Goal: Task Accomplishment & Management: Manage account settings

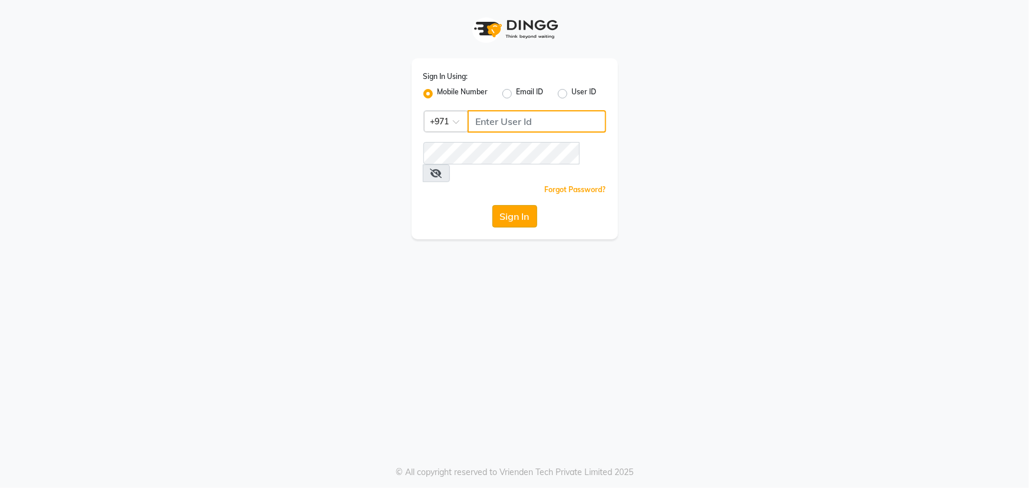
type input "45516698"
click at [514, 205] on button "Sign In" at bounding box center [514, 216] width 45 height 22
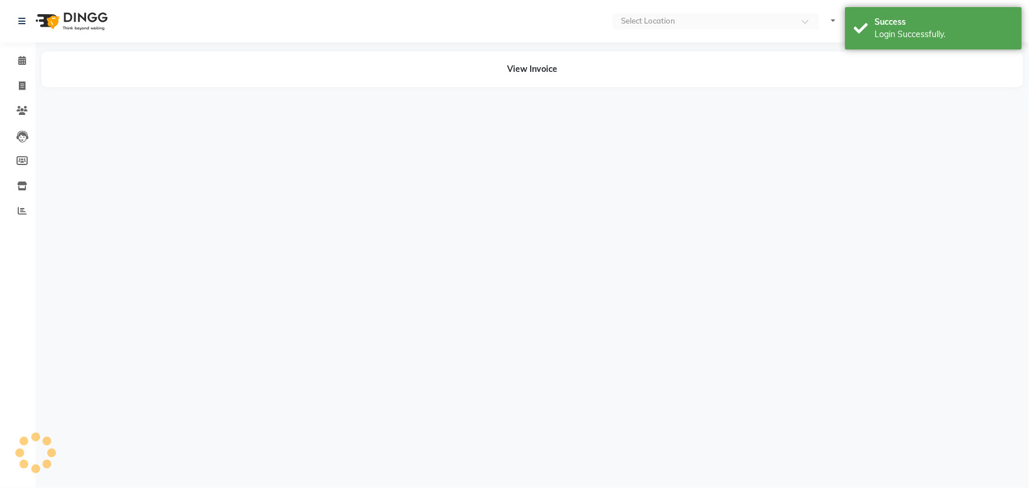
select select "en"
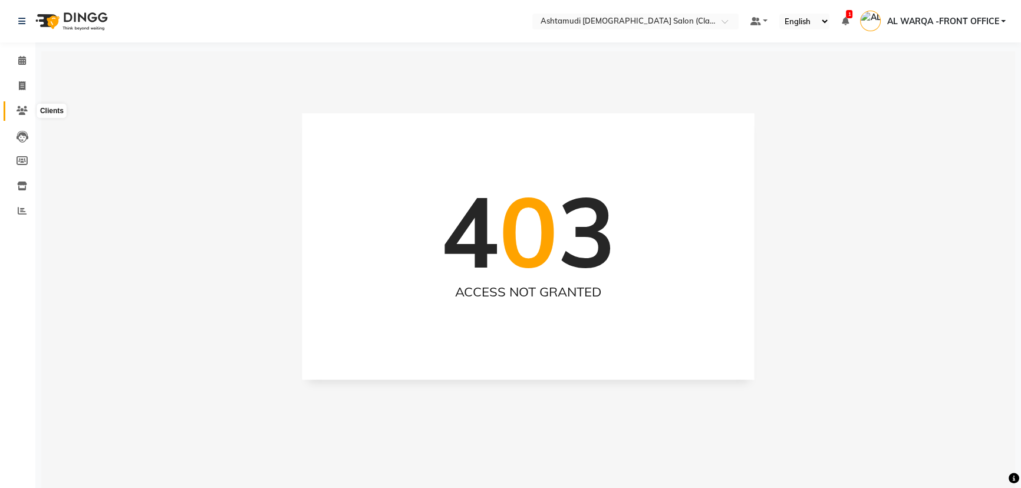
click at [24, 110] on icon at bounding box center [22, 110] width 11 height 9
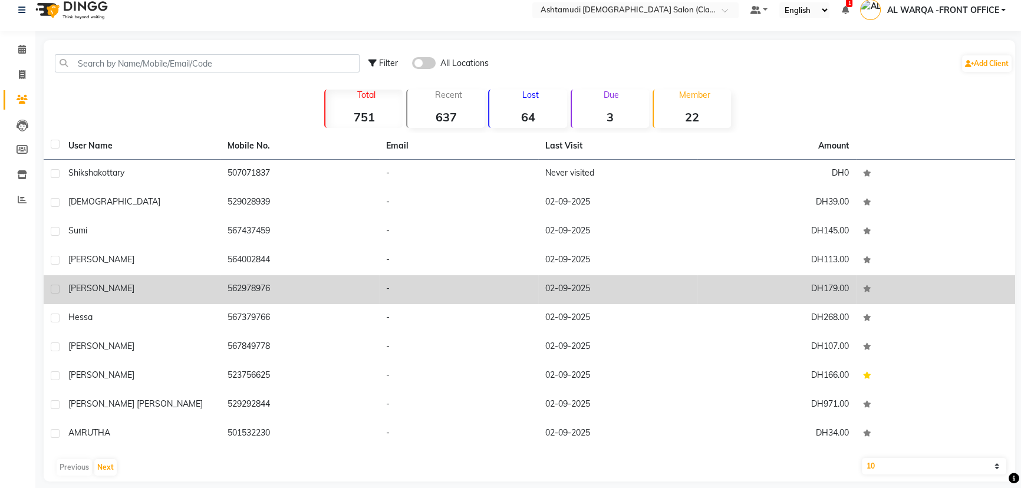
scroll to position [22, 0]
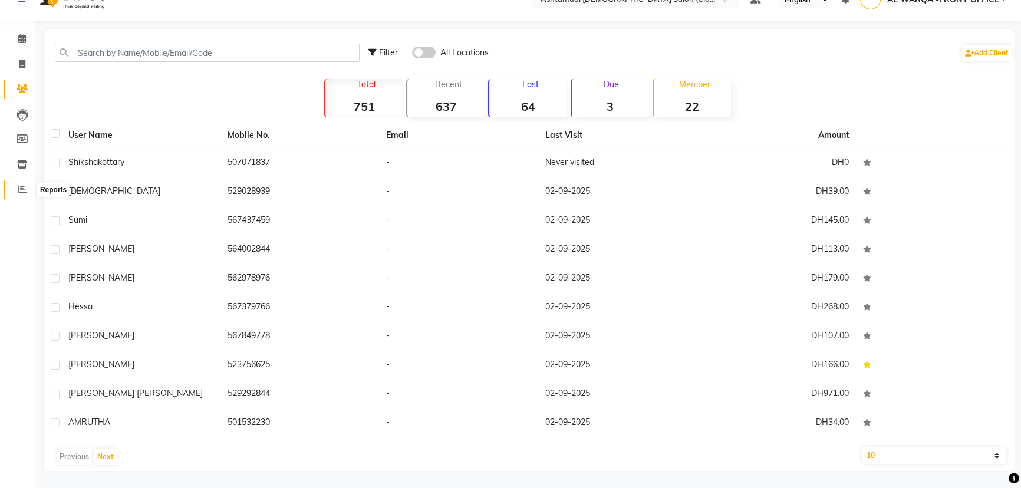
click at [20, 191] on icon at bounding box center [22, 189] width 9 height 9
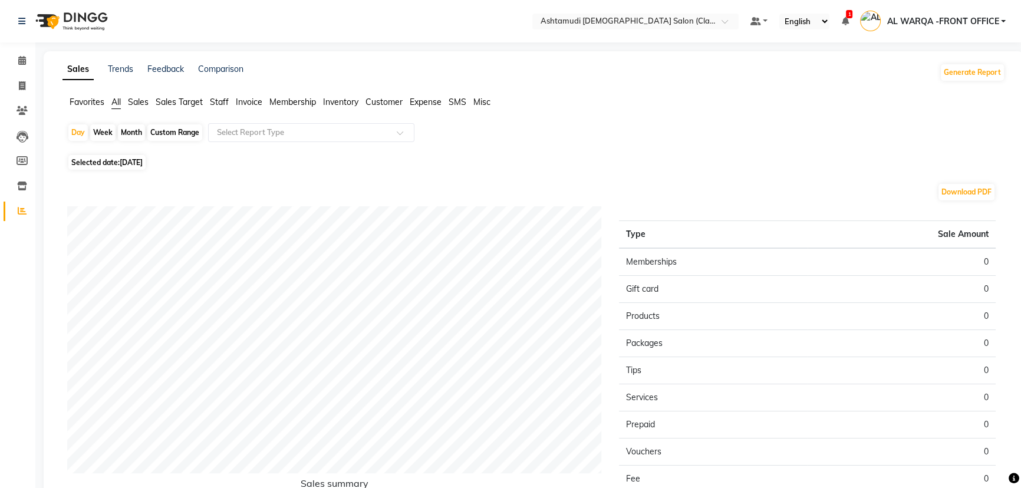
click at [141, 165] on span "[DATE]" at bounding box center [131, 162] width 23 height 9
select select "9"
select select "2025"
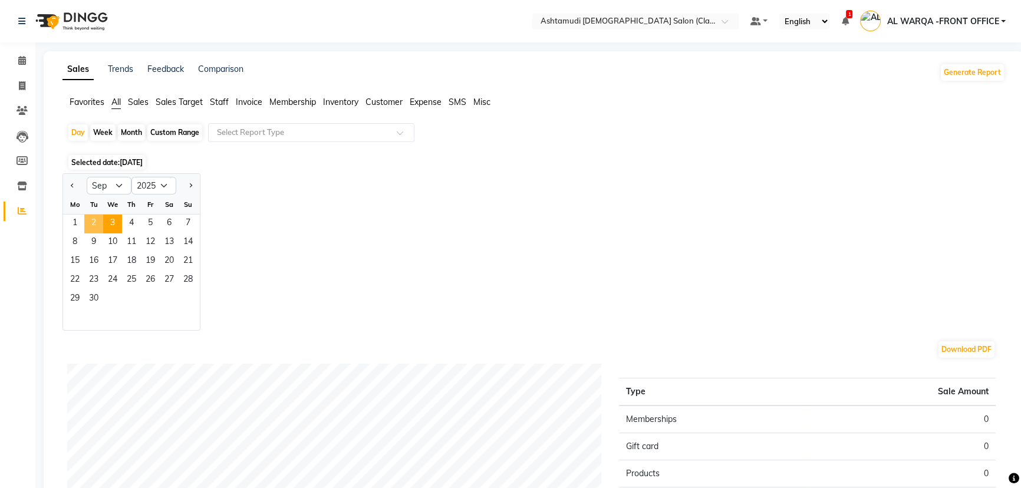
click at [97, 220] on span "2" at bounding box center [93, 224] width 19 height 19
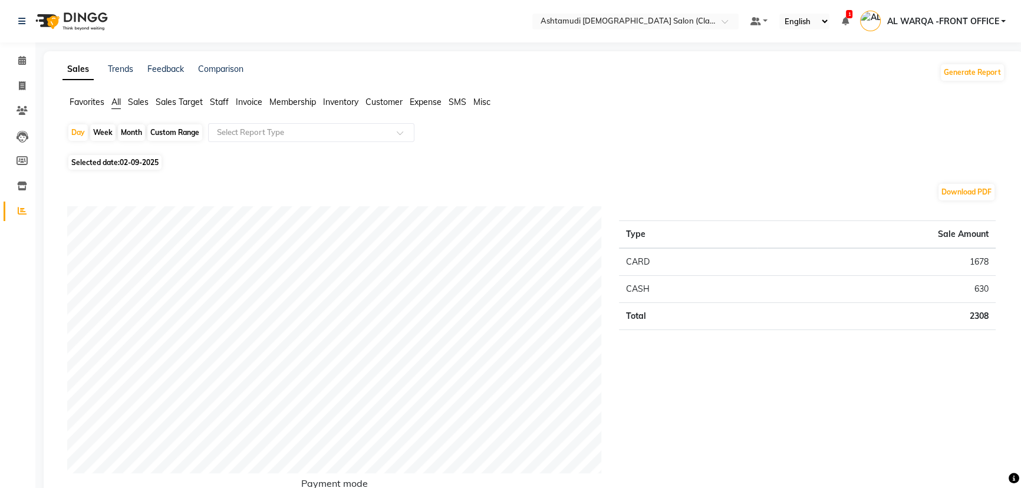
click at [121, 100] on span "All" at bounding box center [115, 102] width 9 height 11
click at [112, 101] on span "All" at bounding box center [115, 102] width 9 height 11
click at [135, 103] on span "Sales" at bounding box center [138, 102] width 21 height 11
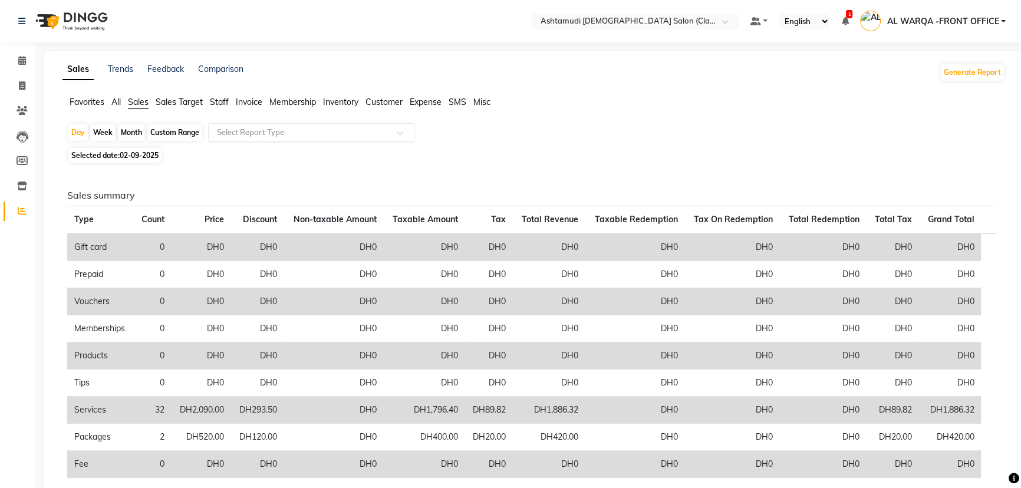
click at [223, 133] on input "text" at bounding box center [300, 133] width 170 height 12
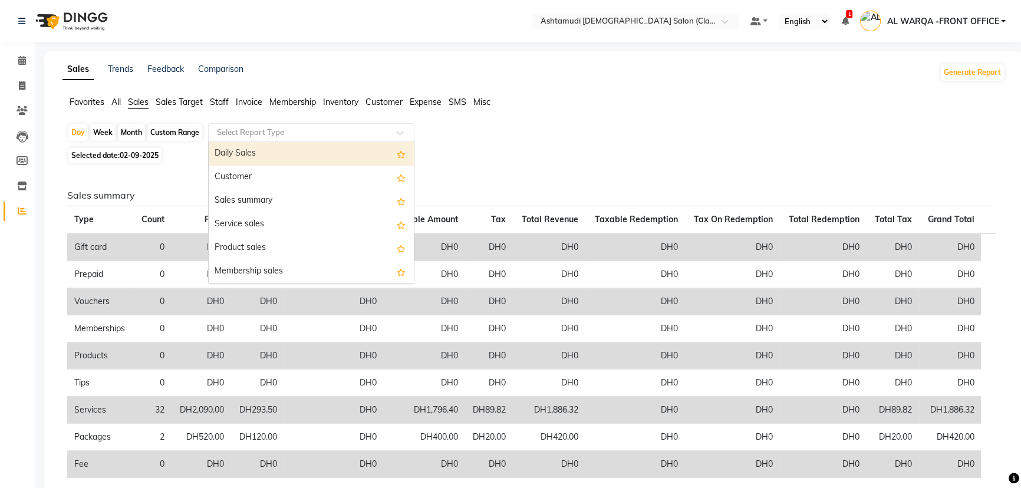
click at [226, 150] on div "Daily Sales" at bounding box center [311, 154] width 205 height 24
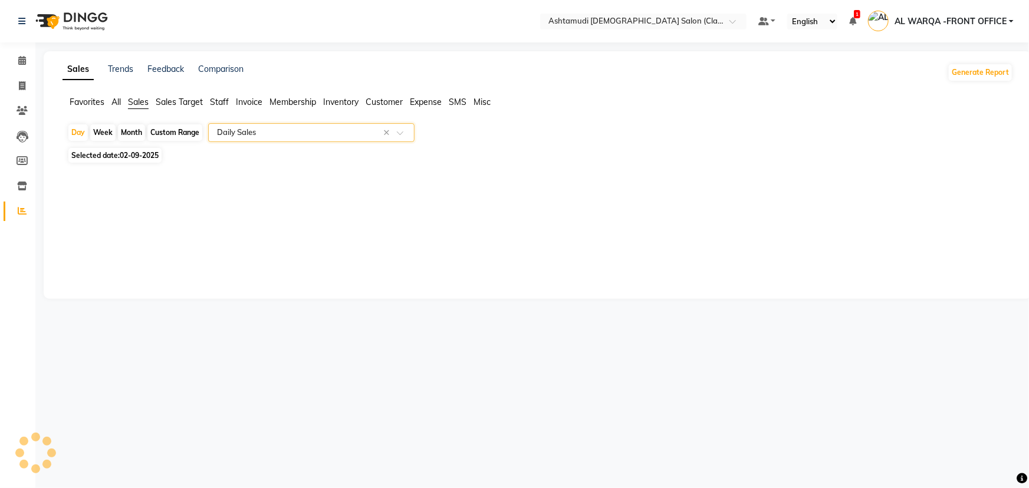
select select "full_report"
select select "csv"
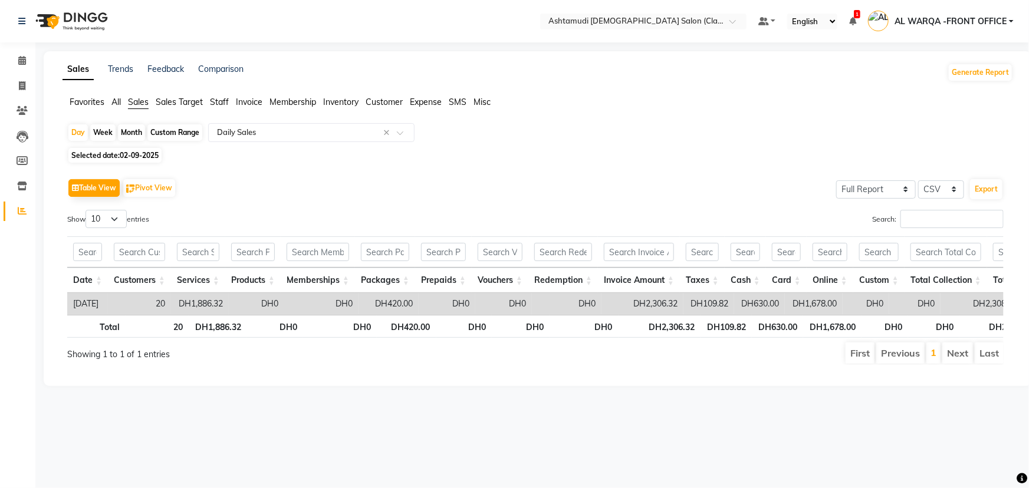
click at [129, 100] on span "Sales" at bounding box center [138, 102] width 21 height 11
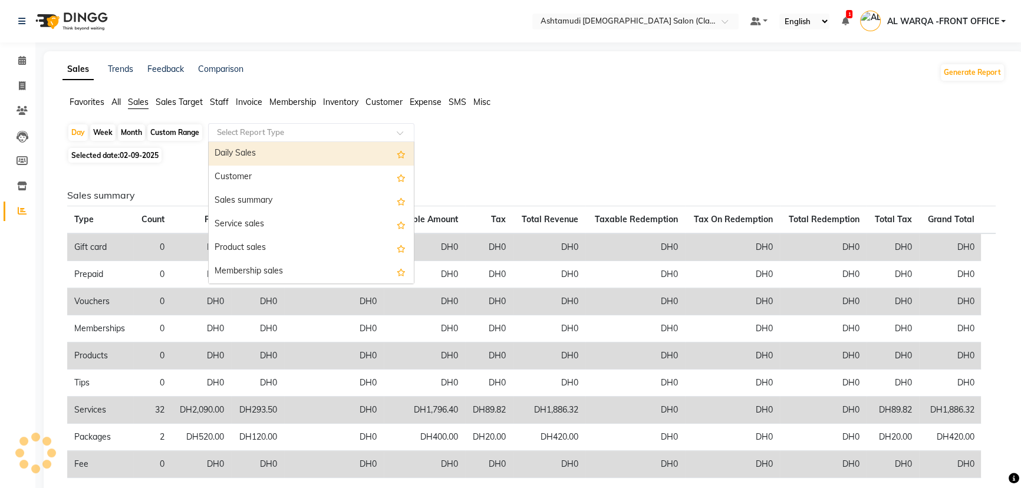
click at [228, 136] on input "text" at bounding box center [300, 133] width 170 height 12
click at [231, 151] on div "Daily Sales" at bounding box center [311, 154] width 205 height 24
select select "full_report"
select select "csv"
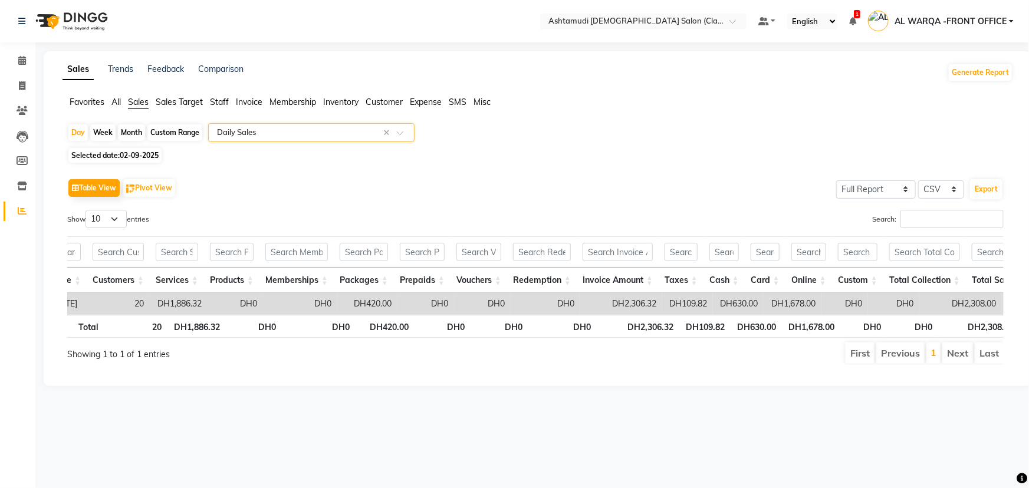
scroll to position [0, 42]
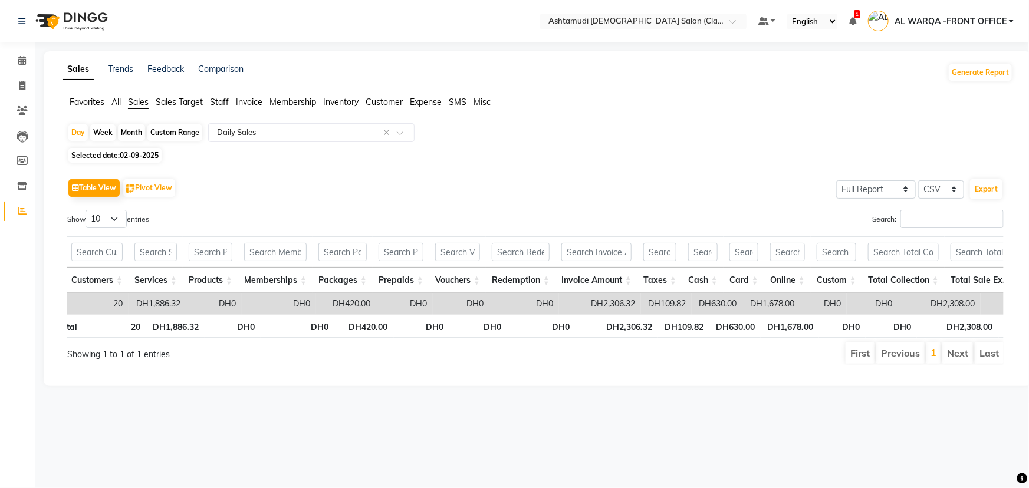
click at [193, 135] on div "Custom Range" at bounding box center [174, 132] width 55 height 17
select select "9"
select select "2025"
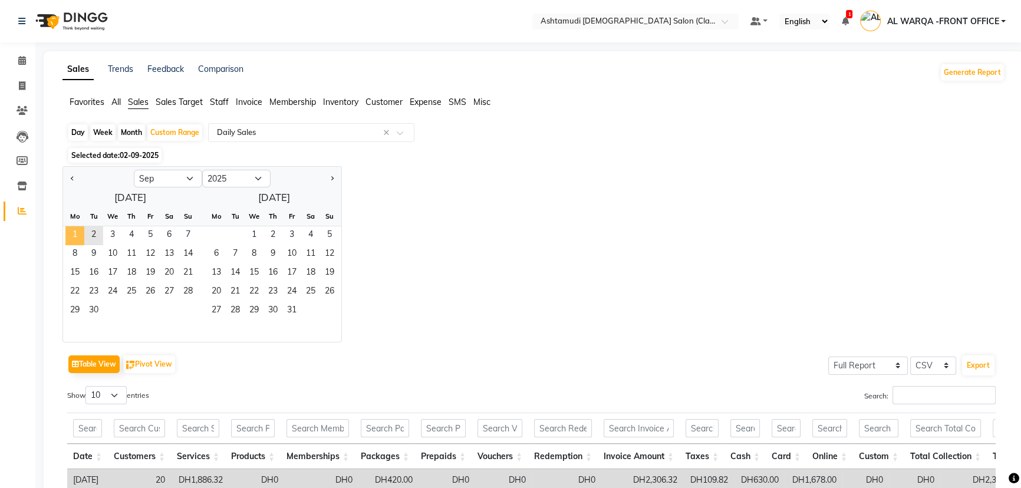
click at [77, 240] on span "1" at bounding box center [74, 235] width 19 height 19
click at [92, 233] on span "2" at bounding box center [93, 235] width 19 height 19
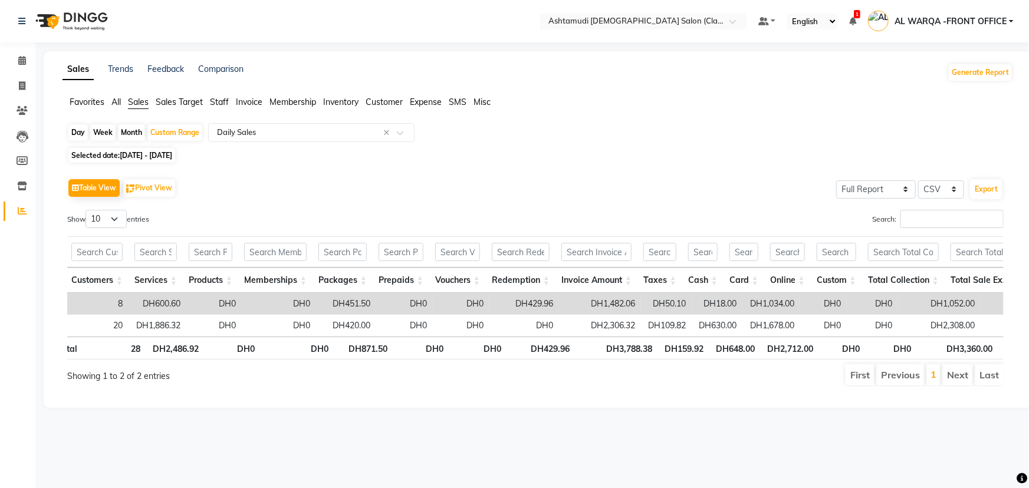
click at [722, 131] on div "Day Week Month Custom Range Select Report Type × Daily Sales ×" at bounding box center [537, 133] width 941 height 21
click at [423, 104] on span "Expense" at bounding box center [426, 102] width 32 height 11
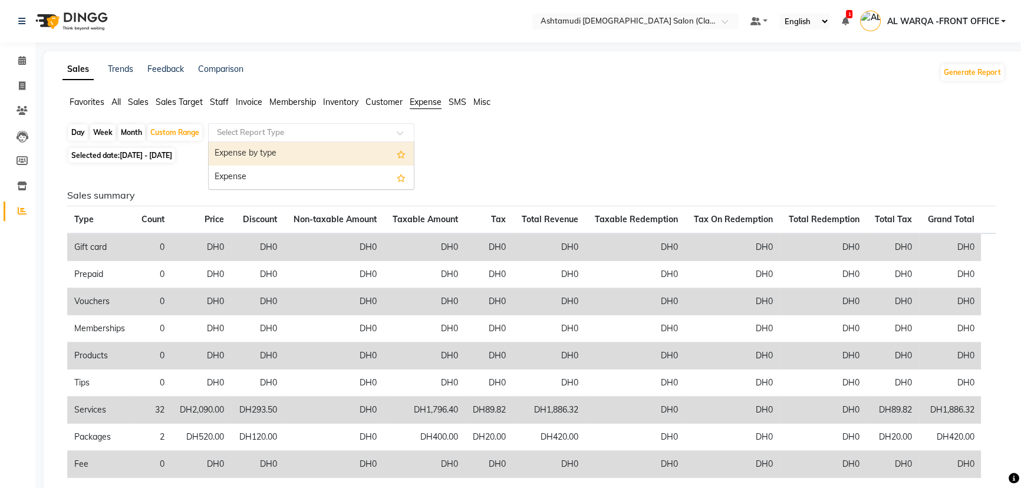
click at [327, 129] on input "text" at bounding box center [300, 133] width 170 height 12
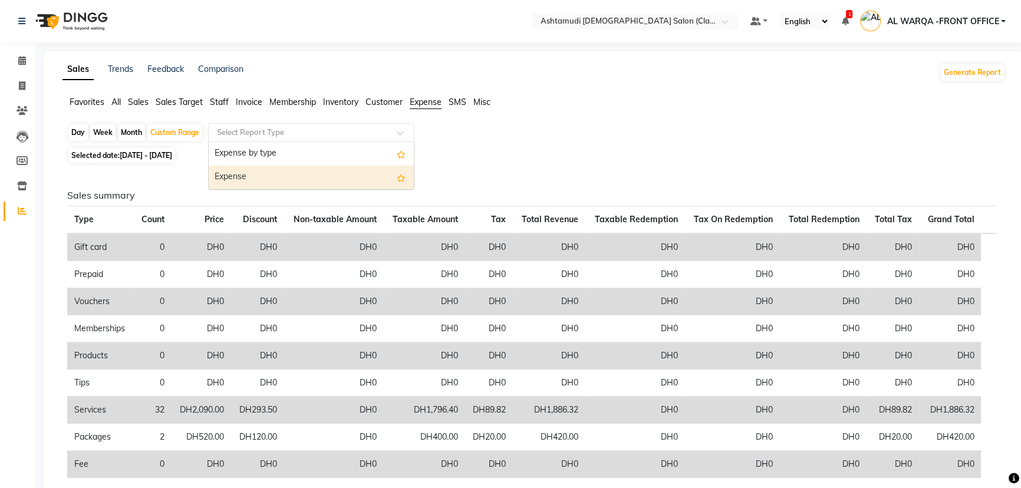
click at [312, 177] on div "Expense" at bounding box center [311, 178] width 205 height 24
select select "full_report"
select select "csv"
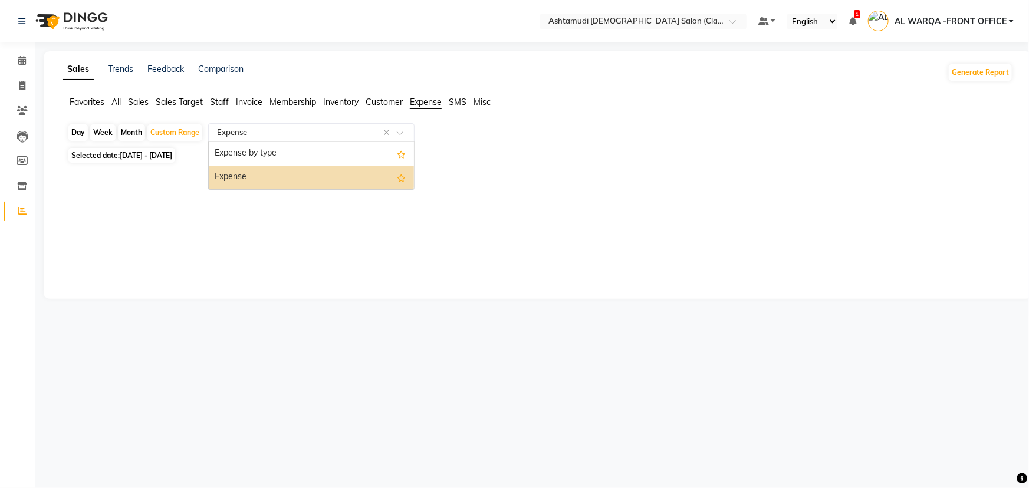
click at [313, 127] on input "text" at bounding box center [300, 133] width 170 height 12
click at [301, 170] on div "Expense" at bounding box center [311, 178] width 205 height 24
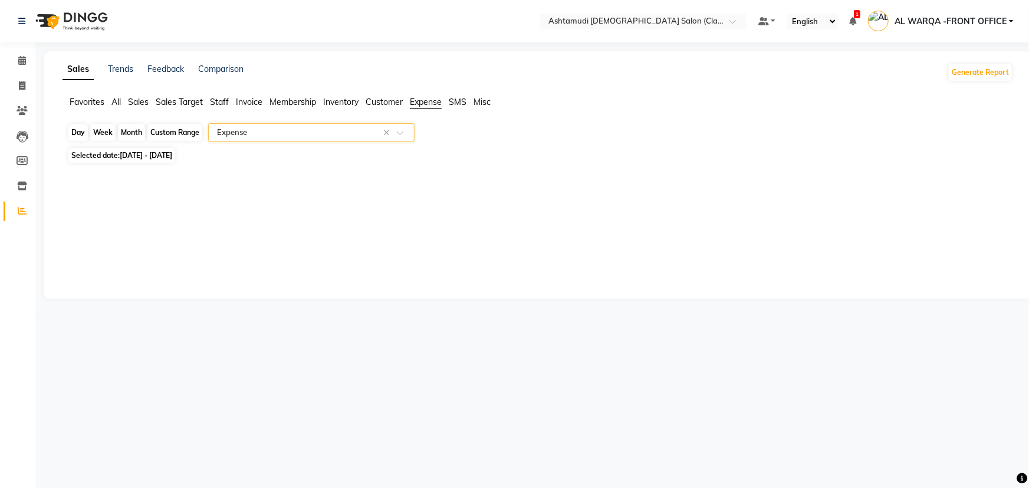
click at [172, 127] on div "Custom Range" at bounding box center [174, 132] width 55 height 17
select select "9"
select select "2025"
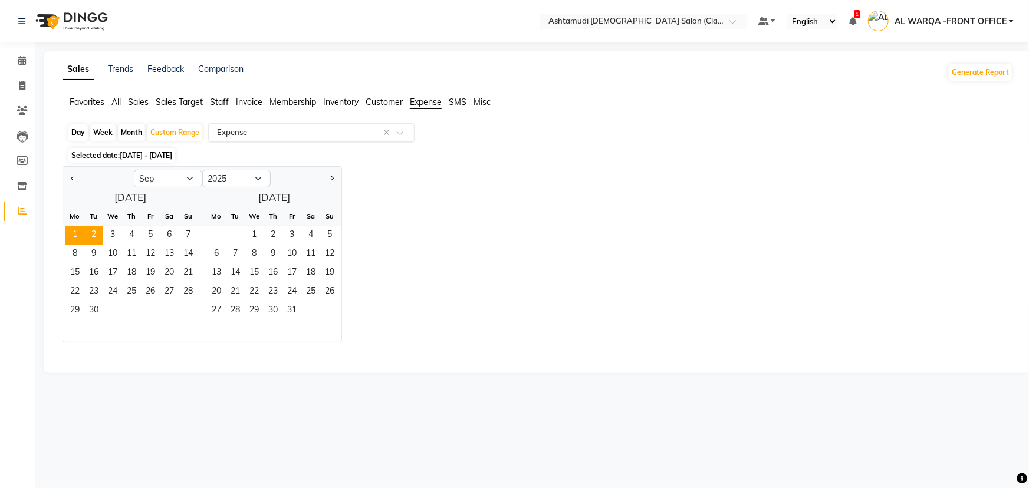
click at [274, 127] on input "text" at bounding box center [300, 133] width 170 height 12
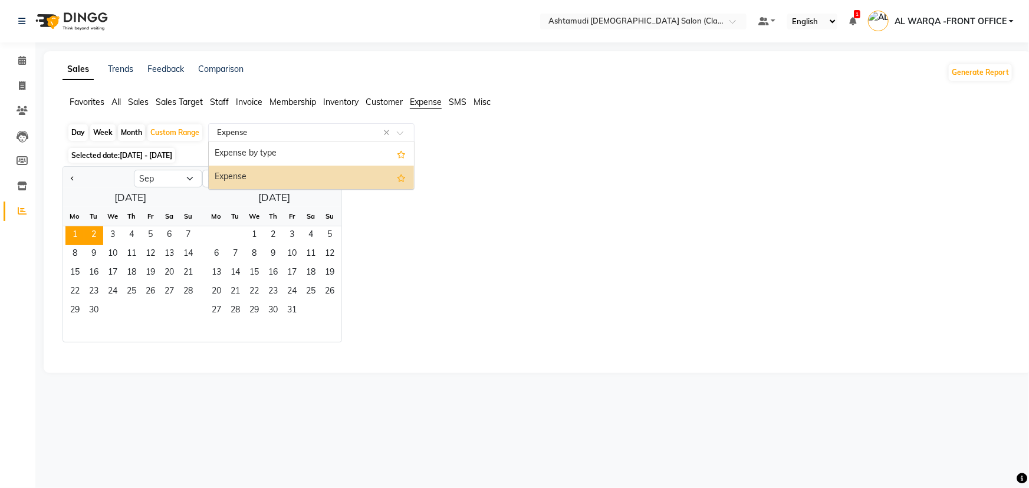
click at [258, 183] on div "Expense" at bounding box center [311, 178] width 205 height 24
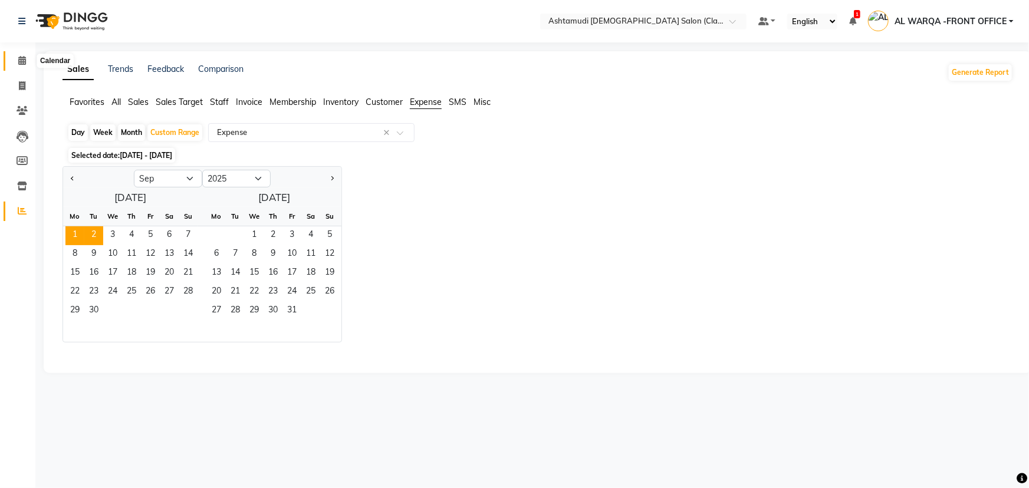
click at [24, 60] on icon at bounding box center [22, 60] width 8 height 9
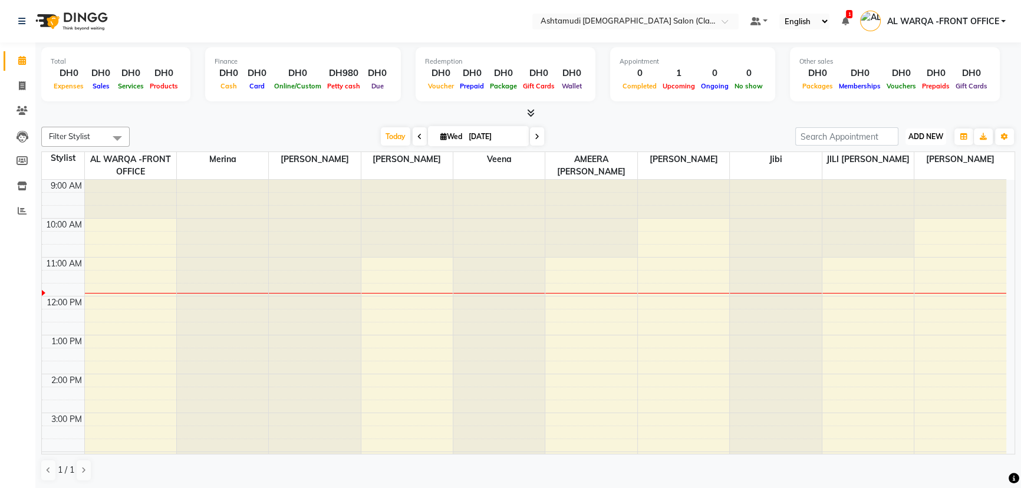
click at [927, 133] on span "ADD NEW" at bounding box center [926, 136] width 35 height 9
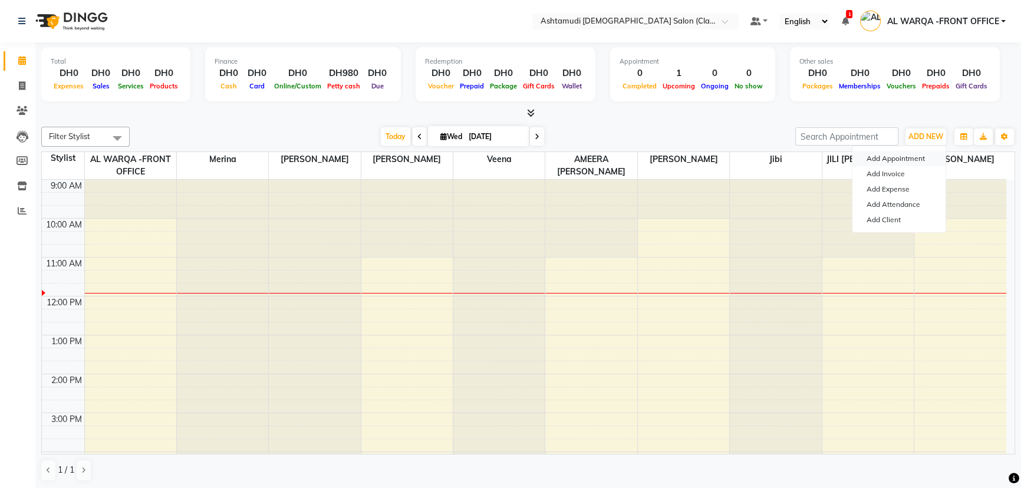
click at [920, 158] on button "Add Appointment" at bounding box center [899, 158] width 93 height 15
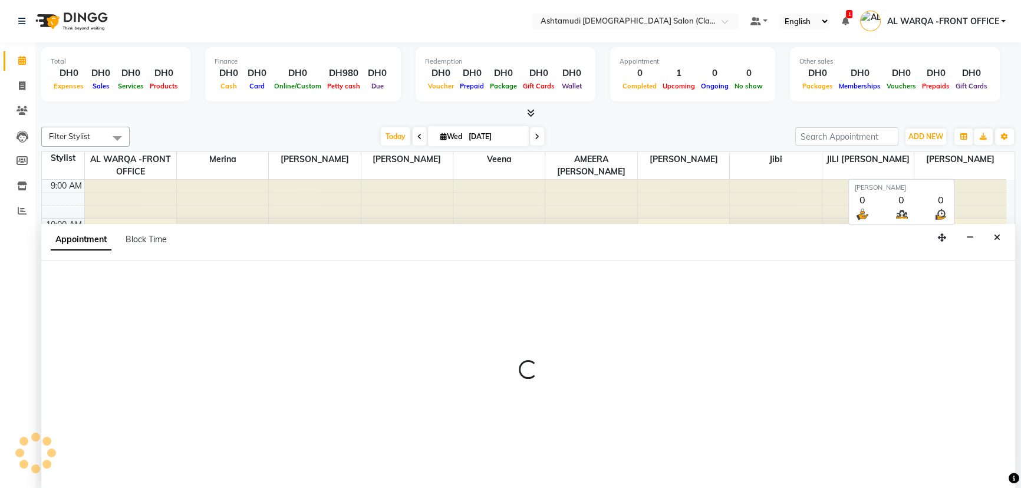
select select "600"
select select "tentative"
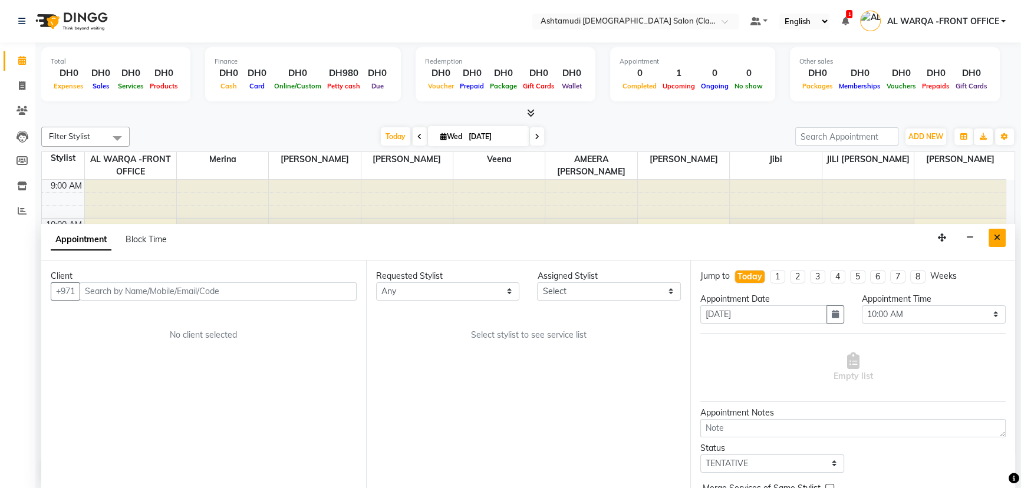
click at [998, 233] on icon "Close" at bounding box center [997, 237] width 6 height 8
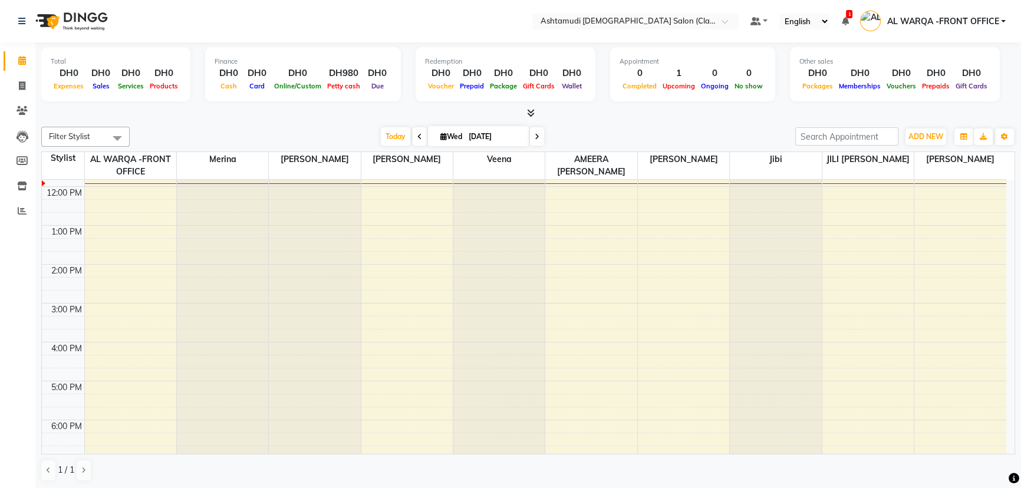
scroll to position [268, 0]
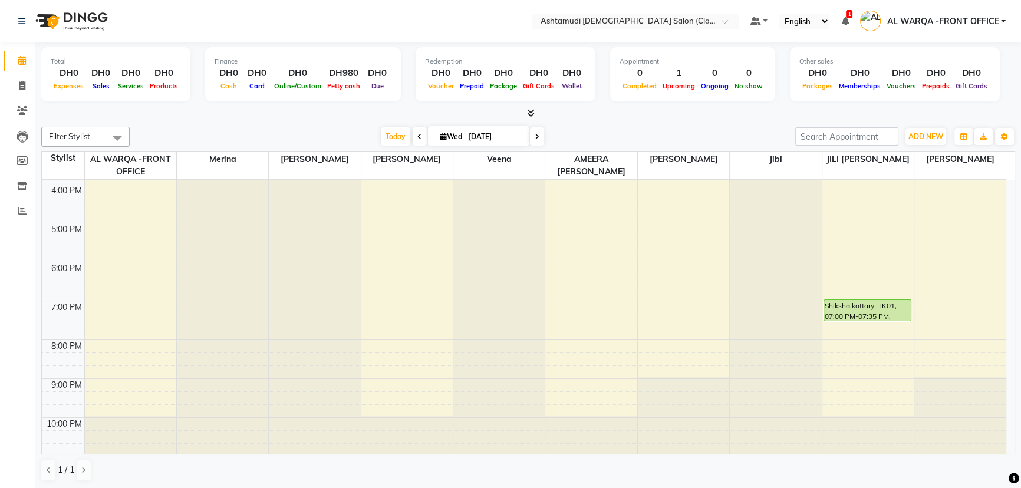
click at [420, 130] on span at bounding box center [420, 136] width 14 height 18
type input "02-09-2025"
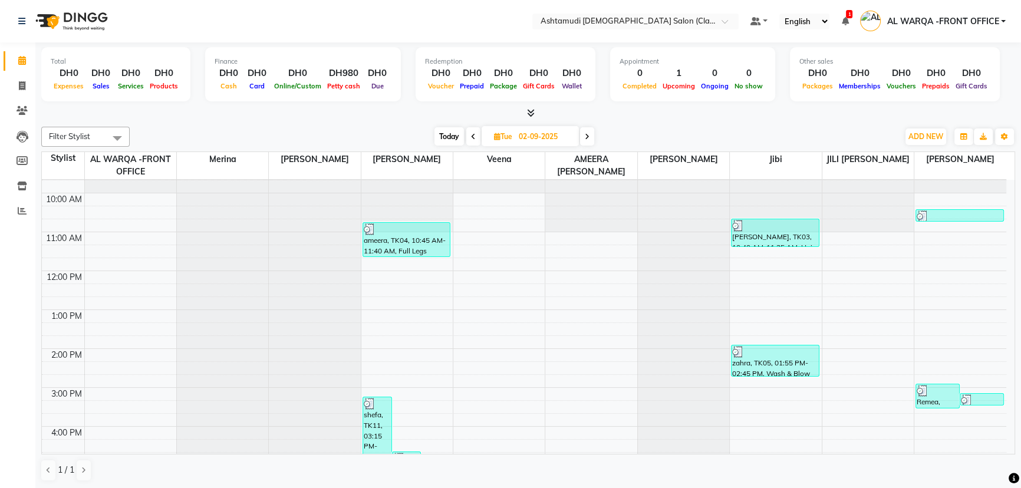
scroll to position [0, 0]
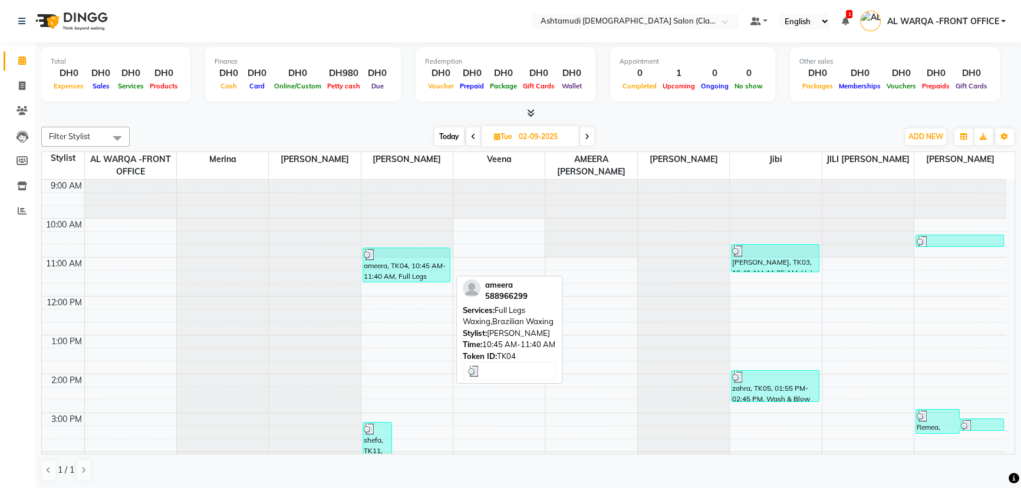
click at [381, 275] on div "ameera, TK04, 10:45 AM-11:40 AM, Full Legs Waxing,Brazilian Waxing" at bounding box center [406, 265] width 87 height 34
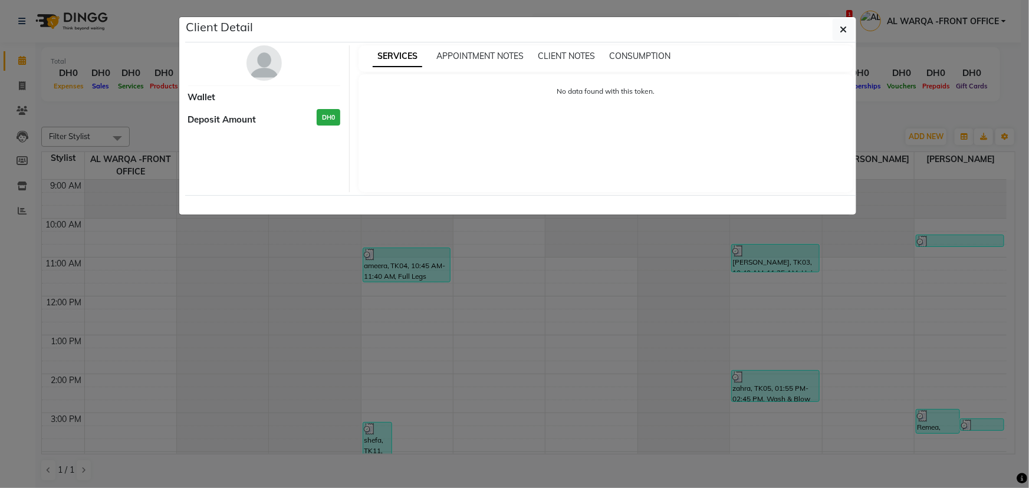
select select "3"
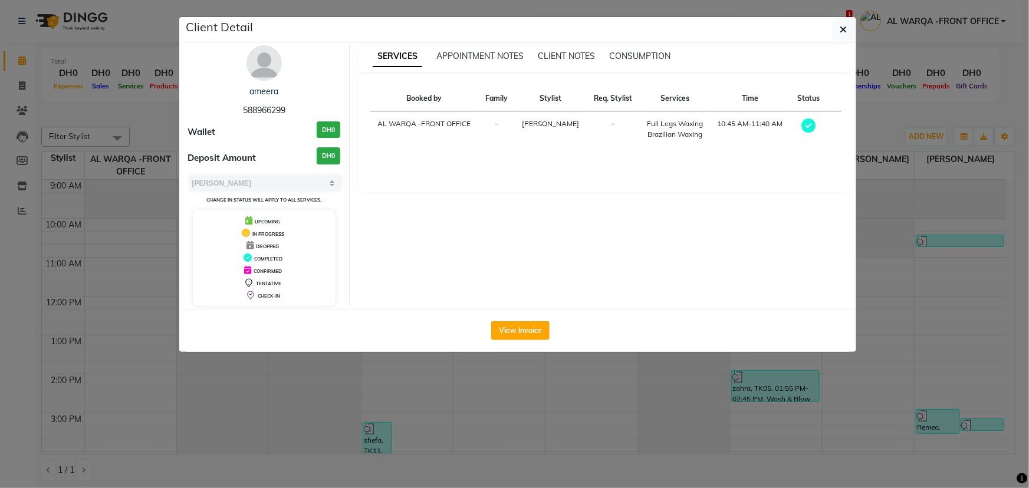
click at [886, 269] on ngb-modal-window "Client Detail ameera 588966299 Wallet DH0 Deposit Amount DH0 Select MARK DONE U…" at bounding box center [514, 244] width 1029 height 488
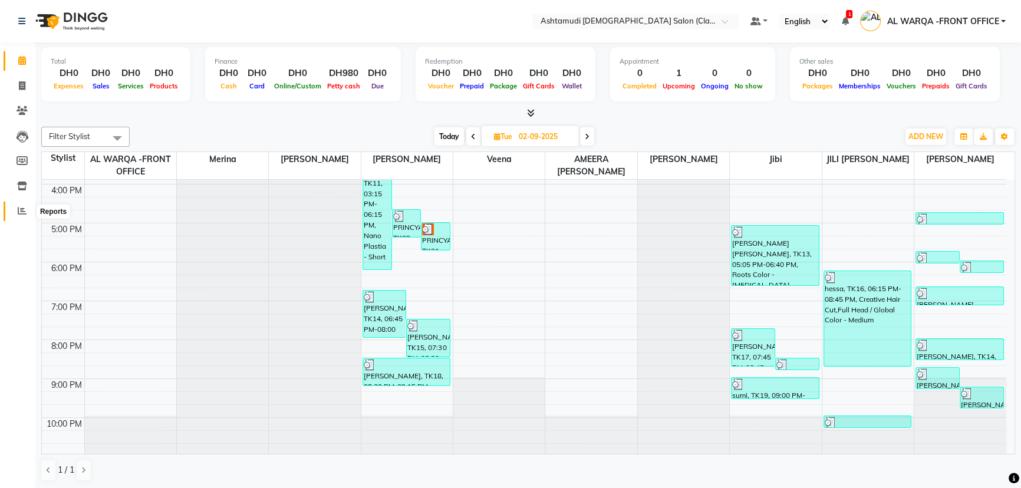
click at [18, 208] on icon at bounding box center [22, 210] width 9 height 9
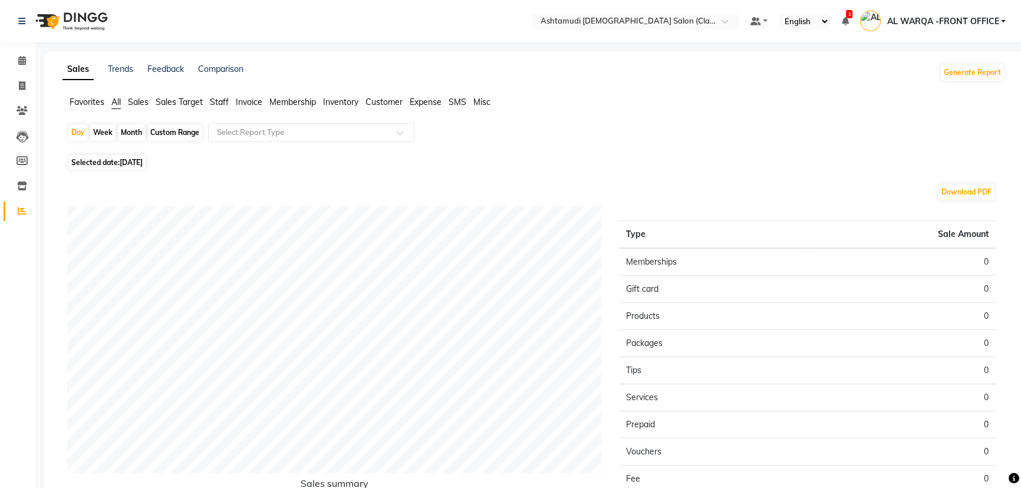
click at [140, 100] on span "Sales" at bounding box center [138, 102] width 21 height 11
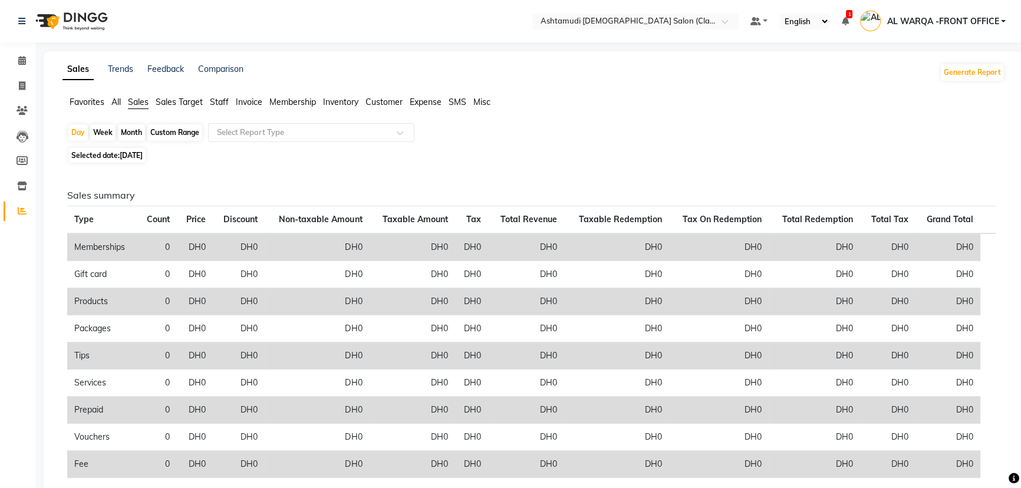
click at [137, 157] on span "[DATE]" at bounding box center [131, 155] width 23 height 9
select select "9"
select select "2025"
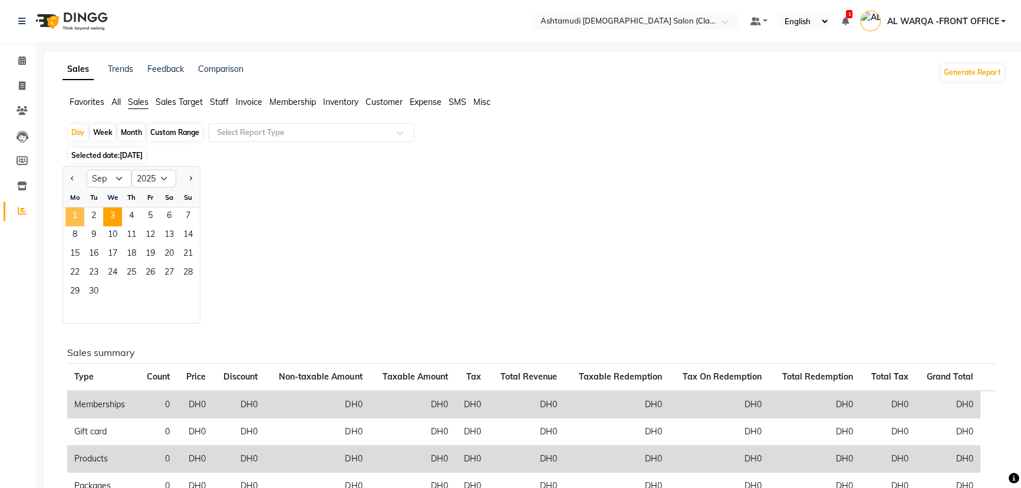
click at [78, 212] on span "1" at bounding box center [74, 217] width 19 height 19
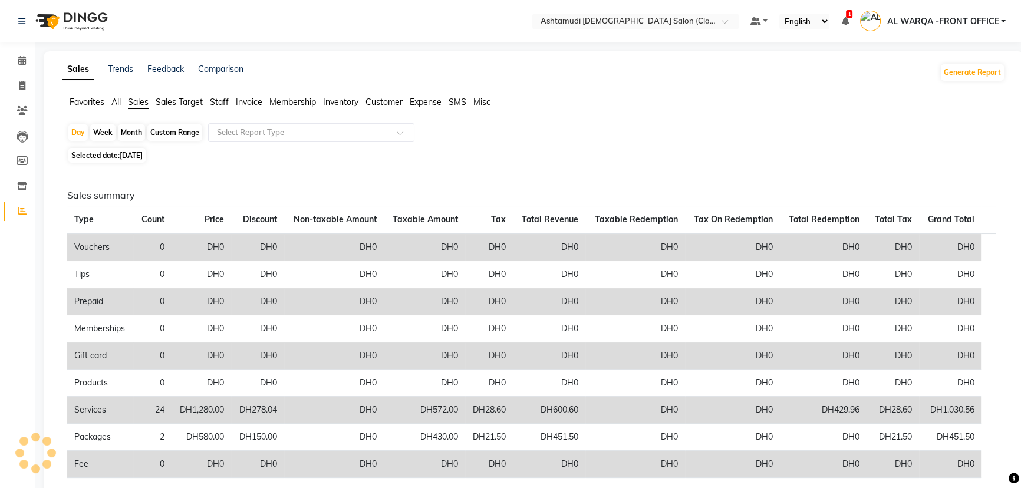
click at [146, 146] on div "Day Week Month Custom Range Select Report Type Selected date: [DATE] Sales summ…" at bounding box center [533, 392] width 943 height 538
click at [140, 152] on span "[DATE]" at bounding box center [131, 155] width 23 height 9
select select "9"
select select "2025"
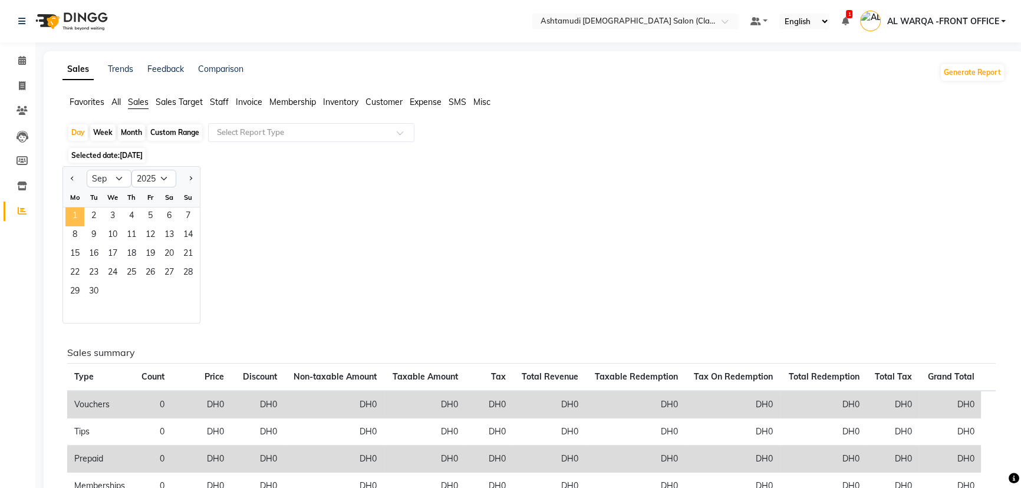
click at [77, 213] on span "1" at bounding box center [74, 217] width 19 height 19
drag, startPoint x: 94, startPoint y: 216, endPoint x: 103, endPoint y: 221, distance: 9.8
click at [102, 364] on th "Type" at bounding box center [100, 378] width 66 height 28
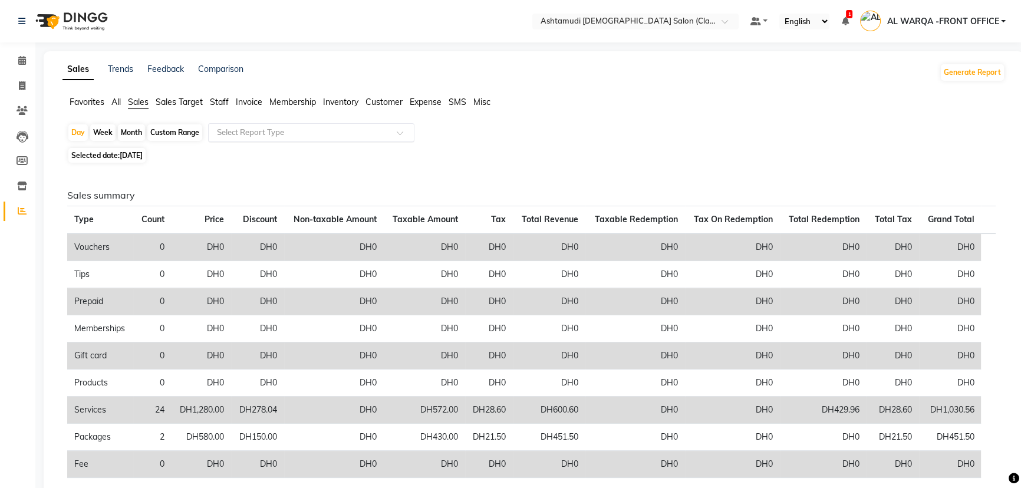
click at [277, 133] on input "text" at bounding box center [300, 133] width 170 height 12
click at [442, 147] on div "Day Week Month Custom Range Select Report Type Selected date: [DATE] Sales summ…" at bounding box center [533, 392] width 943 height 538
click at [143, 154] on span "[DATE]" at bounding box center [131, 155] width 23 height 9
select select "9"
select select "2025"
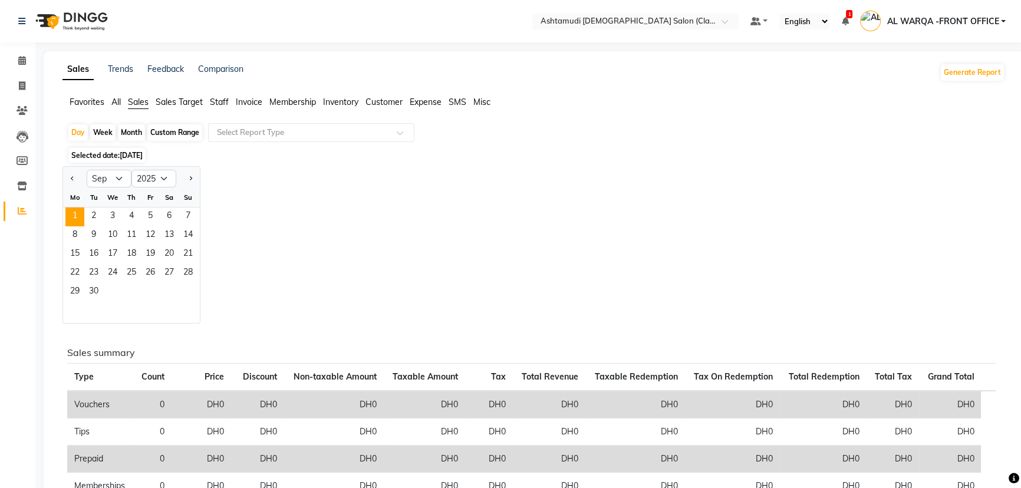
click at [178, 129] on div "Custom Range" at bounding box center [174, 132] width 55 height 17
select select "9"
select select "2025"
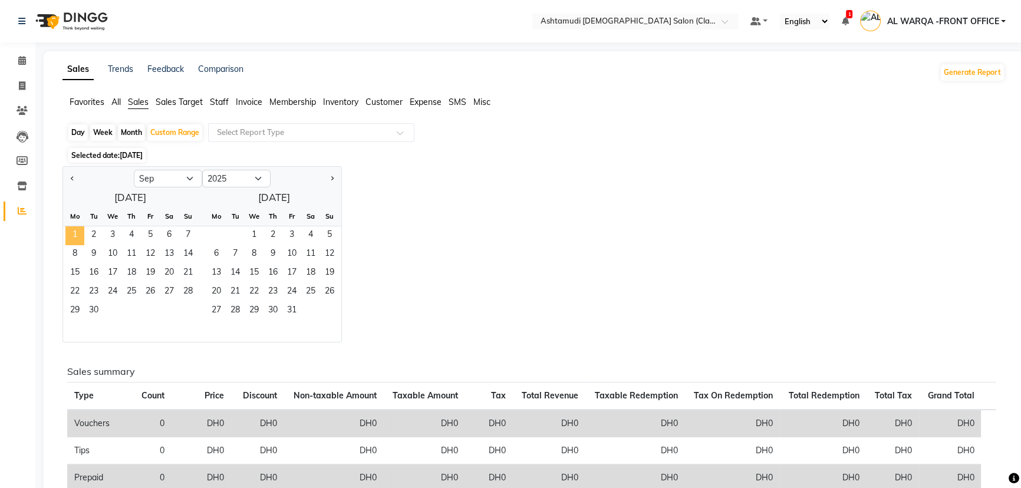
click at [80, 230] on span "1" at bounding box center [74, 235] width 19 height 19
click at [88, 231] on span "2" at bounding box center [93, 235] width 19 height 19
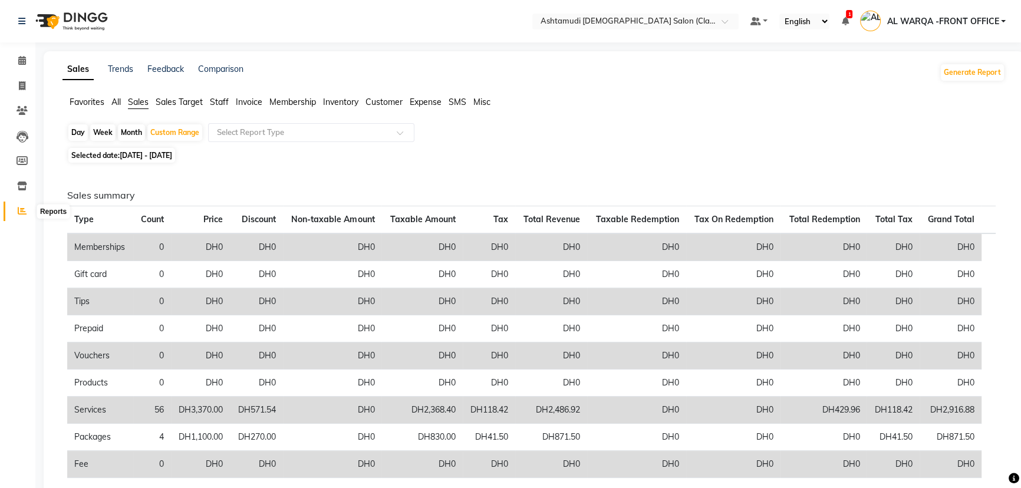
click at [24, 212] on icon at bounding box center [22, 210] width 9 height 9
click at [24, 21] on icon at bounding box center [21, 21] width 7 height 8
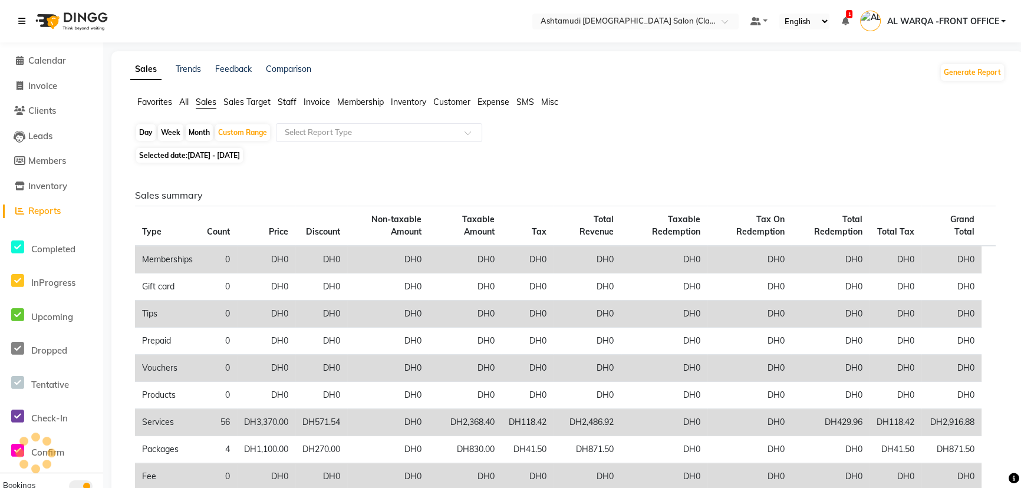
click at [19, 20] on icon at bounding box center [21, 21] width 7 height 8
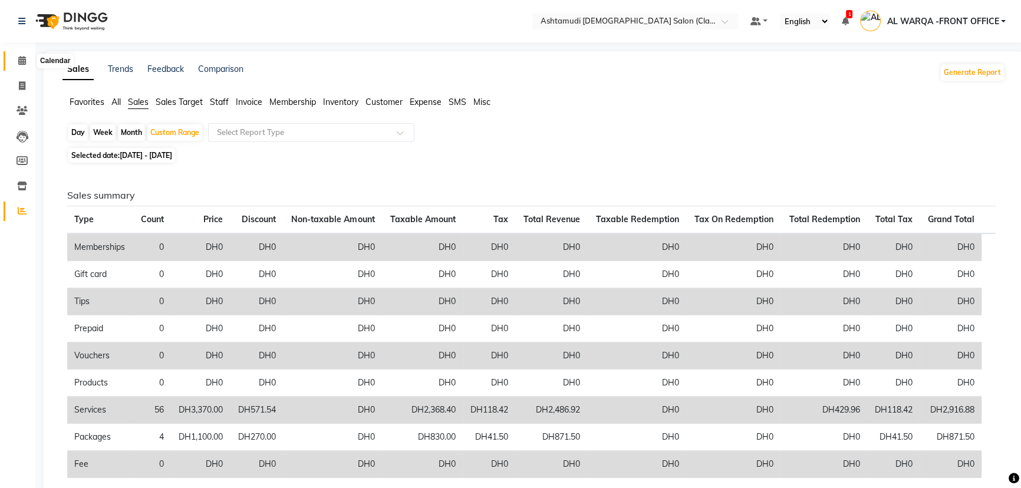
click at [12, 60] on span at bounding box center [22, 61] width 21 height 14
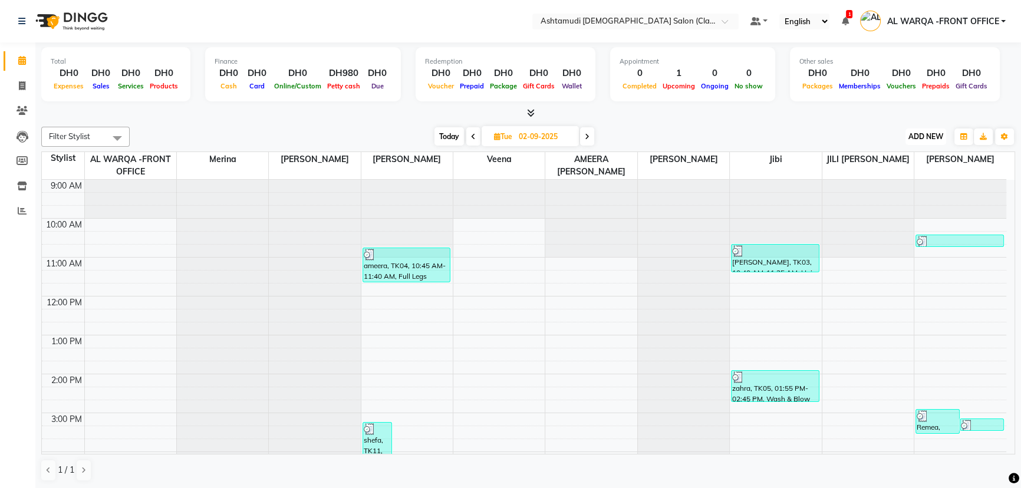
click at [925, 135] on span "ADD NEW" at bounding box center [926, 136] width 35 height 9
click at [454, 136] on span "Today" at bounding box center [449, 136] width 29 height 18
type input "[DATE]"
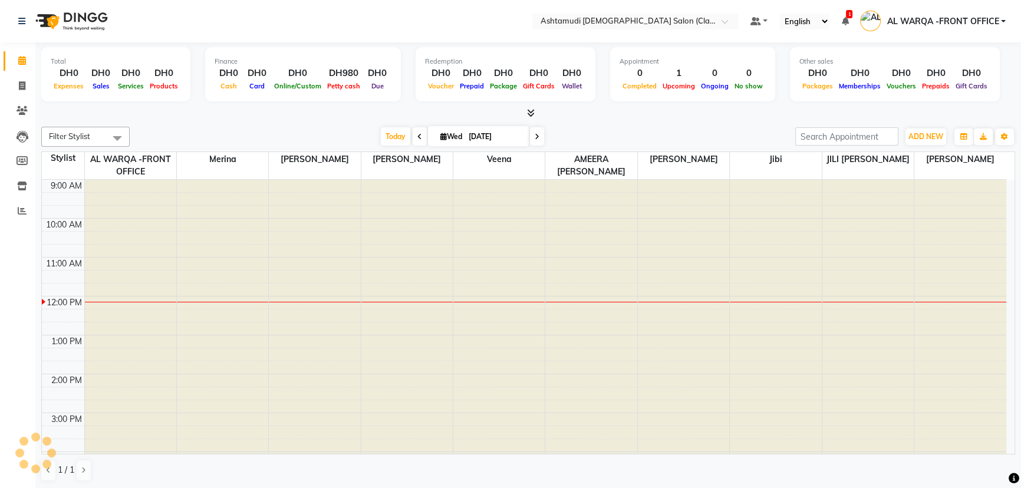
scroll to position [117, 0]
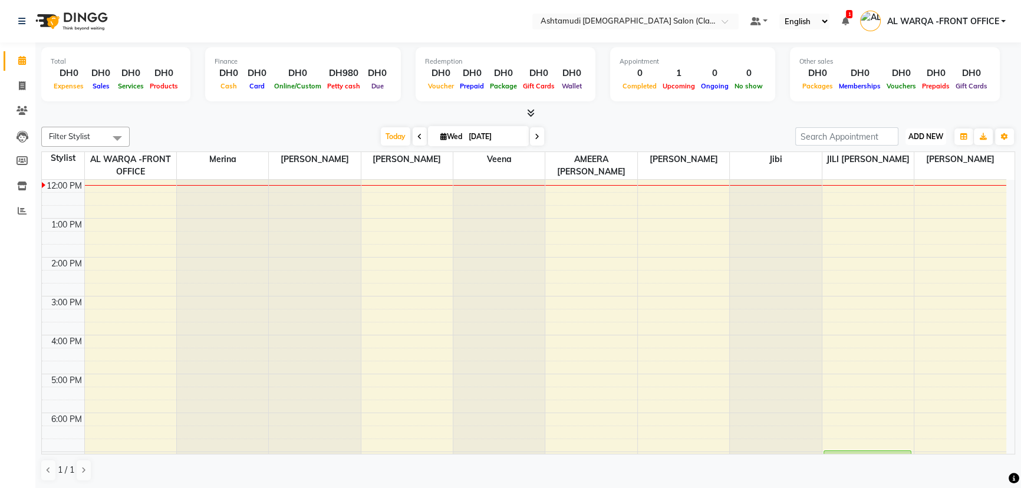
click at [926, 133] on span "ADD NEW" at bounding box center [926, 136] width 35 height 9
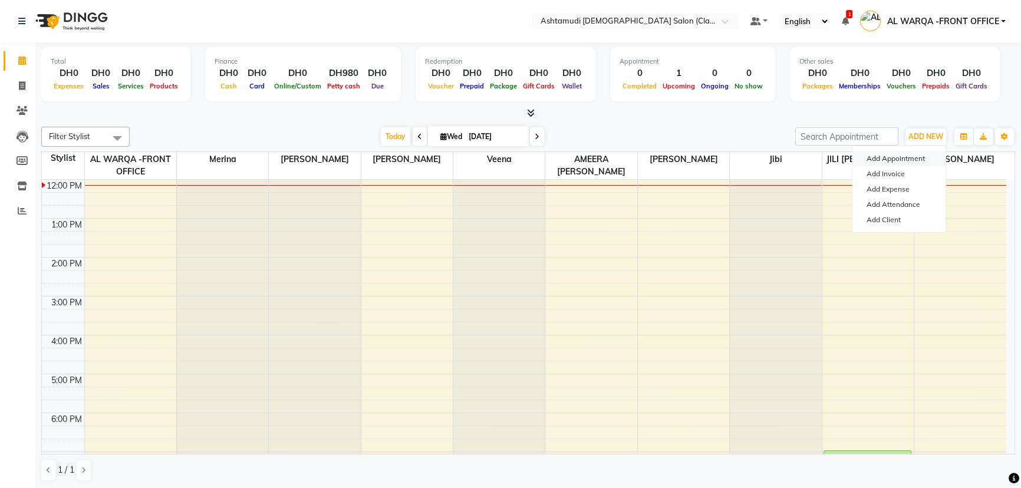
click at [920, 159] on button "Add Appointment" at bounding box center [899, 158] width 93 height 15
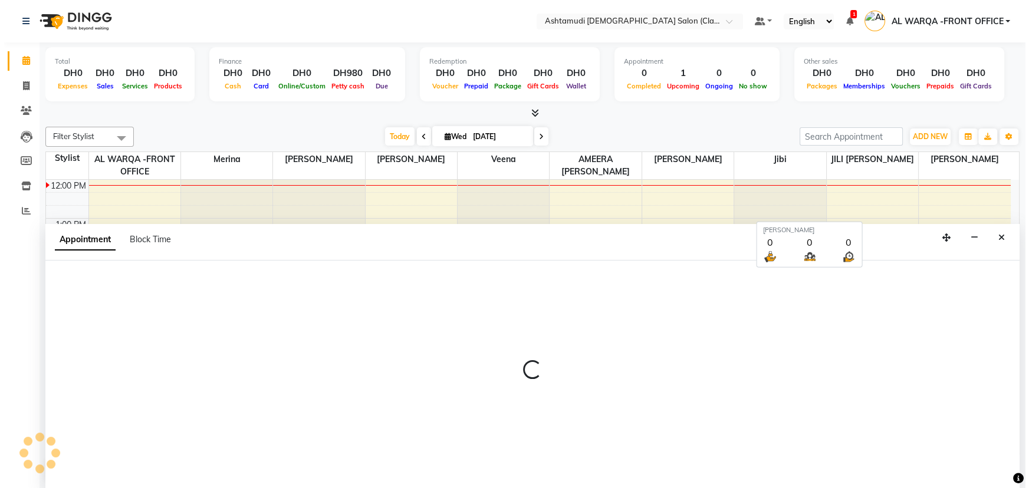
scroll to position [0, 0]
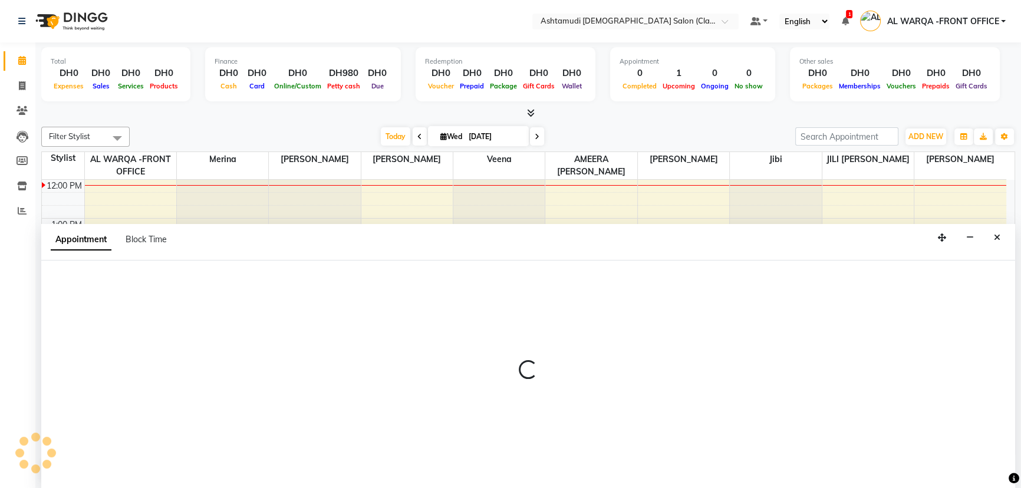
select select "600"
select select "tentative"
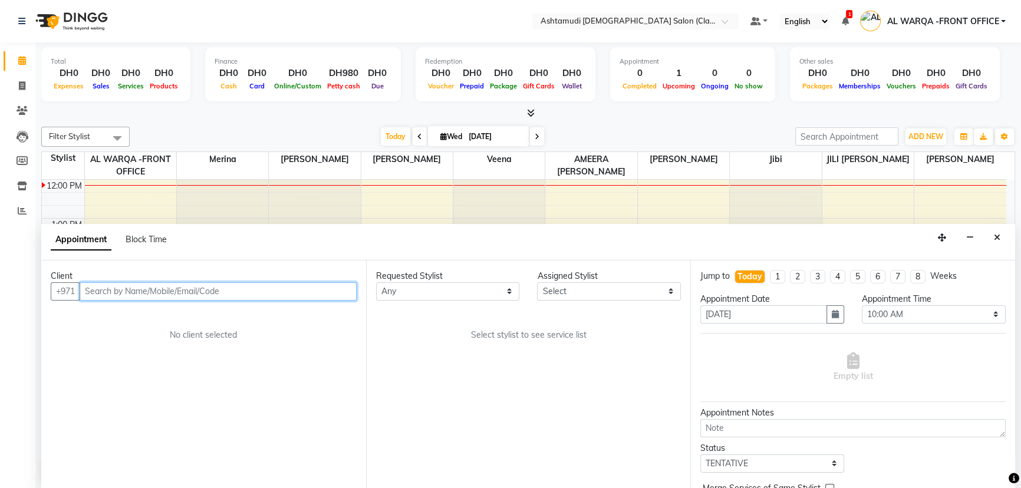
click at [160, 283] on input "text" at bounding box center [218, 291] width 277 height 18
drag, startPoint x: 159, startPoint y: 290, endPoint x: 167, endPoint y: 293, distance: 8.2
click at [159, 290] on input "text" at bounding box center [218, 291] width 277 height 18
type input "582626533"
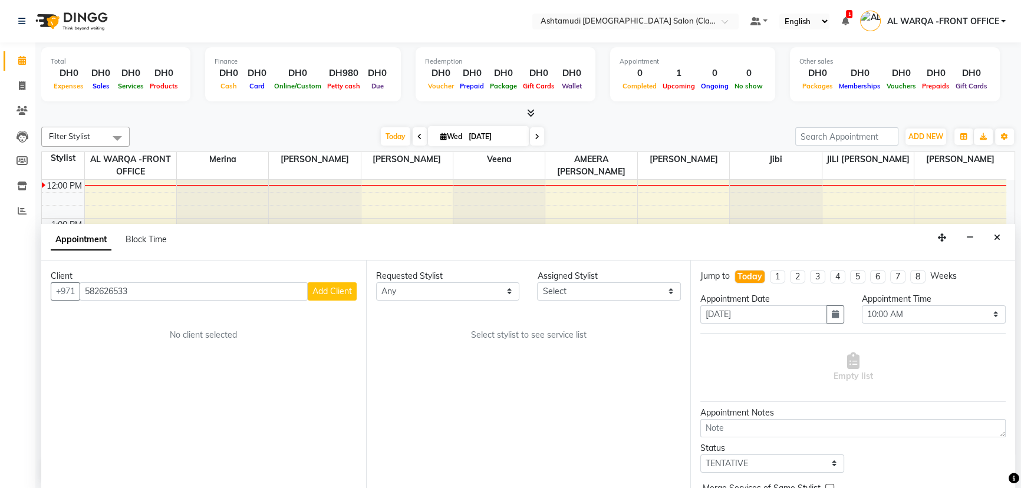
click at [338, 291] on span "Add Client" at bounding box center [332, 291] width 40 height 11
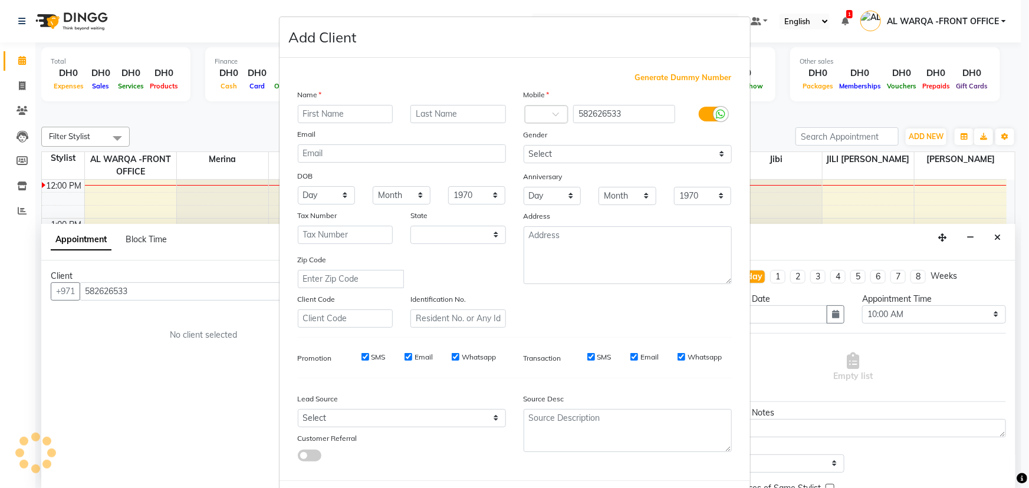
select select "3798"
click at [306, 116] on input "text" at bounding box center [346, 114] width 96 height 18
type input "[PERSON_NAME]"
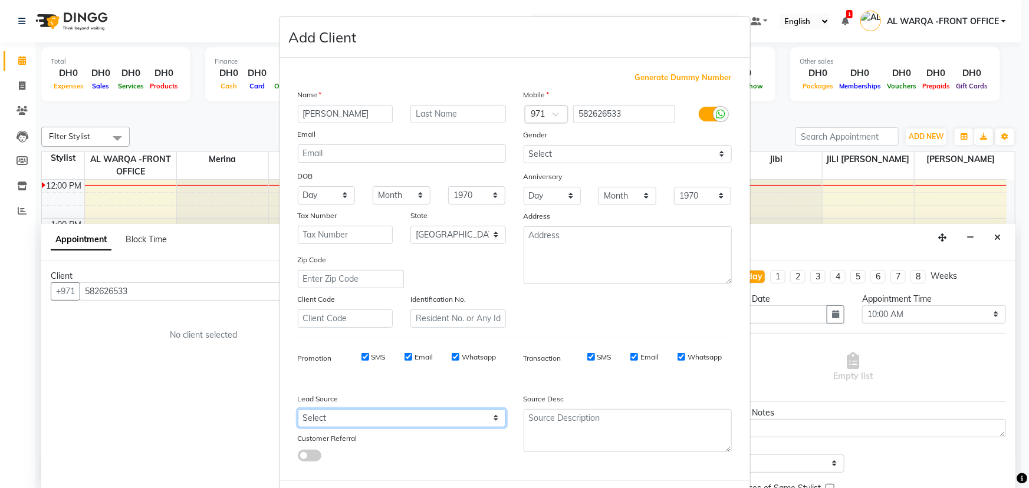
click at [447, 421] on select "Select Walk-in Referral Internet Friend Word of Mouth Advertisement Facebook Ju…" at bounding box center [402, 418] width 208 height 18
select select "54219"
click at [298, 412] on select "Select Walk-in Referral Internet Friend Word of Mouth Advertisement Facebook Ju…" at bounding box center [402, 418] width 208 height 18
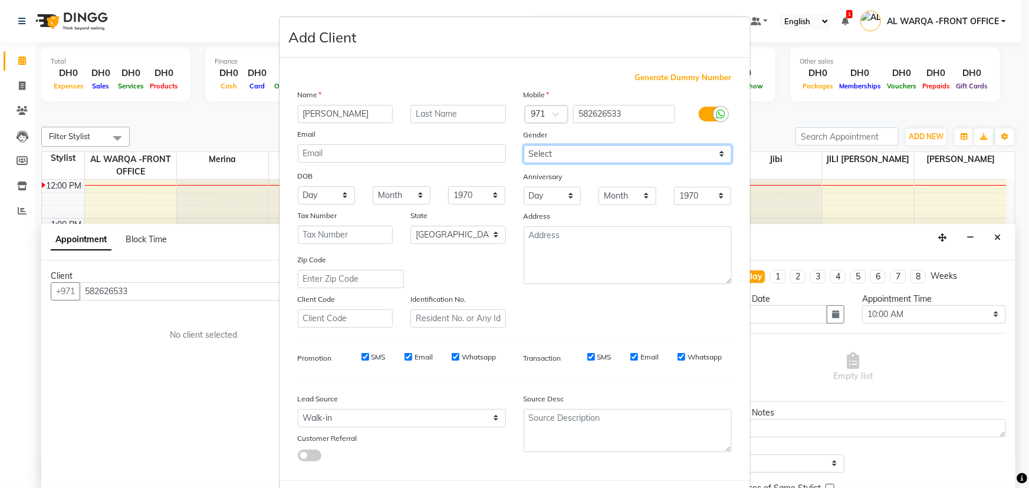
click at [571, 150] on select "Select [DEMOGRAPHIC_DATA] [DEMOGRAPHIC_DATA] Other Prefer Not To Say" at bounding box center [628, 154] width 208 height 18
select select "[DEMOGRAPHIC_DATA]"
click at [524, 145] on select "Select [DEMOGRAPHIC_DATA] [DEMOGRAPHIC_DATA] Other Prefer Not To Say" at bounding box center [628, 154] width 208 height 18
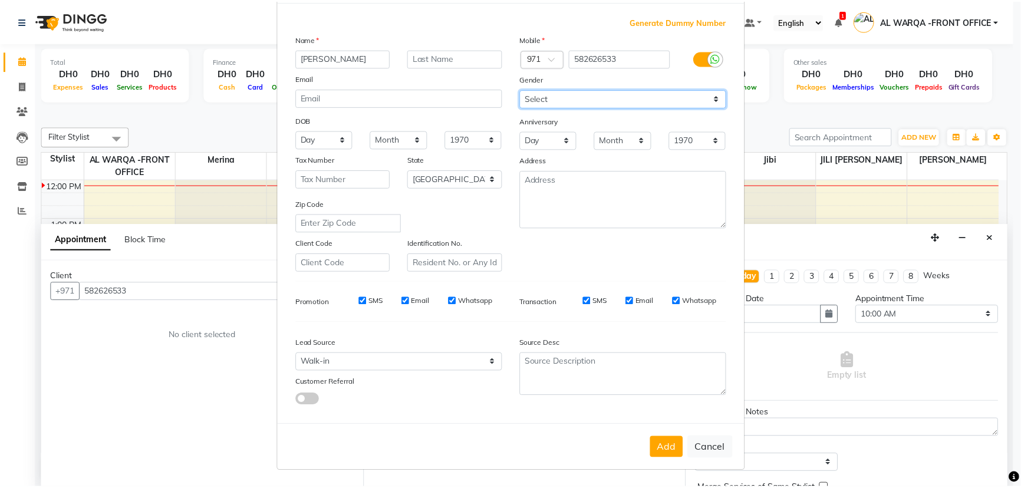
scroll to position [59, 0]
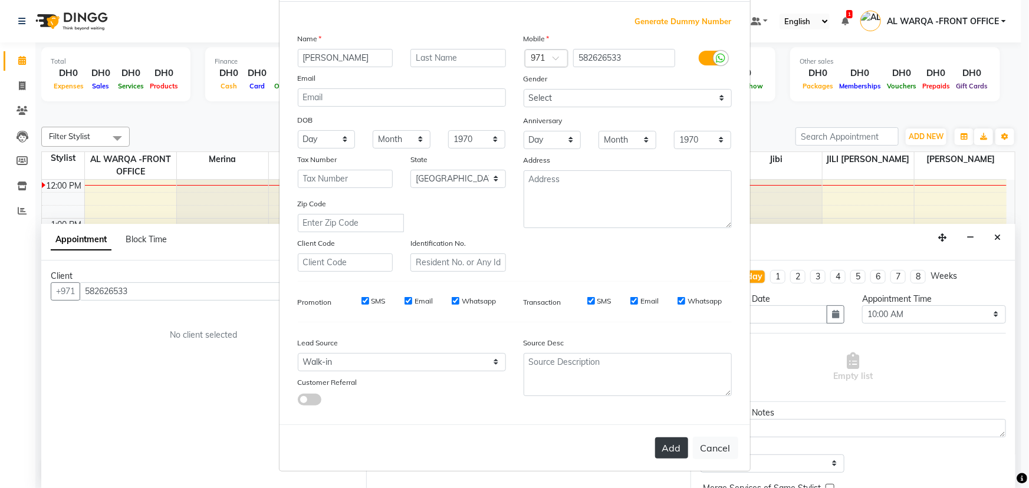
click at [665, 449] on button "Add" at bounding box center [671, 447] width 33 height 21
select select
select select "null"
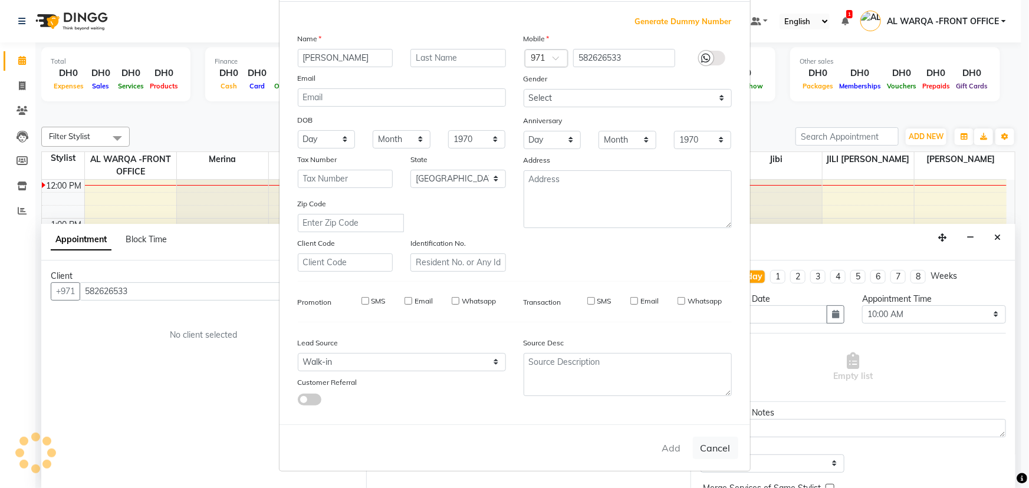
select select
checkbox input "false"
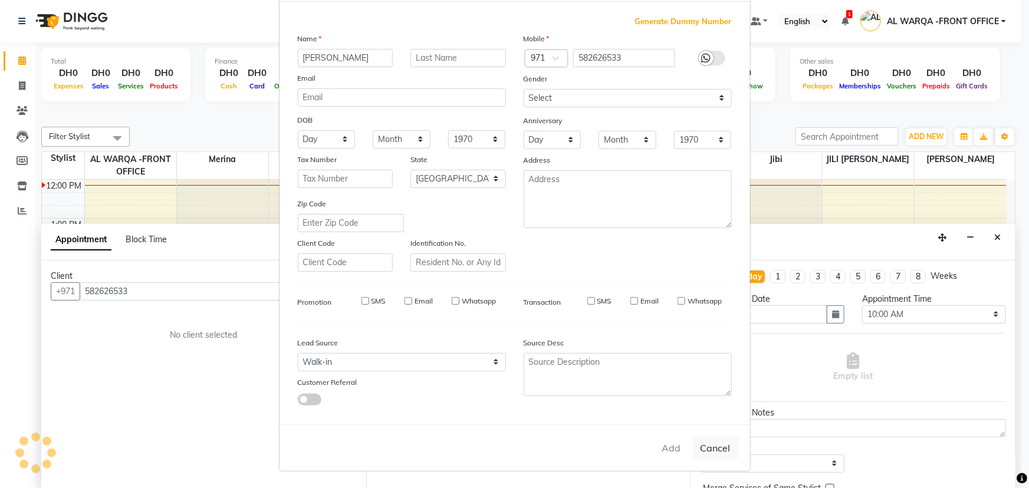
checkbox input "false"
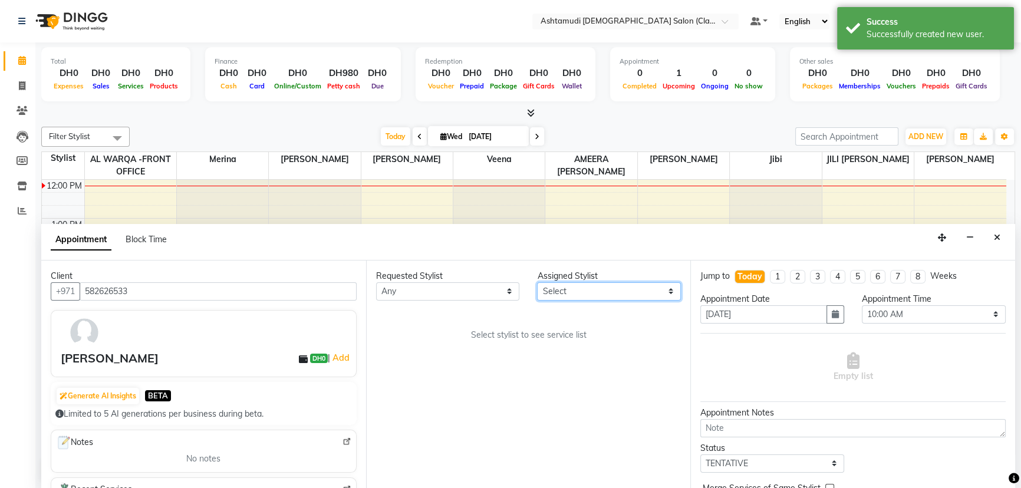
click at [590, 284] on select "Select AL WARQA -FRONT OFFICE AMEERA [PERSON_NAME] [PERSON_NAME] JILI [PERSON_N…" at bounding box center [609, 291] width 144 height 18
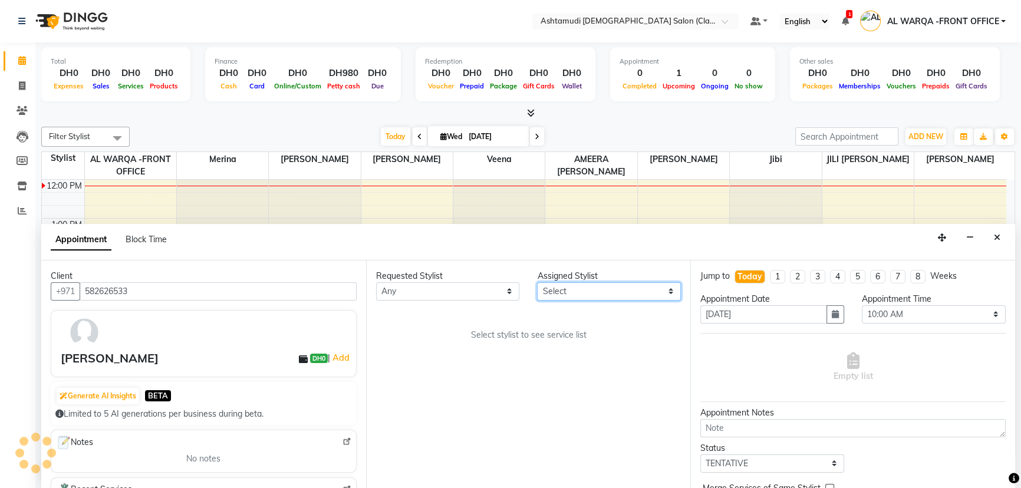
select select "82443"
click at [537, 282] on select "Select AL WARQA -FRONT OFFICE AMEERA [PERSON_NAME] [PERSON_NAME] JILI [PERSON_N…" at bounding box center [609, 291] width 144 height 18
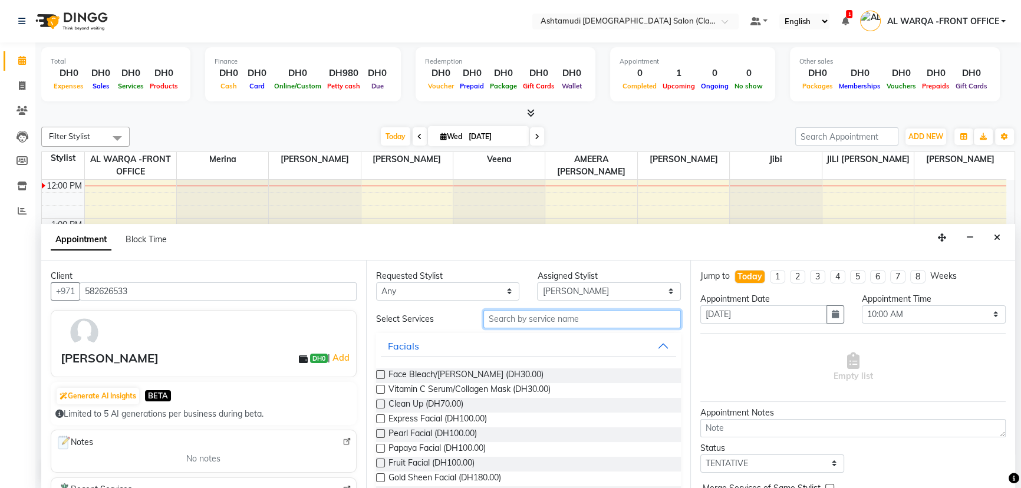
drag, startPoint x: 532, startPoint y: 318, endPoint x: 530, endPoint y: 343, distance: 24.3
click at [530, 325] on input "text" at bounding box center [582, 319] width 198 height 18
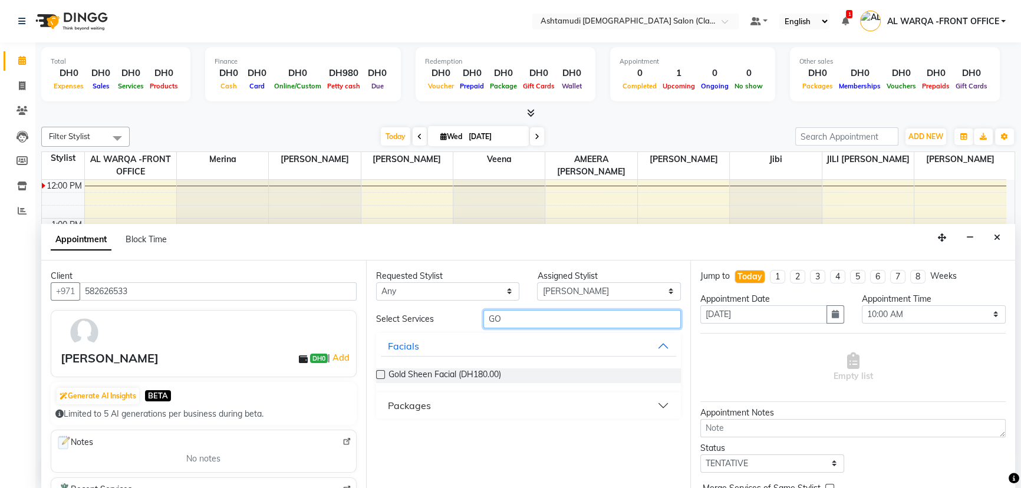
type input "G"
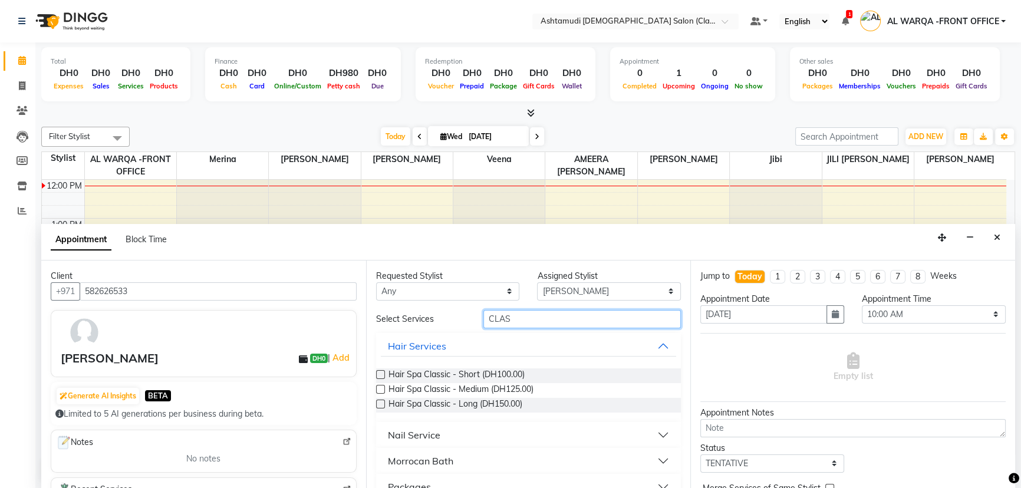
type input "CLAS"
click at [619, 434] on button "Nail Service" at bounding box center [529, 434] width 296 height 21
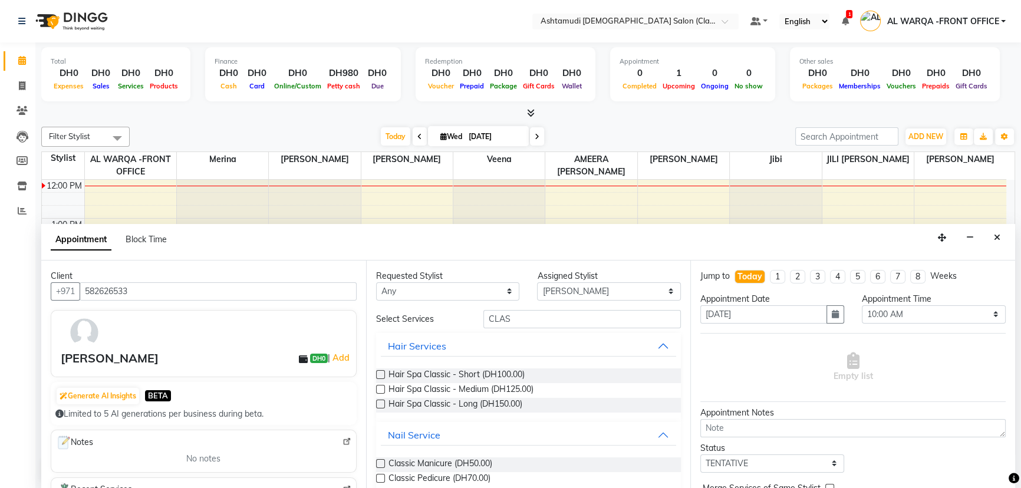
click at [376, 460] on label at bounding box center [380, 463] width 9 height 9
click at [376, 461] on input "checkbox" at bounding box center [380, 465] width 8 height 8
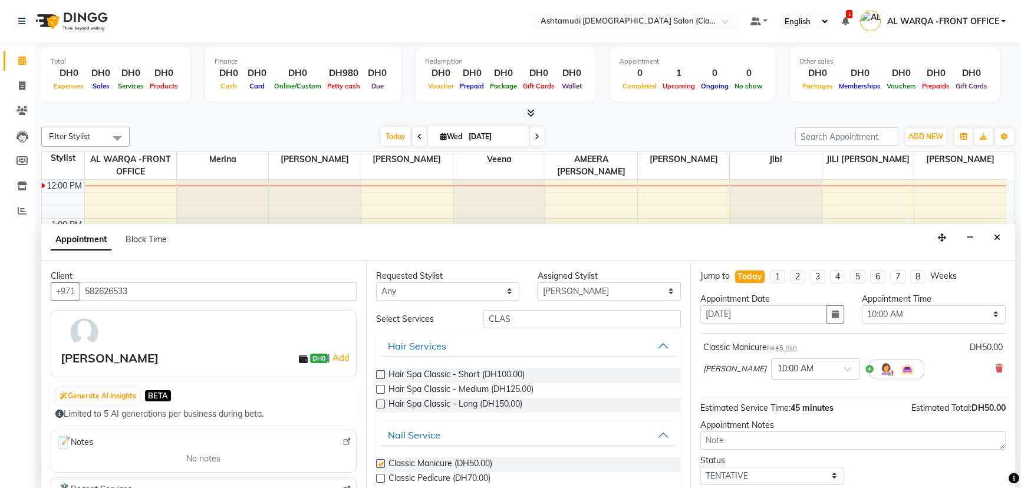
checkbox input "false"
click at [377, 475] on label at bounding box center [380, 478] width 9 height 9
click at [377, 476] on input "checkbox" at bounding box center [380, 480] width 8 height 8
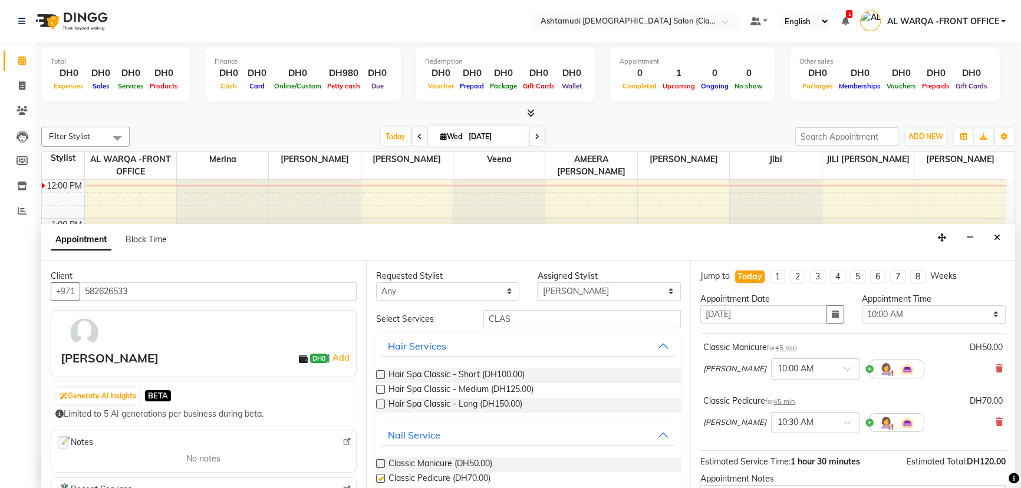
checkbox input "false"
click at [545, 313] on input "CLAS" at bounding box center [582, 319] width 198 height 18
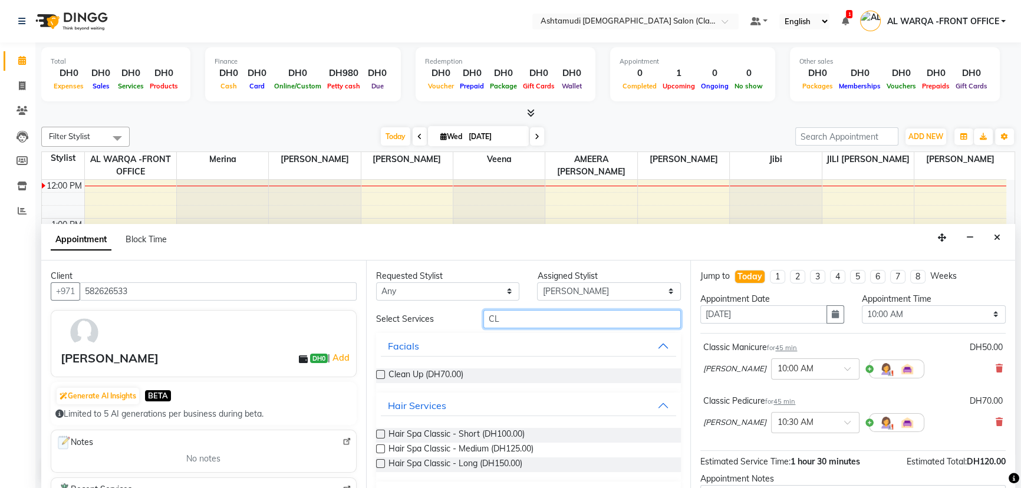
type input "C"
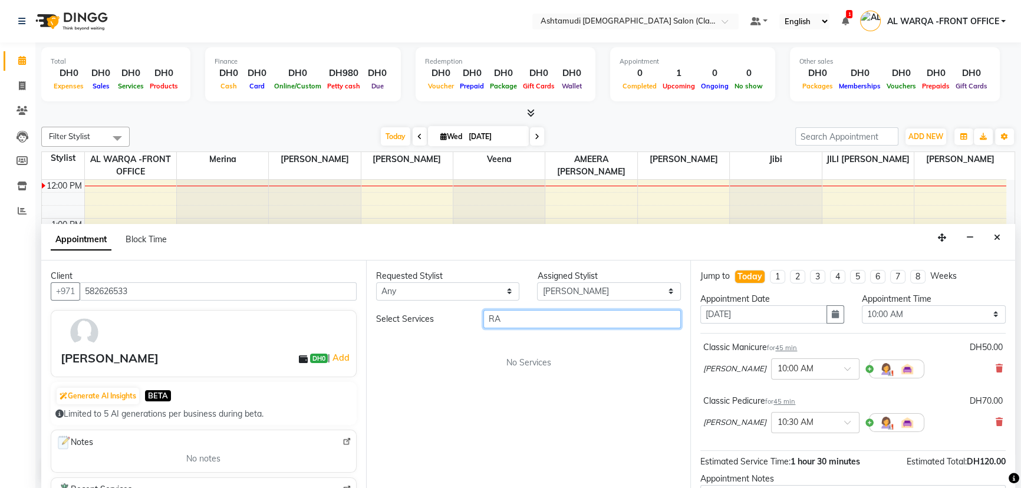
type input "R"
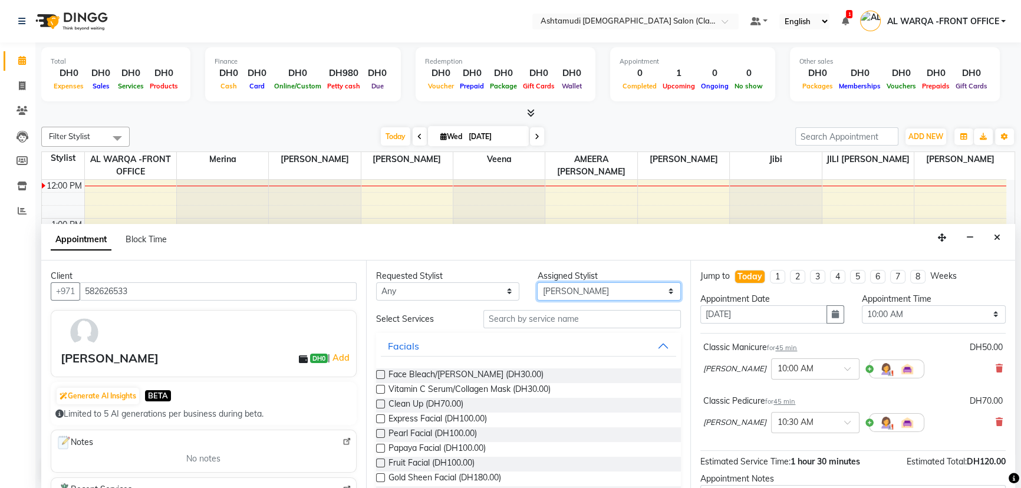
click at [548, 294] on select "Select AL WARQA -FRONT OFFICE AMEERA [PERSON_NAME] [PERSON_NAME] JILI [PERSON_N…" at bounding box center [609, 291] width 144 height 18
select select "88890"
click at [537, 282] on select "Select AL WARQA -FRONT OFFICE AMEERA [PERSON_NAME] [PERSON_NAME] JILI [PERSON_N…" at bounding box center [609, 291] width 144 height 18
click at [526, 319] on input "text" at bounding box center [582, 319] width 198 height 18
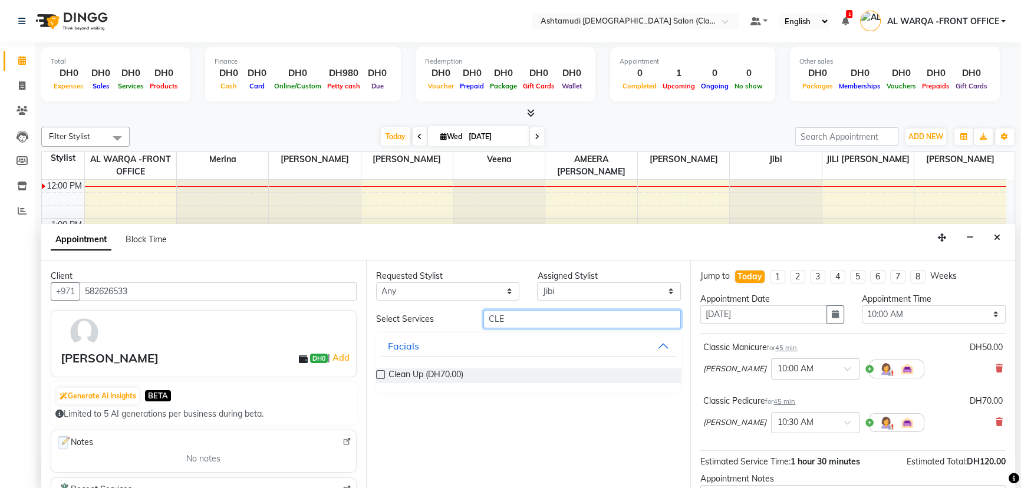
type input "CLE"
click at [377, 371] on label at bounding box center [380, 374] width 9 height 9
click at [377, 372] on input "checkbox" at bounding box center [380, 376] width 8 height 8
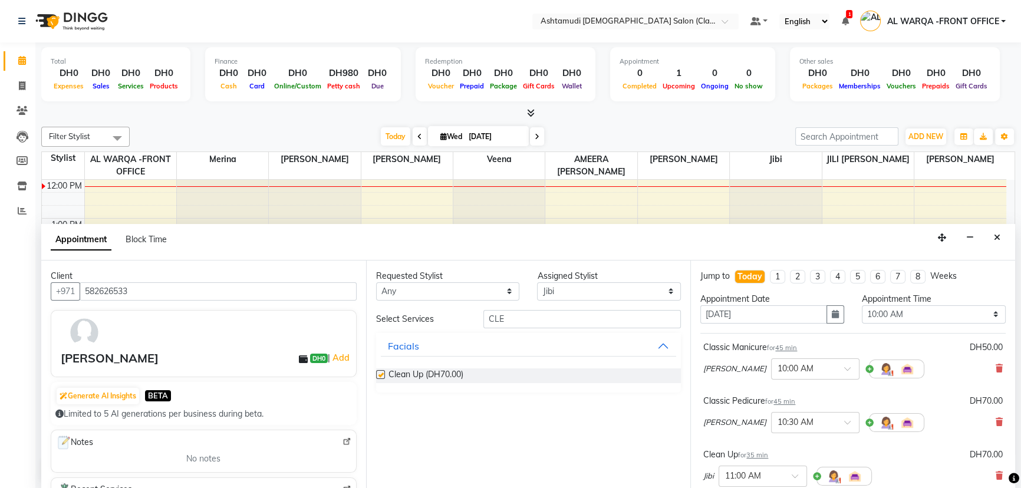
checkbox input "false"
click at [514, 320] on input "CLE" at bounding box center [582, 319] width 198 height 18
type input "C"
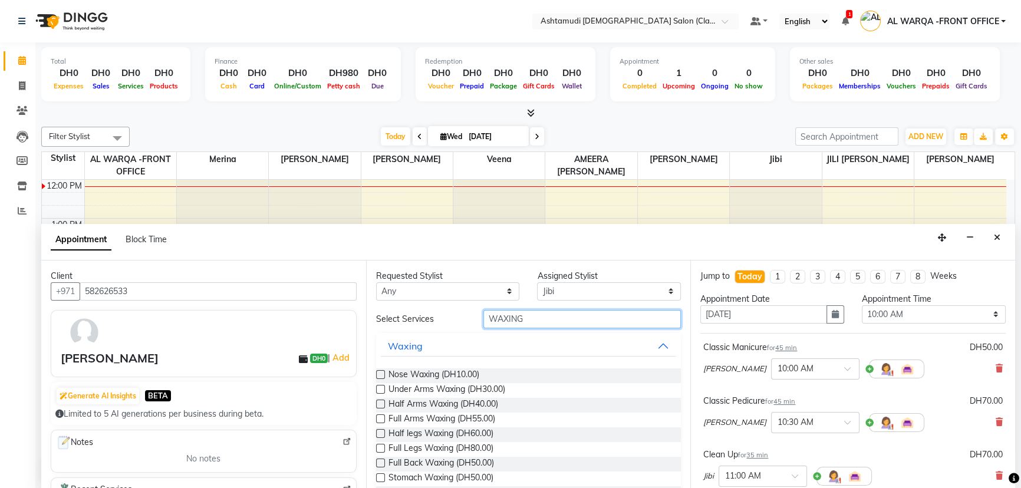
type input "WAXING"
click at [379, 385] on label at bounding box center [380, 389] width 9 height 9
click at [379, 387] on input "checkbox" at bounding box center [380, 391] width 8 height 8
checkbox input "false"
click at [572, 310] on input "WAXING" at bounding box center [582, 319] width 198 height 18
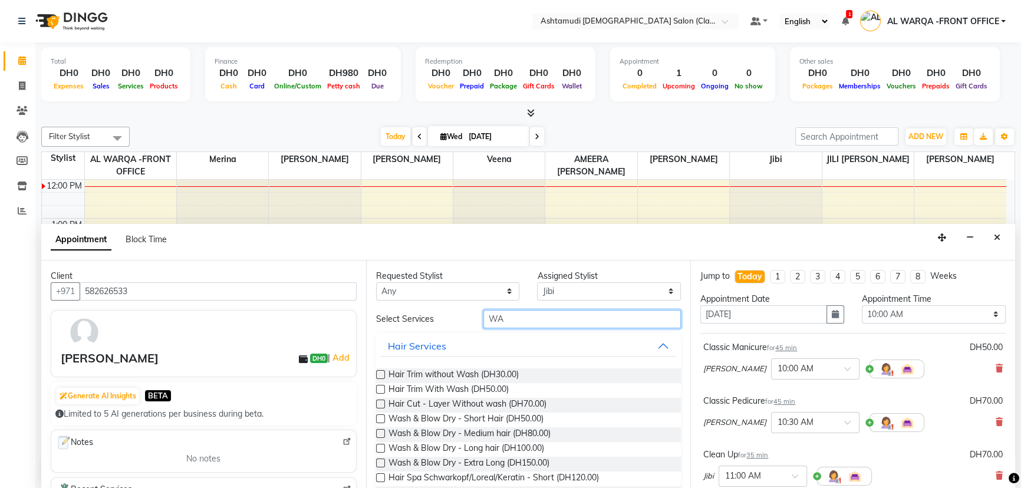
type input "W"
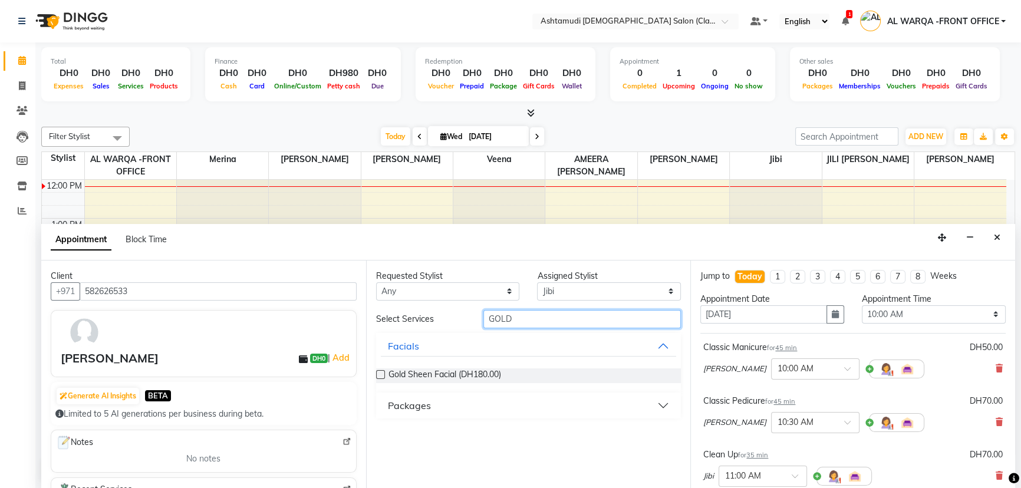
type input "GOLD"
click at [380, 373] on label at bounding box center [380, 374] width 9 height 9
click at [380, 373] on input "checkbox" at bounding box center [380, 376] width 8 height 8
checkbox input "false"
click at [866, 315] on select "Select 10:00 AM 10:30 AM 11:00 AM 11:30 AM 12:00 PM 12:30 PM 01:00 PM 01:30 PM …" at bounding box center [934, 314] width 144 height 18
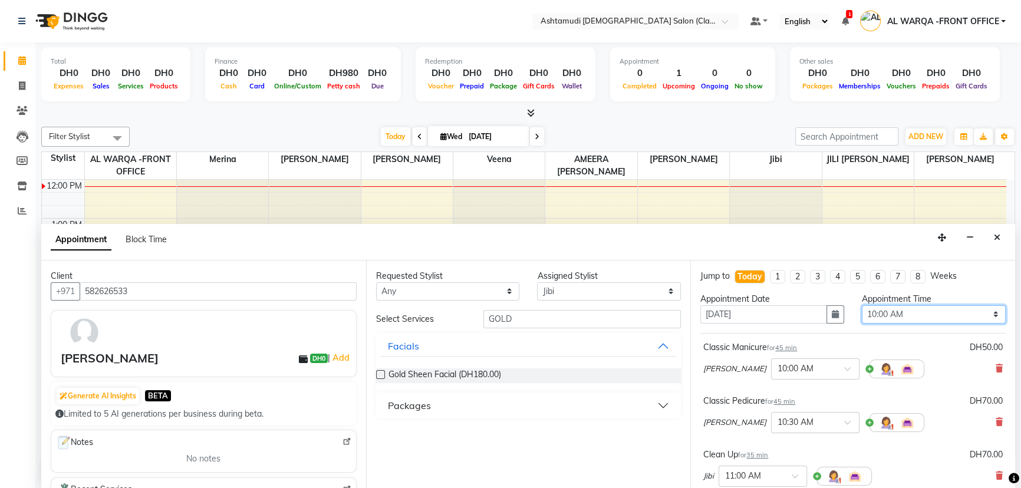
select select "660"
click at [862, 305] on select "Select 10:00 AM 10:30 AM 11:00 AM 11:30 AM 12:00 PM 12:30 PM 01:00 PM 01:30 PM …" at bounding box center [934, 314] width 144 height 18
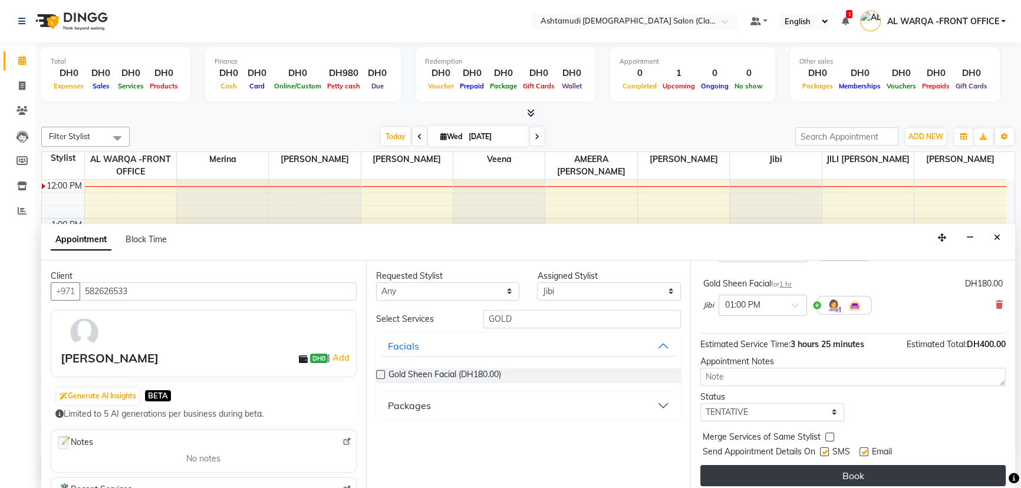
scroll to position [284, 0]
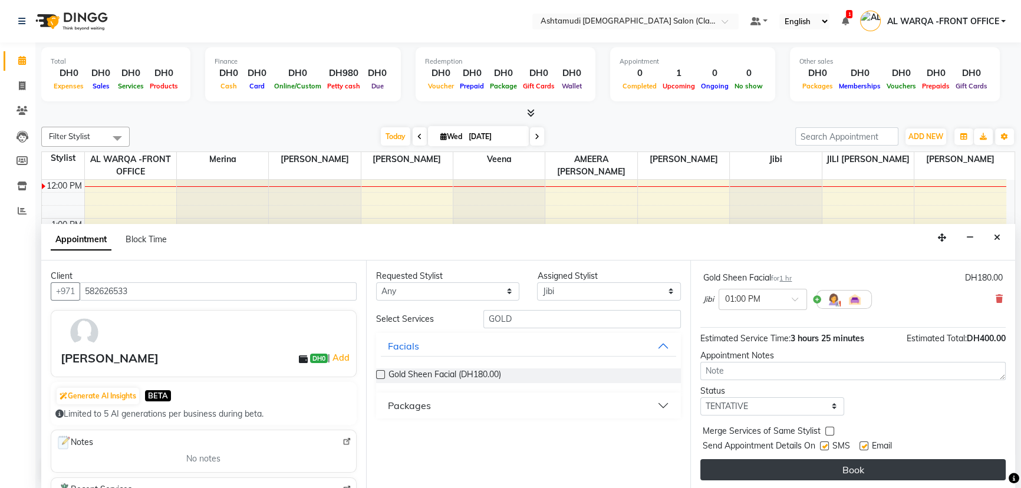
click at [918, 468] on button "Book" at bounding box center [852, 469] width 305 height 21
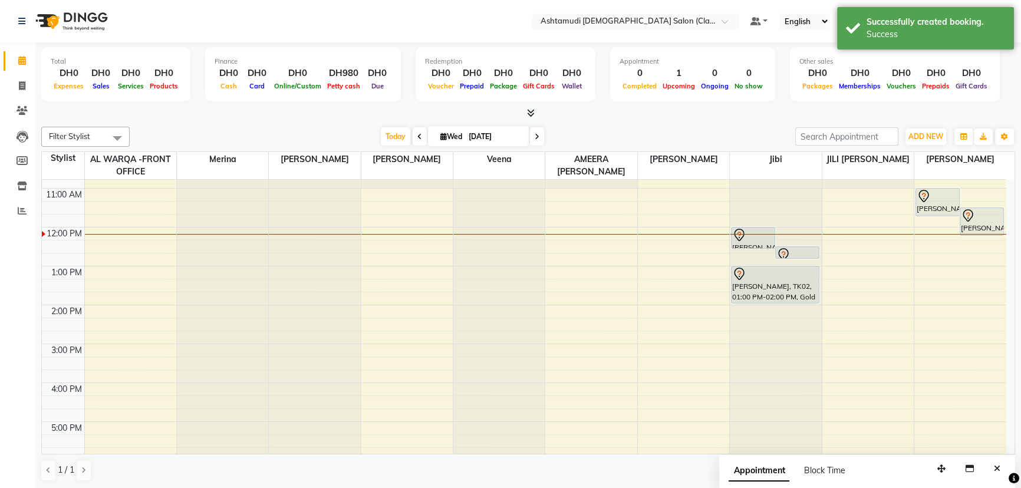
scroll to position [0, 0]
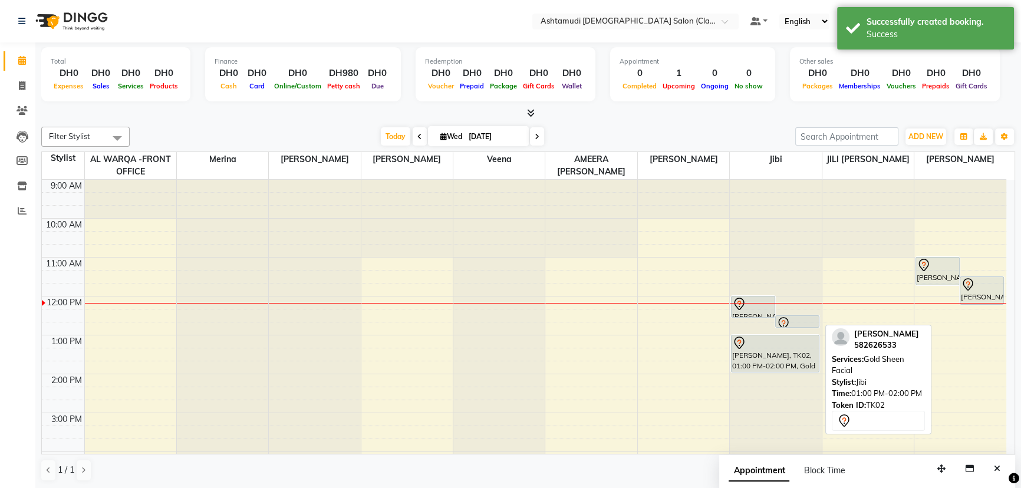
click at [798, 346] on div at bounding box center [775, 343] width 86 height 14
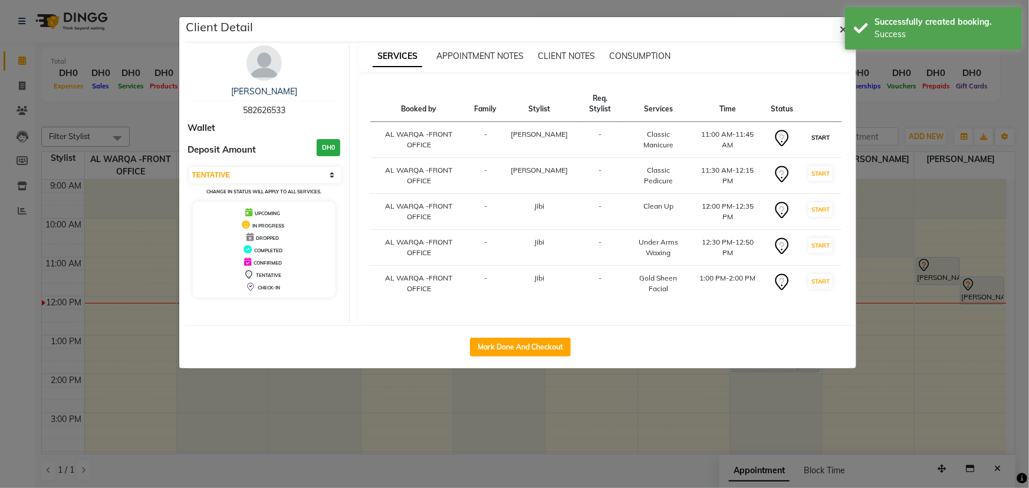
click at [822, 130] on button "START" at bounding box center [820, 137] width 24 height 15
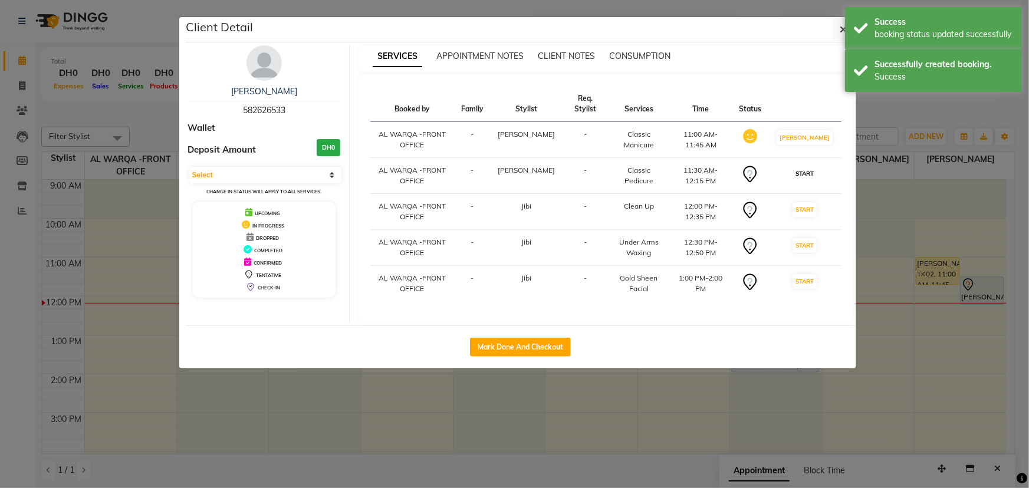
click at [811, 179] on button "START" at bounding box center [804, 173] width 24 height 15
click at [799, 218] on td "START" at bounding box center [804, 212] width 73 height 36
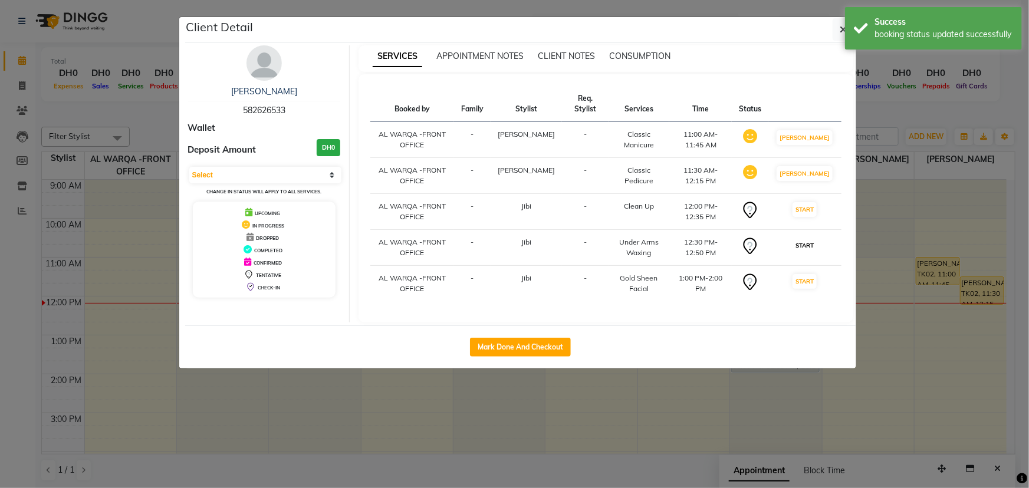
click at [817, 253] on button "START" at bounding box center [804, 245] width 24 height 15
click at [801, 216] on button "START" at bounding box center [804, 209] width 24 height 15
click at [813, 289] on button "START" at bounding box center [804, 281] width 24 height 15
select select "1"
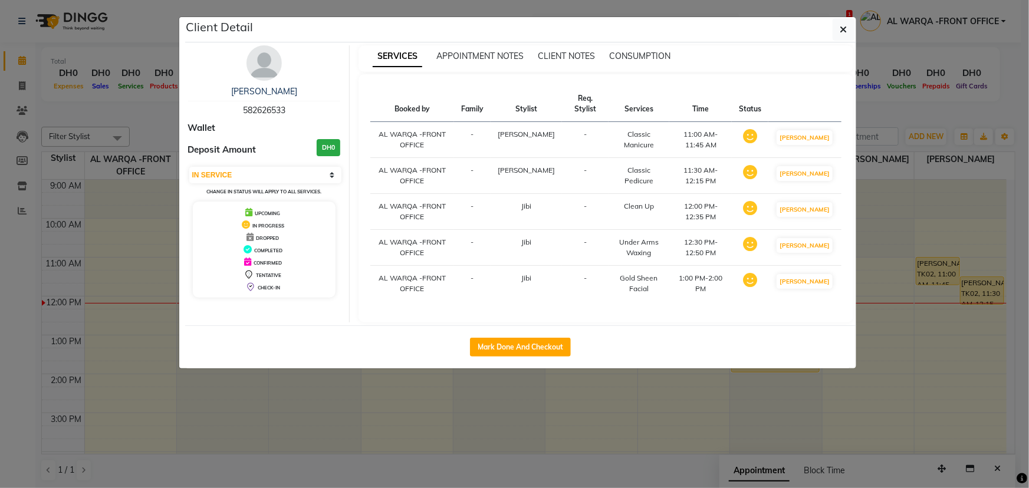
drag, startPoint x: 716, startPoint y: 430, endPoint x: 686, endPoint y: 424, distance: 30.8
click at [714, 429] on ngb-modal-window "Client Detail [PERSON_NAME] 582626533 Wallet Deposit Amount DH0 Select IN SERVI…" at bounding box center [514, 244] width 1029 height 488
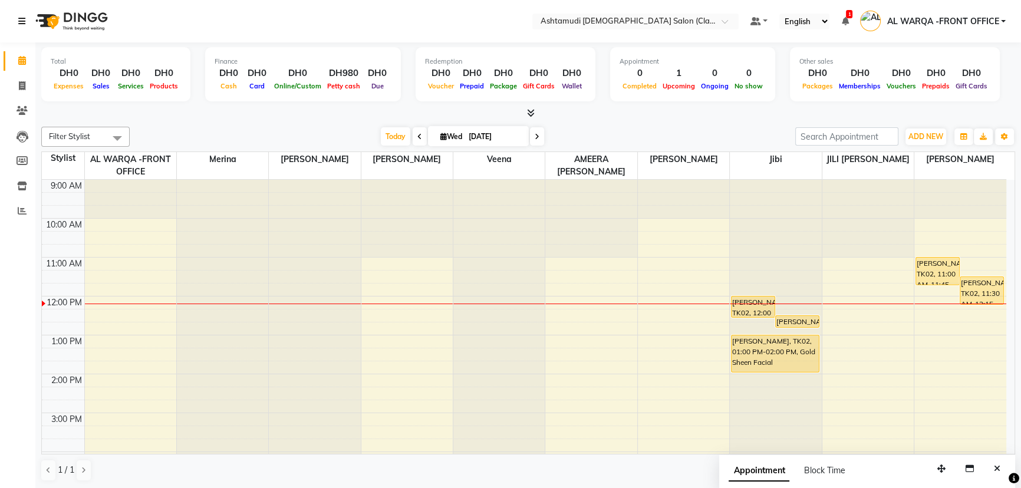
click at [19, 25] on icon at bounding box center [21, 21] width 7 height 8
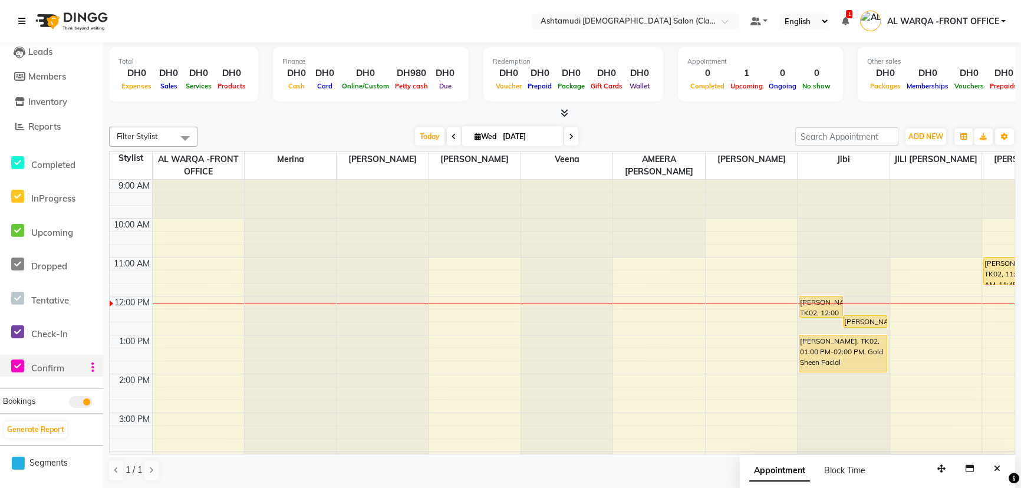
scroll to position [107, 0]
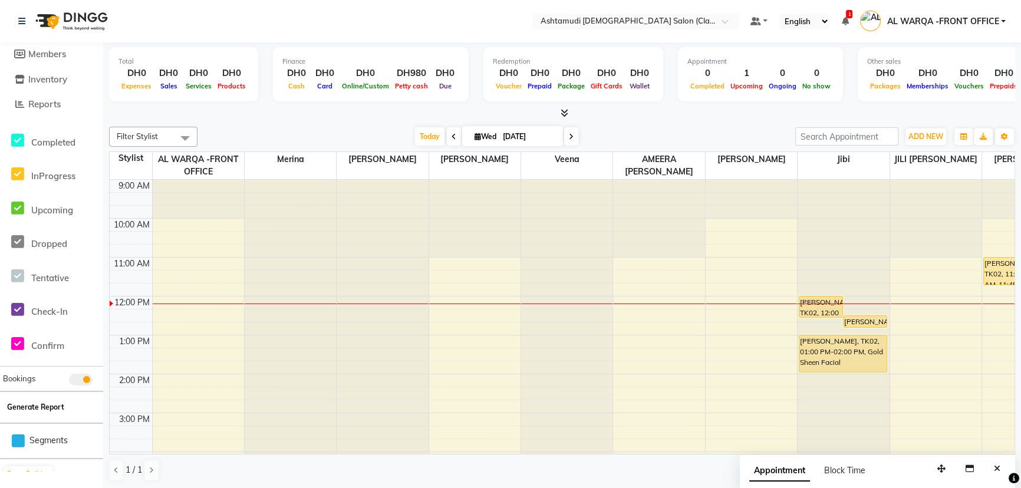
click at [29, 407] on button "Generate Report" at bounding box center [35, 407] width 63 height 17
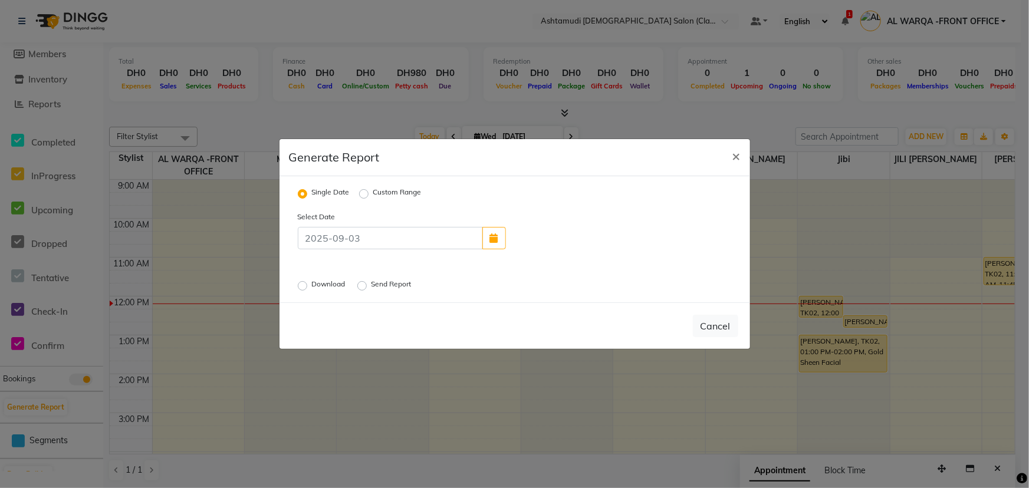
click at [287, 422] on ngb-modal-window "Generate Report × Single Date Custom Range Select Date Download Send Report Can…" at bounding box center [514, 244] width 1029 height 488
click at [722, 327] on button "Cancel" at bounding box center [715, 326] width 45 height 22
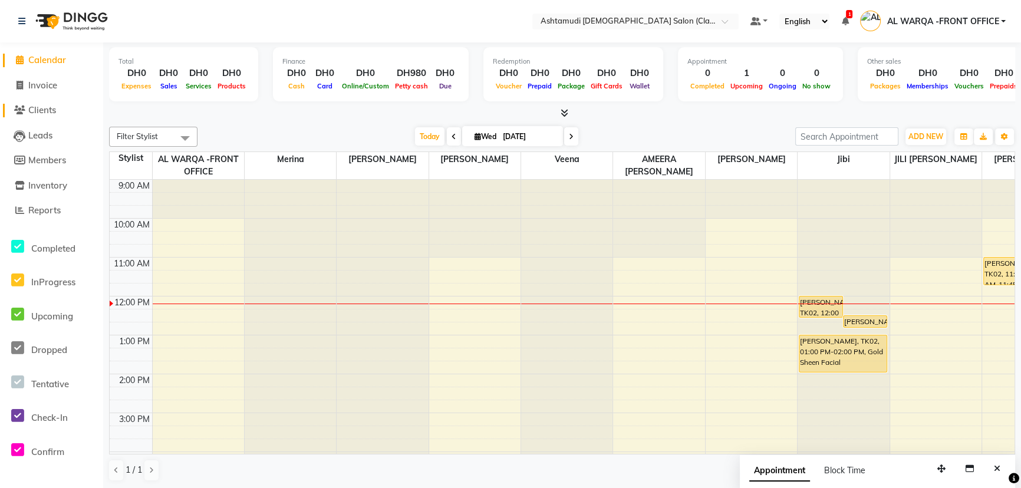
scroll to position [0, 0]
click at [32, 108] on span "Clients" at bounding box center [42, 110] width 28 height 11
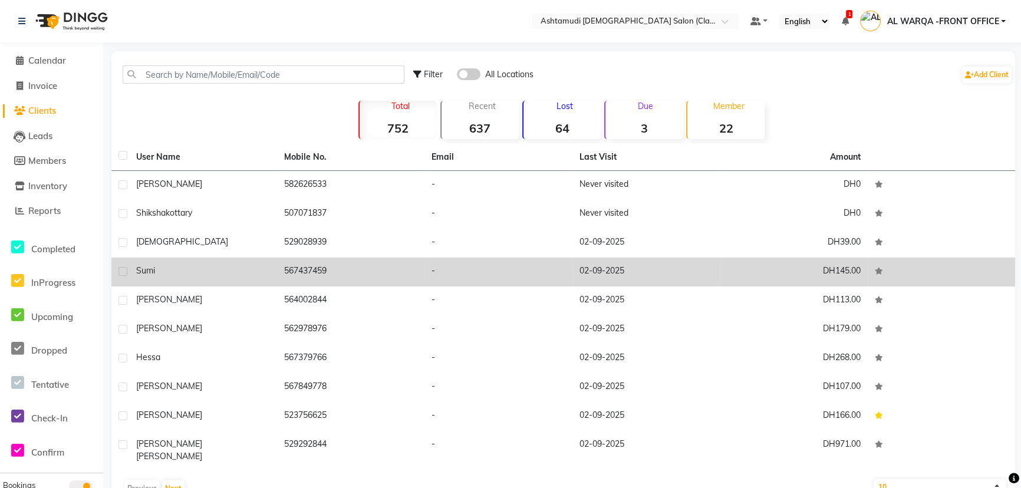
click at [466, 267] on td "-" at bounding box center [498, 272] width 148 height 29
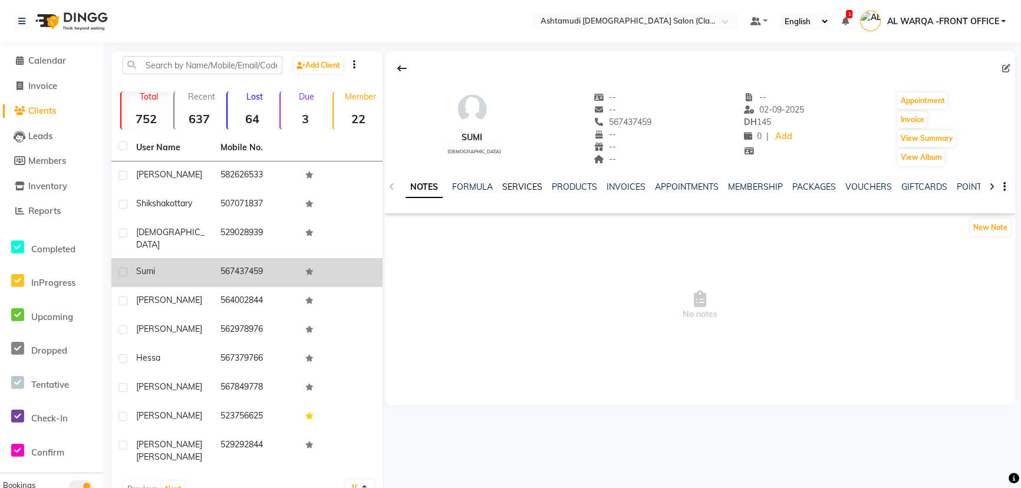
click at [510, 184] on link "SERVICES" at bounding box center [522, 187] width 40 height 11
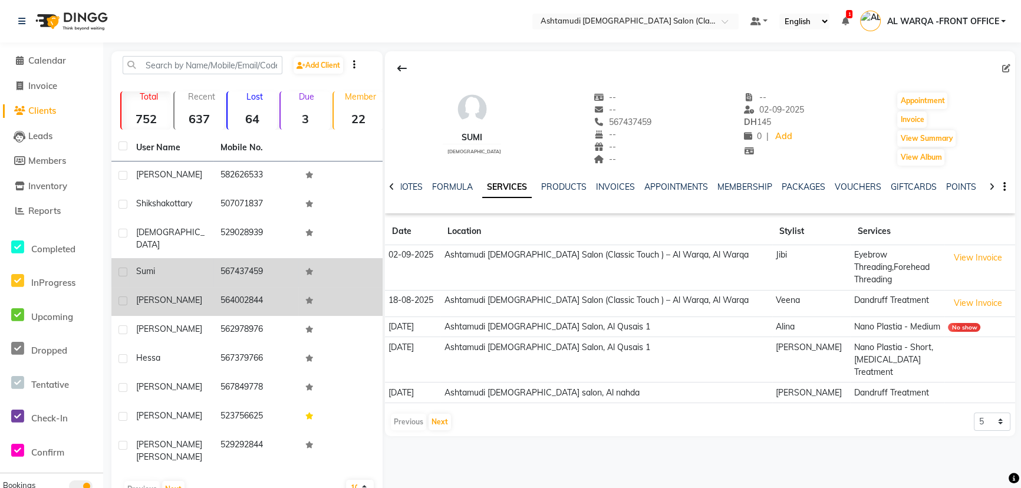
click at [259, 287] on td "564002844" at bounding box center [255, 301] width 84 height 29
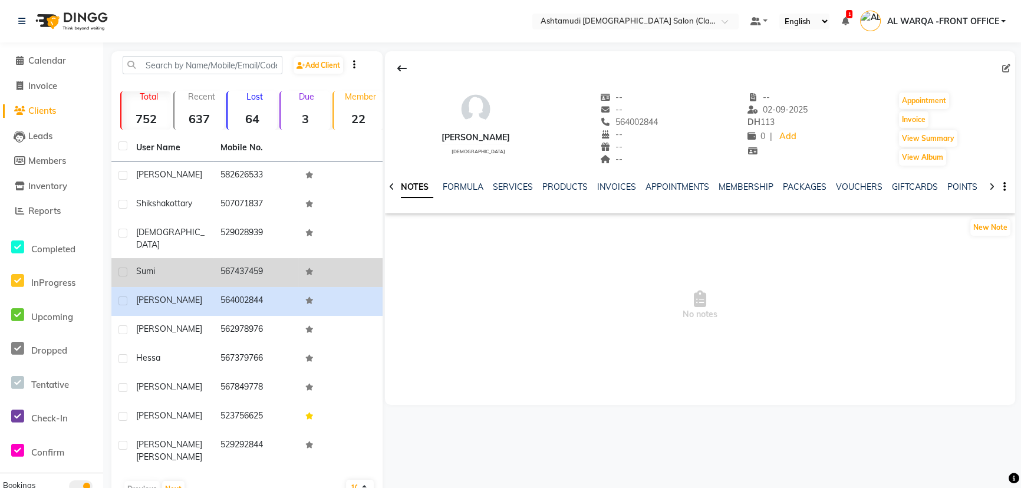
click at [34, 106] on span "Clients" at bounding box center [42, 110] width 28 height 11
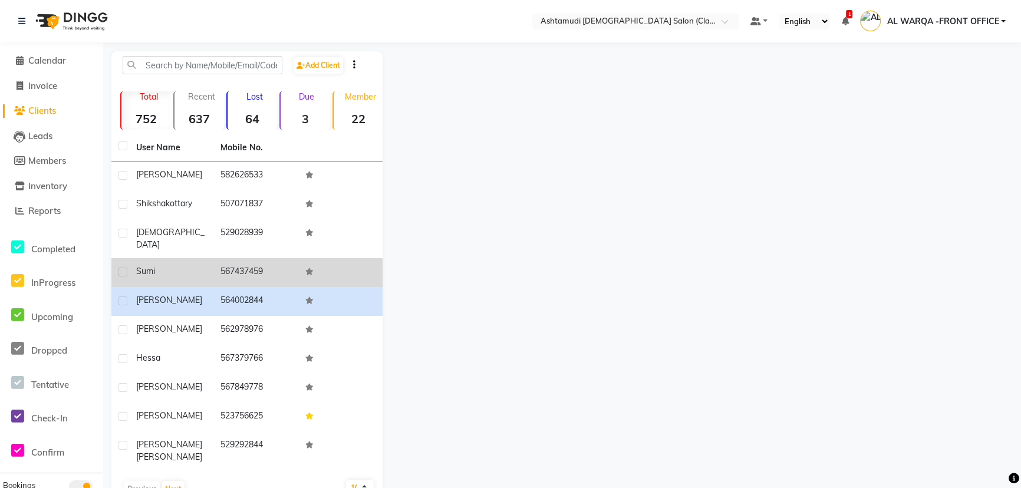
click at [20, 111] on icon at bounding box center [19, 110] width 11 height 9
click at [707, 175] on div at bounding box center [699, 277] width 633 height 452
click at [30, 138] on span "Leads" at bounding box center [40, 135] width 24 height 11
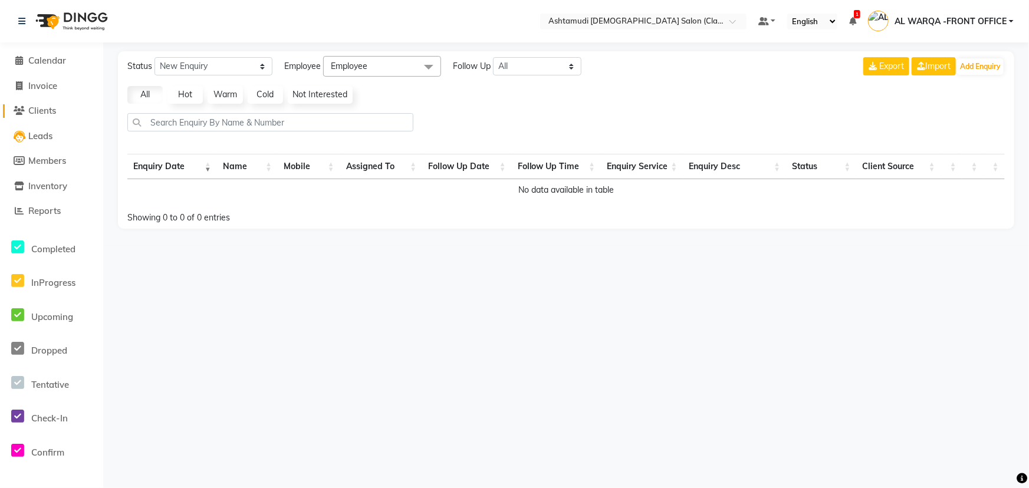
click at [44, 110] on span "Clients" at bounding box center [42, 110] width 28 height 11
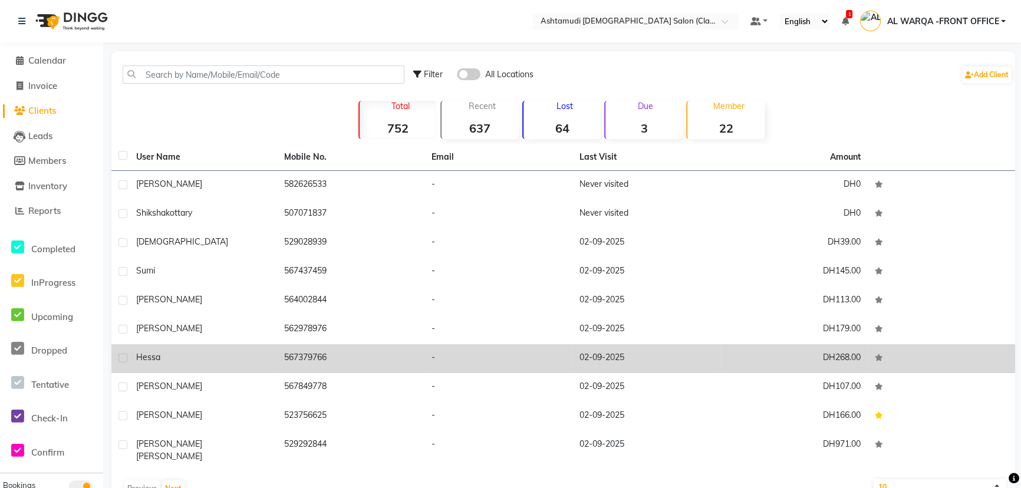
click at [864, 360] on td "DH268.00" at bounding box center [794, 358] width 148 height 29
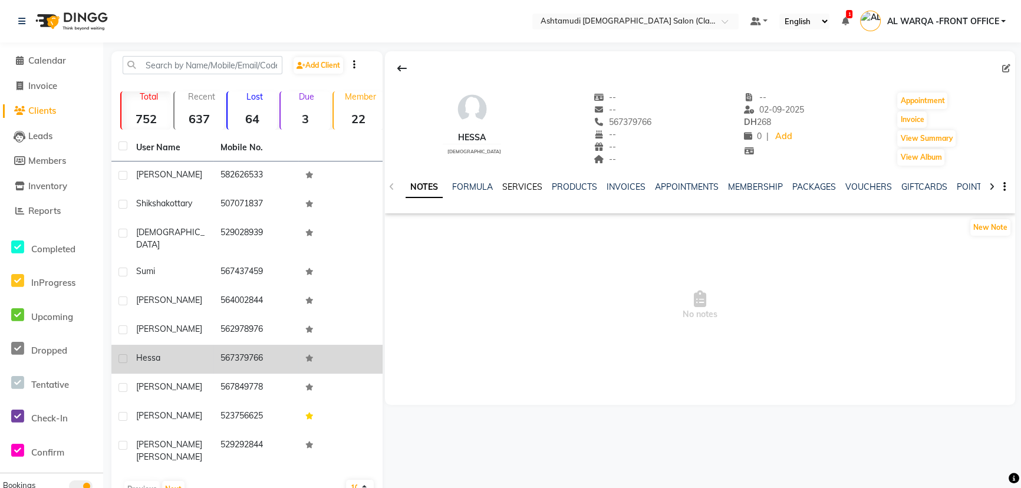
click at [528, 185] on link "SERVICES" at bounding box center [522, 187] width 40 height 11
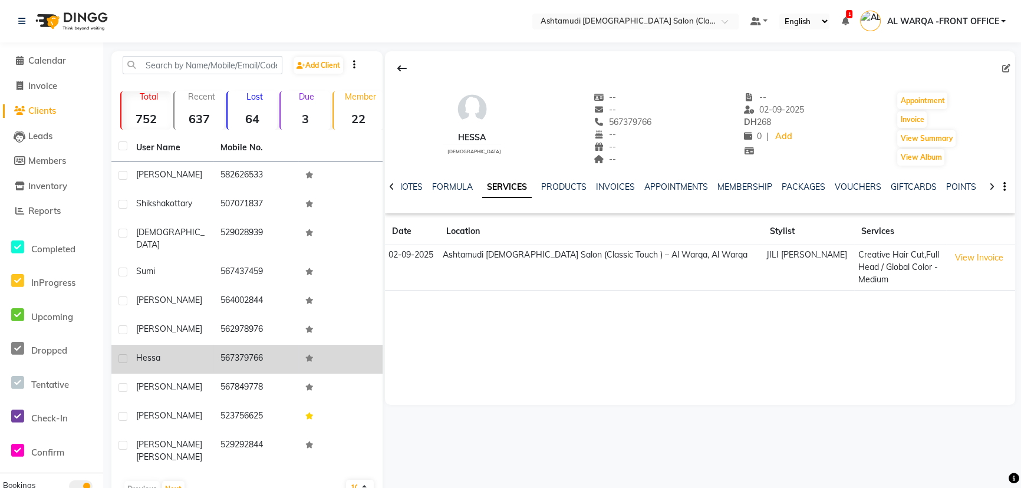
click at [586, 259] on td "Ashtamudi [DEMOGRAPHIC_DATA] Salon (Classic Touch ) – Al Warqa, Al Warqa" at bounding box center [601, 267] width 324 height 45
click at [47, 90] on span "Invoice" at bounding box center [42, 85] width 29 height 11
select select "service"
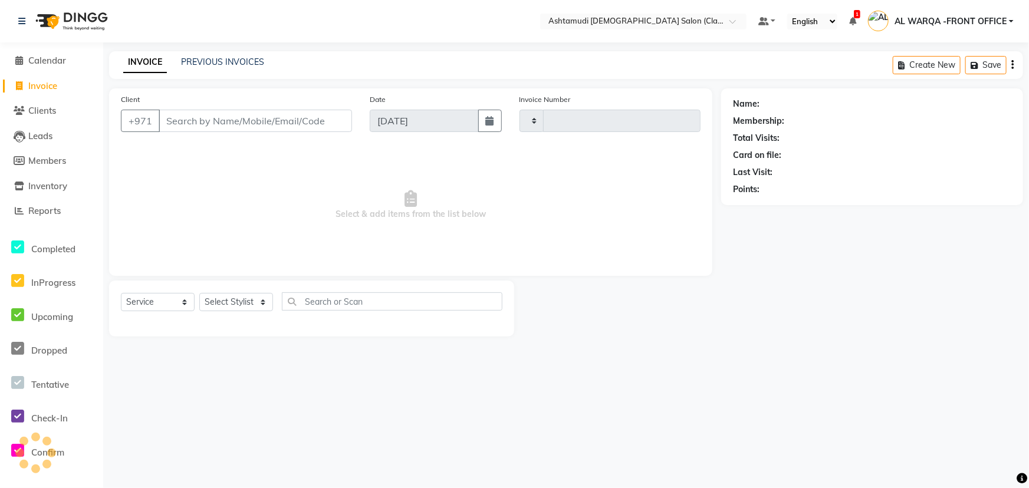
type input "1334"
select select "8201"
click at [213, 307] on select "Select Stylist AL WARQA -FRONT OFFICE AMEERA [PERSON_NAME] [PERSON_NAME] JILI […" at bounding box center [237, 302] width 76 height 18
select select "77683"
click at [199, 293] on select "Select Stylist AL WARQA -FRONT OFFICE AMEERA [PERSON_NAME] [PERSON_NAME] JILI […" at bounding box center [237, 302] width 76 height 18
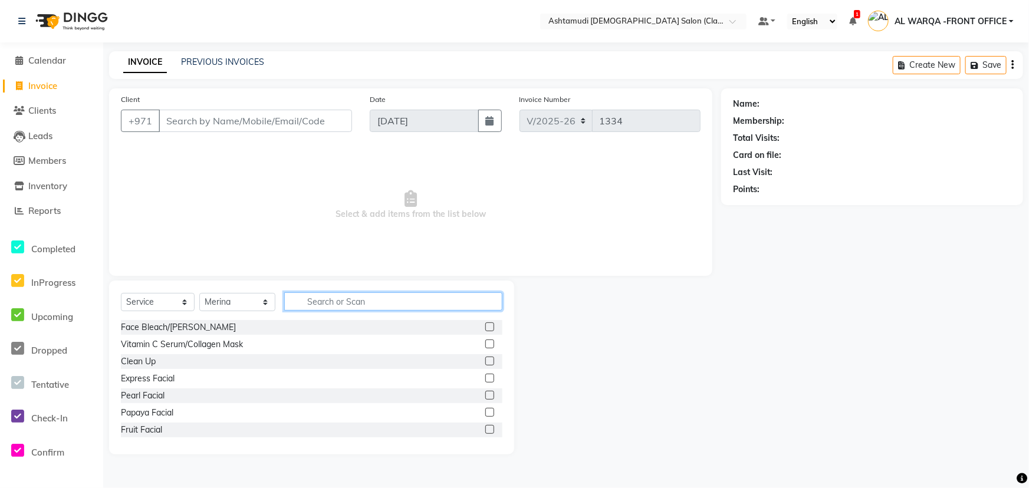
click at [316, 307] on input "text" at bounding box center [393, 301] width 218 height 18
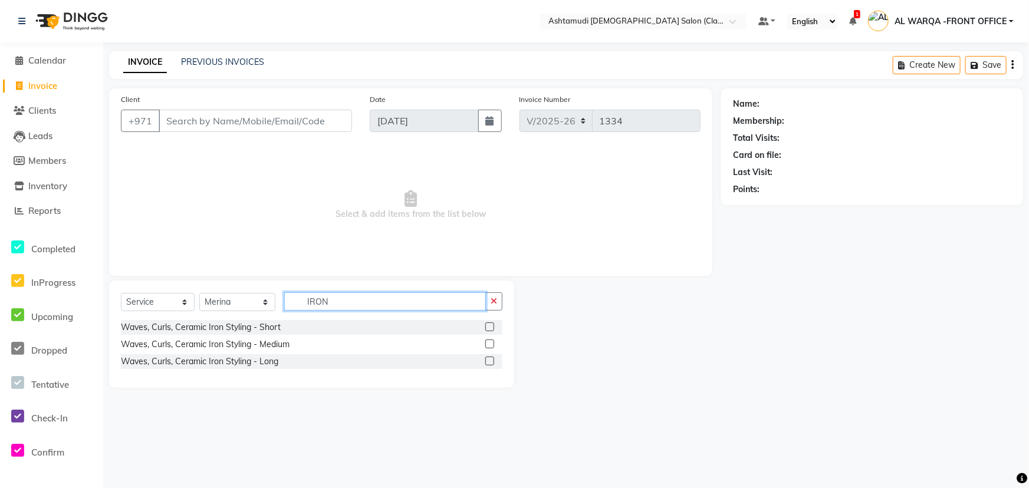
type input "IRON"
click at [486, 324] on label at bounding box center [489, 326] width 9 height 9
click at [486, 324] on input "checkbox" at bounding box center [489, 328] width 8 height 8
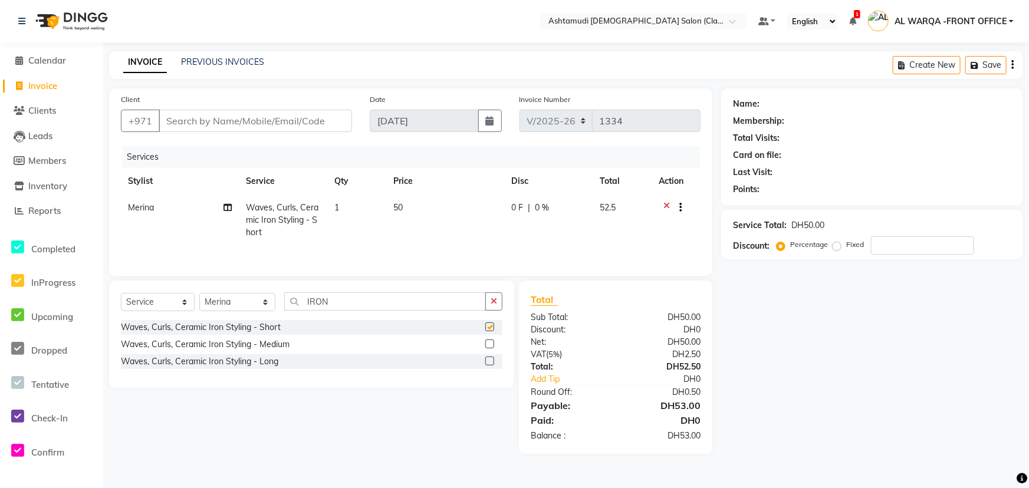
checkbox input "false"
click at [488, 340] on label at bounding box center [489, 344] width 9 height 9
click at [488, 341] on input "checkbox" at bounding box center [489, 345] width 8 height 8
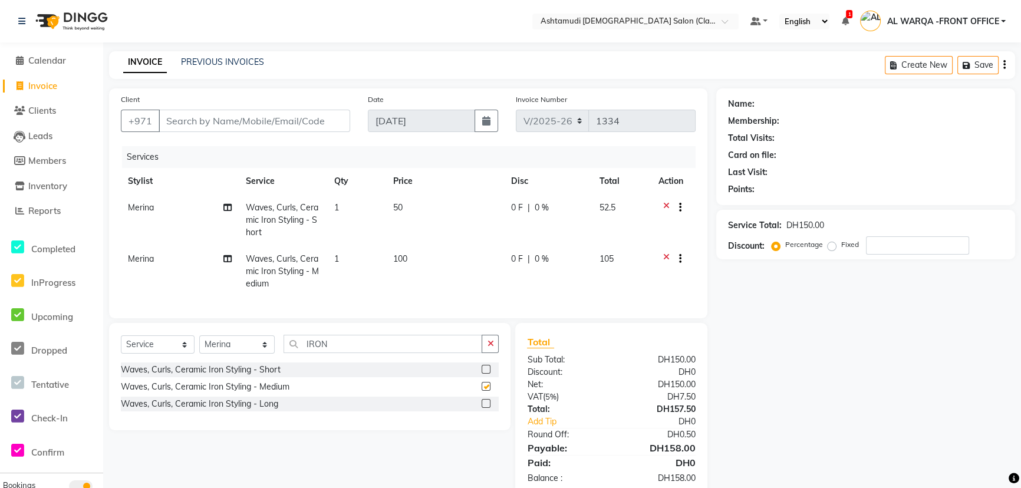
checkbox input "false"
click at [664, 202] on icon at bounding box center [666, 209] width 6 height 15
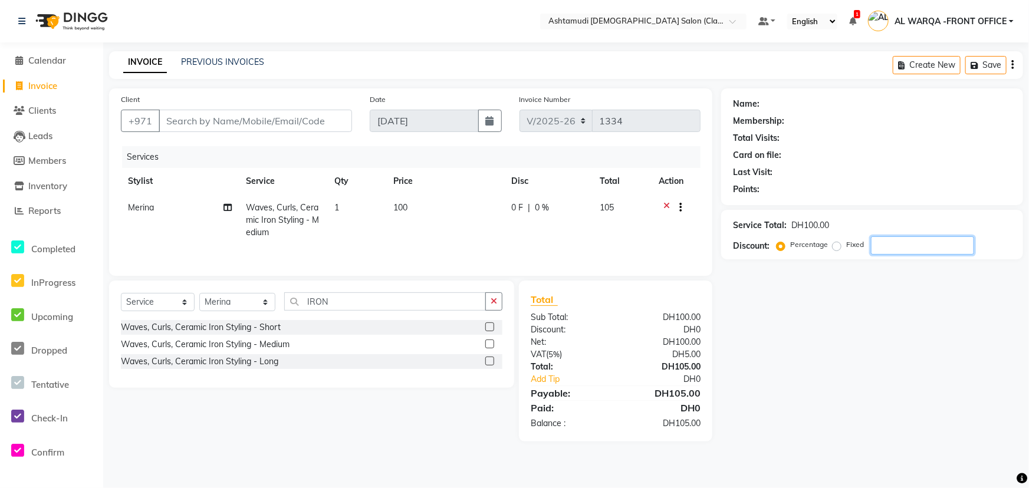
click at [881, 246] on input "number" at bounding box center [922, 245] width 103 height 18
type input "25"
click at [666, 205] on icon at bounding box center [666, 209] width 6 height 15
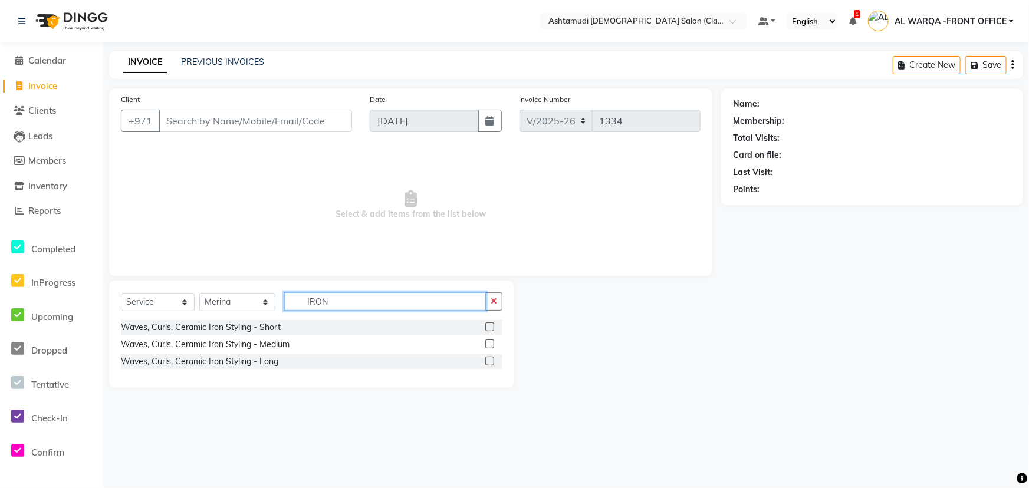
click at [398, 298] on input "IRON" at bounding box center [385, 301] width 202 height 18
type input "I"
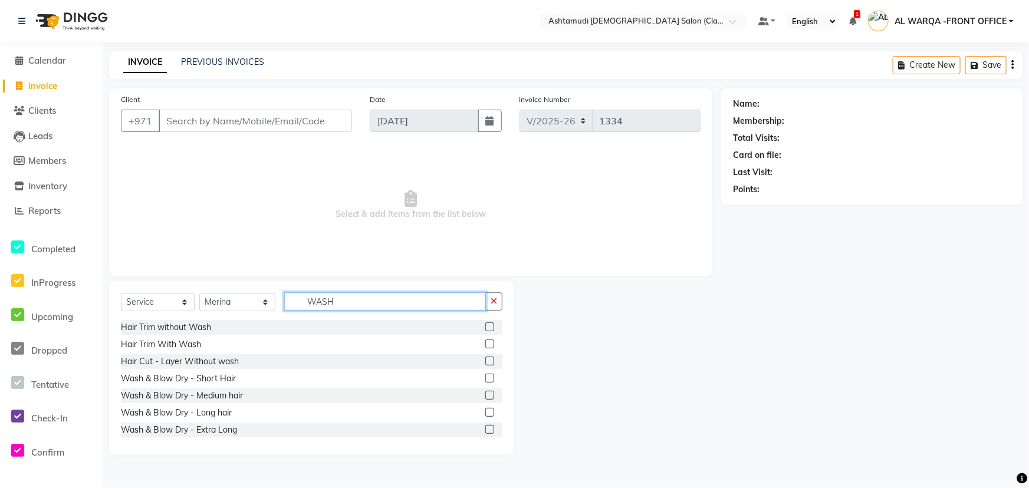
type input "WASH"
click at [485, 393] on label at bounding box center [489, 395] width 9 height 9
click at [485, 393] on input "checkbox" at bounding box center [489, 396] width 8 height 8
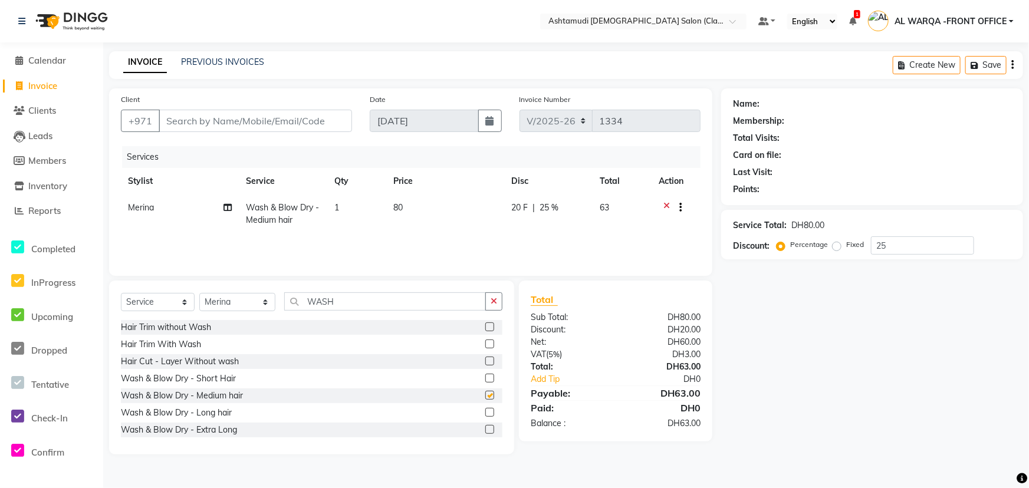
checkbox input "false"
click at [36, 111] on span "Clients" at bounding box center [42, 110] width 28 height 11
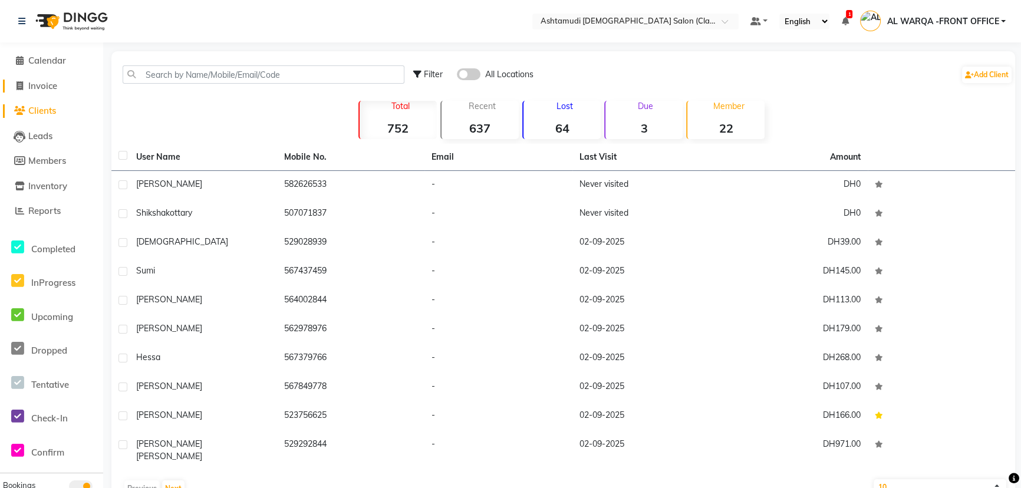
click at [31, 84] on span "Invoice" at bounding box center [42, 85] width 29 height 11
select select "service"
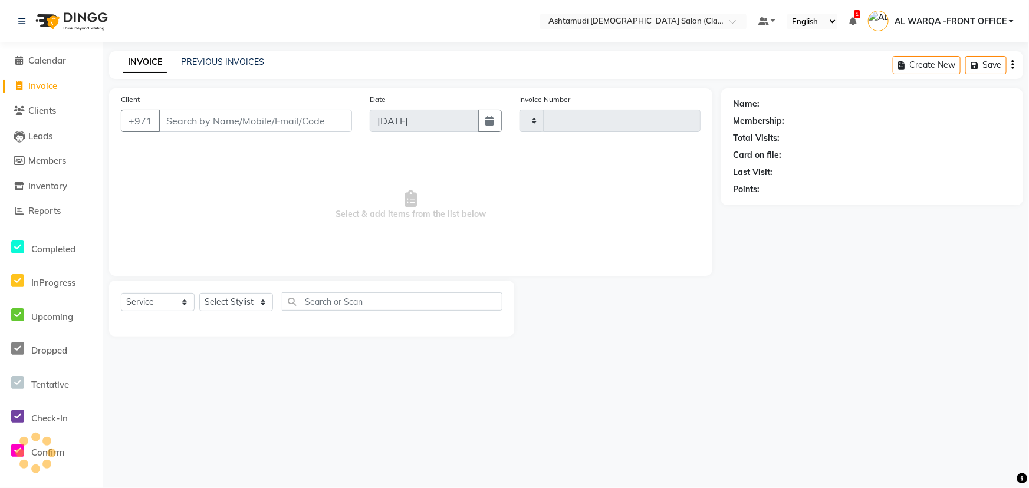
type input "1334"
select select "8201"
click at [186, 116] on input "Client" at bounding box center [255, 121] width 193 height 22
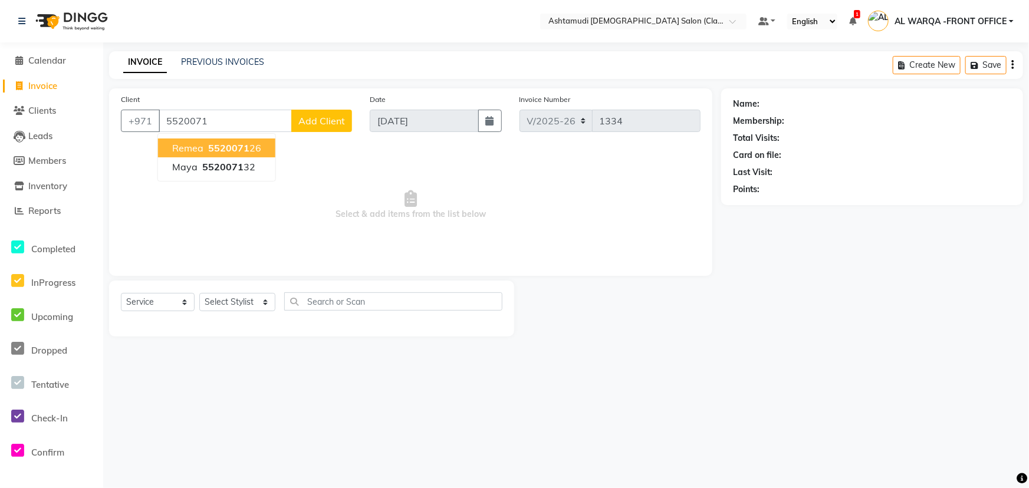
click at [258, 142] on ngb-highlight "5520071 26" at bounding box center [233, 148] width 55 height 12
type input "552007126"
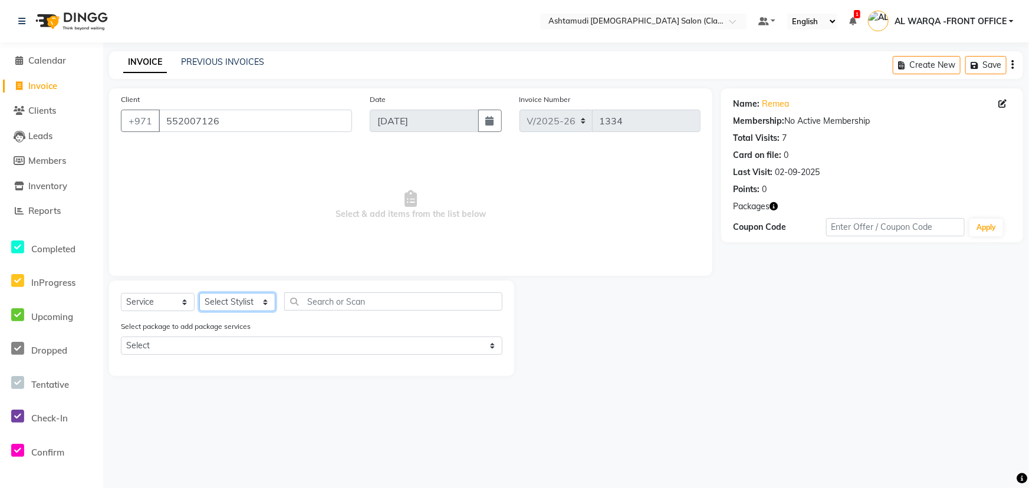
click at [213, 302] on select "Select Stylist AL WARQA -FRONT OFFICE AMEERA [PERSON_NAME] [PERSON_NAME] JILI […" at bounding box center [237, 302] width 76 height 18
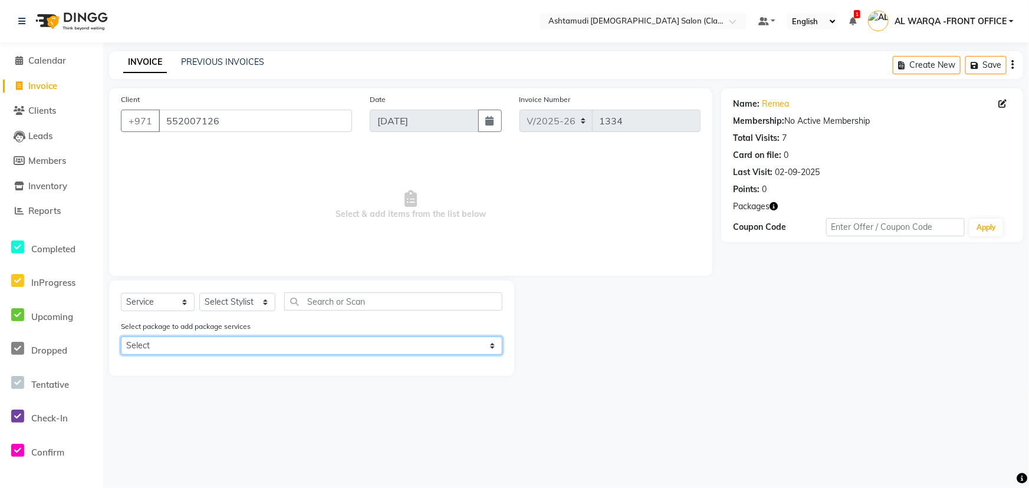
click at [176, 345] on select "Select Royal 200 Pkg" at bounding box center [311, 346] width 381 height 18
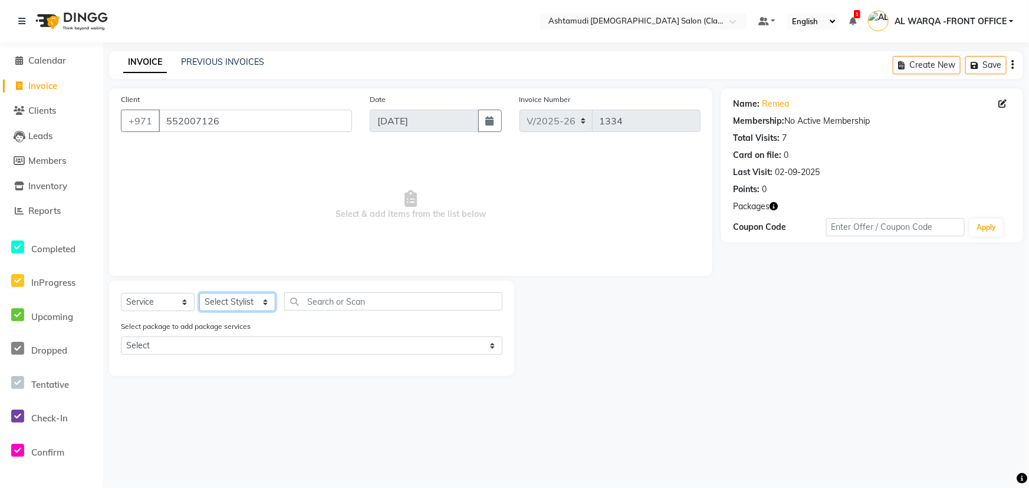
click at [235, 302] on select "Select Stylist AL WARQA -FRONT OFFICE AMEERA [PERSON_NAME] [PERSON_NAME] JILI […" at bounding box center [237, 302] width 76 height 18
select select "82443"
click at [199, 293] on select "Select Stylist AL WARQA -FRONT OFFICE AMEERA [PERSON_NAME] [PERSON_NAME] JILI […" at bounding box center [237, 302] width 76 height 18
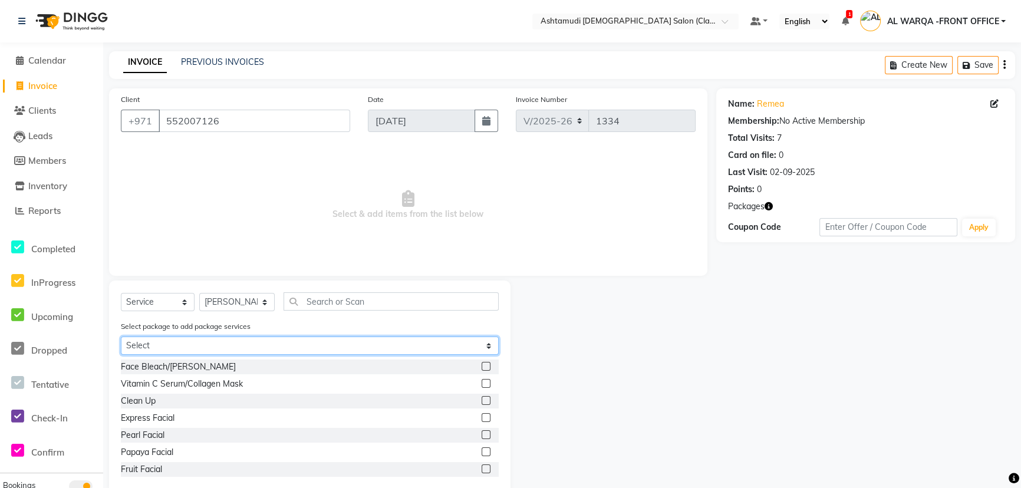
click at [176, 345] on select "Select Royal 200 Pkg" at bounding box center [310, 346] width 378 height 18
select select "1: Object"
click at [121, 337] on select "Select Royal 200 Pkg" at bounding box center [310, 346] width 378 height 18
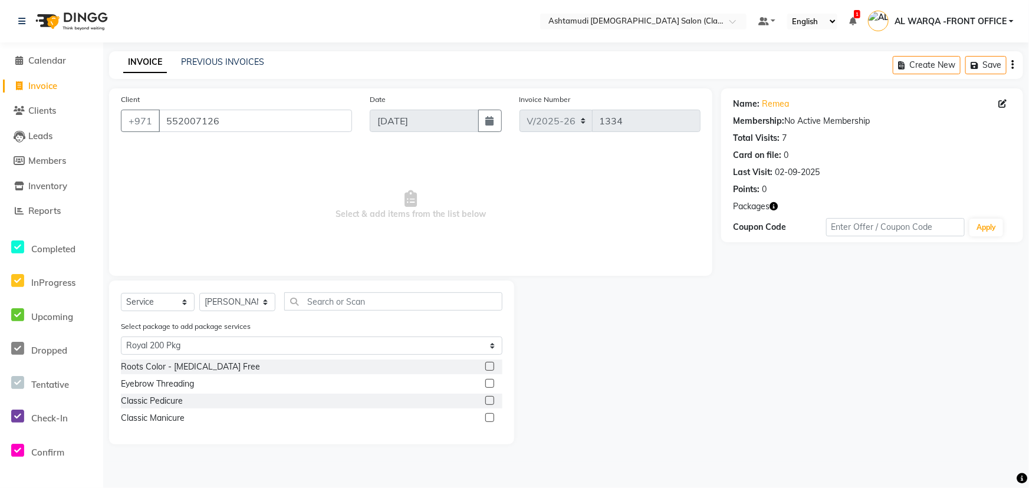
click at [491, 401] on label at bounding box center [489, 400] width 9 height 9
click at [491, 401] on input "checkbox" at bounding box center [489, 401] width 8 height 8
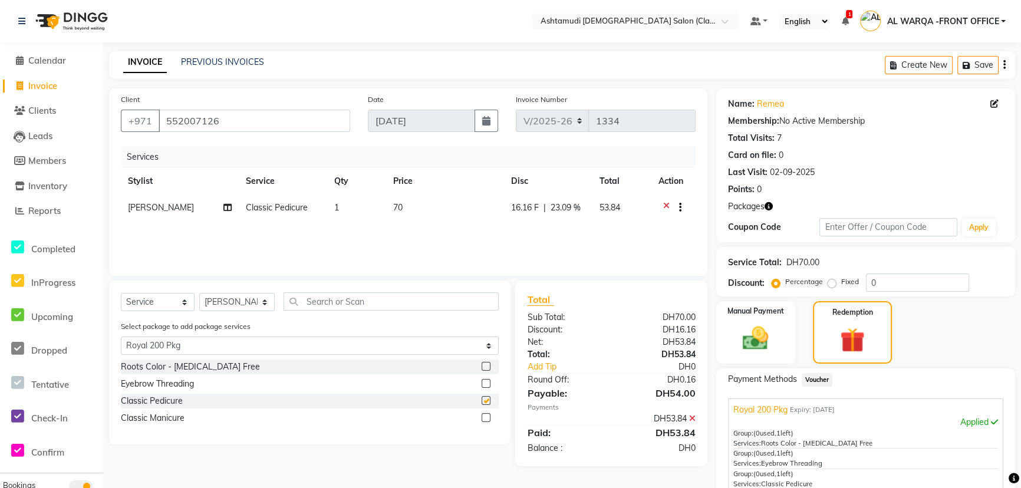
checkbox input "false"
click at [489, 420] on label at bounding box center [486, 417] width 9 height 9
click at [489, 420] on input "checkbox" at bounding box center [486, 418] width 8 height 8
checkbox input "false"
click at [239, 304] on select "Select Stylist AL WARQA -FRONT OFFICE AMEERA [PERSON_NAME] [PERSON_NAME] JILI […" at bounding box center [236, 302] width 75 height 18
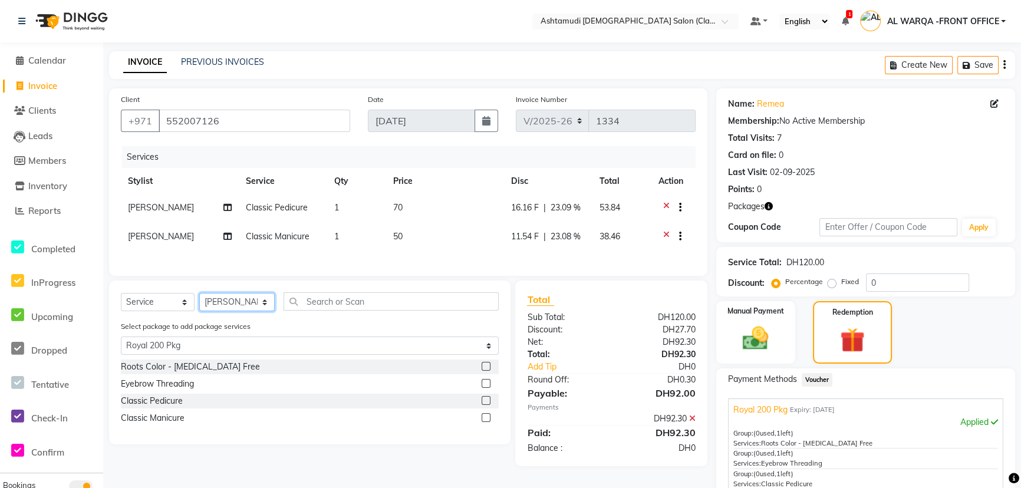
select select "88890"
click at [199, 299] on select "Select Stylist AL WARQA -FRONT OFFICE AMEERA [PERSON_NAME] [PERSON_NAME] JILI […" at bounding box center [236, 302] width 75 height 18
click at [490, 371] on label at bounding box center [486, 366] width 9 height 9
click at [489, 371] on input "checkbox" at bounding box center [486, 367] width 8 height 8
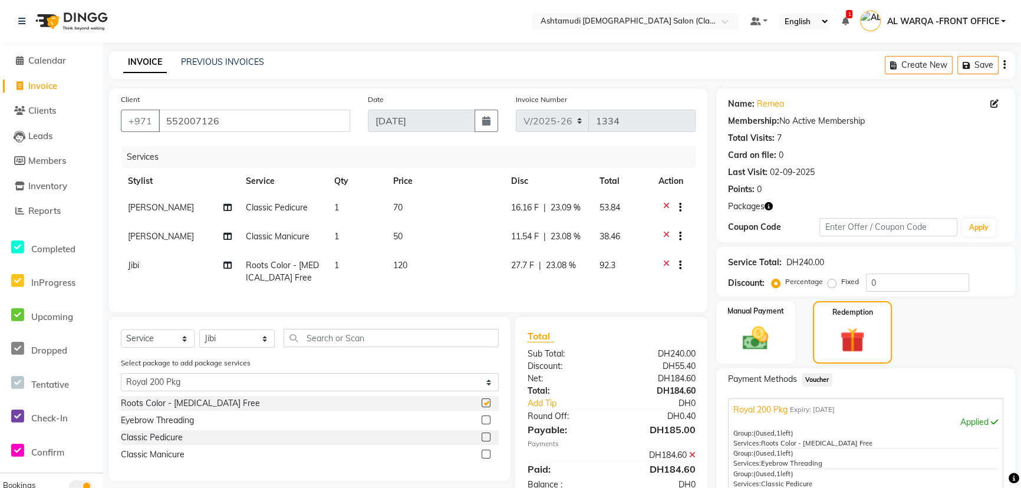
checkbox input "false"
click at [489, 424] on label at bounding box center [486, 420] width 9 height 9
click at [489, 424] on input "checkbox" at bounding box center [486, 421] width 8 height 8
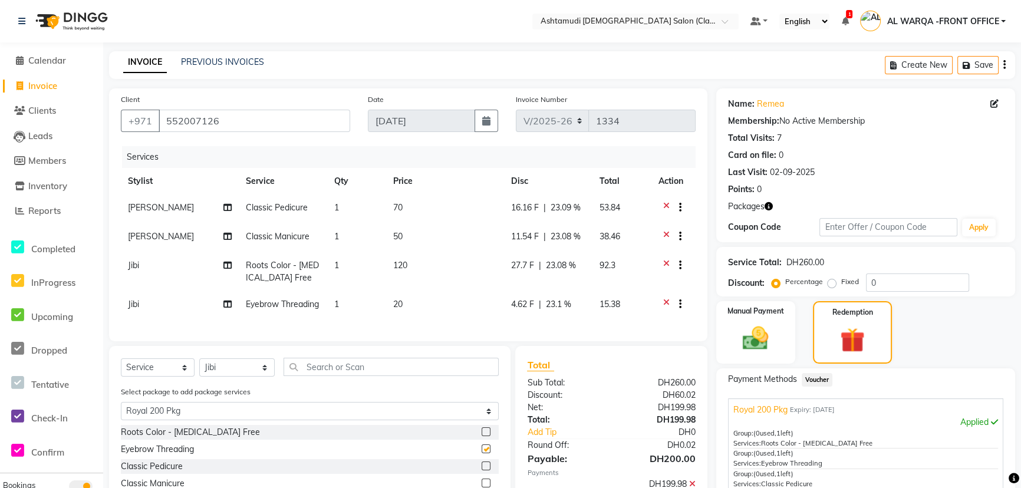
checkbox input "false"
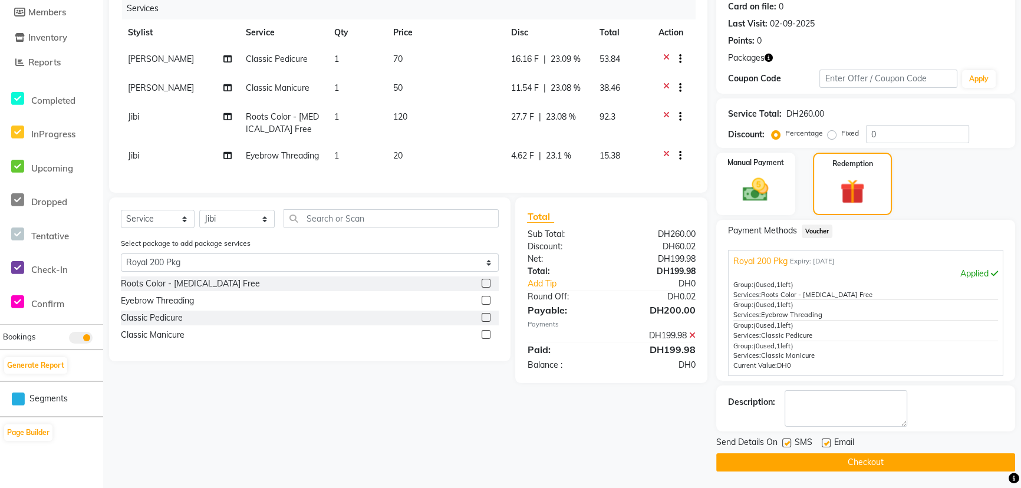
click at [776, 460] on button "Checkout" at bounding box center [865, 462] width 299 height 18
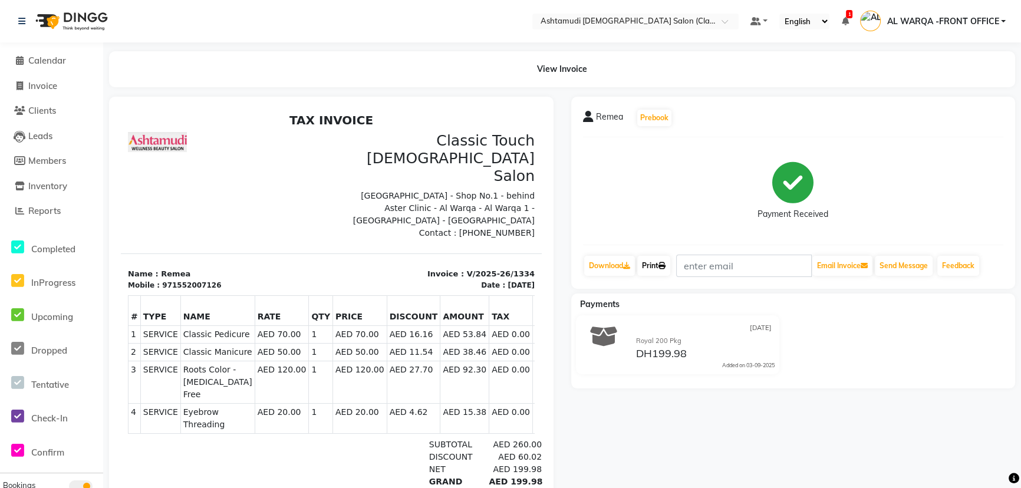
click at [660, 271] on link "Print" at bounding box center [653, 266] width 33 height 20
drag, startPoint x: 165, startPoint y: 165, endPoint x: 136, endPoint y: 153, distance: 31.7
click at [141, 156] on div at bounding box center [226, 185] width 210 height 107
click at [18, 110] on icon at bounding box center [19, 110] width 11 height 9
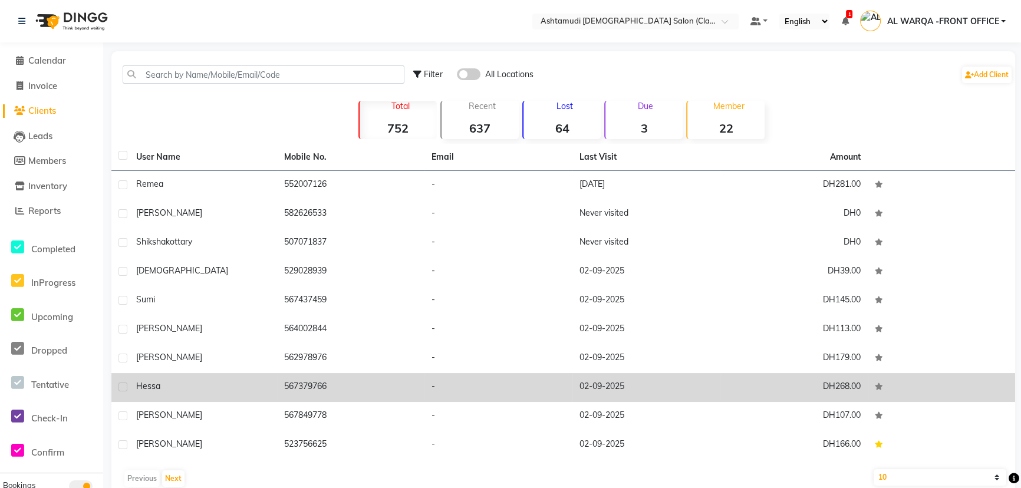
click at [345, 397] on td "567379766" at bounding box center [351, 387] width 148 height 29
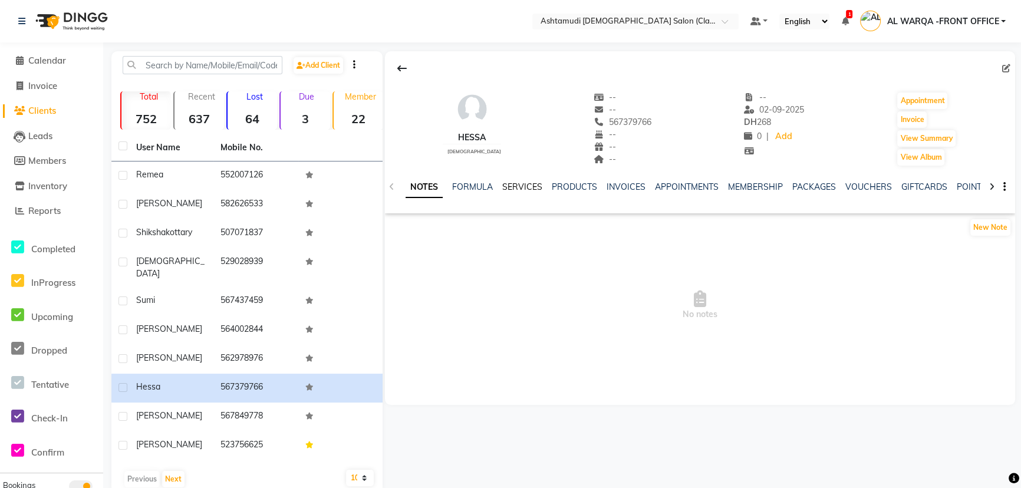
click at [518, 183] on link "SERVICES" at bounding box center [522, 187] width 40 height 11
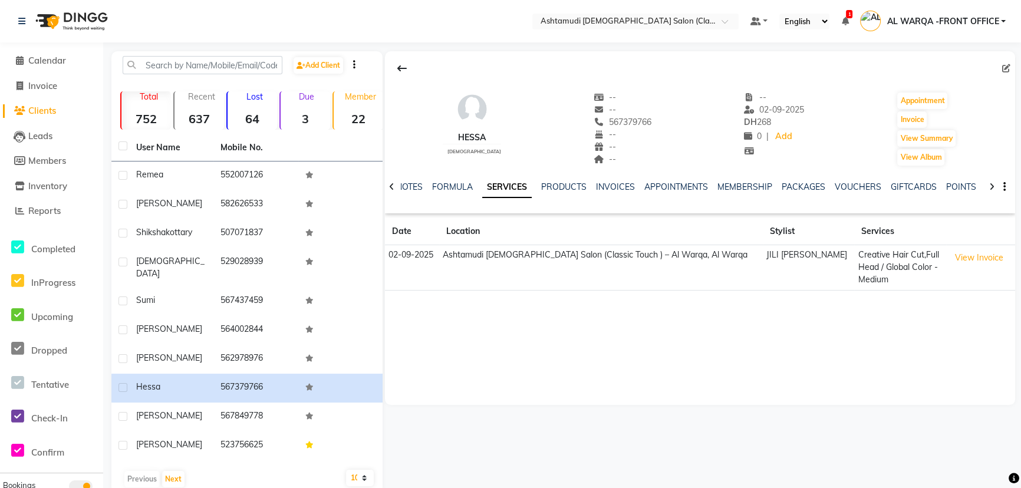
drag, startPoint x: 595, startPoint y: 120, endPoint x: 631, endPoint y: 134, distance: 38.1
click at [631, 134] on div "-- -- 567379766 -- -- --" at bounding box center [623, 128] width 58 height 75
copy div "567379766 Mobile No. --"
drag, startPoint x: 611, startPoint y: 433, endPoint x: 447, endPoint y: 409, distance: 165.6
click at [584, 432] on div "hessa [DEMOGRAPHIC_DATA] -- -- 567379766 -- -- -- -- [DATE] DH 268 0 | Add Appo…" at bounding box center [699, 272] width 633 height 442
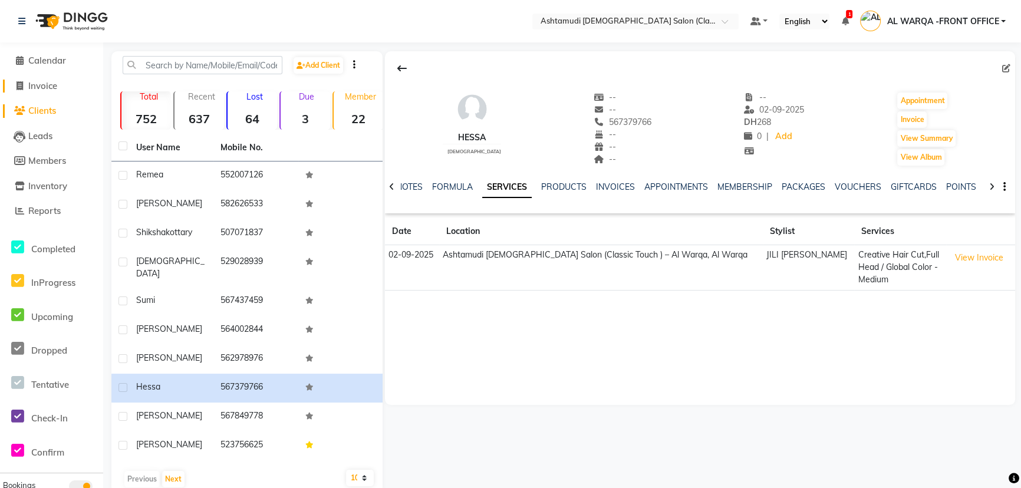
click at [36, 88] on span "Invoice" at bounding box center [42, 85] width 29 height 11
select select "service"
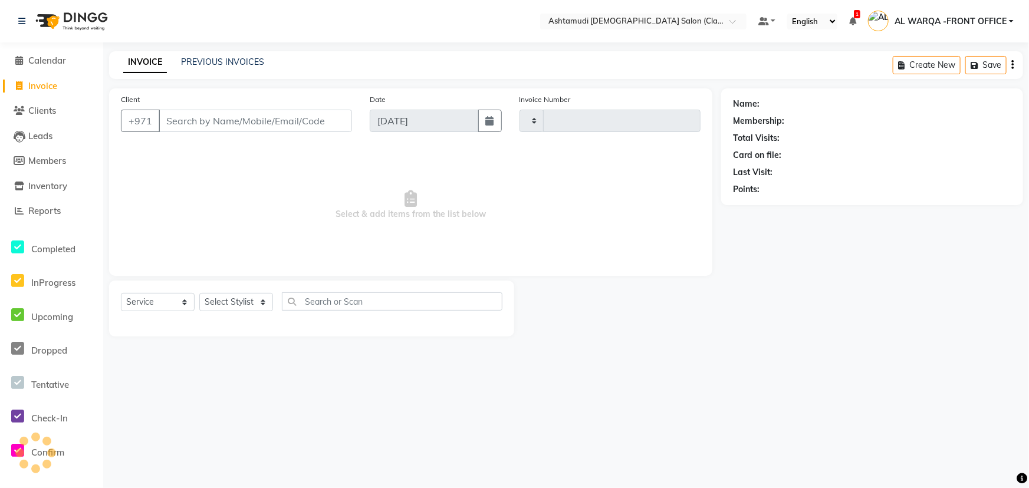
type input "1335"
select select "8201"
click at [232, 131] on input "567379766 --" at bounding box center [225, 121] width 133 height 22
type input "567379766"
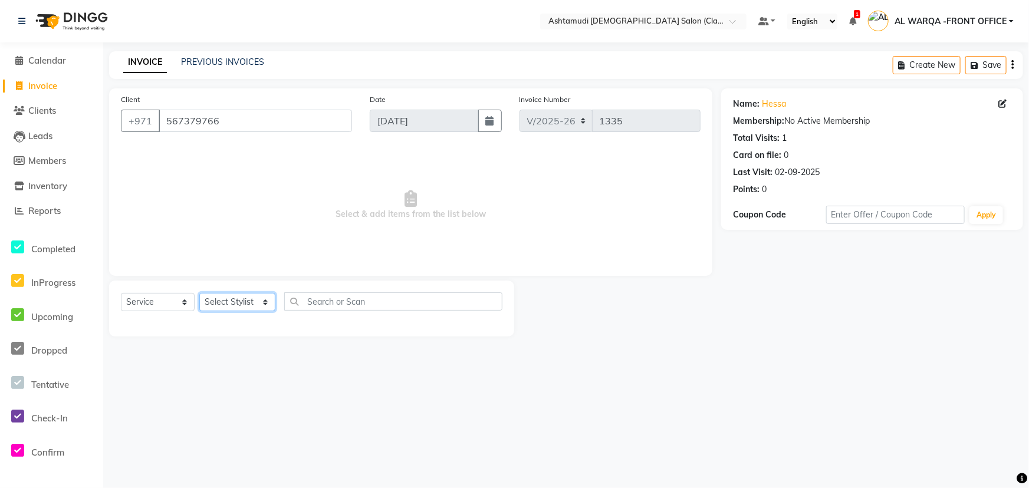
click at [230, 305] on select "Select Stylist AL WARQA -FRONT OFFICE AMEERA [PERSON_NAME] [PERSON_NAME] JILI […" at bounding box center [237, 302] width 76 height 18
select select "82444"
click at [199, 293] on select "Select Stylist AL WARQA -FRONT OFFICE AMEERA [PERSON_NAME] [PERSON_NAME] JILI […" at bounding box center [237, 302] width 76 height 18
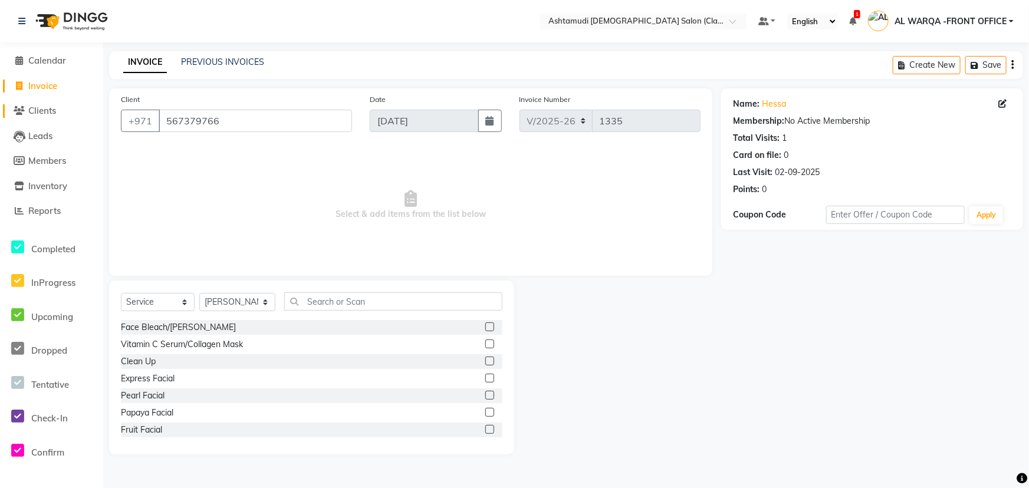
click at [31, 108] on span "Clients" at bounding box center [42, 110] width 28 height 11
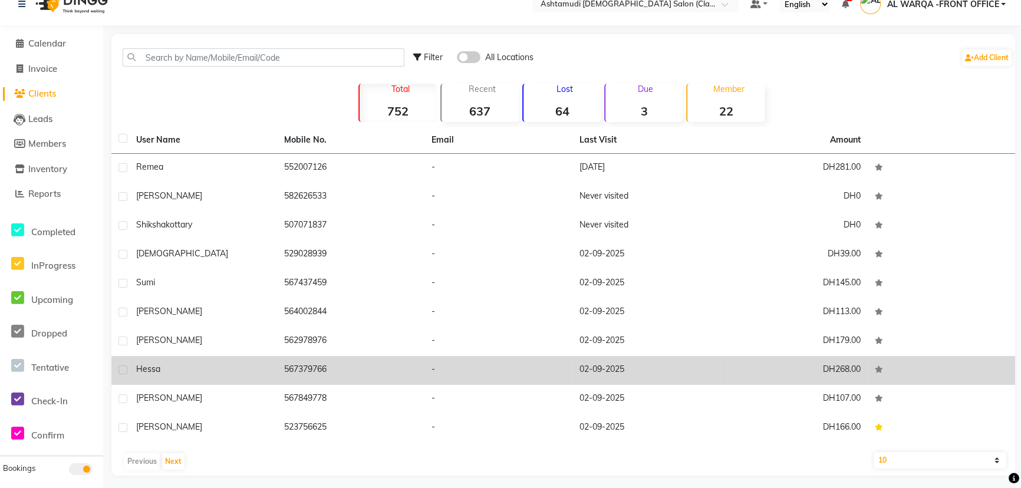
scroll to position [22, 0]
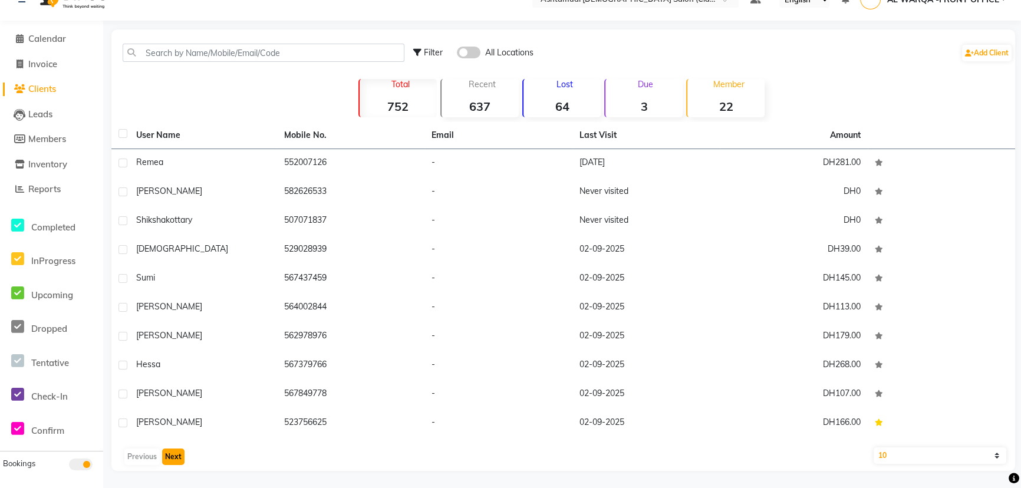
click at [167, 457] on button "Next" at bounding box center [173, 457] width 22 height 17
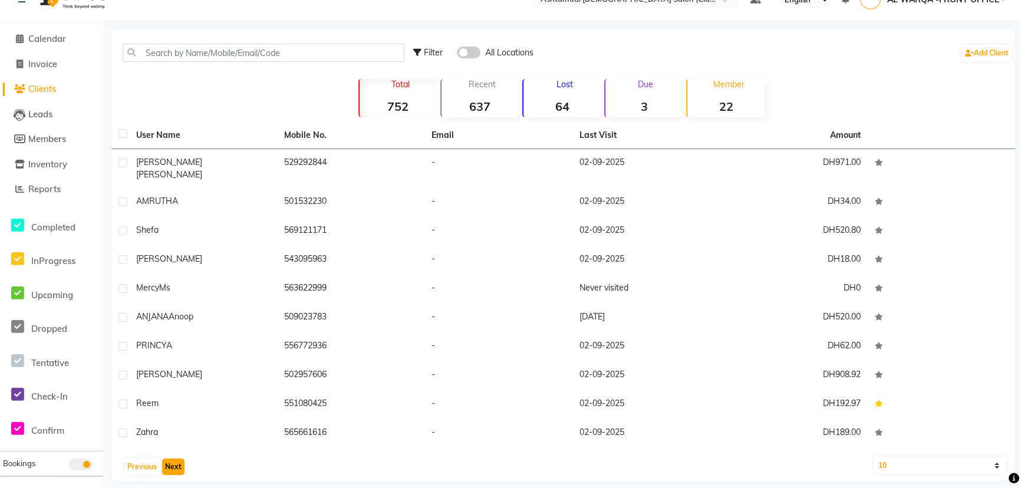
click at [167, 459] on button "Next" at bounding box center [173, 467] width 22 height 17
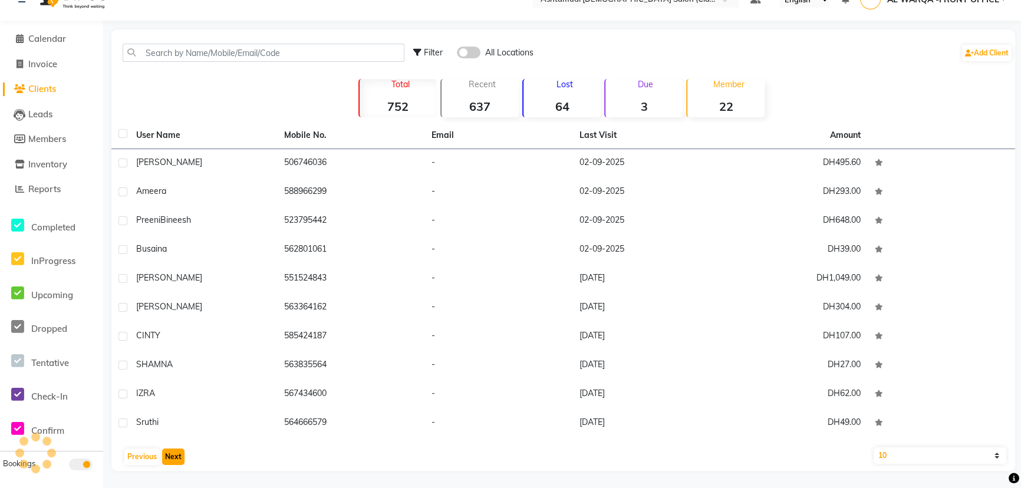
click at [167, 457] on button "Next" at bounding box center [173, 457] width 22 height 17
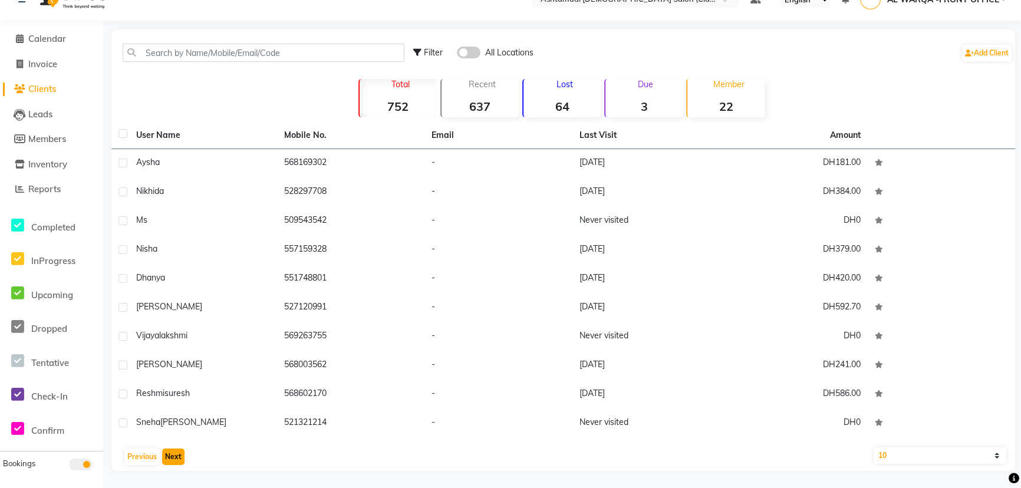
click at [167, 457] on button "Next" at bounding box center [173, 457] width 22 height 17
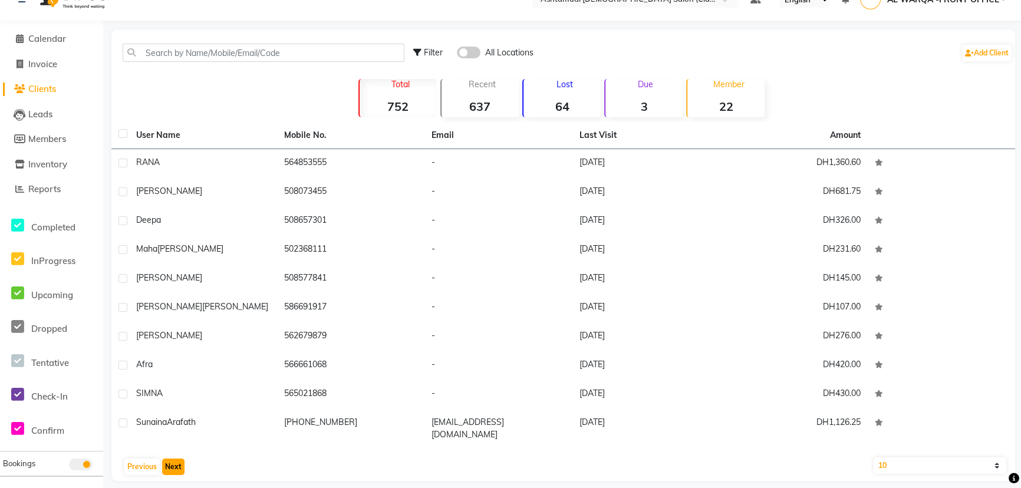
click at [167, 459] on button "Next" at bounding box center [173, 467] width 22 height 17
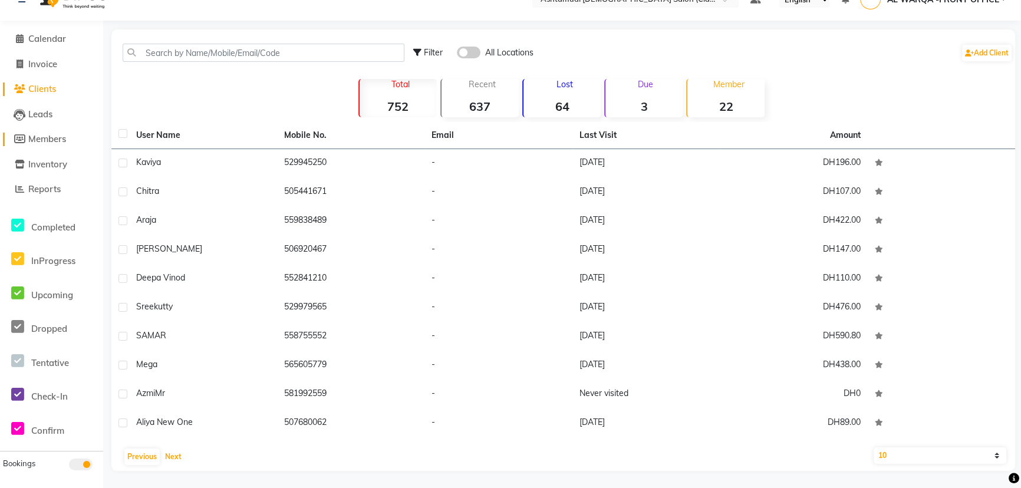
scroll to position [0, 0]
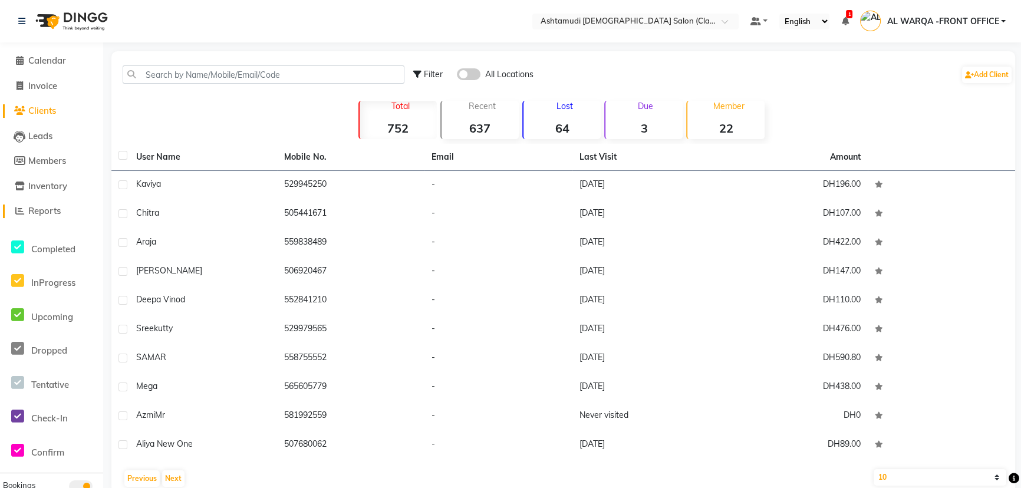
click at [44, 213] on span "Reports" at bounding box center [44, 210] width 32 height 11
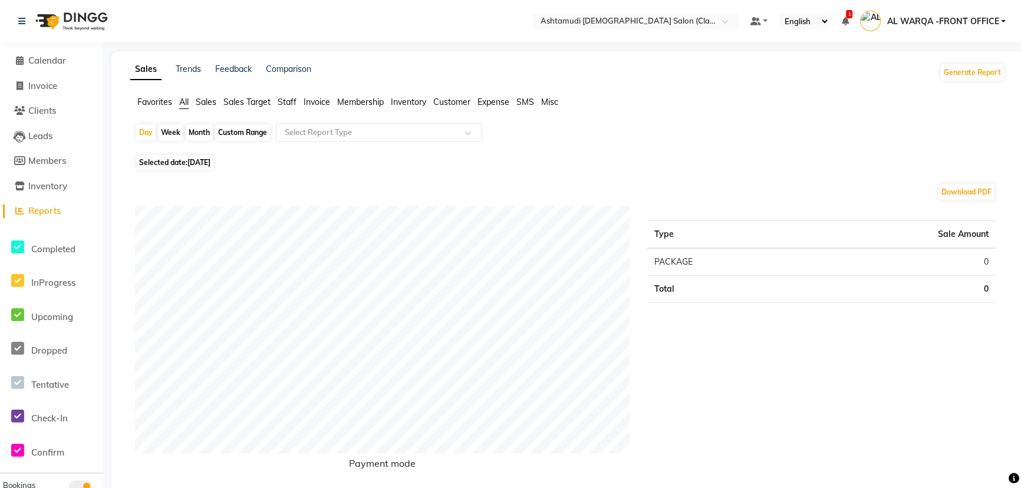
click at [196, 162] on span "[DATE]" at bounding box center [198, 162] width 23 height 9
select select "9"
select select "2025"
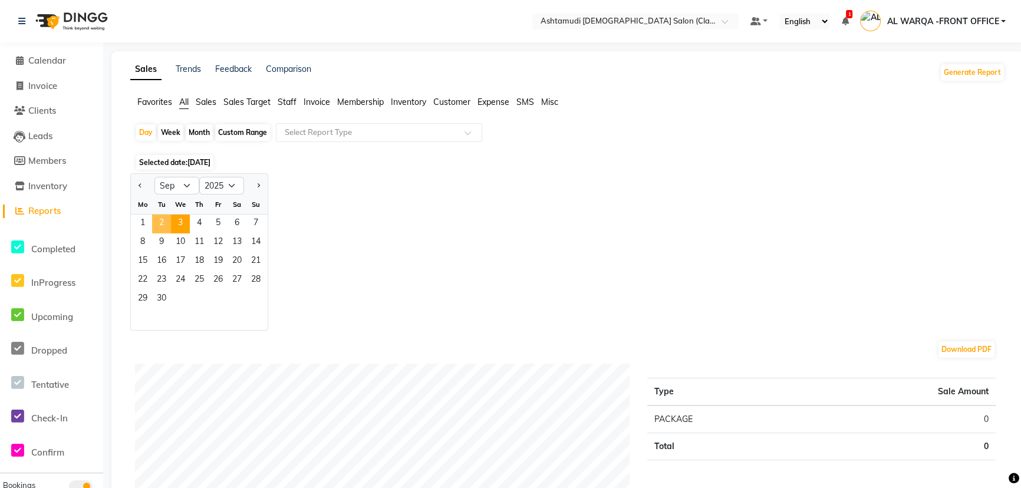
click at [167, 217] on span "2" at bounding box center [161, 224] width 19 height 19
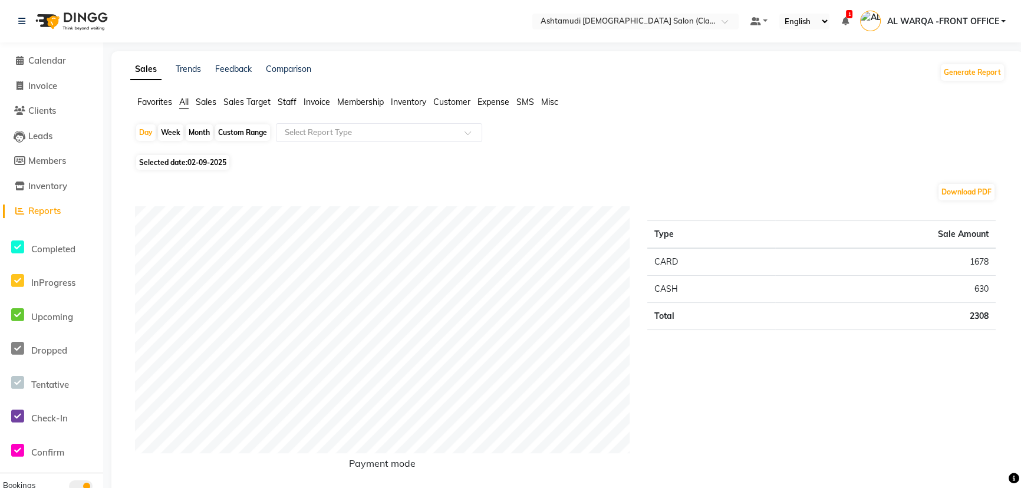
click at [203, 105] on span "Sales" at bounding box center [206, 102] width 21 height 11
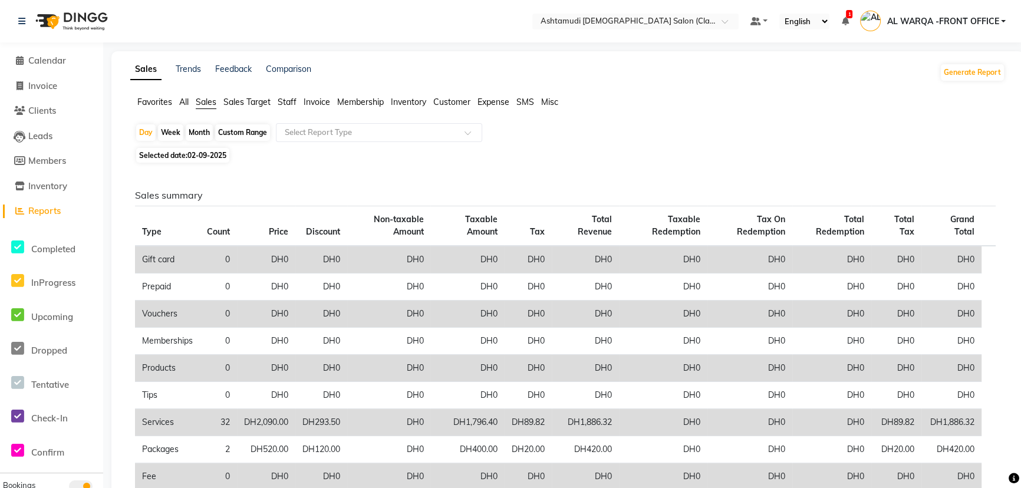
click at [320, 99] on span "Invoice" at bounding box center [317, 102] width 27 height 11
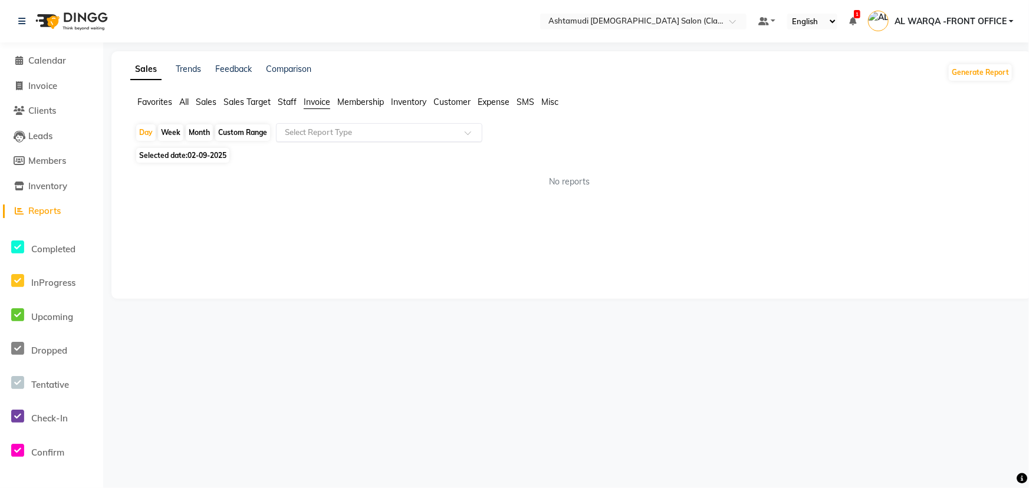
click at [323, 133] on input "text" at bounding box center [367, 133] width 170 height 12
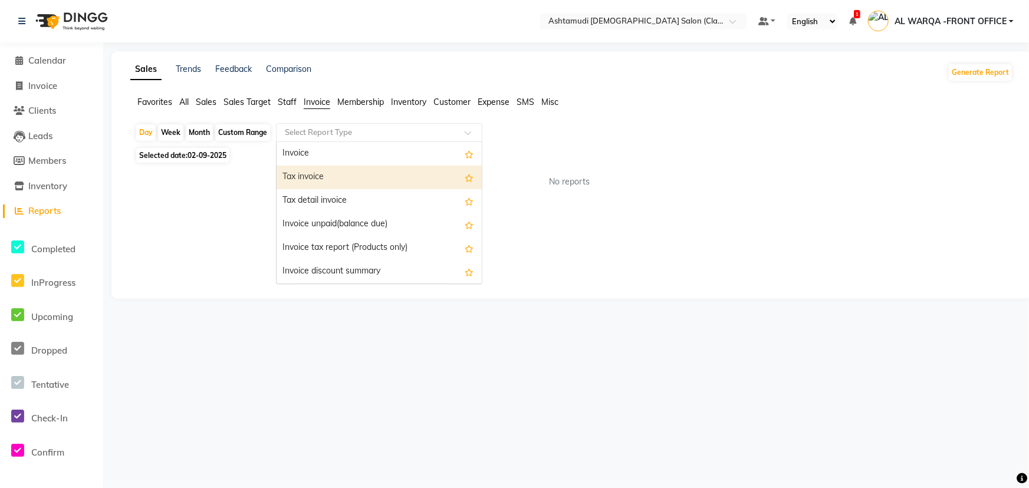
click at [341, 171] on div "Tax invoice" at bounding box center [379, 178] width 205 height 24
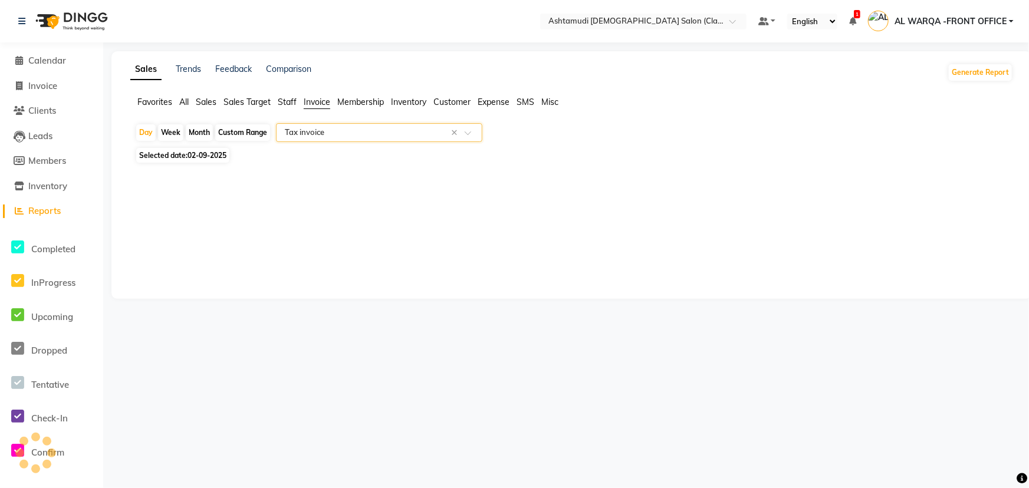
select select "full_report"
select select "csv"
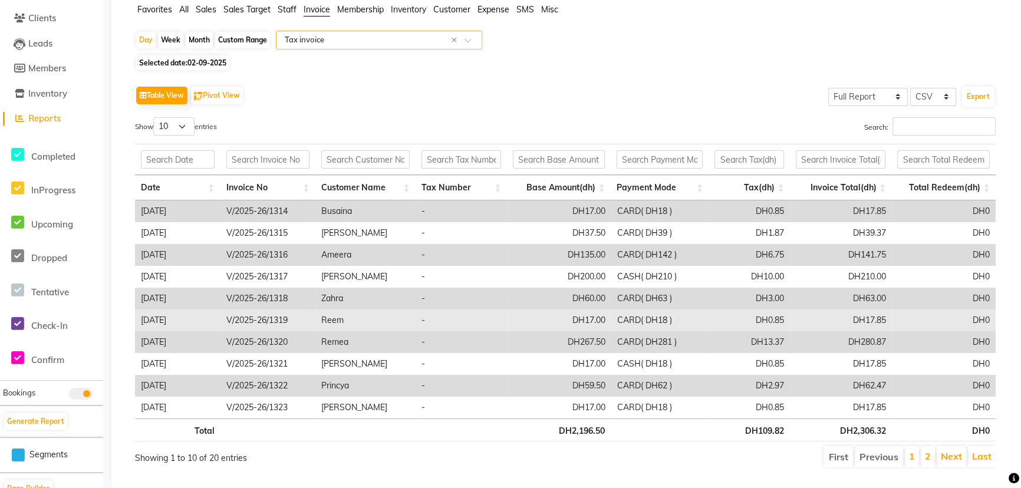
scroll to position [107, 0]
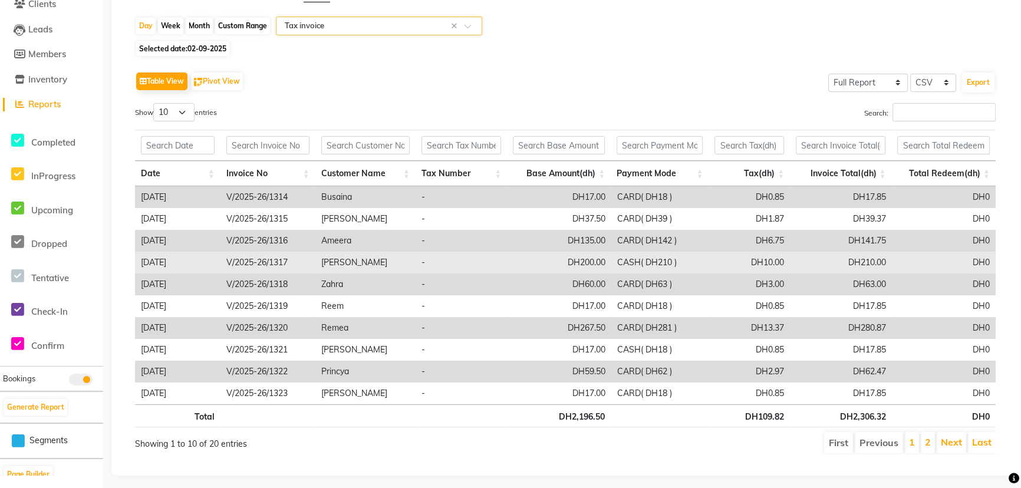
click at [327, 271] on td "[PERSON_NAME]" at bounding box center [365, 263] width 100 height 22
click at [245, 259] on td "V/2025-26/1317" at bounding box center [268, 263] width 95 height 22
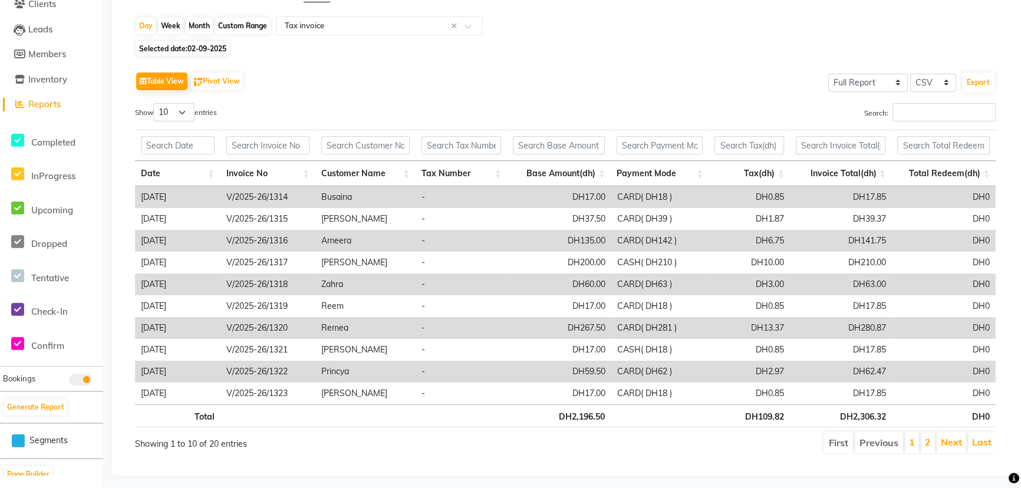
scroll to position [0, 0]
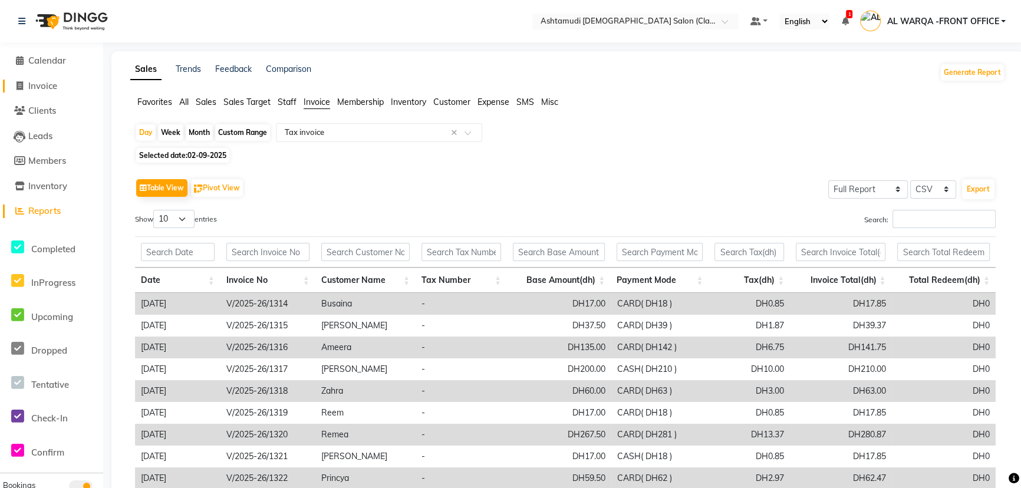
click at [64, 81] on link "Invoice" at bounding box center [51, 87] width 97 height 14
select select "service"
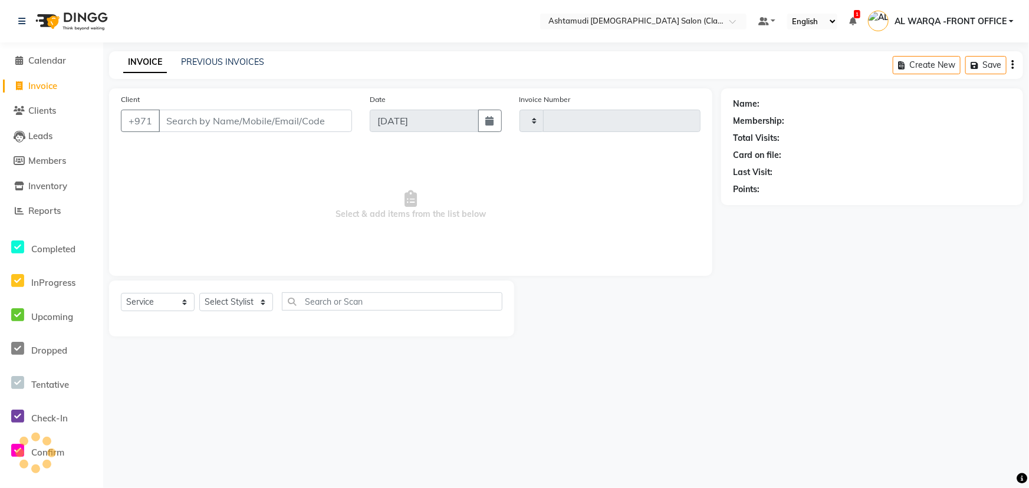
type input "1335"
select select "8201"
drag, startPoint x: 49, startPoint y: 119, endPoint x: 50, endPoint y: 112, distance: 7.2
click at [49, 119] on li "Clients" at bounding box center [51, 110] width 103 height 25
click at [52, 108] on span "Clients" at bounding box center [42, 110] width 28 height 11
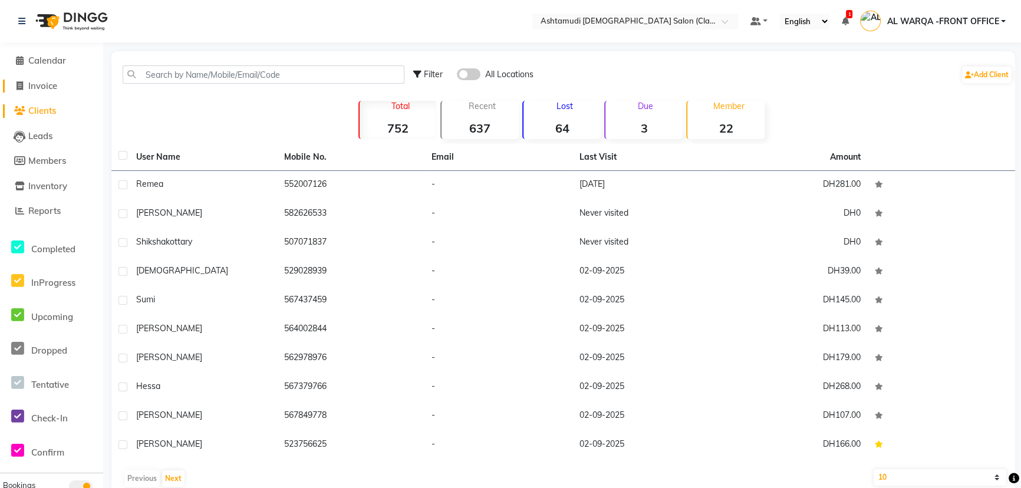
click at [57, 92] on link "Invoice" at bounding box center [51, 87] width 97 height 14
select select "8201"
select select "service"
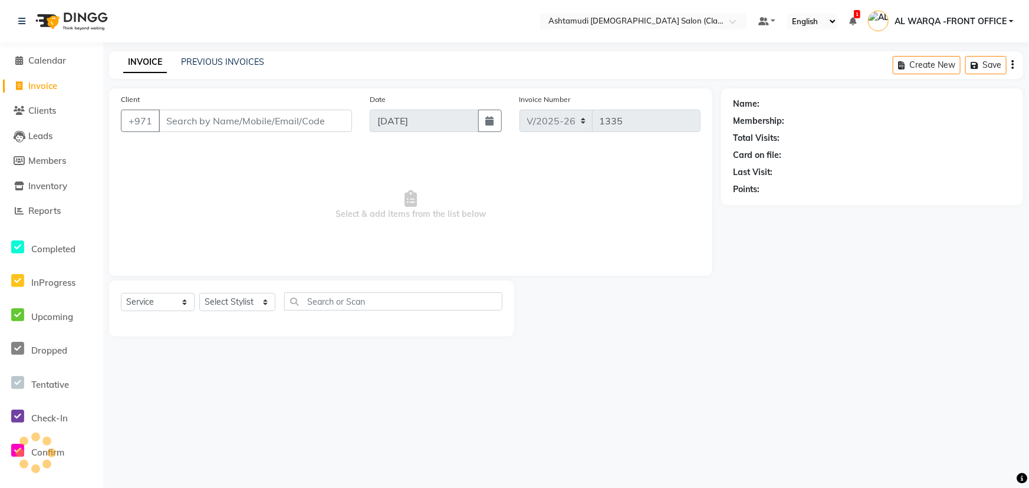
click at [208, 115] on input "Client" at bounding box center [255, 121] width 193 height 22
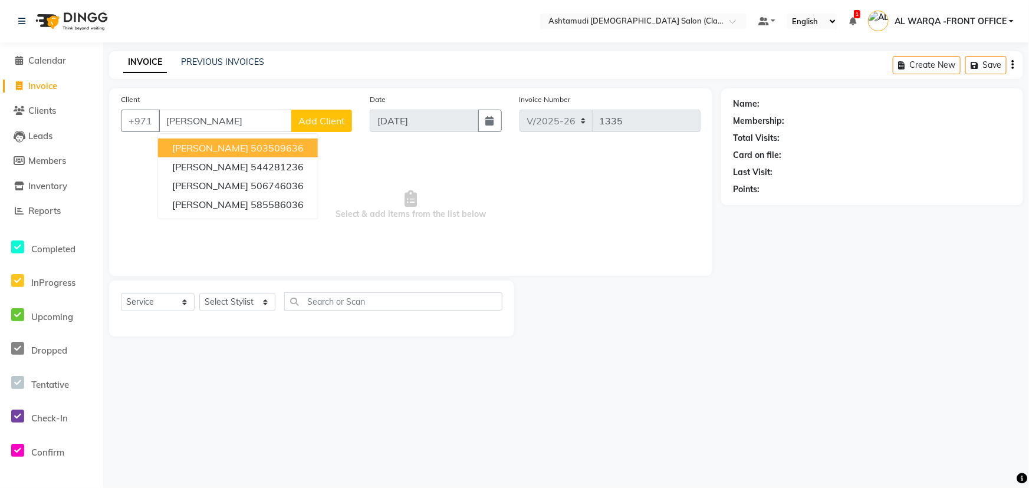
click at [251, 144] on ngb-highlight "503509636" at bounding box center [277, 148] width 53 height 12
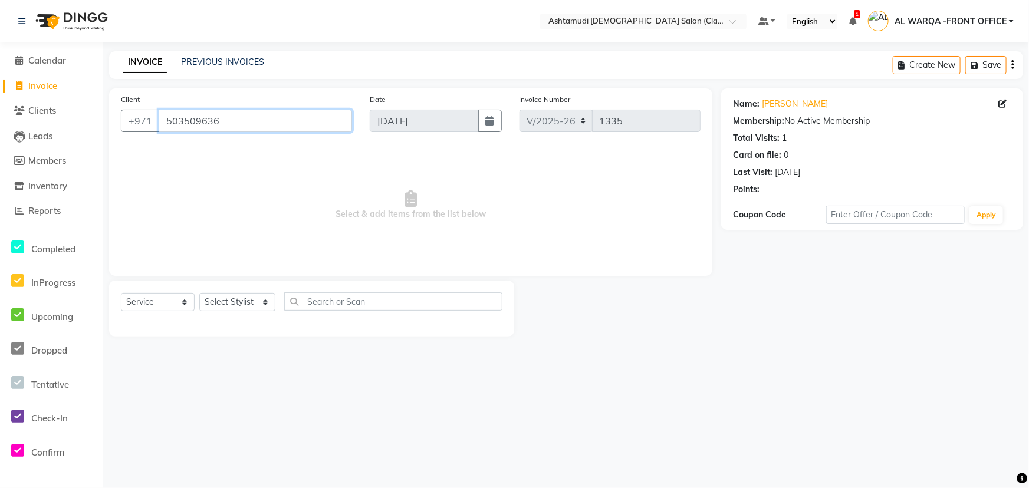
click at [235, 118] on input "503509636" at bounding box center [255, 121] width 193 height 22
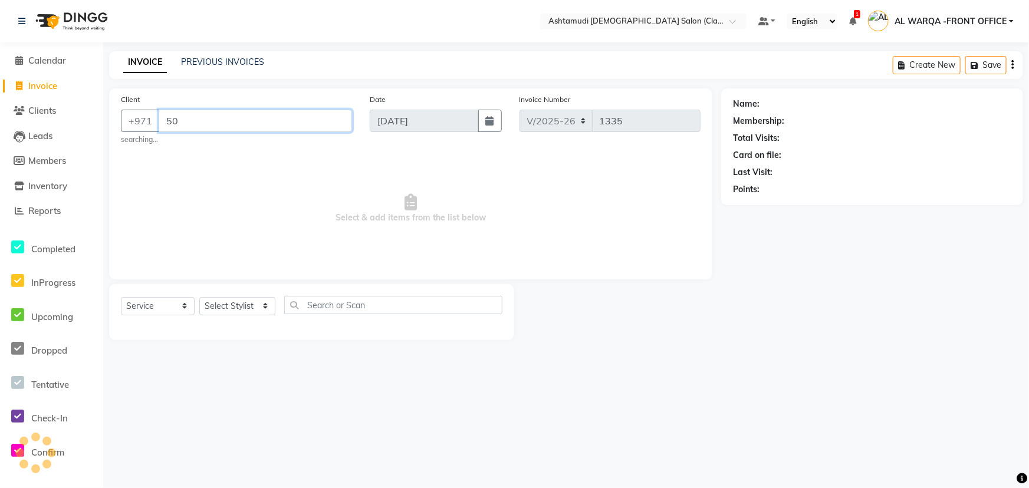
type input "5"
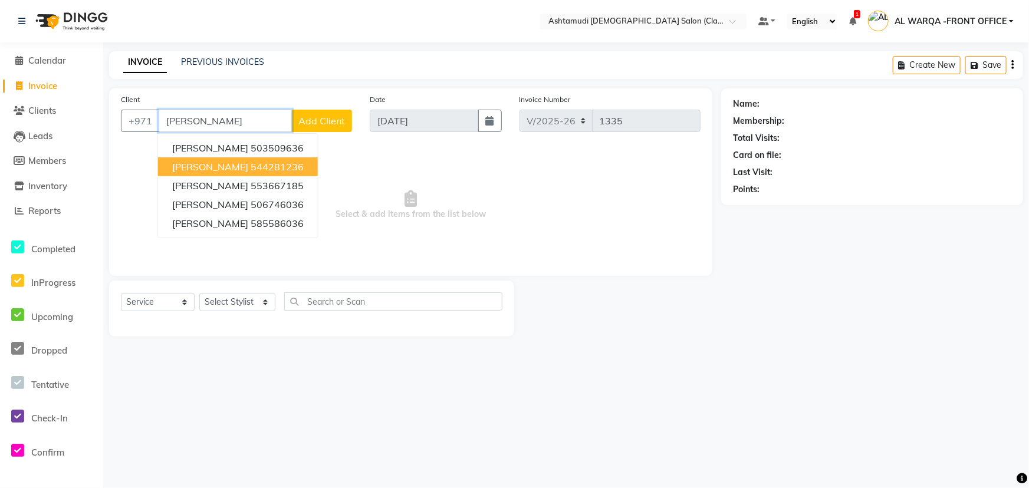
click at [254, 159] on button "[PERSON_NAME] 544281236" at bounding box center [238, 166] width 160 height 19
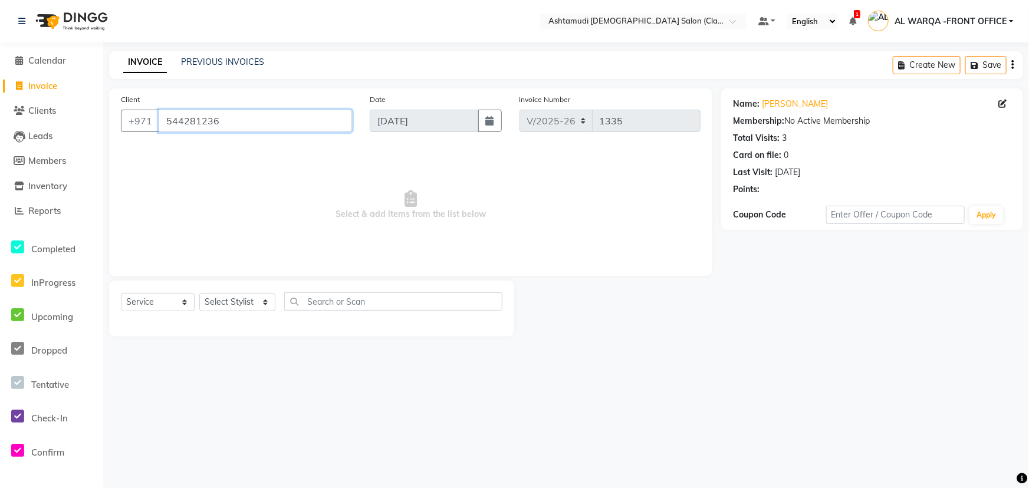
click at [248, 119] on input "544281236" at bounding box center [255, 121] width 193 height 22
type input "5"
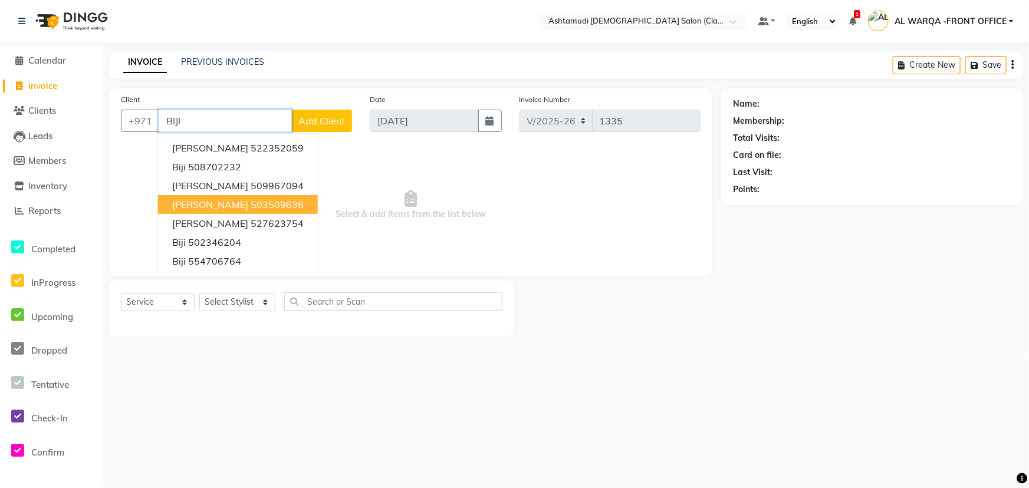
click at [251, 207] on ngb-highlight "503509636" at bounding box center [277, 205] width 53 height 12
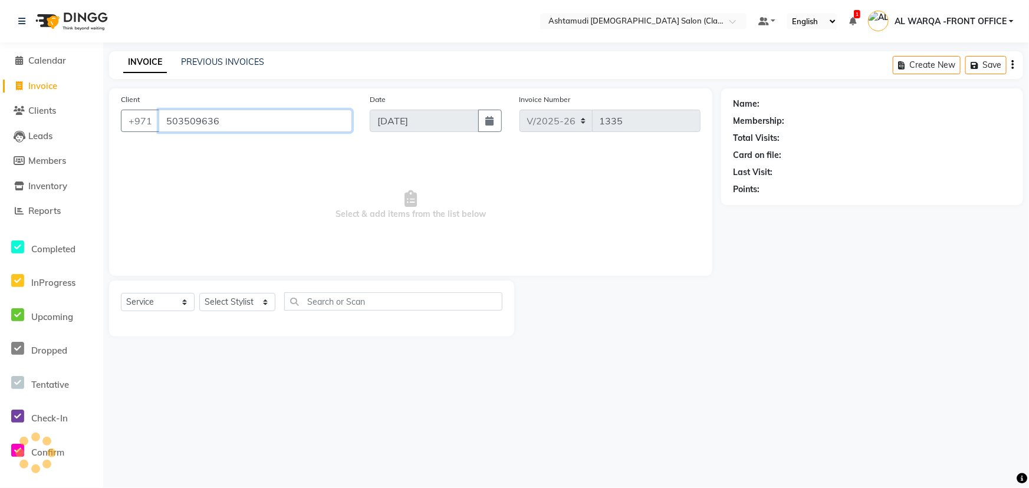
type input "503509636"
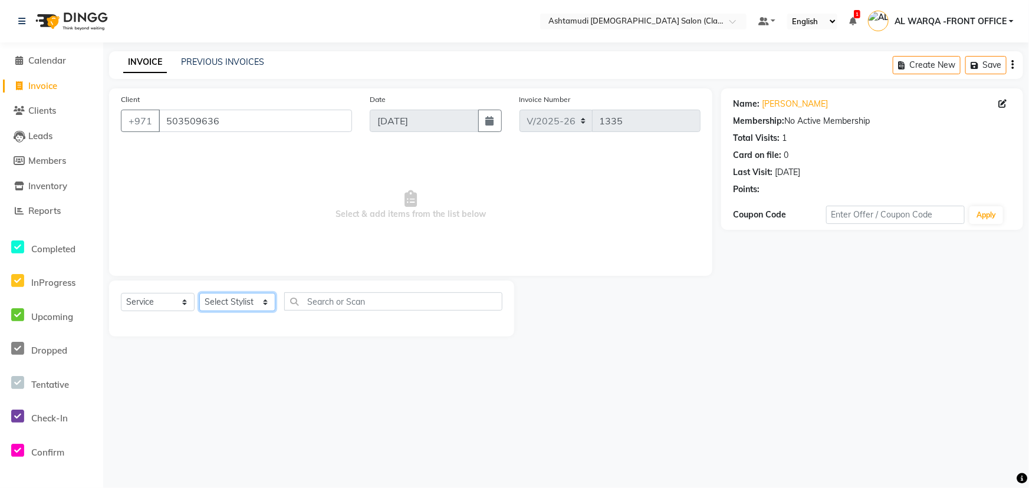
click at [241, 300] on select "Select Stylist AL WARQA -FRONT OFFICE AMEERA [PERSON_NAME] [PERSON_NAME] JILI […" at bounding box center [237, 302] width 76 height 18
click at [182, 252] on span "Select & add items from the list below" at bounding box center [411, 205] width 580 height 118
click at [35, 104] on link "Clients" at bounding box center [51, 111] width 97 height 14
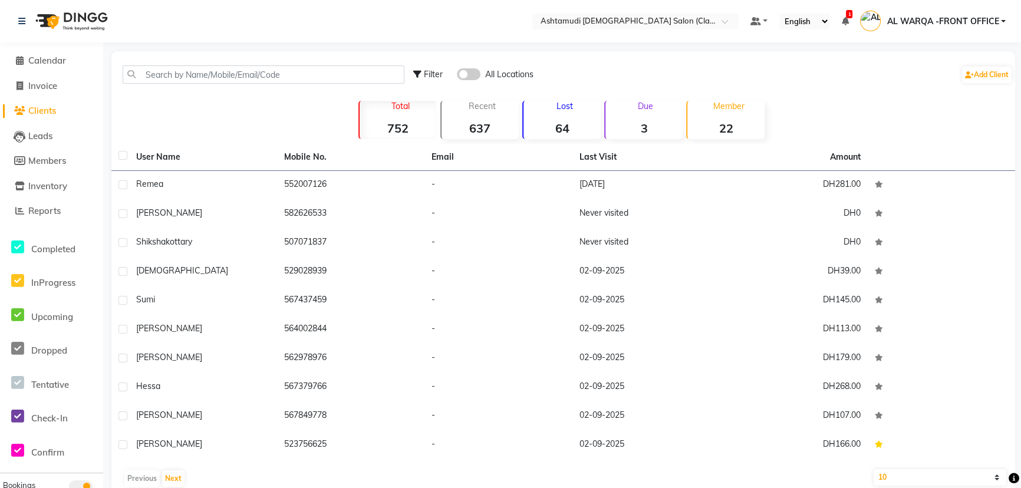
click at [43, 111] on span "Clients" at bounding box center [42, 110] width 28 height 11
click at [52, 59] on span "Calendar" at bounding box center [47, 60] width 38 height 11
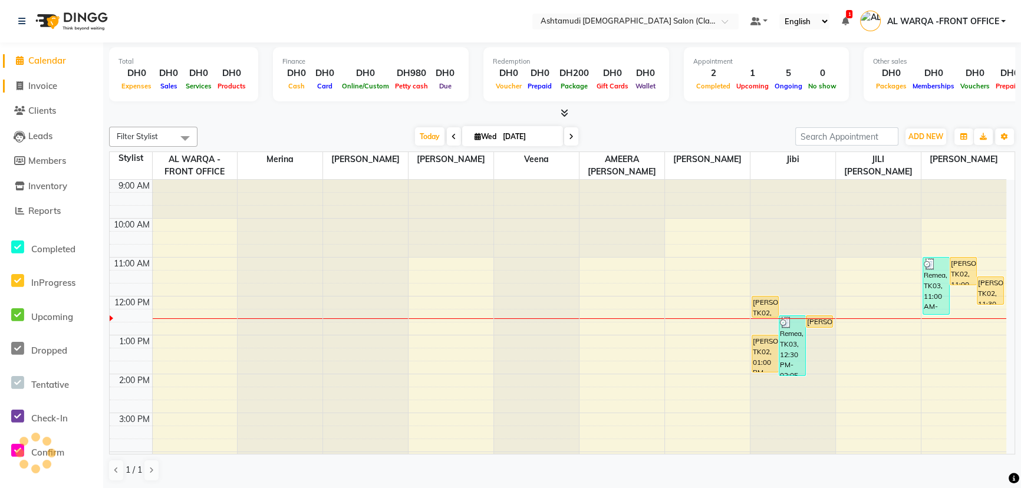
click at [34, 85] on span "Invoice" at bounding box center [42, 85] width 29 height 11
select select "service"
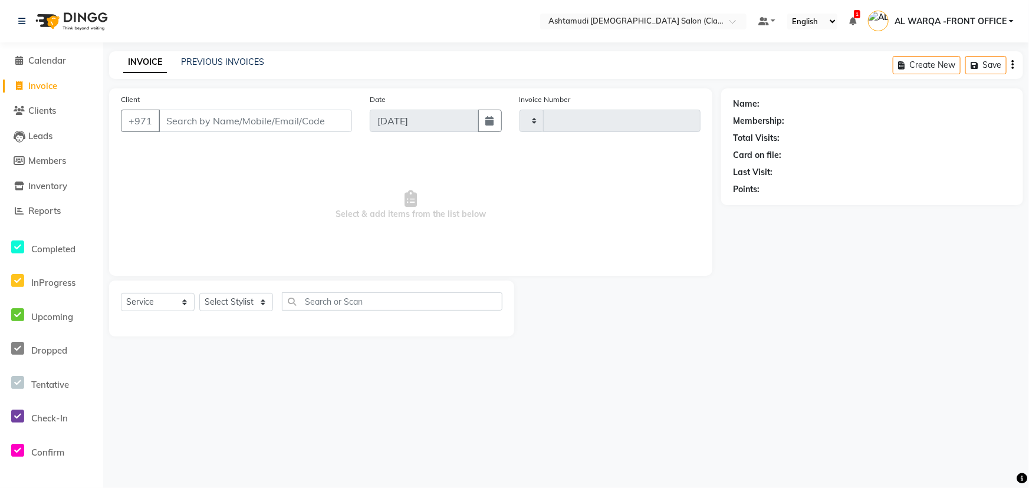
type input "1335"
select select "8201"
click at [26, 208] on span at bounding box center [20, 212] width 18 height 14
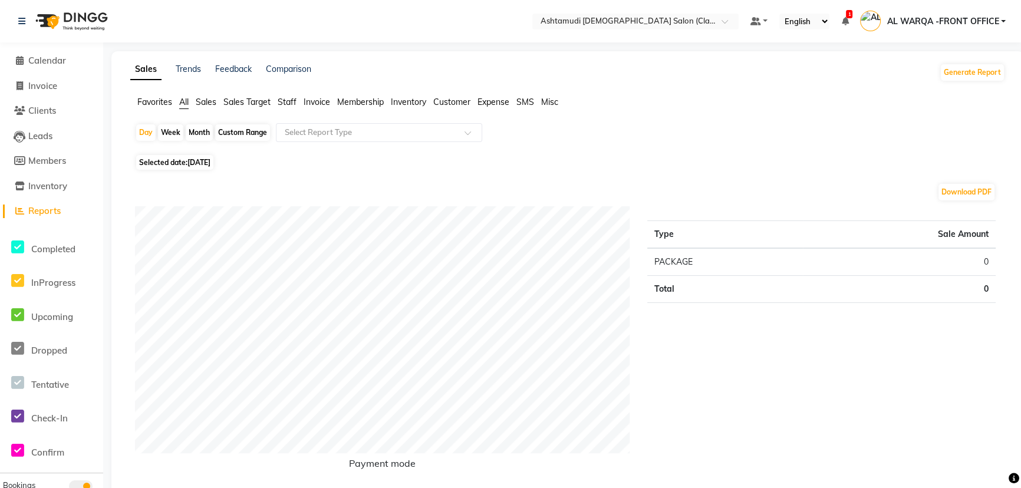
click at [199, 160] on span "[DATE]" at bounding box center [198, 162] width 23 height 9
select select "9"
select select "2025"
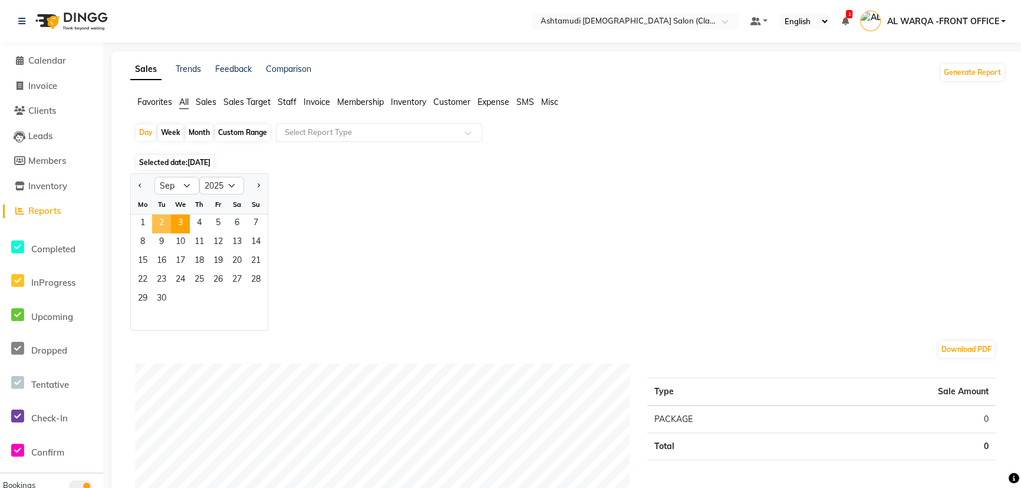
drag, startPoint x: 160, startPoint y: 223, endPoint x: 160, endPoint y: 207, distance: 16.5
click at [160, 223] on span "2" at bounding box center [161, 224] width 19 height 19
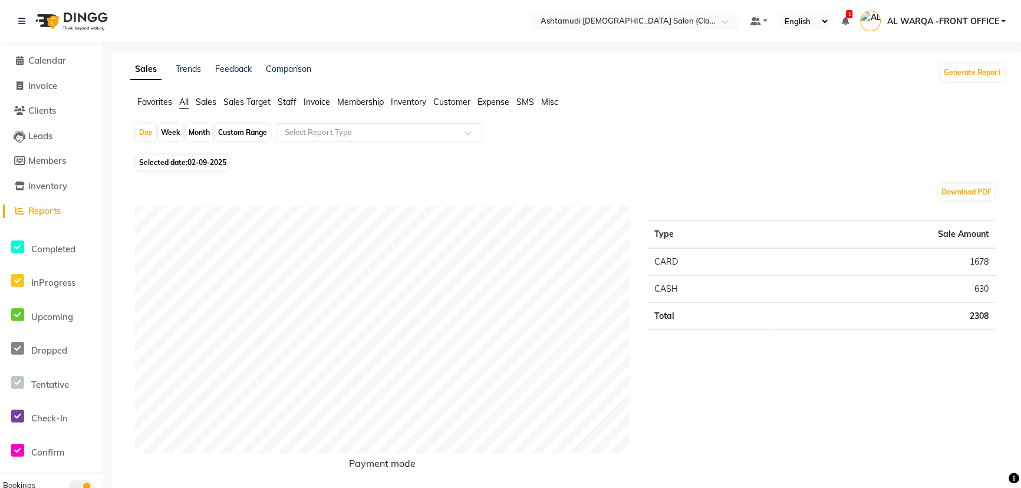
click at [205, 104] on span "Sales" at bounding box center [206, 102] width 21 height 11
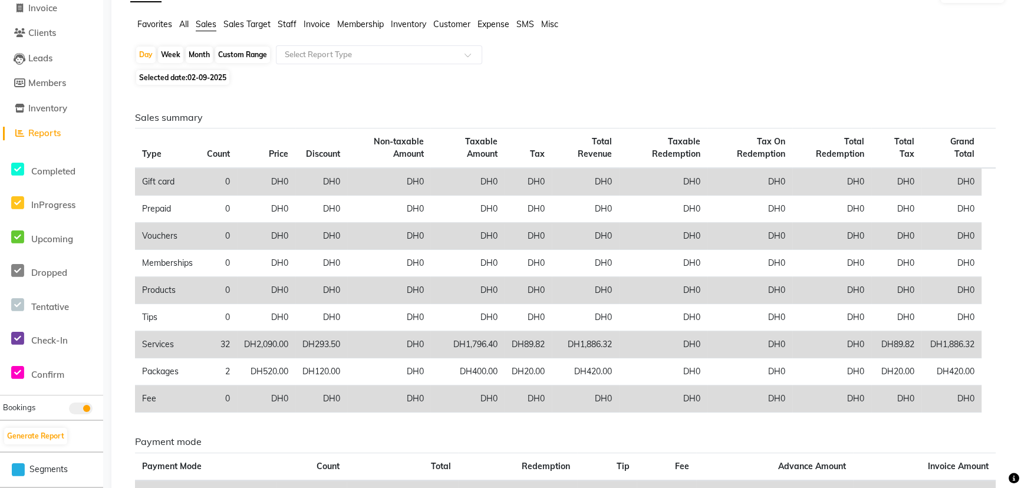
scroll to position [160, 0]
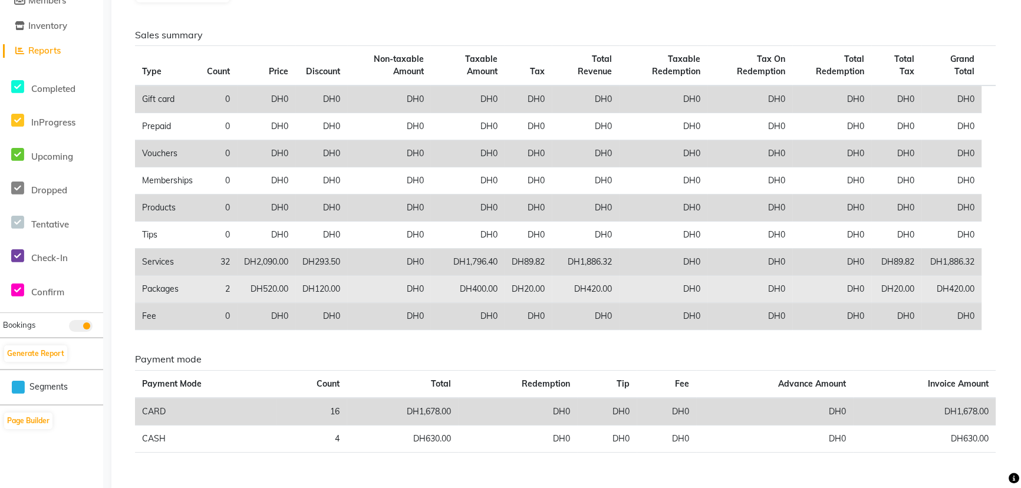
click at [230, 283] on td "2" at bounding box center [218, 289] width 37 height 27
click at [230, 289] on td "2" at bounding box center [218, 289] width 37 height 27
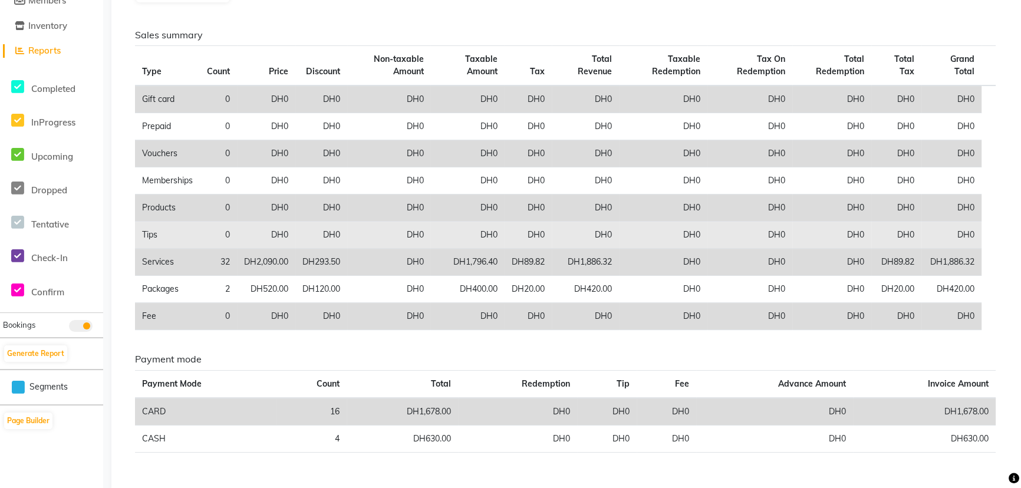
click at [225, 246] on td "0" at bounding box center [218, 235] width 37 height 27
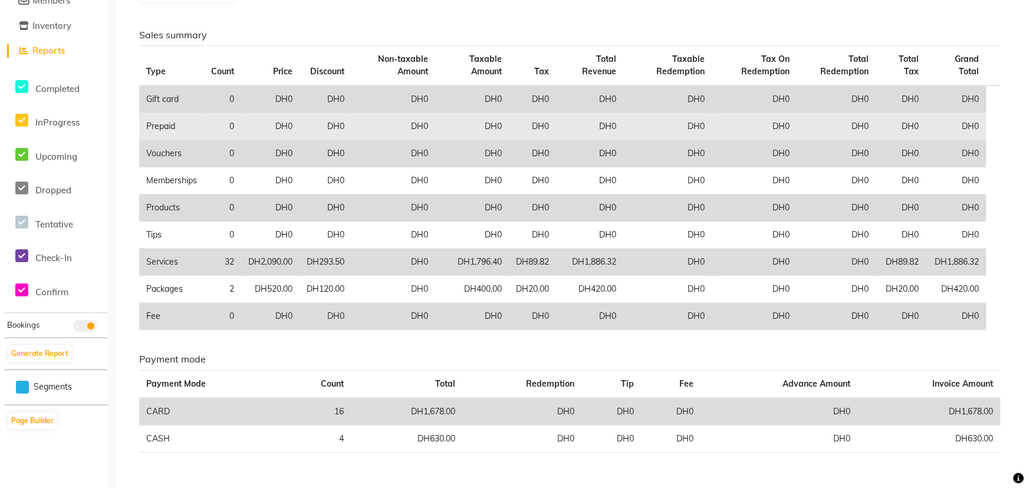
scroll to position [0, 0]
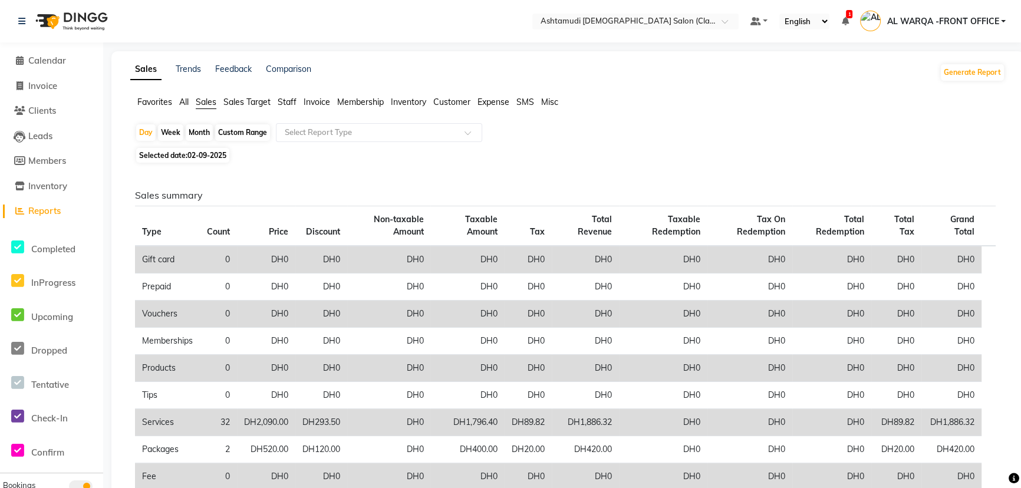
click at [454, 97] on span "Customer" at bounding box center [451, 102] width 37 height 11
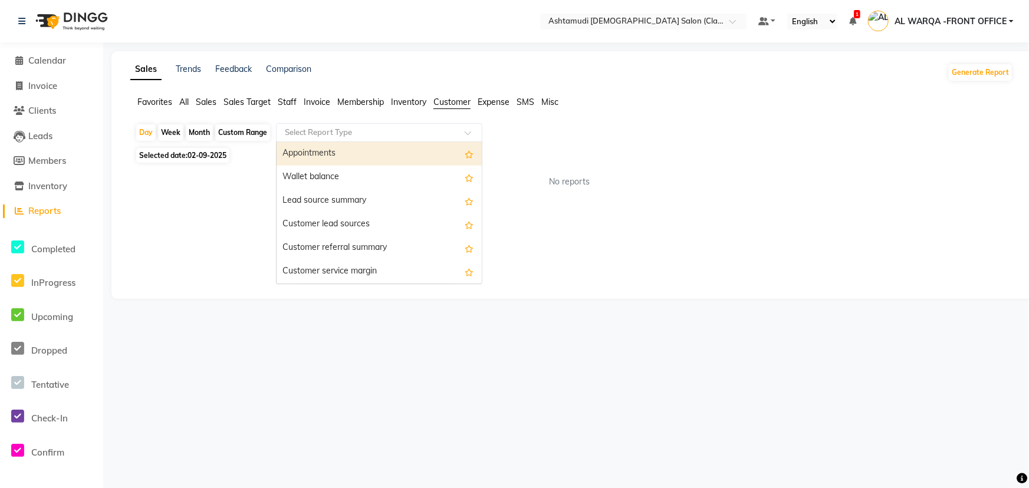
click at [433, 126] on div "Select Report Type" at bounding box center [379, 132] width 206 height 19
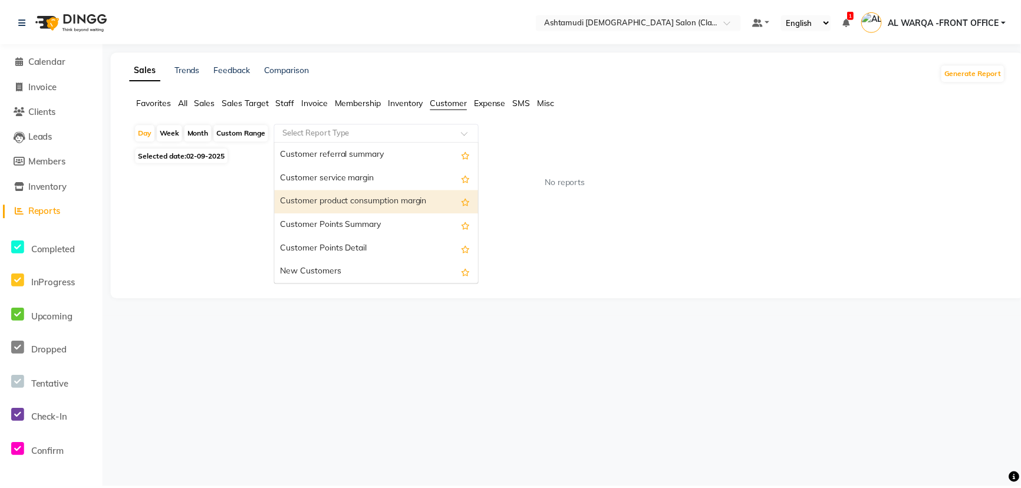
scroll to position [94, 0]
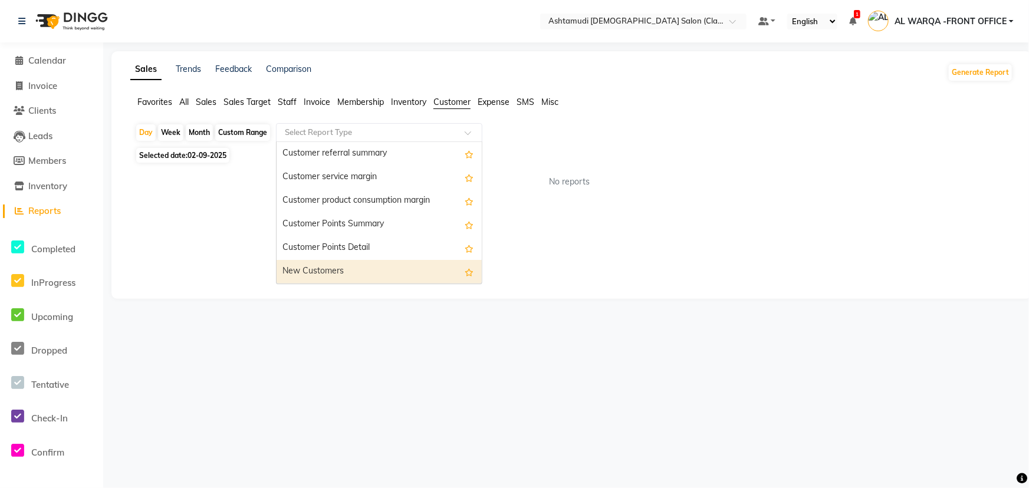
click at [373, 275] on div "New Customers" at bounding box center [379, 272] width 205 height 24
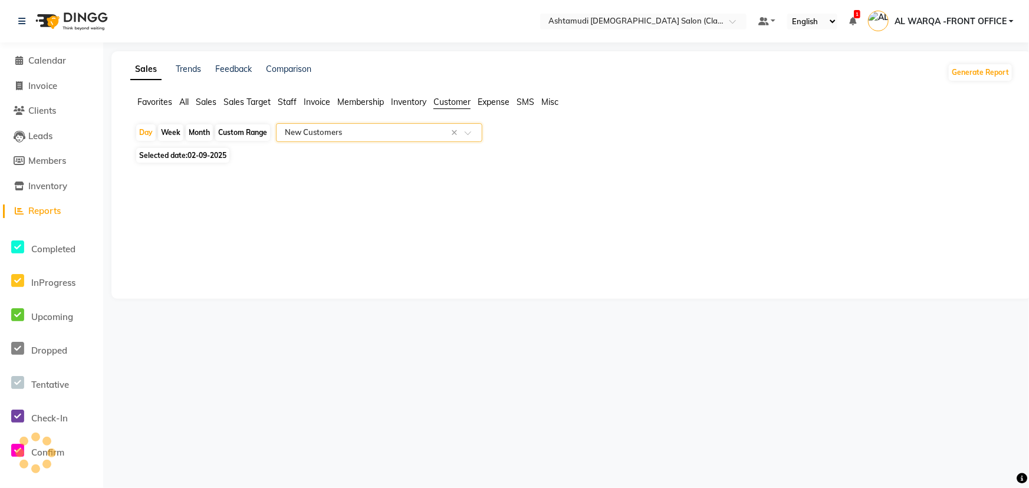
select select "full_report"
select select "csv"
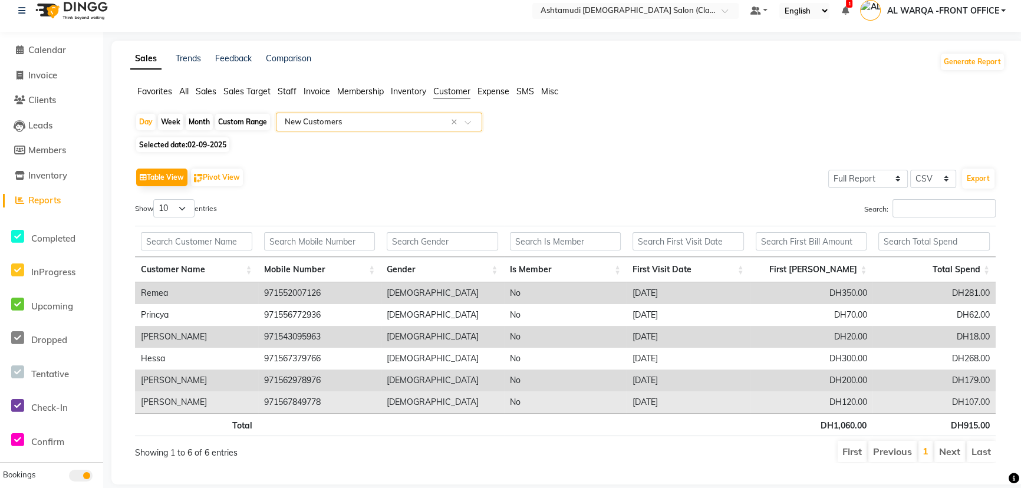
scroll to position [0, 0]
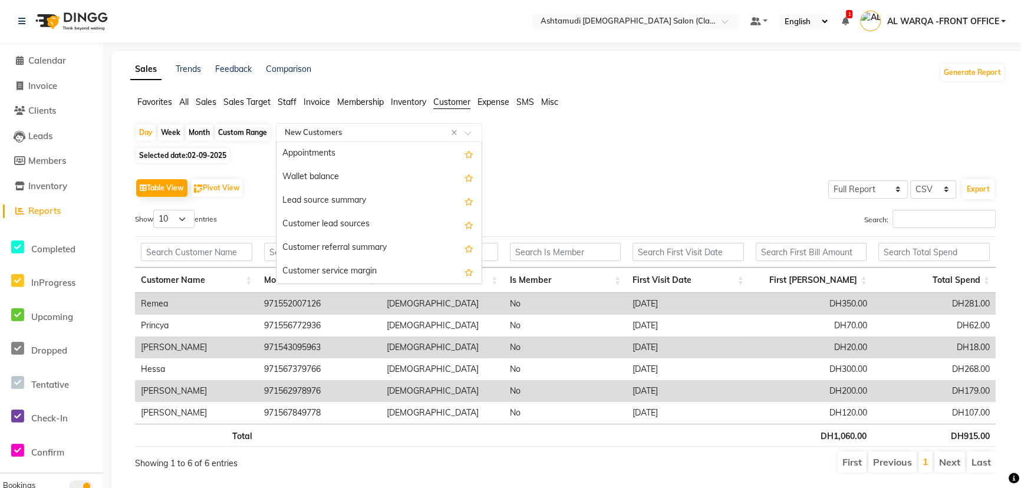
click at [401, 129] on input "text" at bounding box center [367, 133] width 170 height 12
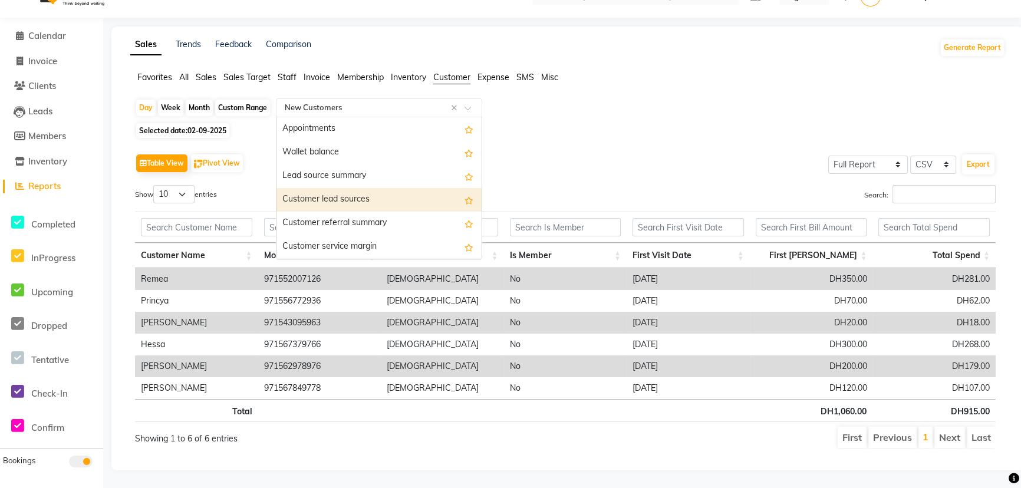
click at [339, 188] on div "Customer lead sources" at bounding box center [379, 200] width 205 height 24
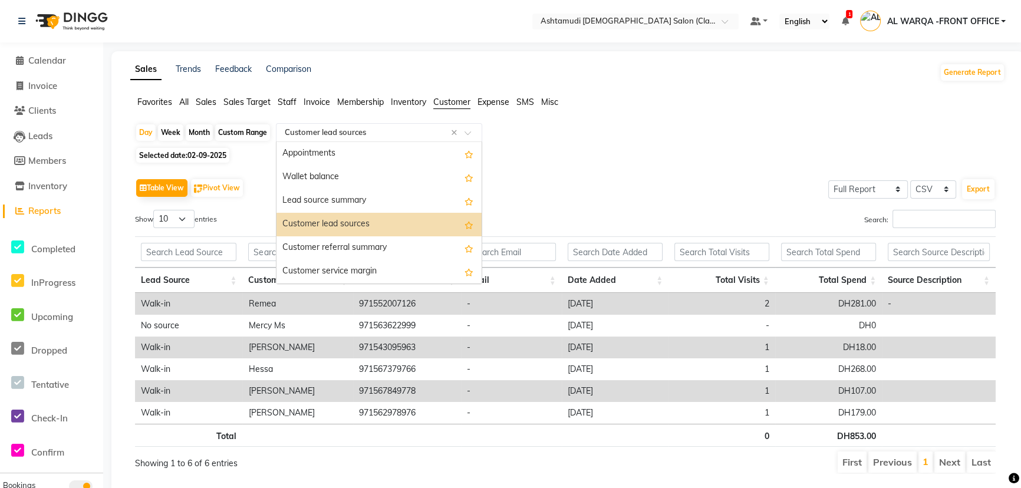
click at [377, 136] on input "text" at bounding box center [367, 133] width 170 height 12
click at [361, 152] on div "Appointments" at bounding box center [379, 154] width 205 height 24
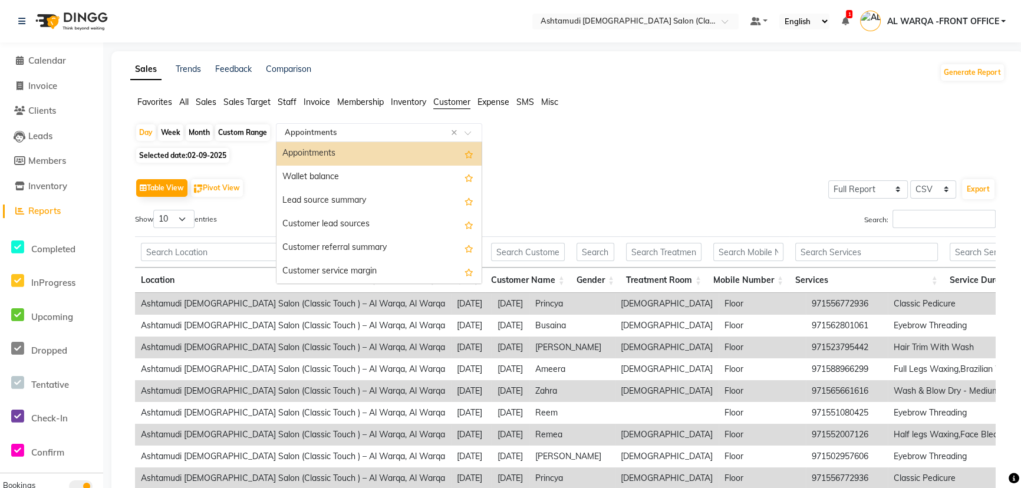
click at [357, 134] on input "text" at bounding box center [367, 133] width 170 height 12
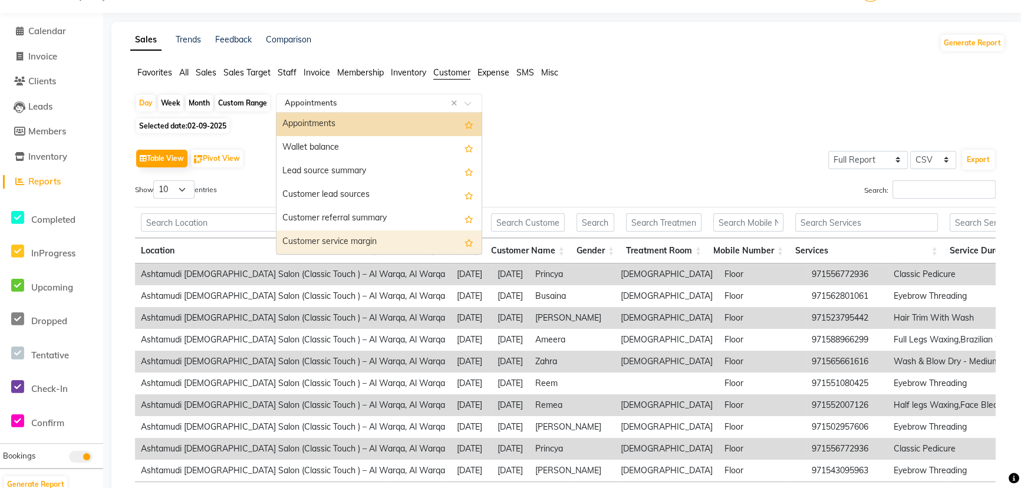
scroll to position [53, 0]
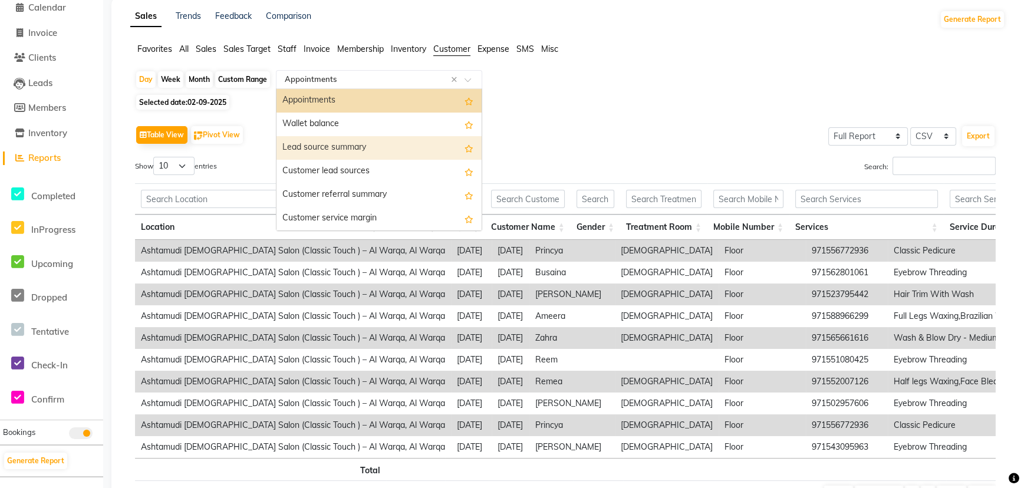
click at [368, 157] on div "Lead source summary" at bounding box center [379, 148] width 205 height 24
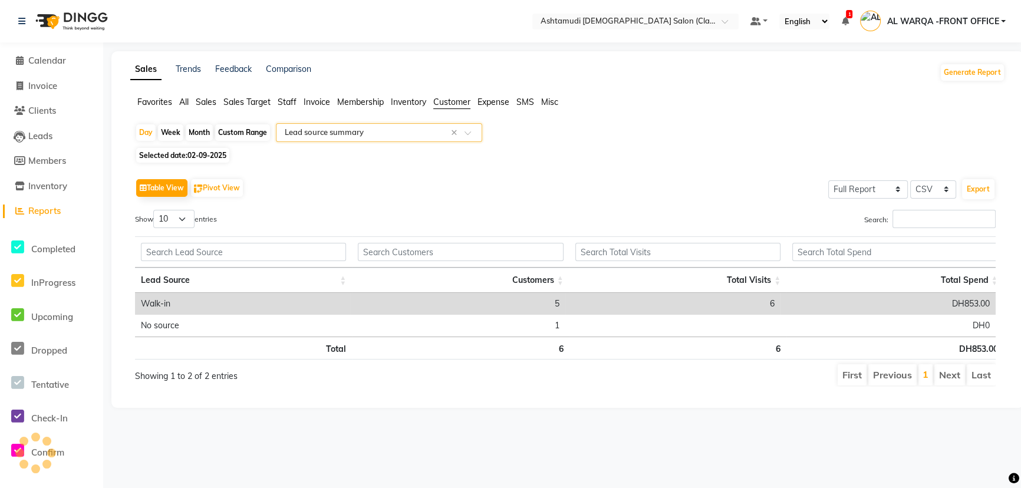
scroll to position [0, 0]
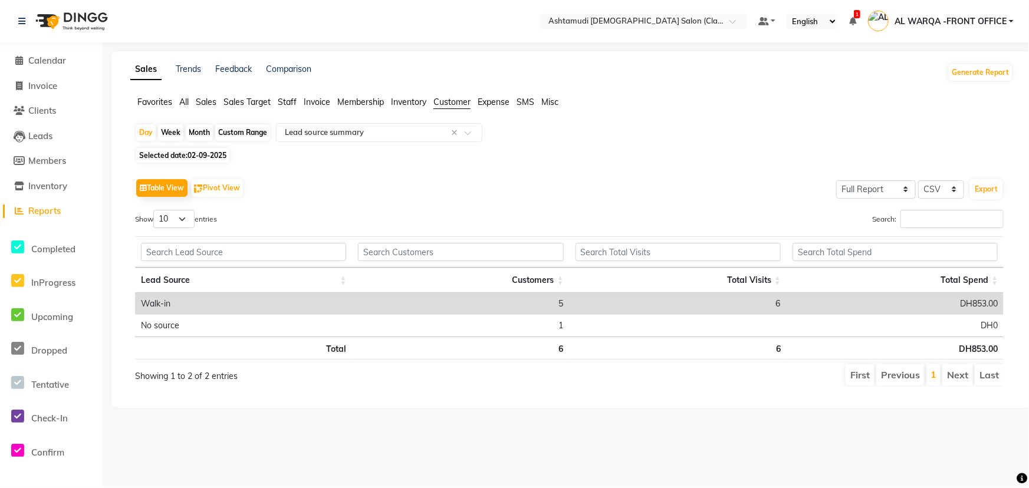
click at [360, 142] on div "Day Week Month Custom Range Select Report Type × Lead source summary ×" at bounding box center [571, 133] width 873 height 21
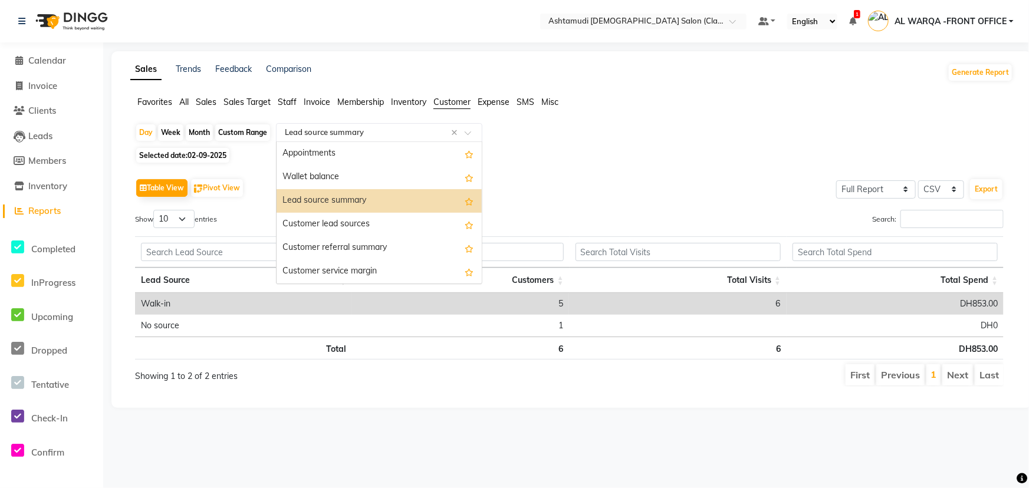
click at [366, 133] on input "text" at bounding box center [367, 133] width 170 height 12
click at [369, 150] on div "Appointments" at bounding box center [379, 154] width 205 height 24
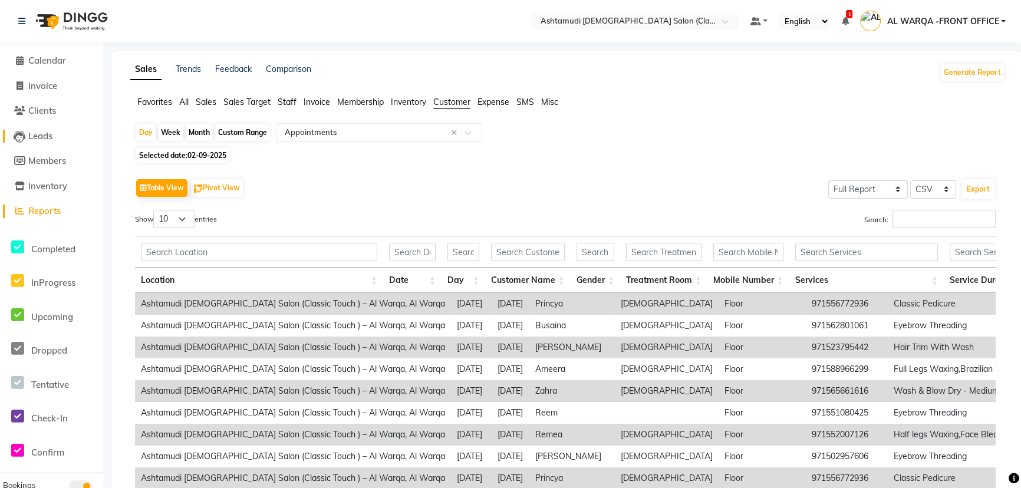
click at [37, 138] on span "Leads" at bounding box center [40, 135] width 24 height 11
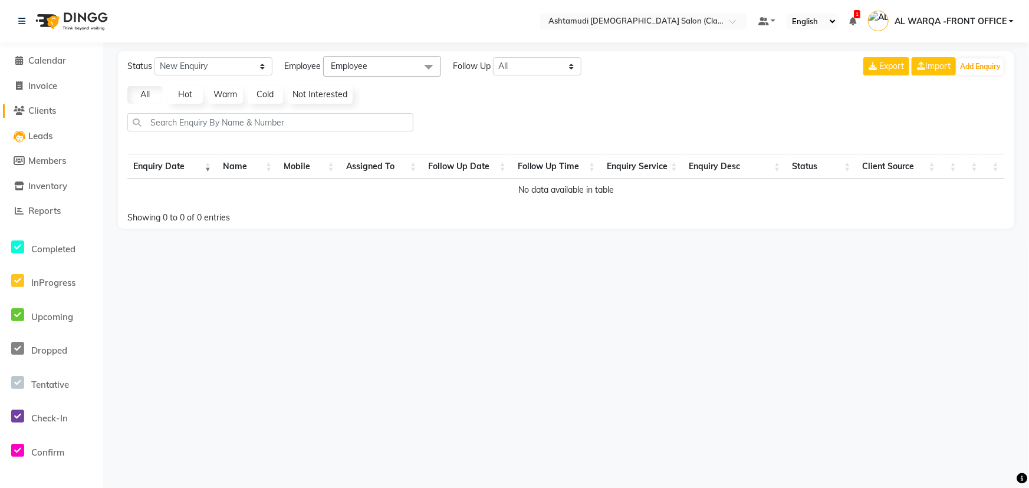
click at [41, 106] on span "Clients" at bounding box center [42, 110] width 28 height 11
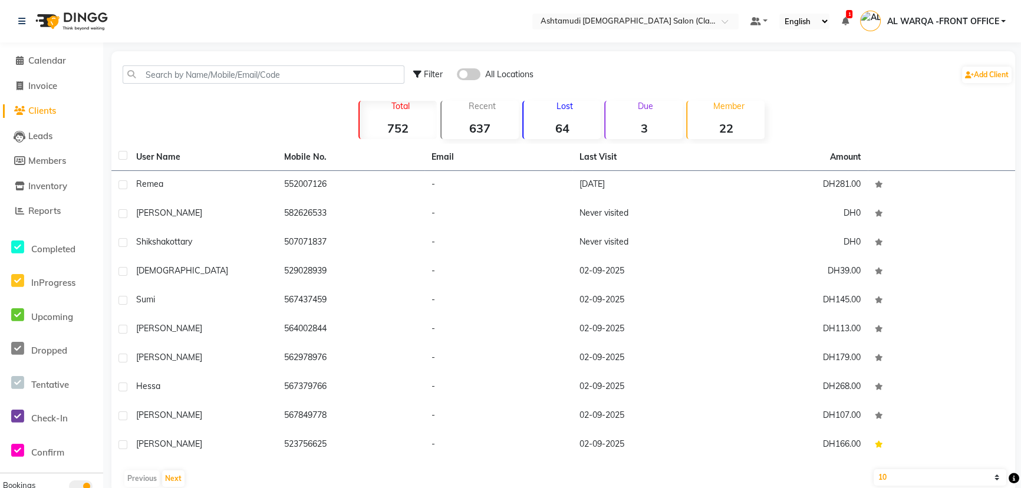
click at [218, 93] on div "Filter All Locations Add Client Total 752 Recent 637 Lost 64 Due 3 Member 22 Us…" at bounding box center [563, 272] width 904 height 442
click at [221, 67] on input "text" at bounding box center [264, 74] width 282 height 18
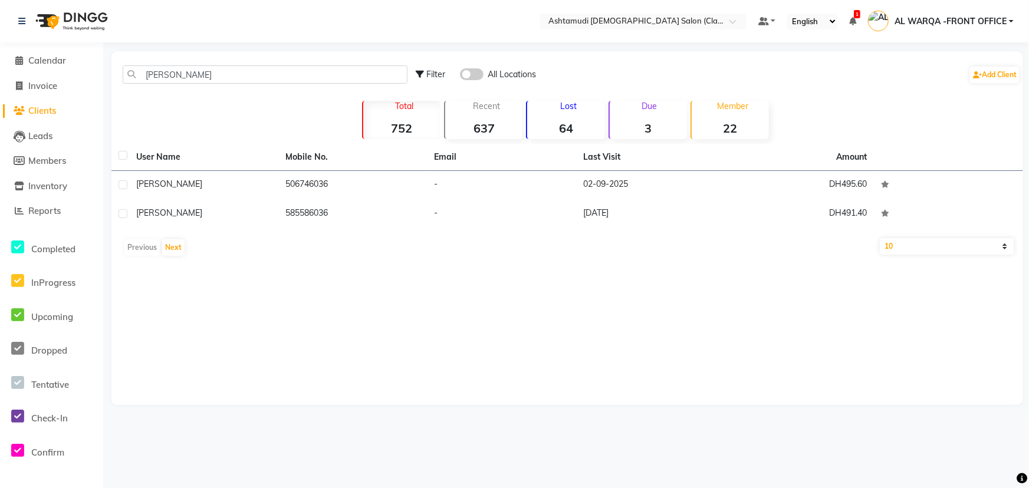
click at [224, 84] on div "[PERSON_NAME] Filter All Locations Add Client" at bounding box center [567, 74] width 907 height 37
click at [218, 78] on input "[PERSON_NAME]" at bounding box center [265, 74] width 285 height 18
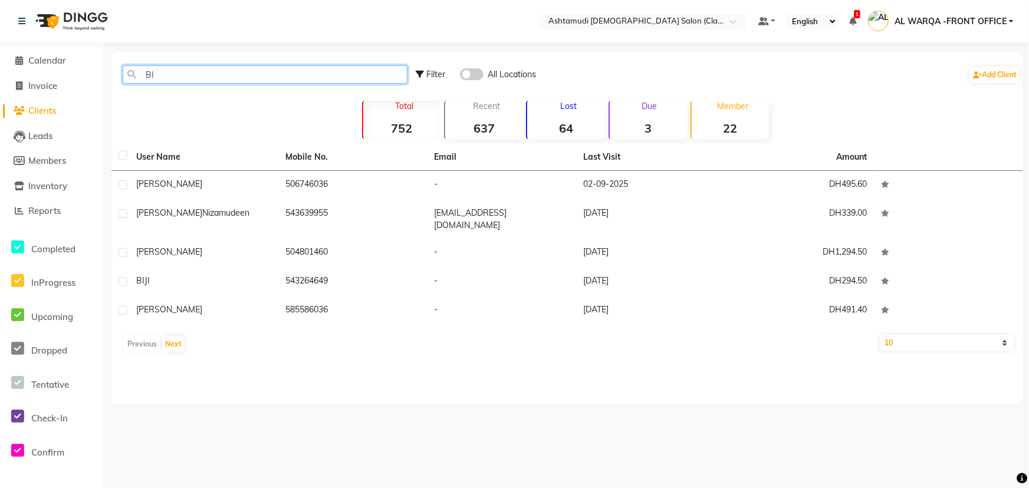
type input "B"
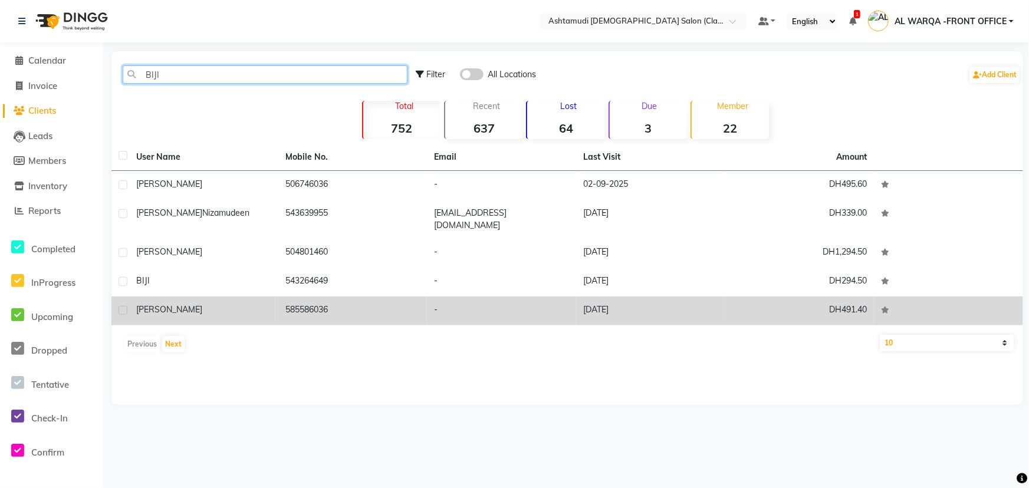
type input "BIJI"
click at [327, 314] on td "585586036" at bounding box center [352, 311] width 149 height 29
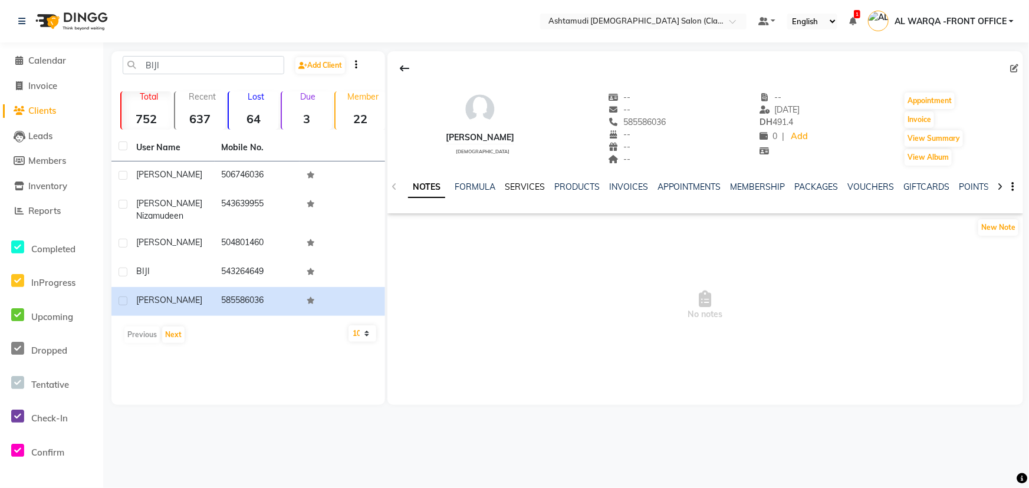
click at [522, 188] on link "SERVICES" at bounding box center [525, 187] width 40 height 11
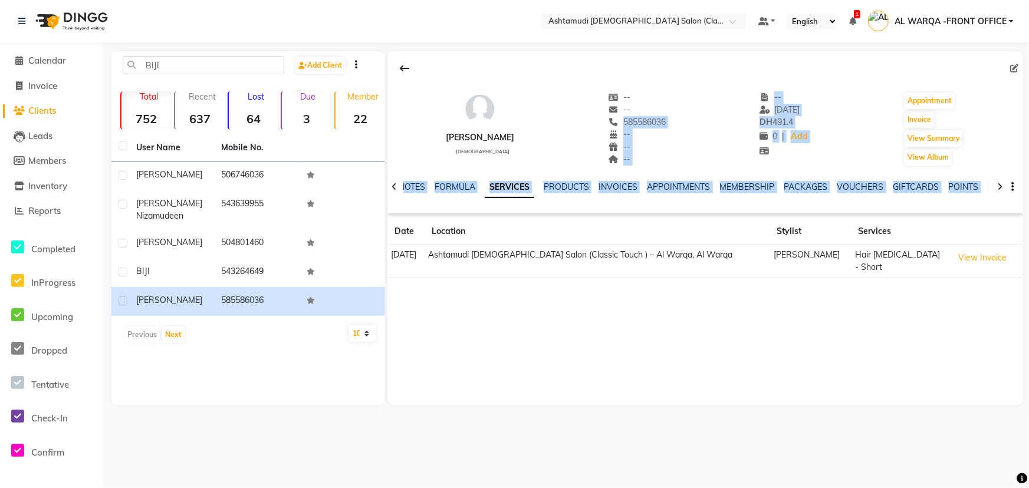
drag, startPoint x: 597, startPoint y: 122, endPoint x: 641, endPoint y: 384, distance: 266.2
click at [641, 384] on div "[PERSON_NAME] [DEMOGRAPHIC_DATA] -- -- 585586036 -- -- -- -- [DATE] DH 491.4 0 …" at bounding box center [705, 228] width 636 height 354
click at [630, 407] on main "BIJI Add Client Total 752 Recent 637 Lost 64 Due 3 Member 22 User Name Mobile N…" at bounding box center [566, 236] width 926 height 371
click at [603, 336] on div "[PERSON_NAME] [DEMOGRAPHIC_DATA] -- -- 585586036 -- -- -- -- [DATE] DH 491.4 0 …" at bounding box center [705, 228] width 636 height 354
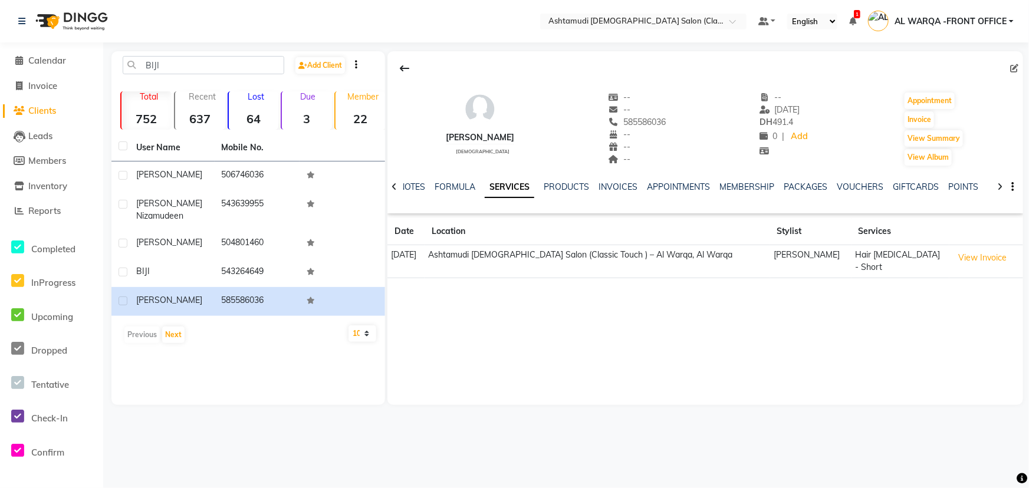
drag, startPoint x: 600, startPoint y: 121, endPoint x: 643, endPoint y: 122, distance: 43.0
click at [643, 122] on div "585586036" at bounding box center [637, 122] width 58 height 12
copy span "585586036"
click at [45, 60] on span "Calendar" at bounding box center [47, 60] width 38 height 11
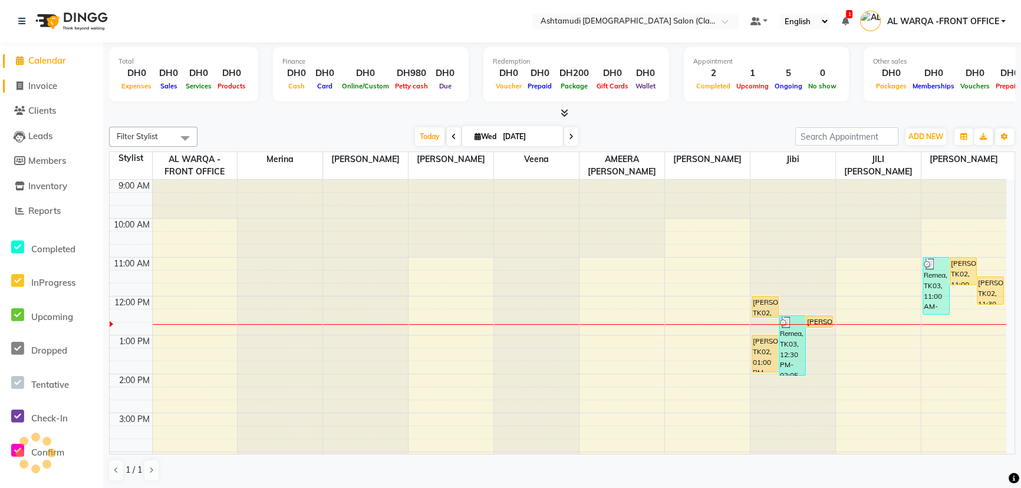
drag, startPoint x: 48, startPoint y: 83, endPoint x: 84, endPoint y: 88, distance: 36.4
click at [49, 83] on span "Invoice" at bounding box center [42, 85] width 29 height 11
select select "service"
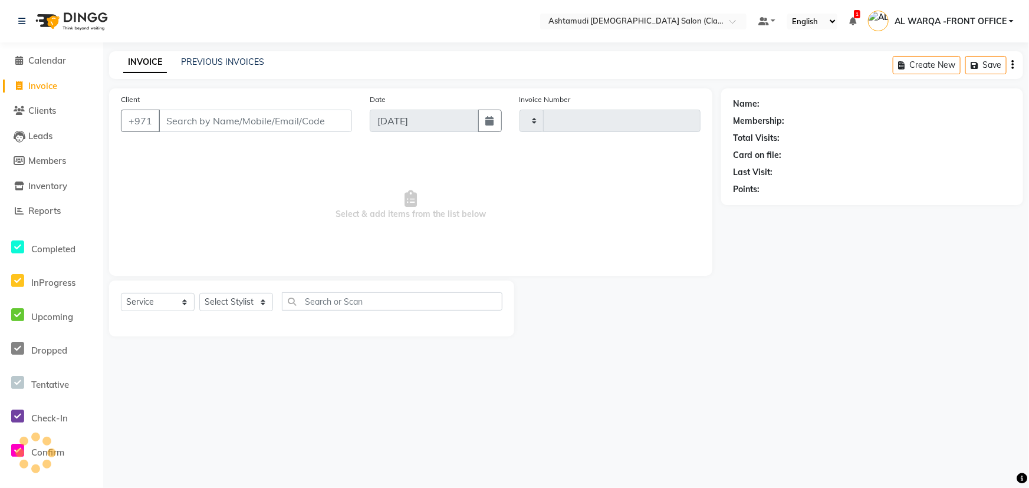
type input "1335"
select select "8201"
click at [285, 124] on input "Client" at bounding box center [255, 121] width 193 height 22
type input "585586036"
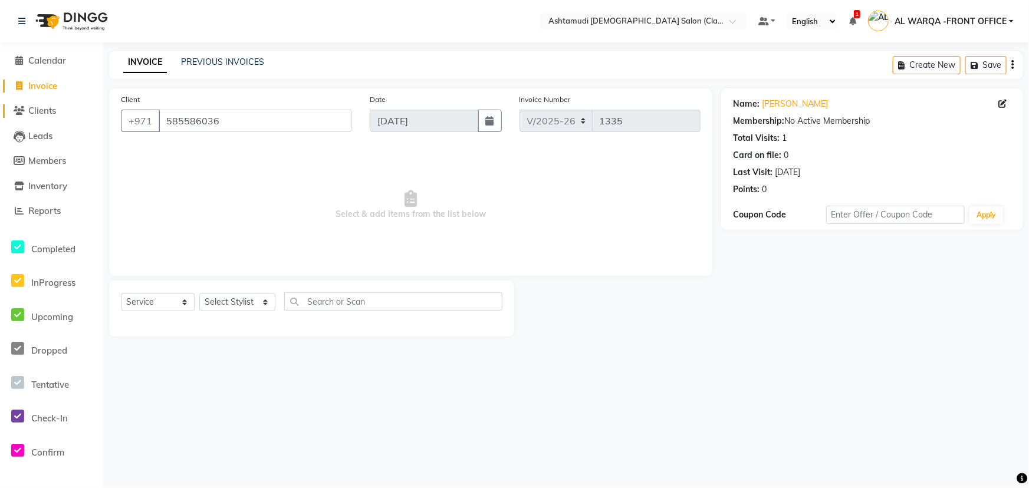
click at [40, 116] on link "Clients" at bounding box center [51, 111] width 97 height 14
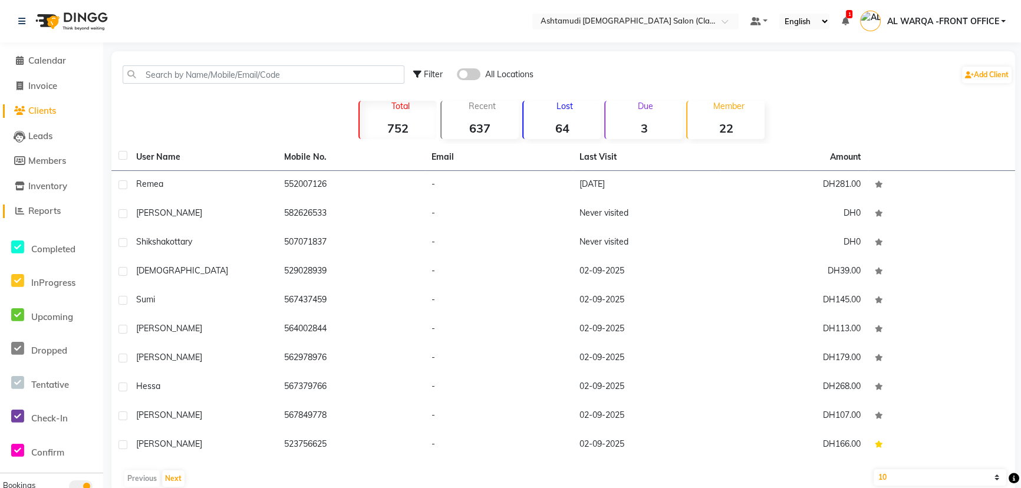
click at [34, 208] on span "Reports" at bounding box center [44, 210] width 32 height 11
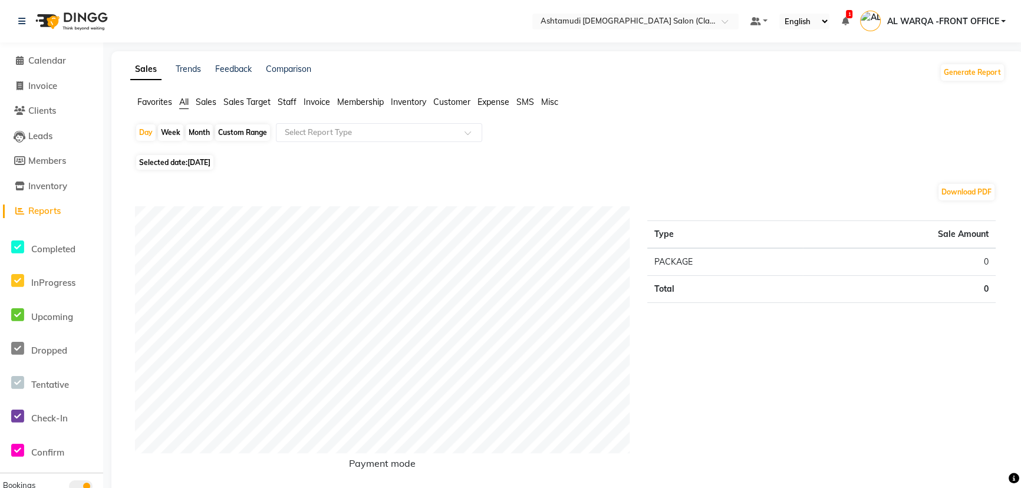
click at [442, 96] on li "Customer" at bounding box center [451, 102] width 37 height 12
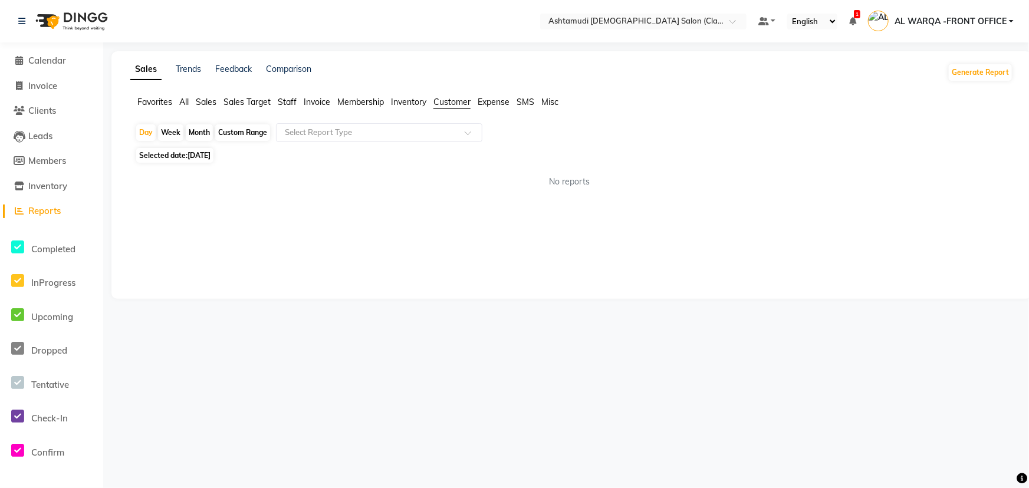
click at [207, 154] on span "[DATE]" at bounding box center [198, 155] width 23 height 9
select select "9"
select select "2025"
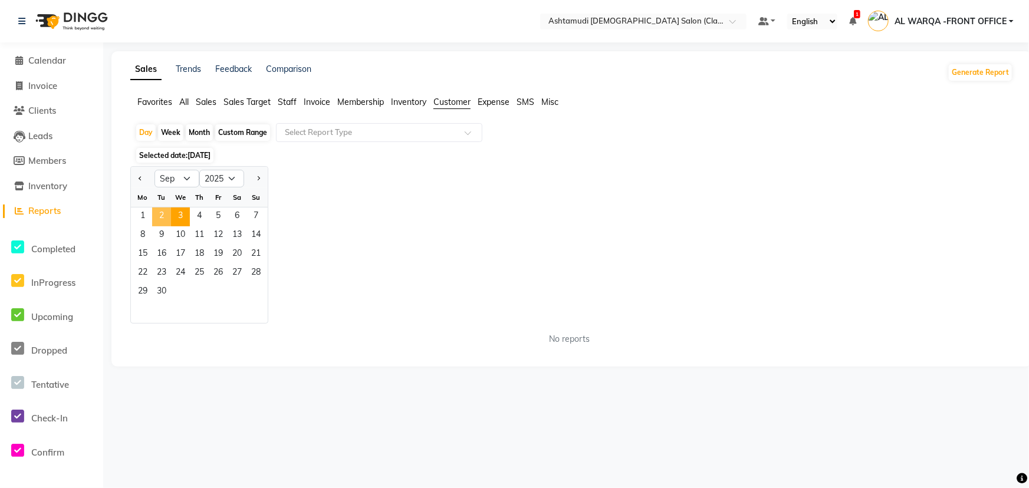
click at [164, 209] on span "2" at bounding box center [161, 217] width 19 height 19
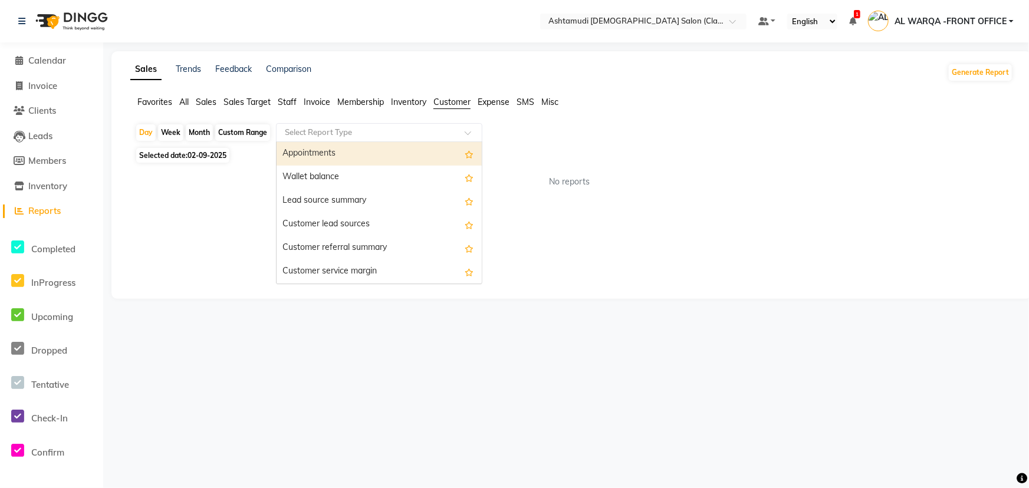
click at [370, 127] on input "text" at bounding box center [367, 133] width 170 height 12
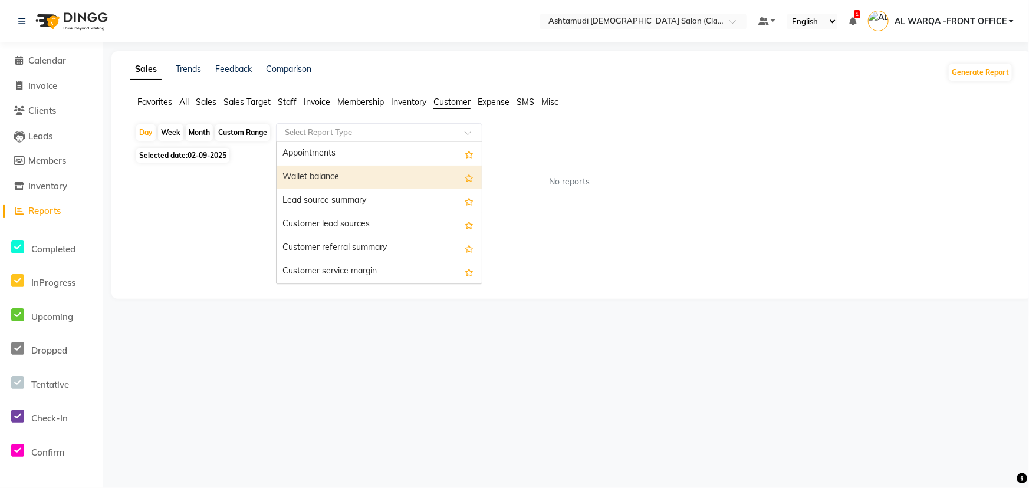
click at [362, 173] on div "Wallet balance" at bounding box center [379, 178] width 205 height 24
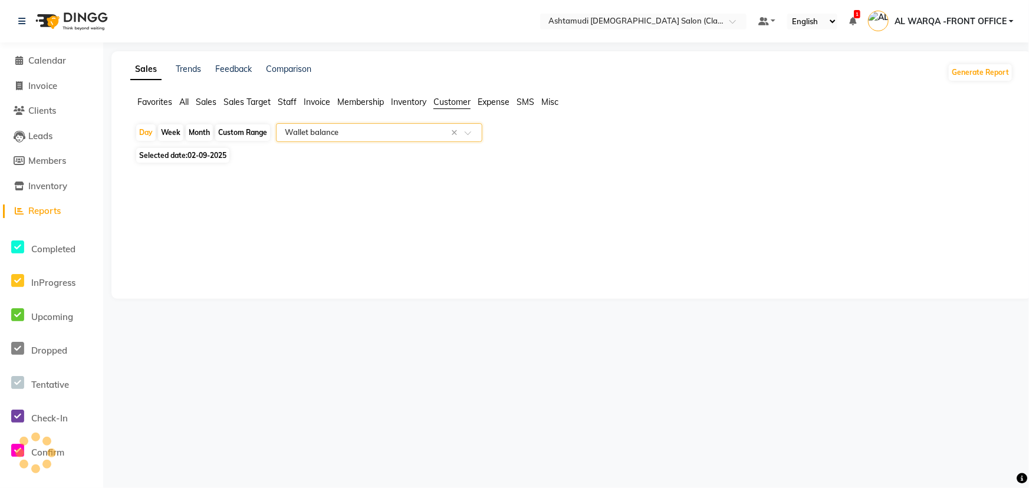
select select "full_report"
select select "csv"
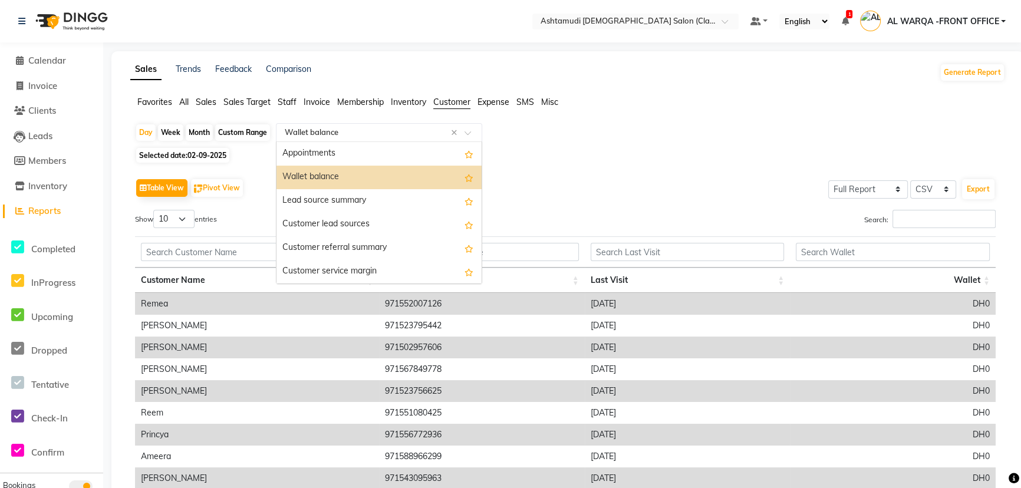
click at [357, 127] on input "text" at bounding box center [367, 133] width 170 height 12
click at [370, 221] on div "Customer lead sources" at bounding box center [379, 225] width 205 height 24
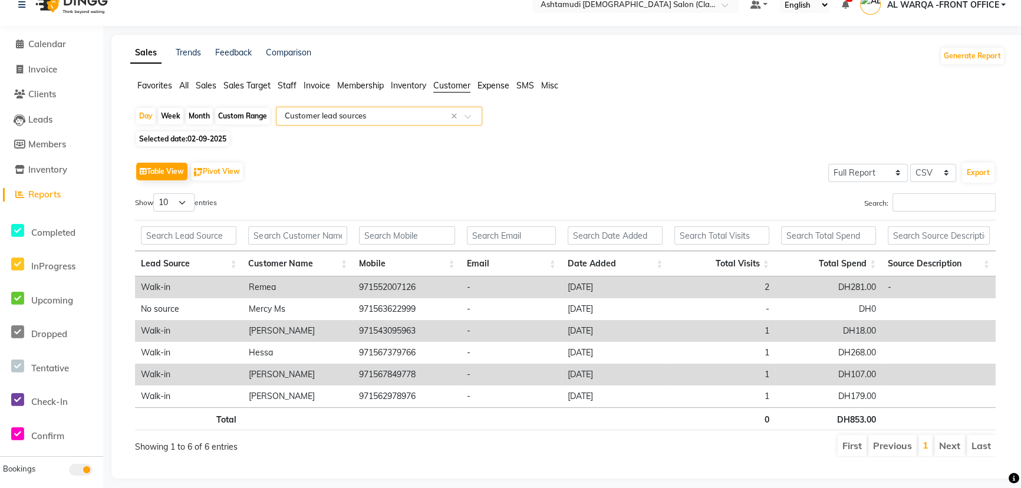
scroll to position [32, 0]
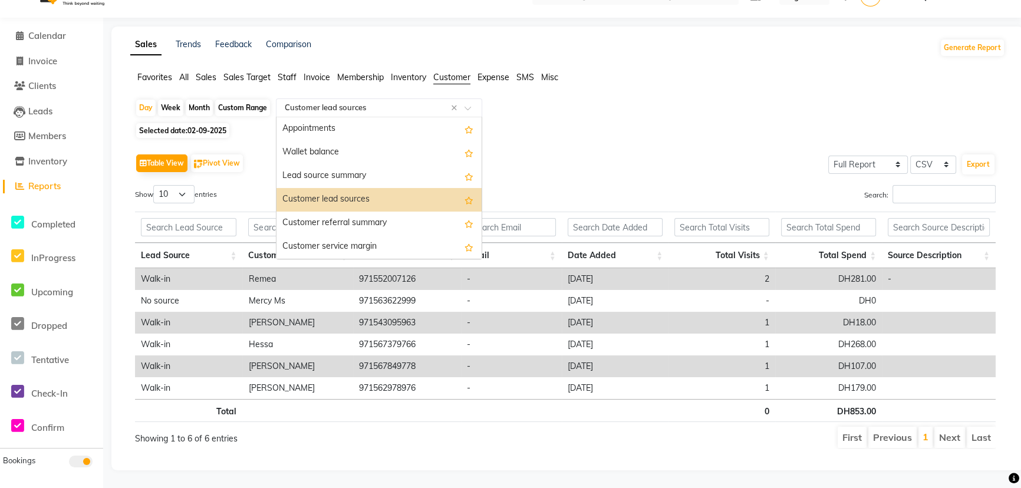
click at [312, 102] on input "text" at bounding box center [367, 108] width 170 height 12
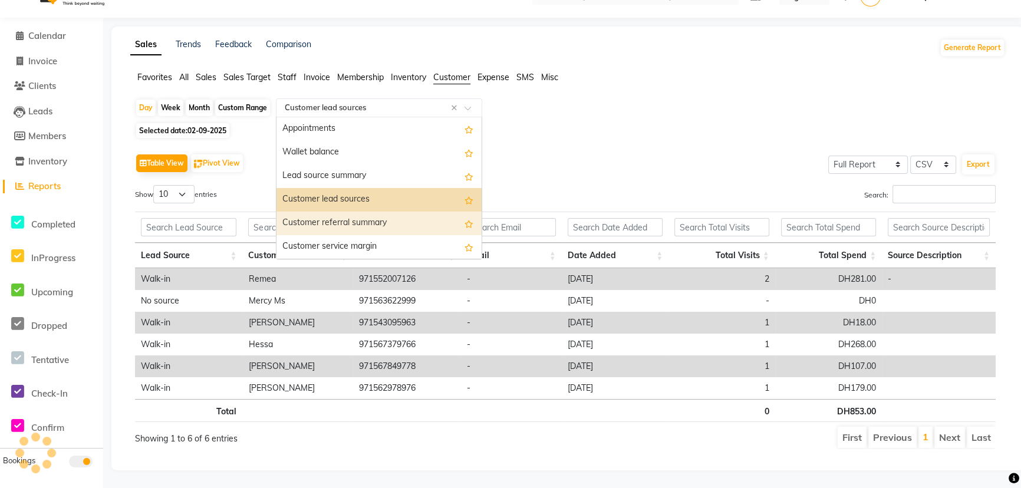
click at [321, 212] on div "Customer referral summary" at bounding box center [379, 224] width 205 height 24
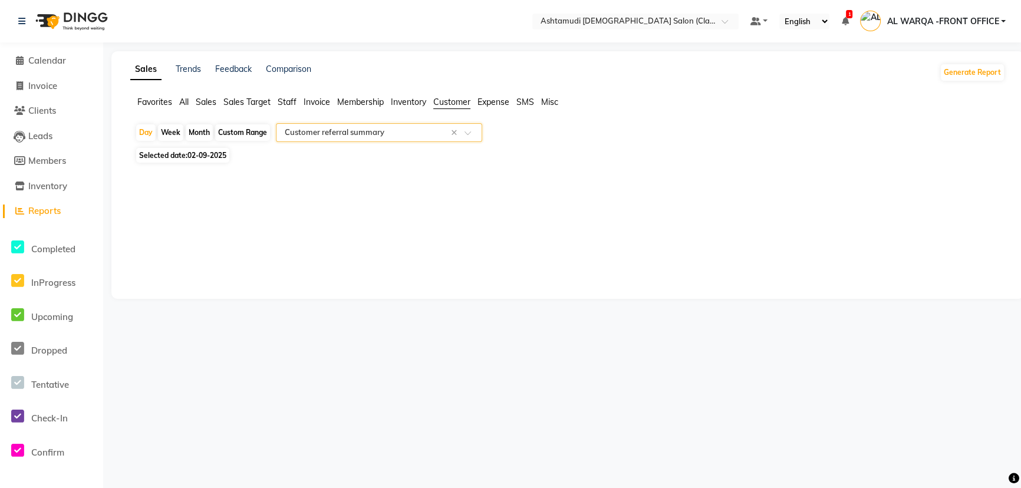
scroll to position [0, 0]
click at [314, 149] on div "Selected date: [DATE]" at bounding box center [574, 155] width 878 height 12
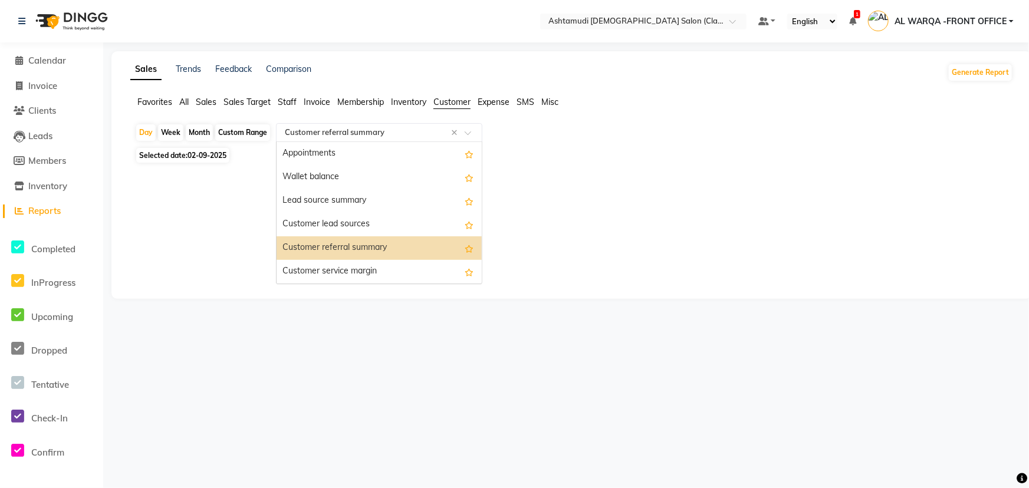
click at [313, 136] on input "text" at bounding box center [367, 133] width 170 height 12
click at [336, 272] on div "Customer service margin" at bounding box center [379, 272] width 205 height 24
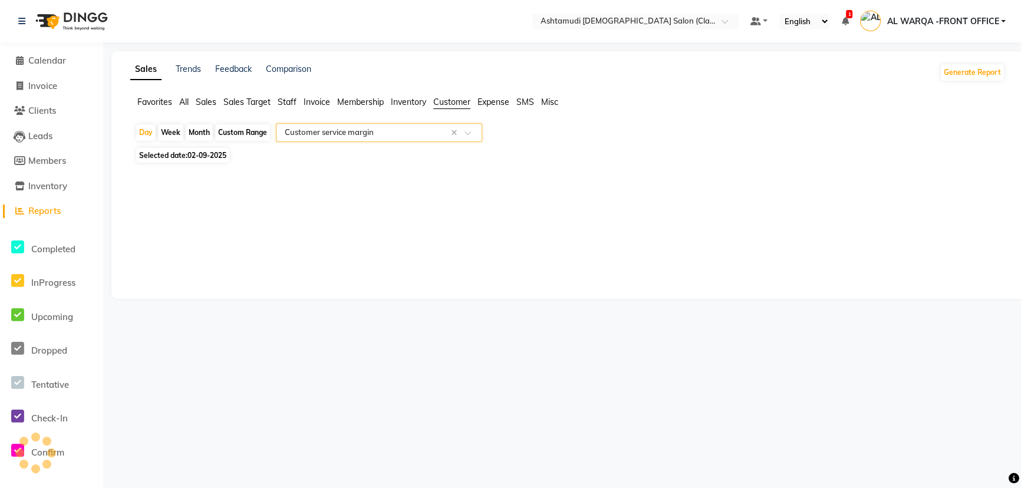
select select "full_report"
select select "csv"
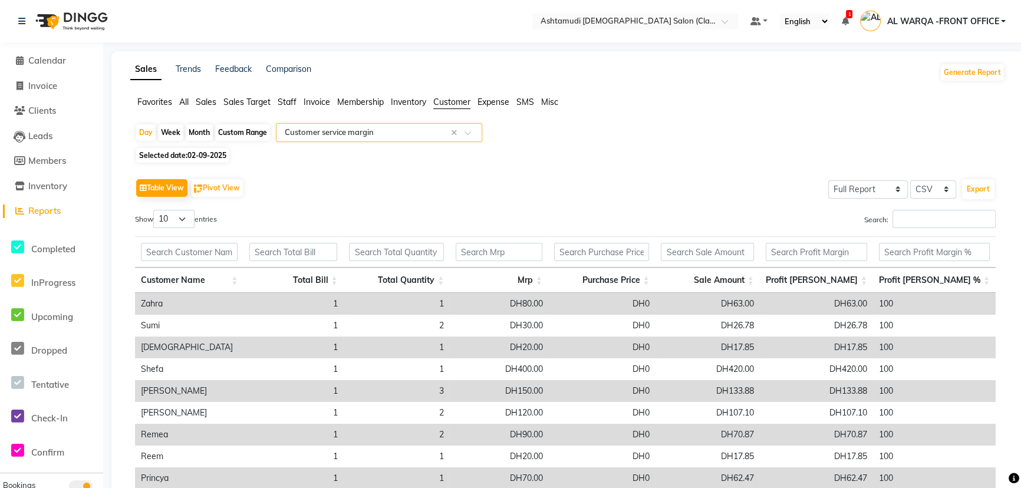
click at [297, 132] on input "text" at bounding box center [367, 133] width 170 height 12
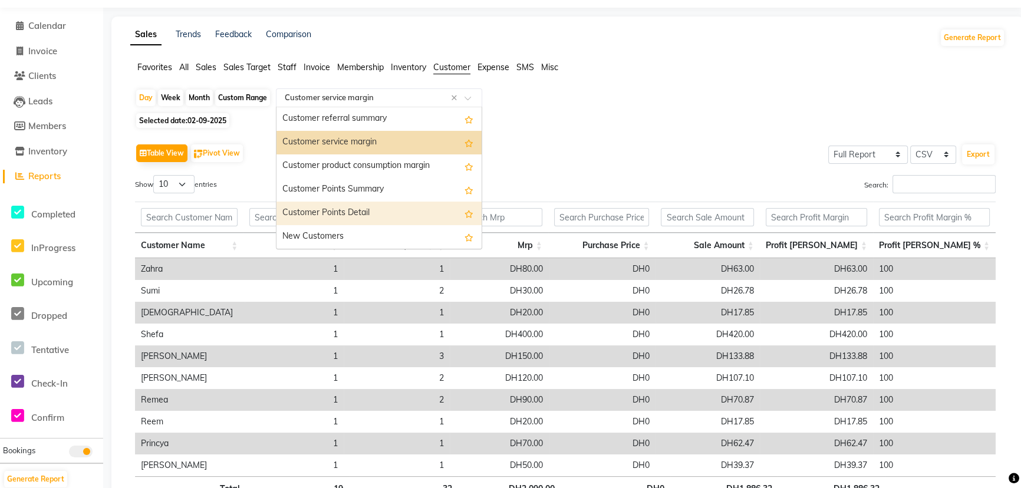
scroll to position [53, 0]
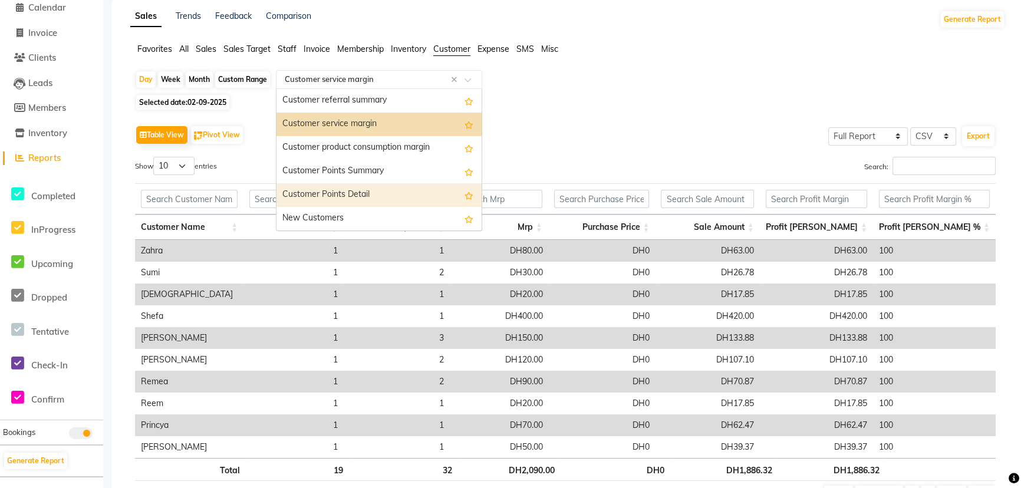
click at [317, 198] on div "Customer Points Detail" at bounding box center [379, 195] width 205 height 24
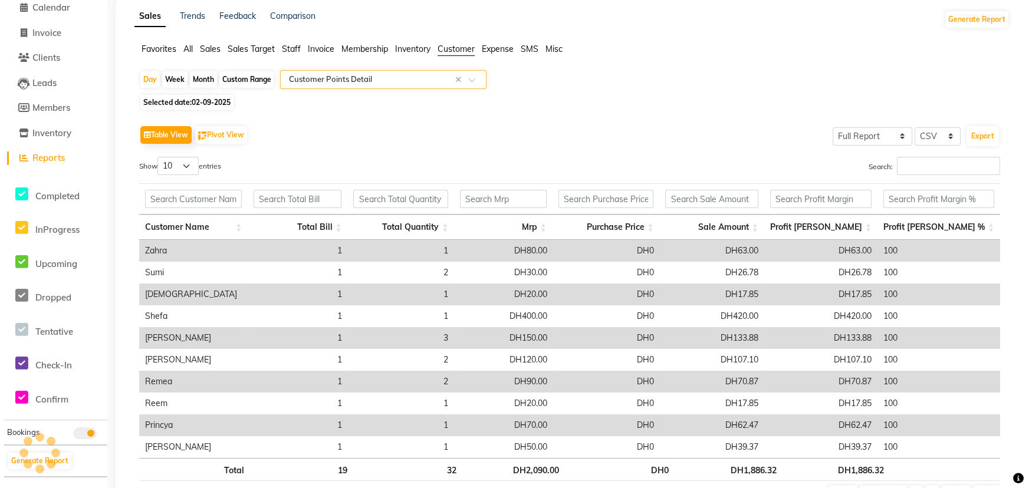
scroll to position [0, 0]
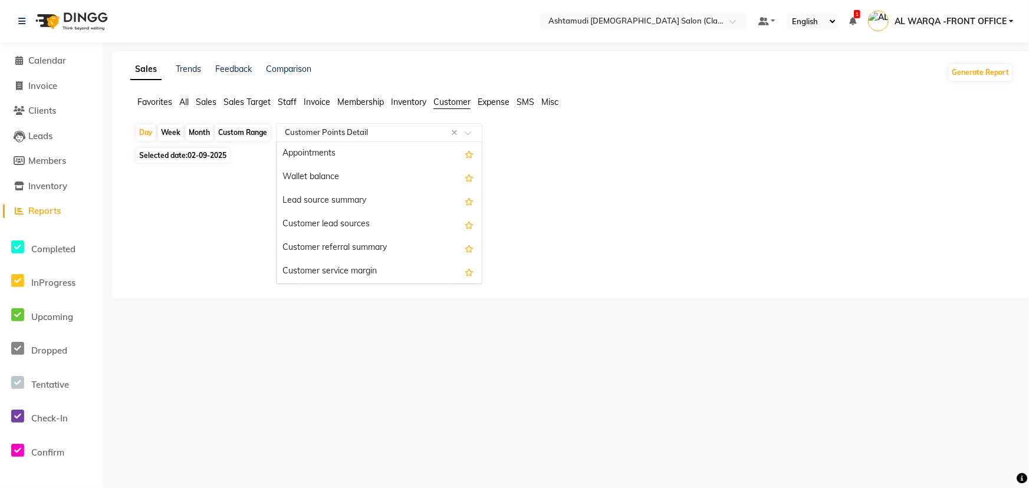
click at [324, 134] on input "text" at bounding box center [367, 133] width 170 height 12
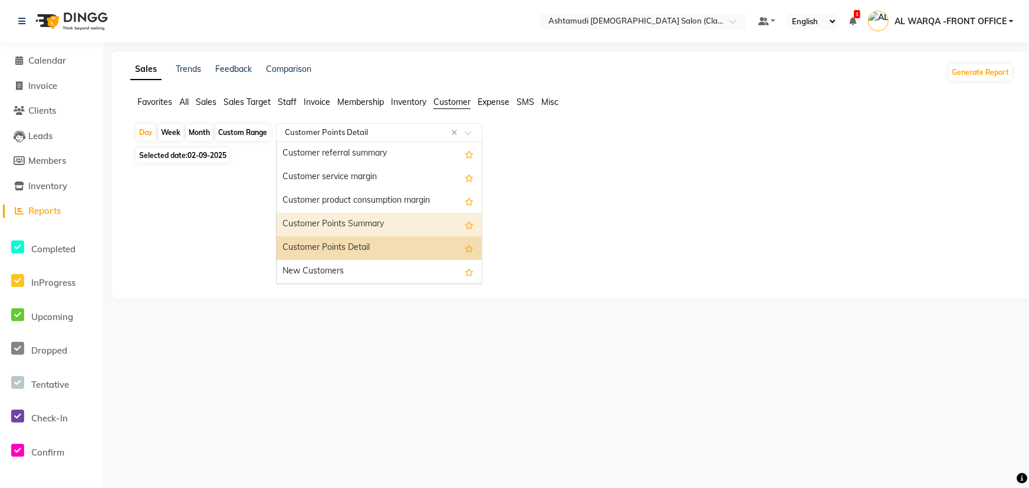
click at [338, 227] on div "Customer Points Summary" at bounding box center [379, 225] width 205 height 24
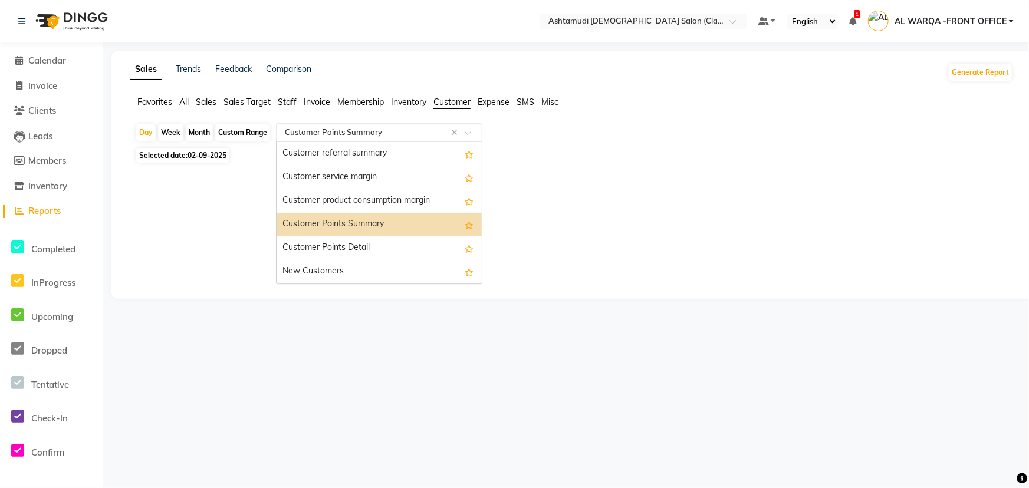
click at [315, 127] on input "text" at bounding box center [367, 133] width 170 height 12
click at [329, 177] on div "Customer service margin" at bounding box center [379, 178] width 205 height 24
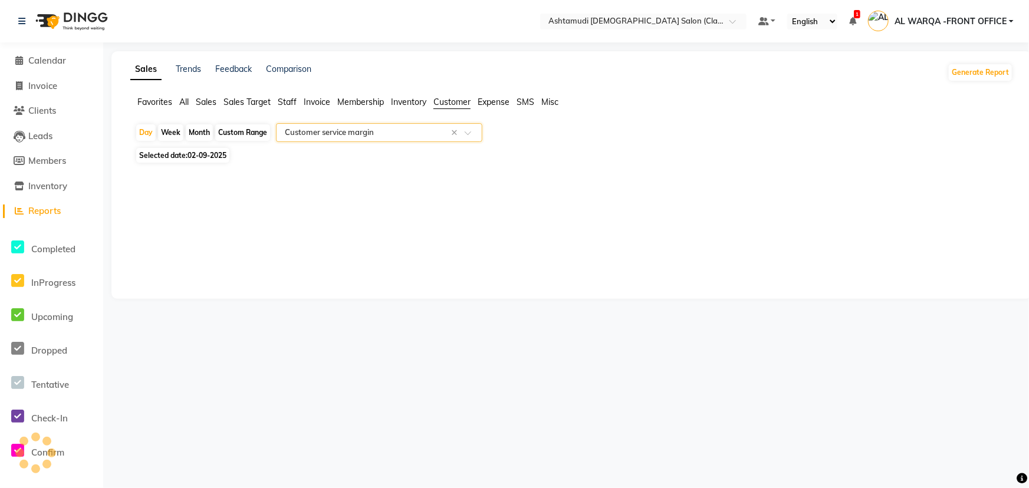
select select "full_report"
select select "csv"
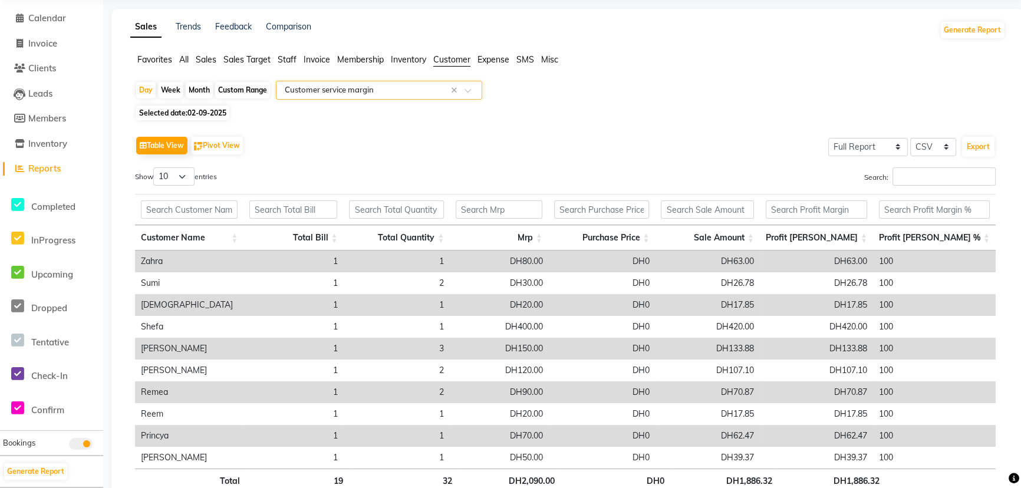
scroll to position [0, 0]
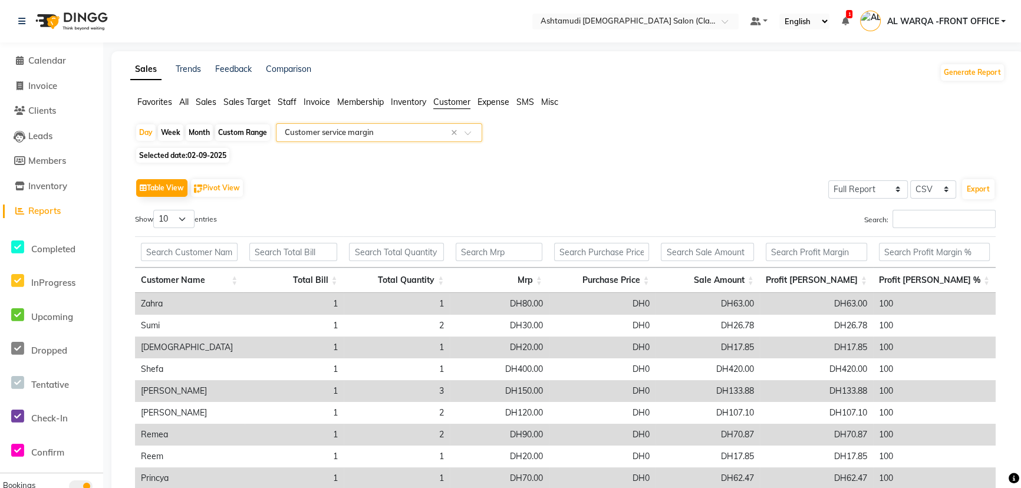
click at [213, 102] on span "Sales" at bounding box center [206, 102] width 21 height 11
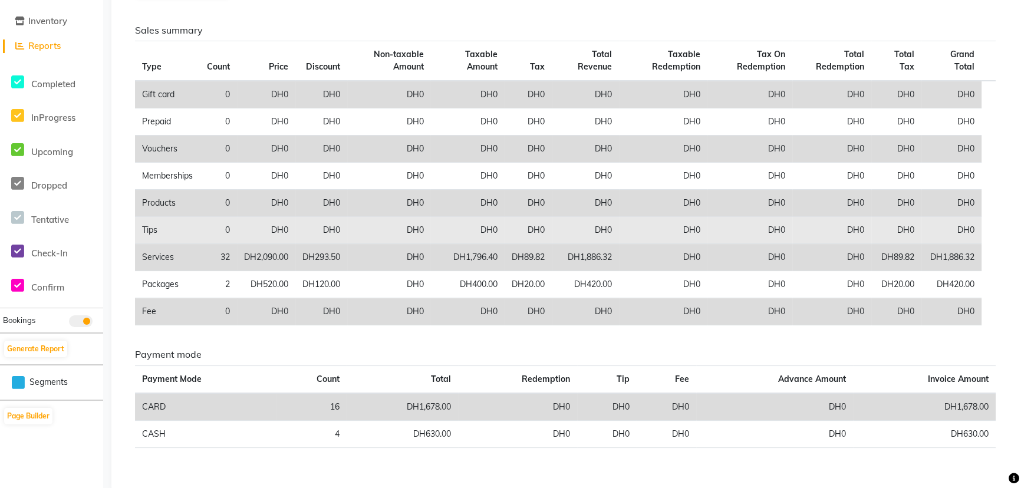
scroll to position [186, 0]
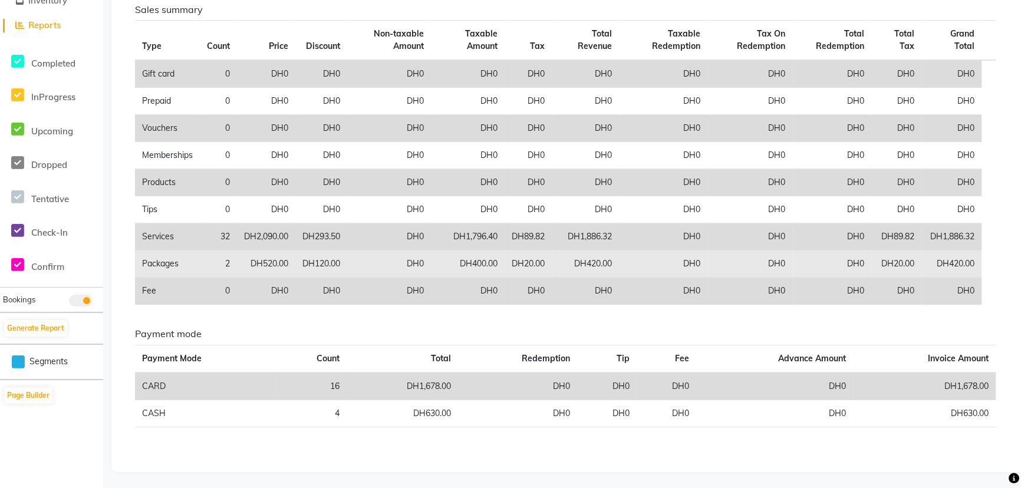
click at [596, 258] on td "DH420.00" at bounding box center [585, 264] width 67 height 27
click at [165, 265] on td "Packages" at bounding box center [167, 264] width 65 height 27
click at [166, 266] on td "Packages" at bounding box center [167, 264] width 65 height 27
click at [166, 264] on td "Packages" at bounding box center [167, 264] width 65 height 27
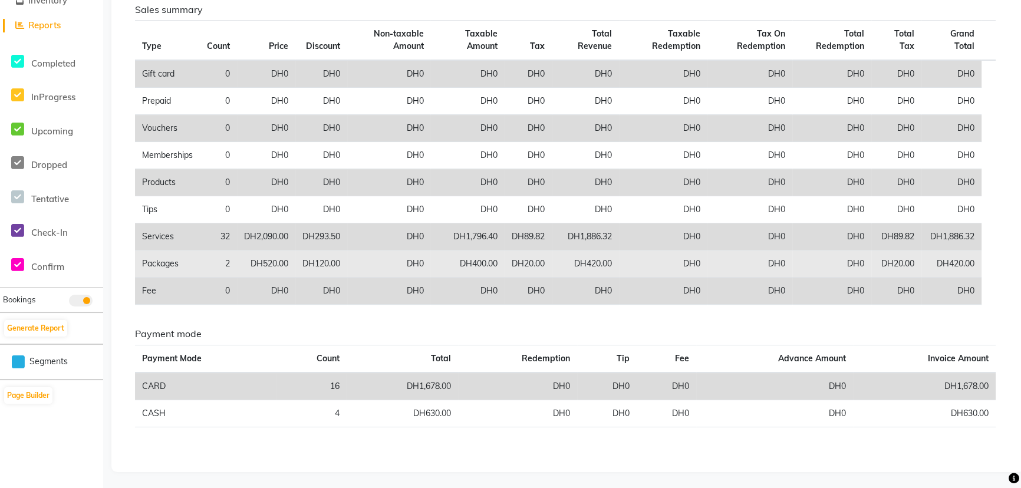
click at [318, 265] on td "DH120.00" at bounding box center [321, 264] width 52 height 27
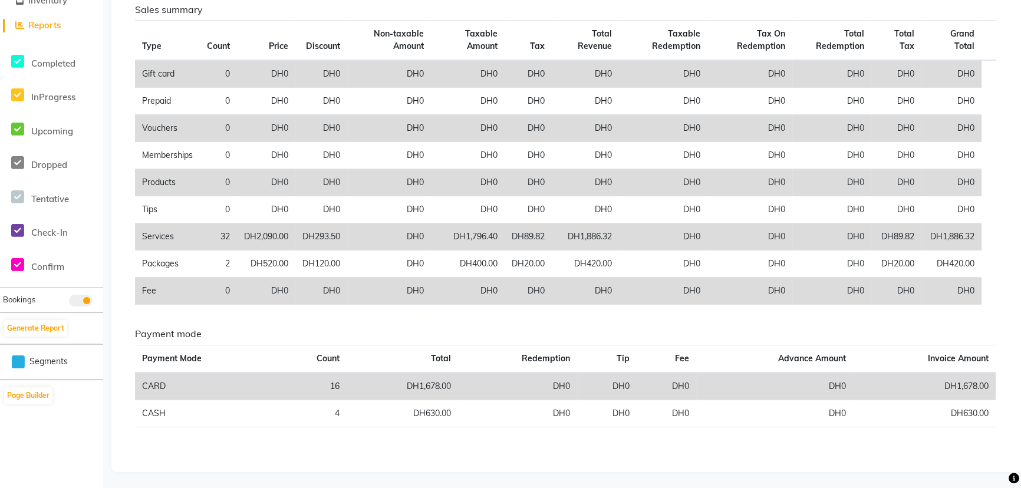
click at [251, 315] on div "Sales summary Type Count Price Discount Non-taxable Amount Taxable Amount Tax T…" at bounding box center [565, 220] width 861 height 432
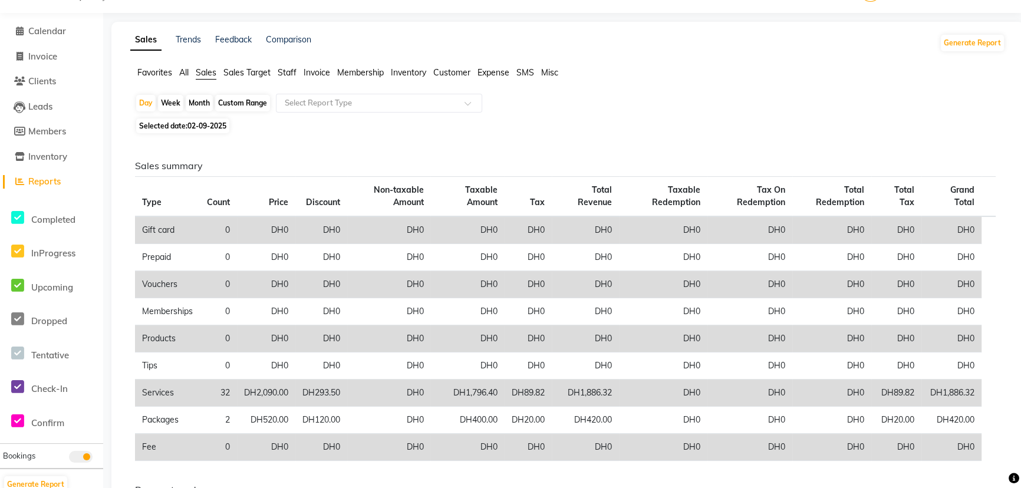
scroll to position [25, 0]
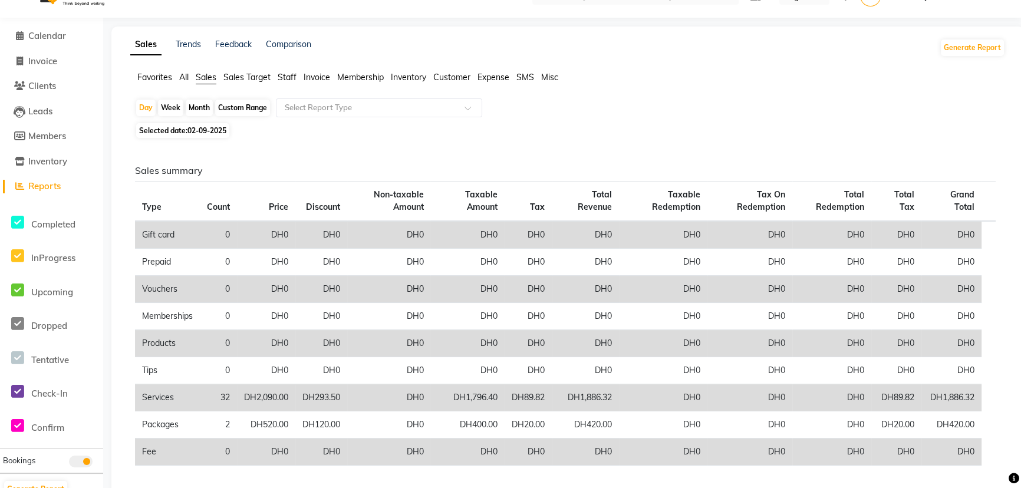
click at [680, 211] on span "Taxable Redemption" at bounding box center [676, 200] width 48 height 23
click at [855, 203] on span "Total Redemption" at bounding box center [840, 200] width 48 height 23
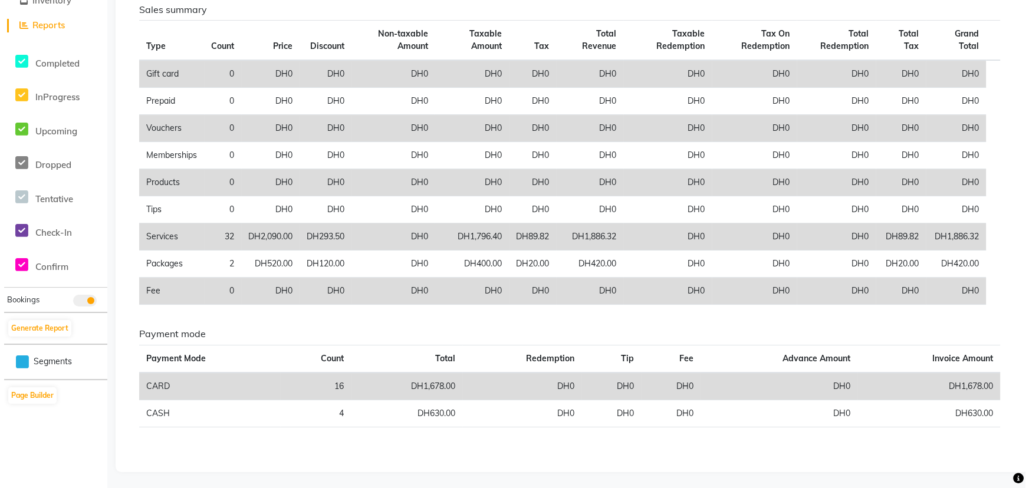
scroll to position [0, 0]
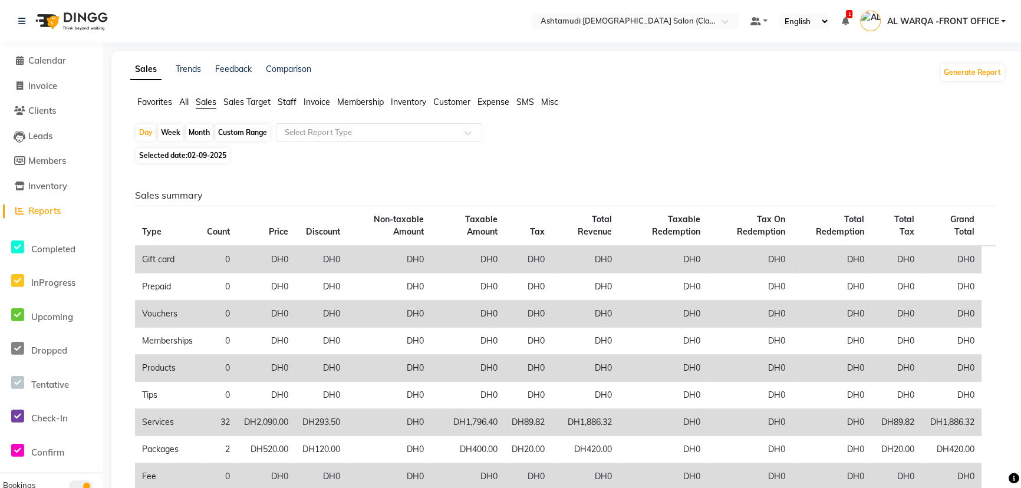
click at [449, 101] on span "Customer" at bounding box center [451, 102] width 37 height 11
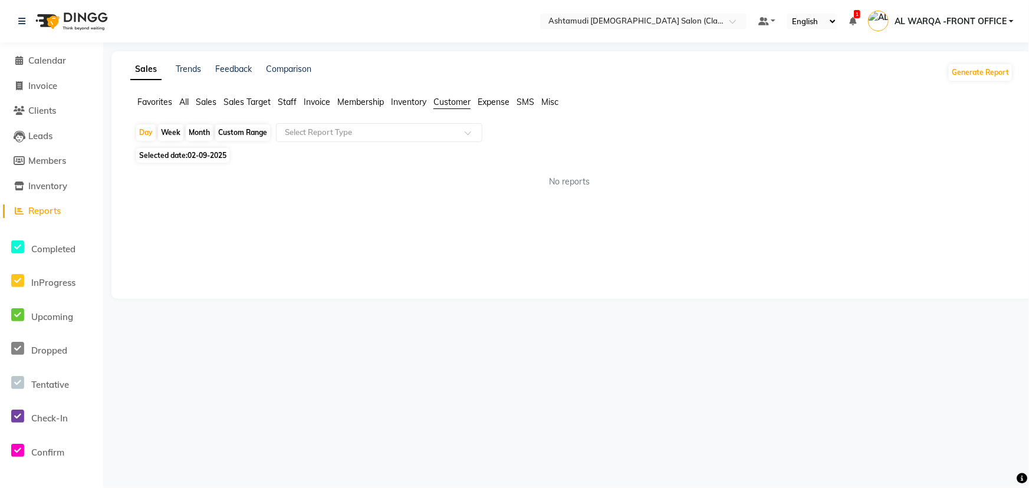
click at [416, 119] on app-reports "Favorites All Sales Sales Target Staff Invoice Membership Inventory Customer Ex…" at bounding box center [571, 146] width 897 height 101
click at [413, 128] on input "text" at bounding box center [367, 133] width 170 height 12
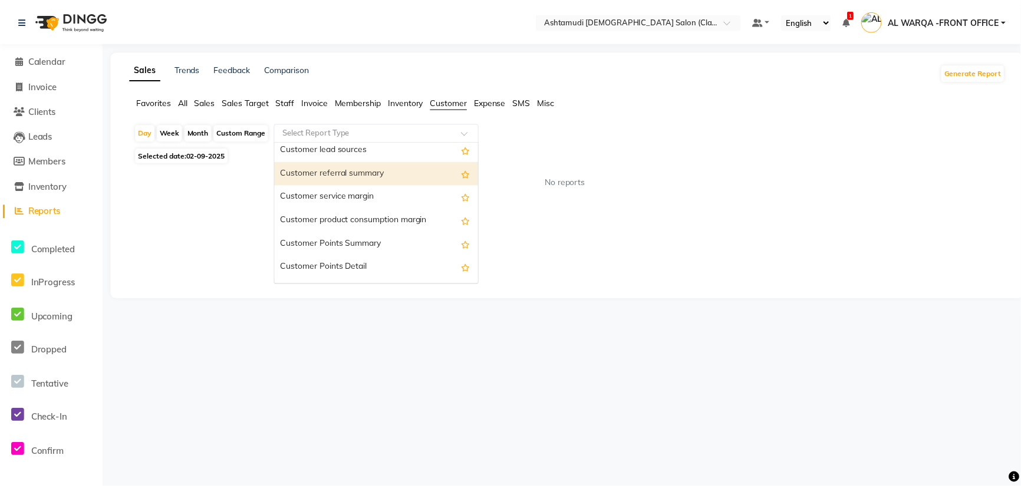
scroll to position [94, 0]
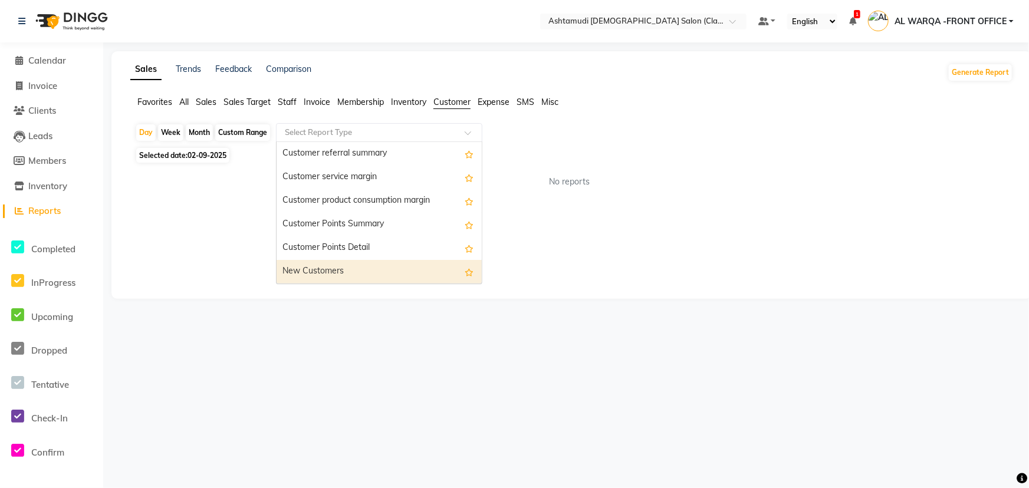
click at [386, 267] on div "New Customers" at bounding box center [379, 272] width 205 height 24
select select "full_report"
select select "csv"
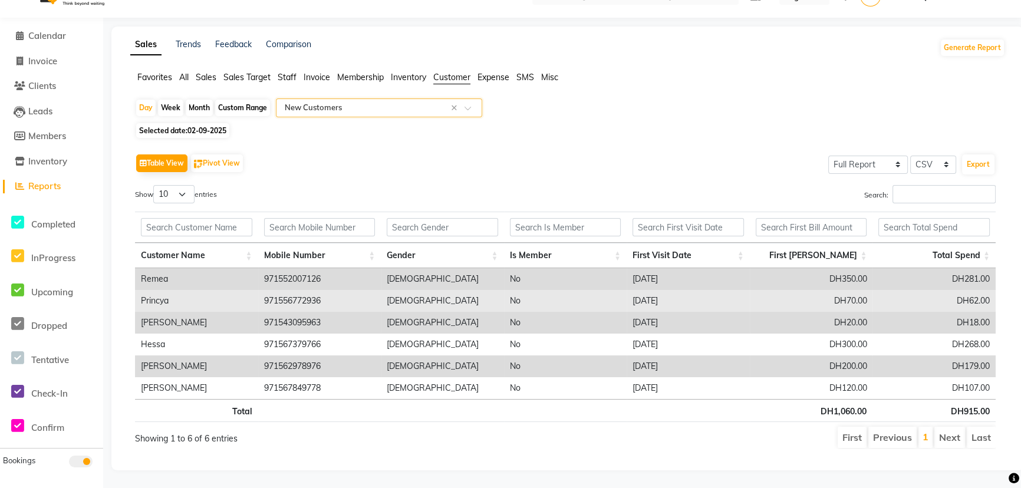
scroll to position [32, 0]
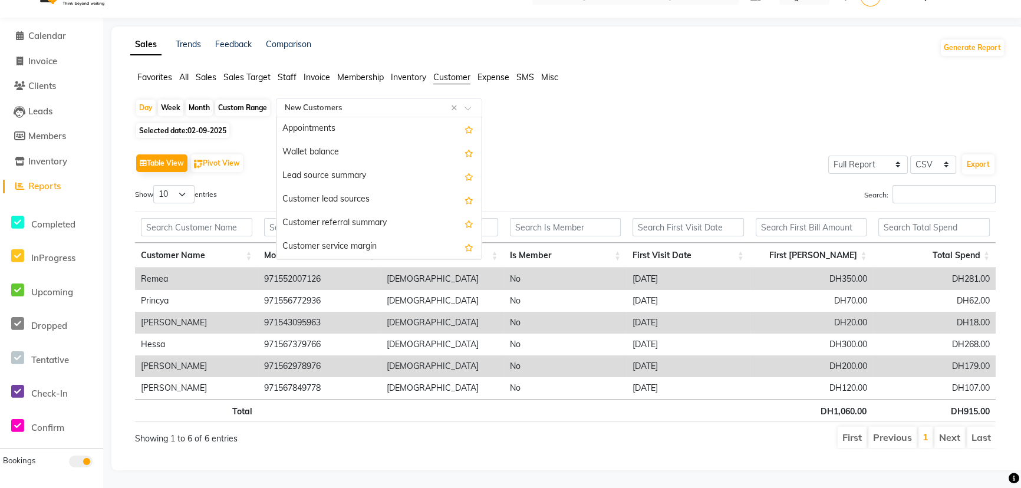
click at [312, 102] on input "text" at bounding box center [367, 108] width 170 height 12
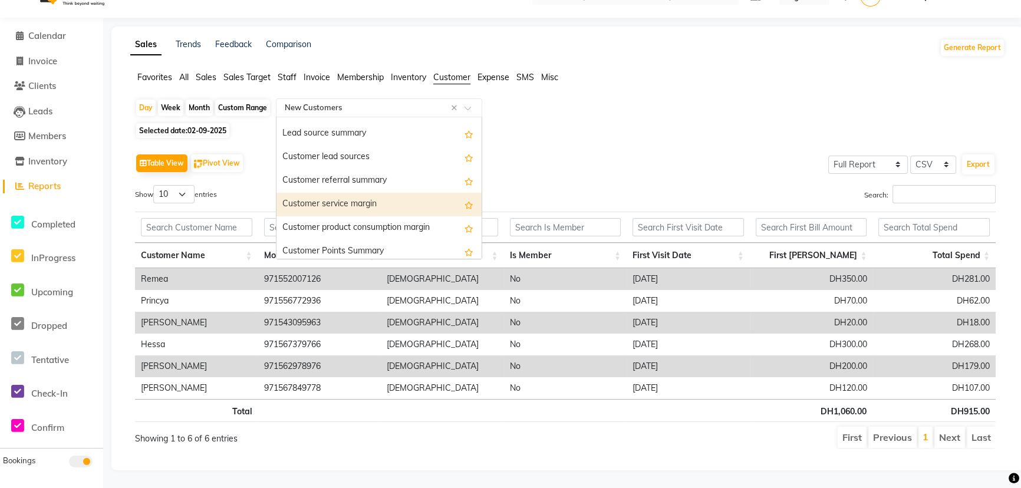
scroll to position [0, 0]
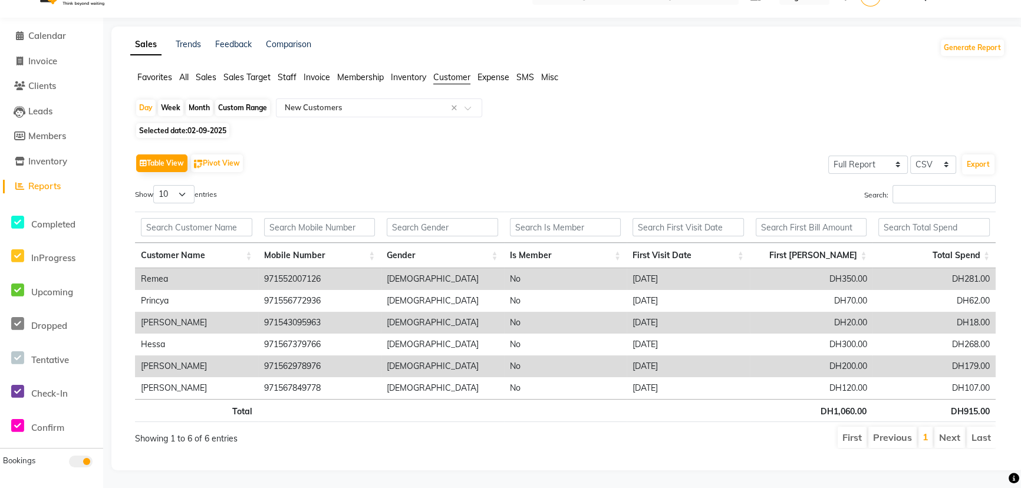
click at [305, 74] on span "Invoice" at bounding box center [317, 77] width 27 height 11
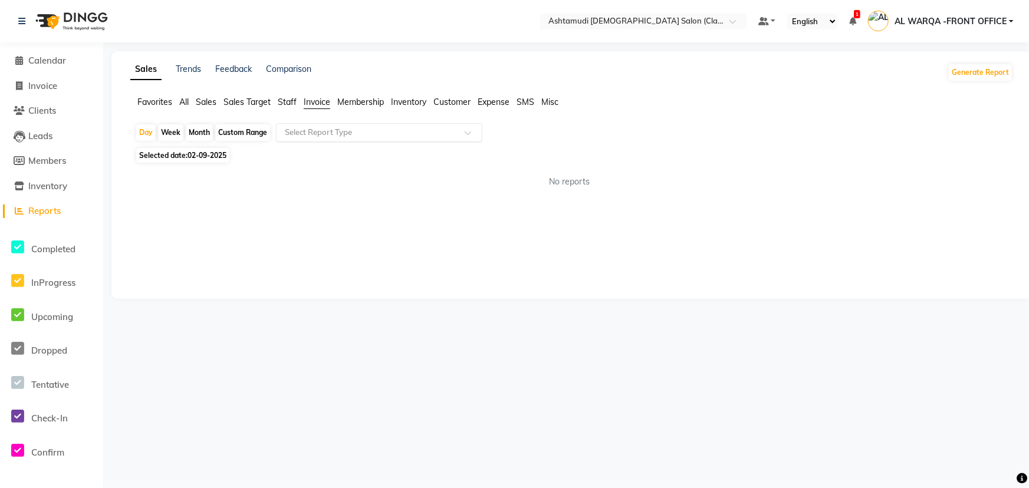
click at [325, 135] on input "text" at bounding box center [367, 133] width 170 height 12
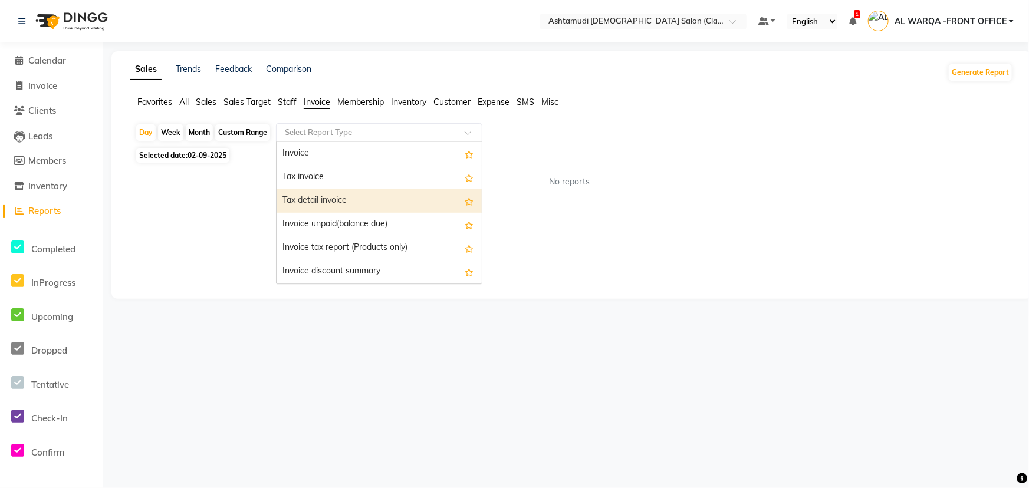
click at [333, 204] on div "Tax detail invoice" at bounding box center [379, 201] width 205 height 24
select select "full_report"
select select "csv"
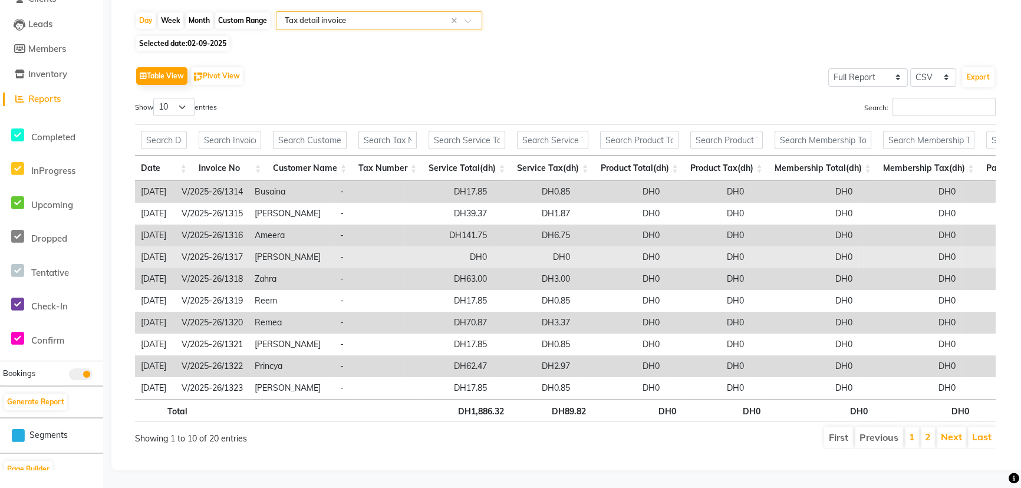
scroll to position [127, 0]
click at [318, 247] on td "[PERSON_NAME]" at bounding box center [291, 257] width 85 height 22
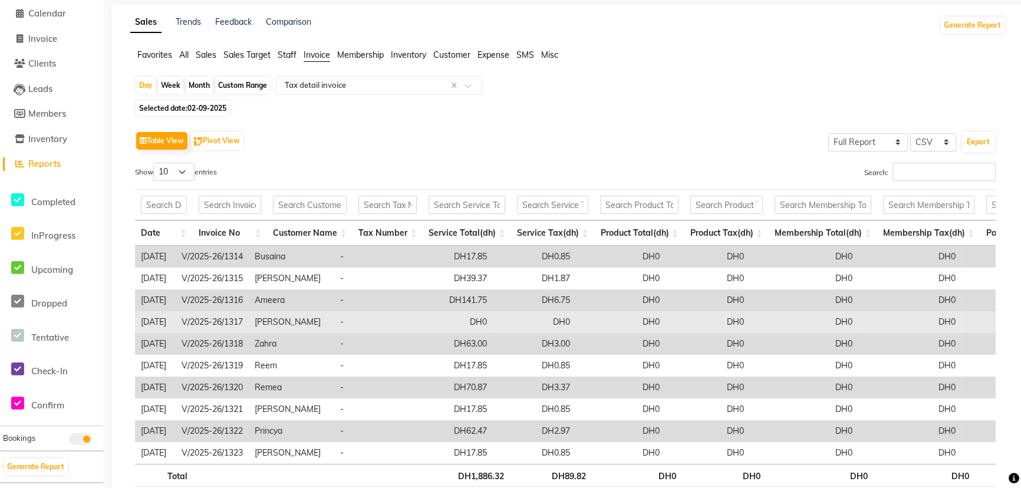
scroll to position [19, 0]
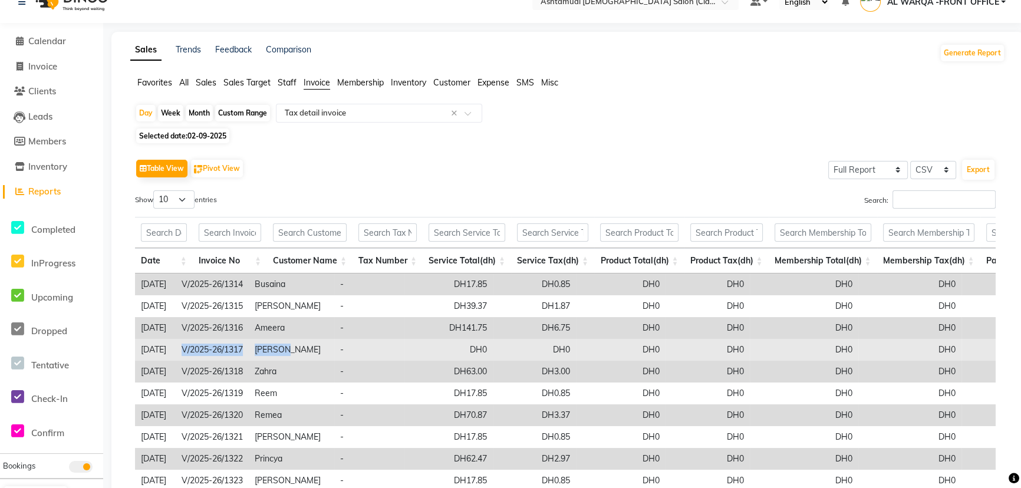
drag, startPoint x: 198, startPoint y: 348, endPoint x: 295, endPoint y: 351, distance: 97.3
copy tr "V/2025-26/1317 [PERSON_NAME]"
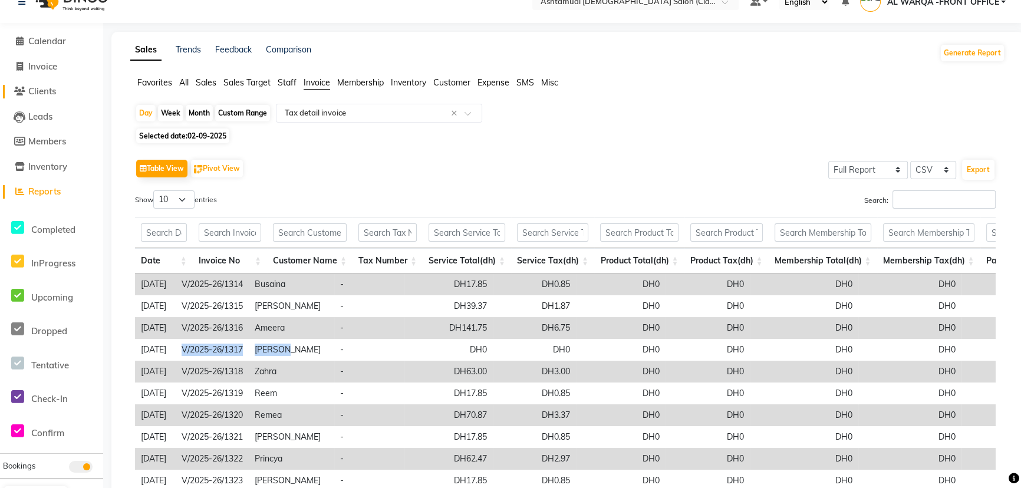
click at [31, 85] on span "Clients" at bounding box center [42, 90] width 28 height 11
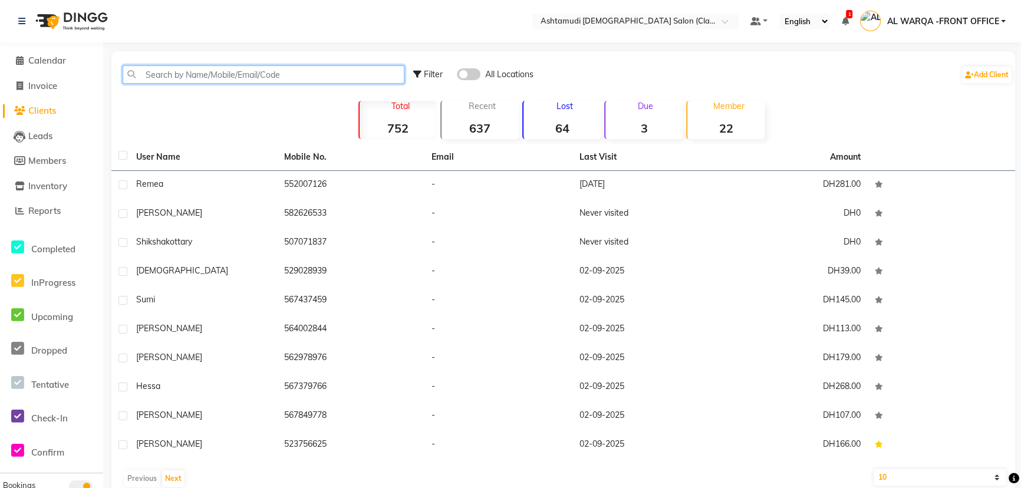
click at [147, 74] on input "text" at bounding box center [264, 74] width 282 height 18
paste input "V/2025-26/1317 [PERSON_NAME]"
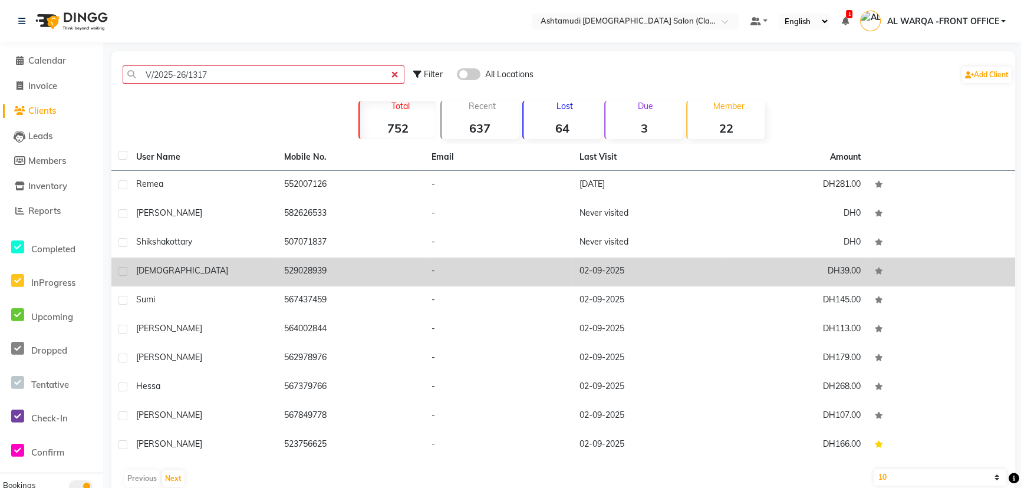
click at [509, 258] on td "-" at bounding box center [498, 272] width 148 height 29
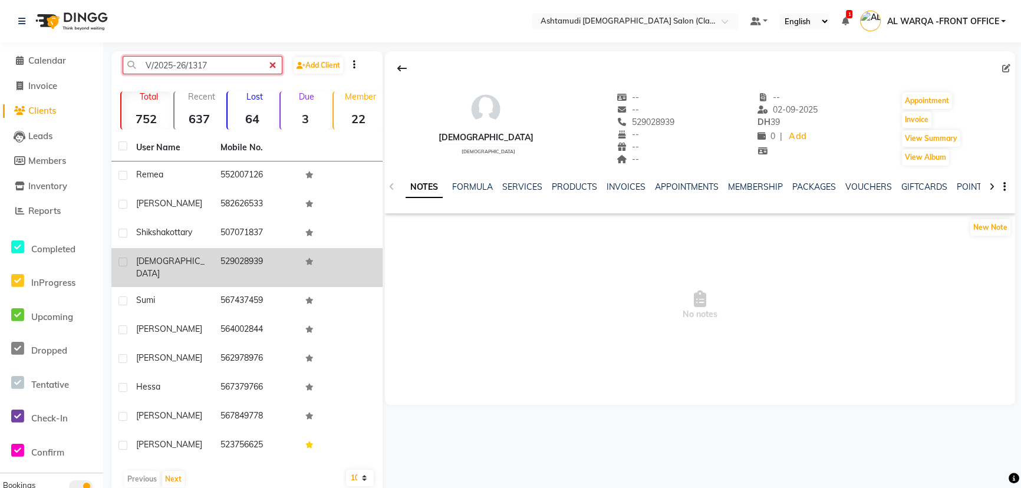
click at [220, 68] on input "V/2025-26/1317" at bounding box center [203, 65] width 160 height 18
click at [177, 67] on input "V/2025-26/1317" at bounding box center [203, 65] width 160 height 18
click at [252, 62] on input "V/2025-26/1317" at bounding box center [203, 65] width 160 height 18
type input "V"
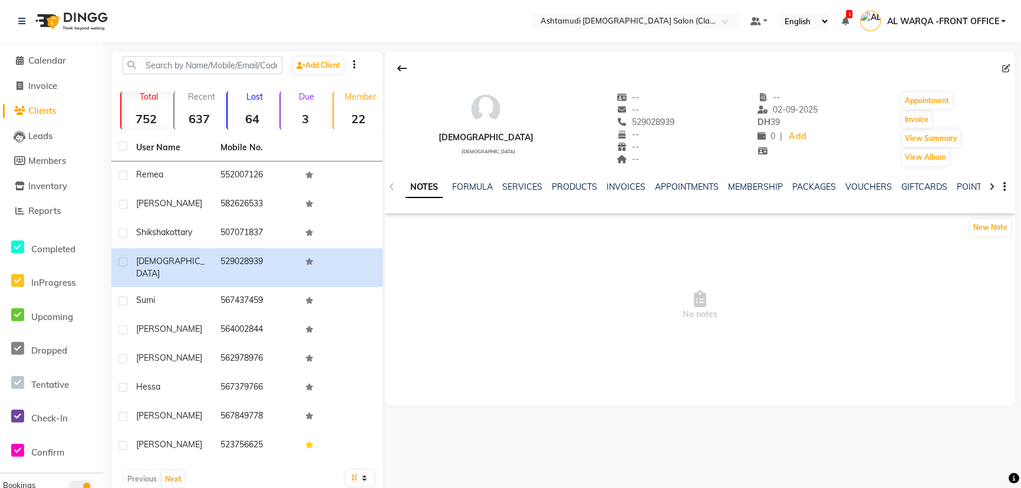
click at [432, 255] on span "No notes" at bounding box center [700, 305] width 630 height 118
click at [515, 344] on span "No notes" at bounding box center [700, 305] width 630 height 118
click at [41, 111] on span "Clients" at bounding box center [42, 110] width 28 height 11
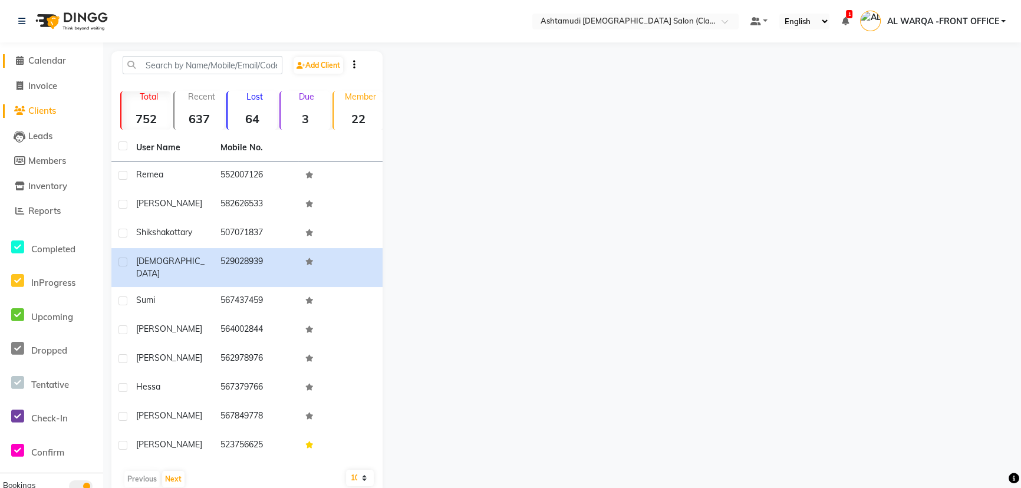
click at [53, 56] on span "Calendar" at bounding box center [47, 60] width 38 height 11
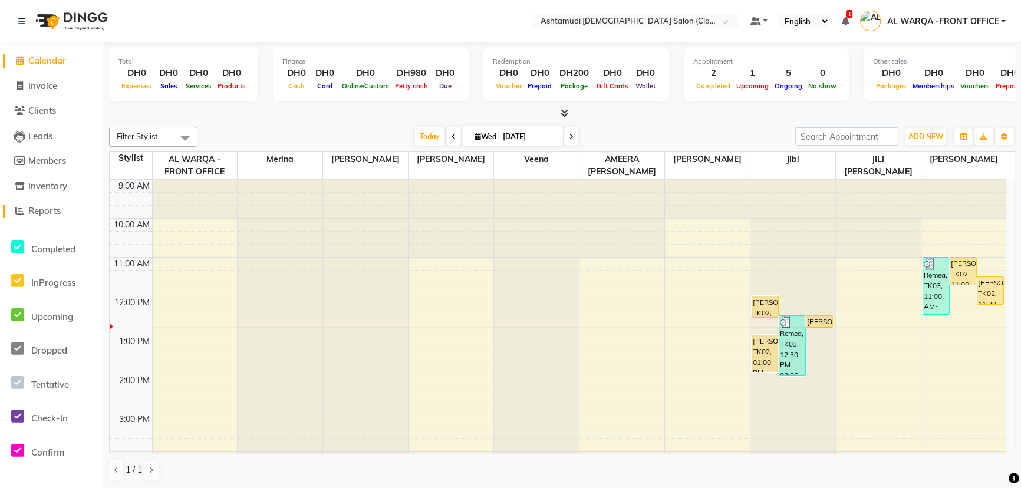
click at [48, 215] on span "Reports" at bounding box center [44, 210] width 32 height 11
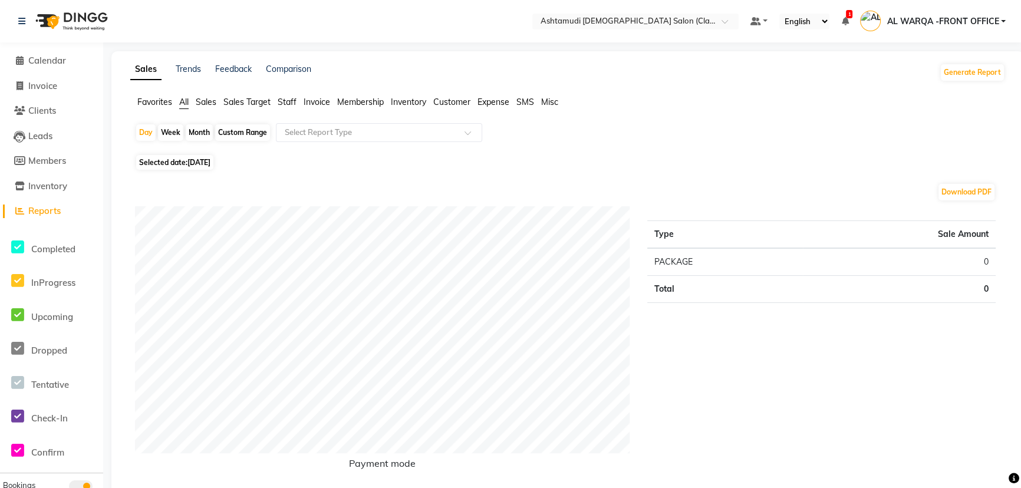
click at [210, 160] on span "[DATE]" at bounding box center [198, 162] width 23 height 9
select select "9"
select select "2025"
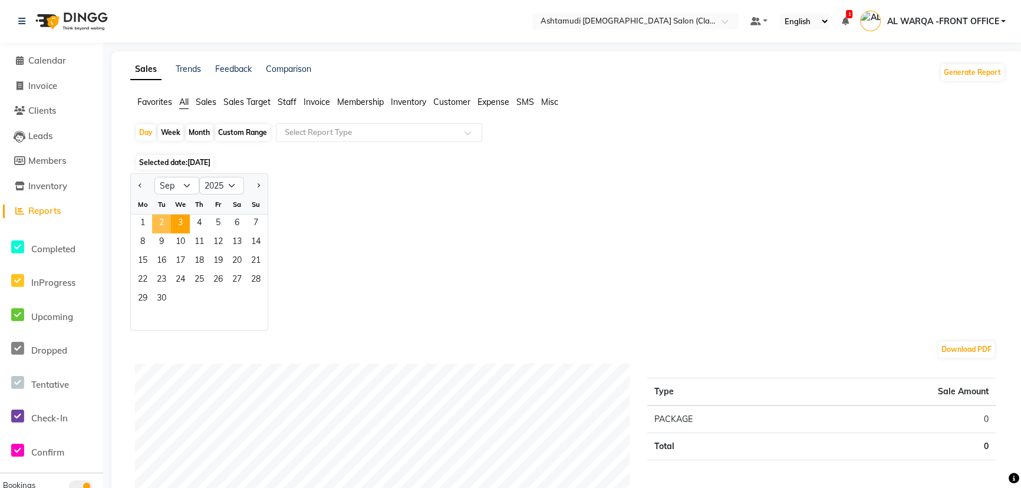
click at [166, 227] on span "2" at bounding box center [161, 224] width 19 height 19
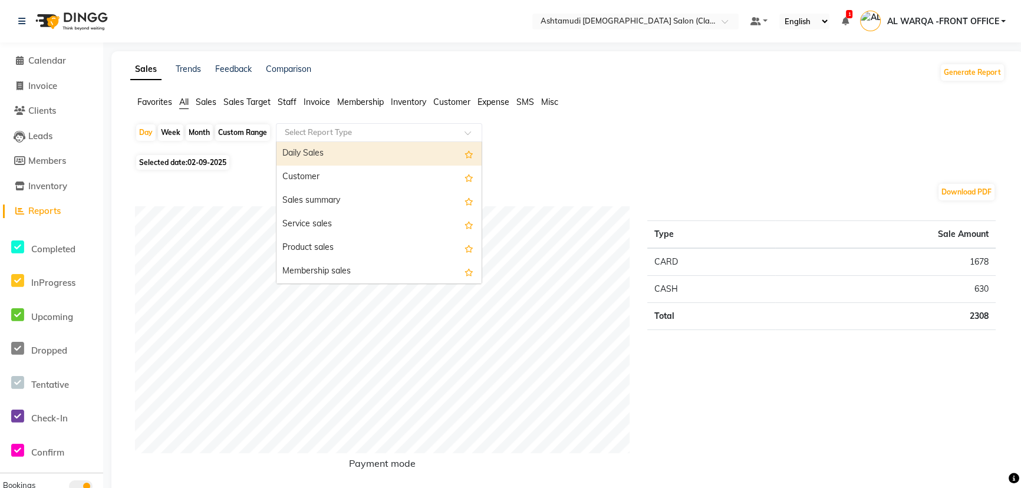
click at [313, 129] on input "text" at bounding box center [367, 133] width 170 height 12
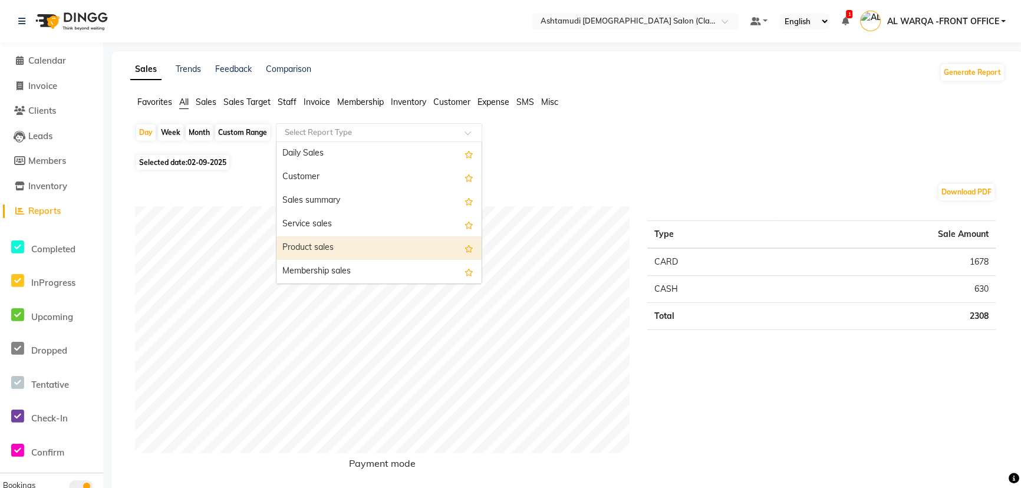
click at [315, 102] on span "Invoice" at bounding box center [317, 102] width 27 height 11
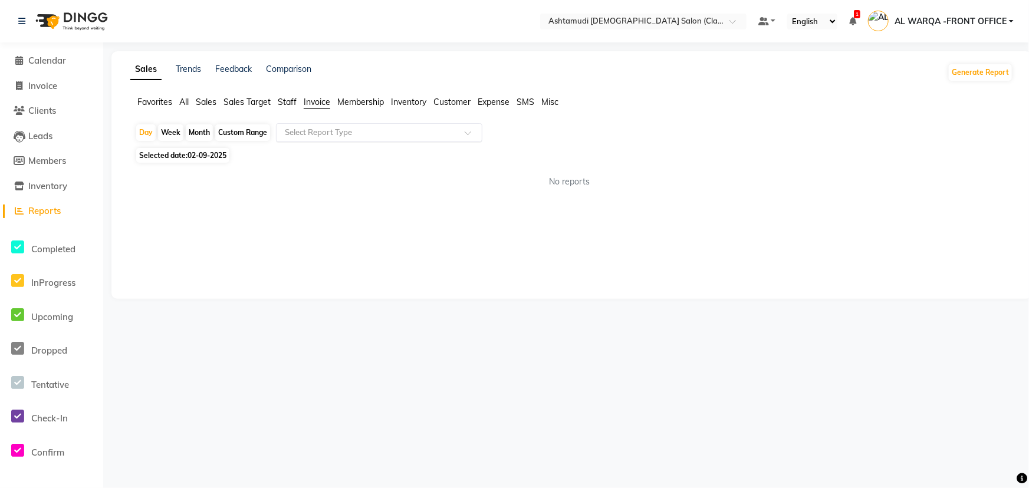
click at [330, 133] on input "text" at bounding box center [367, 133] width 170 height 12
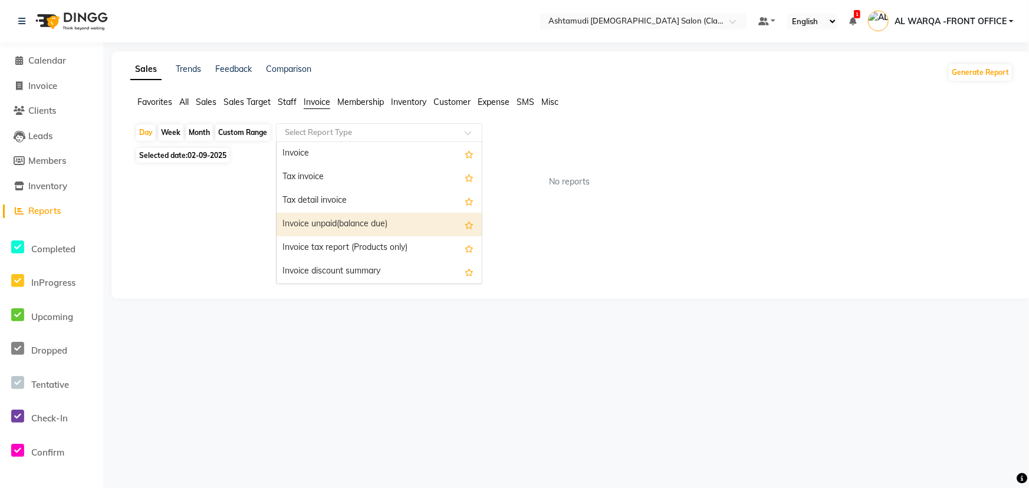
click at [345, 226] on div "Invoice unpaid(balance due)" at bounding box center [379, 225] width 205 height 24
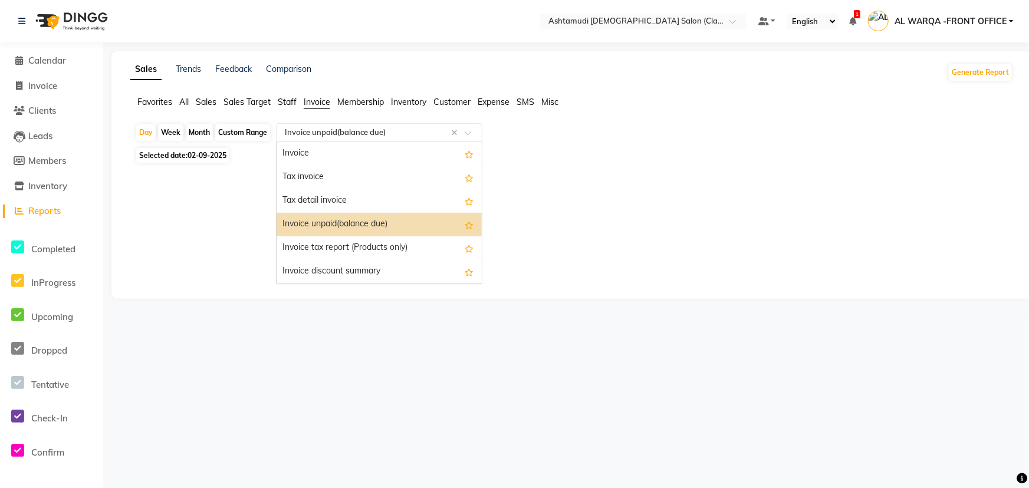
click at [350, 137] on input "text" at bounding box center [367, 133] width 170 height 12
click at [338, 241] on div "Invoice tax report (Products only)" at bounding box center [379, 248] width 205 height 24
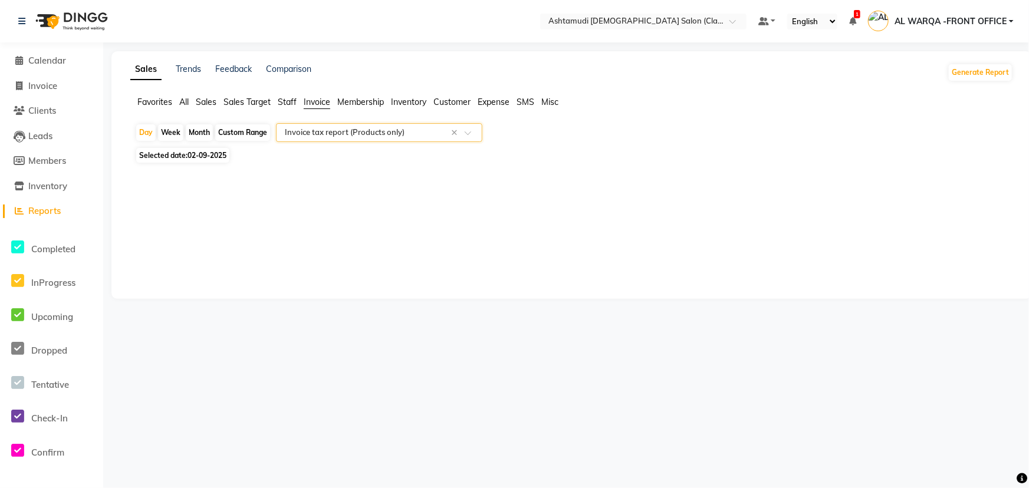
click at [334, 133] on input "text" at bounding box center [367, 133] width 170 height 12
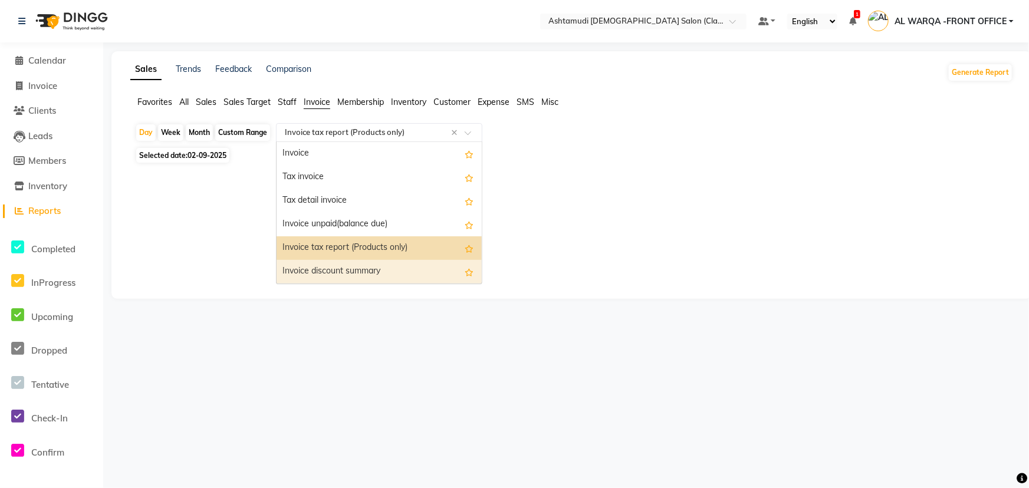
click at [320, 272] on div "Invoice discount summary" at bounding box center [379, 272] width 205 height 24
select select "full_report"
select select "csv"
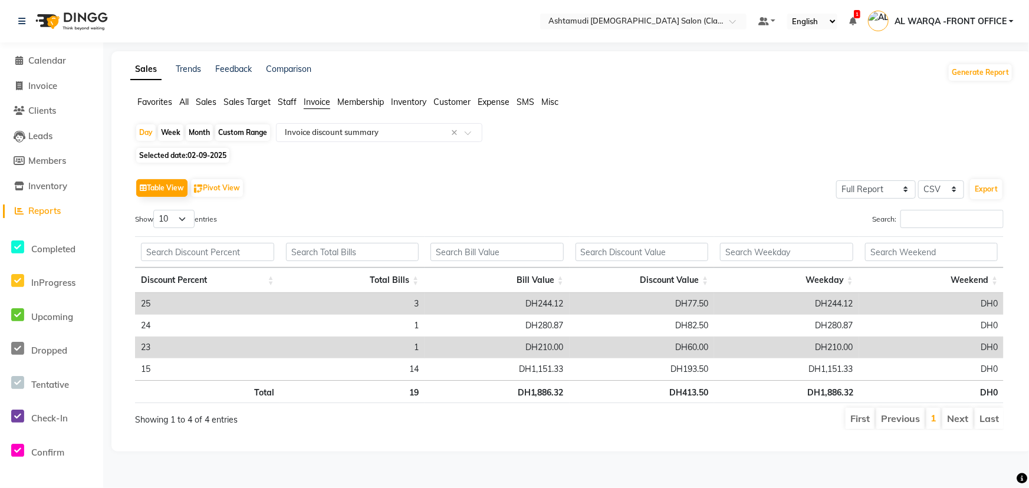
click at [274, 342] on td "23" at bounding box center [207, 348] width 145 height 22
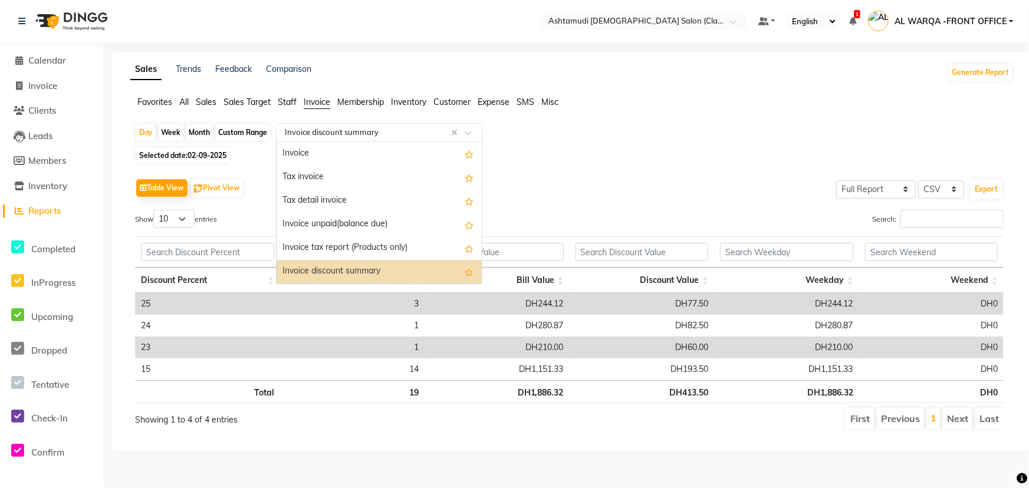
click at [363, 124] on div "Select Report Type × Invoice discount summary ×" at bounding box center [379, 132] width 206 height 19
click at [361, 146] on div "Invoice" at bounding box center [379, 154] width 205 height 24
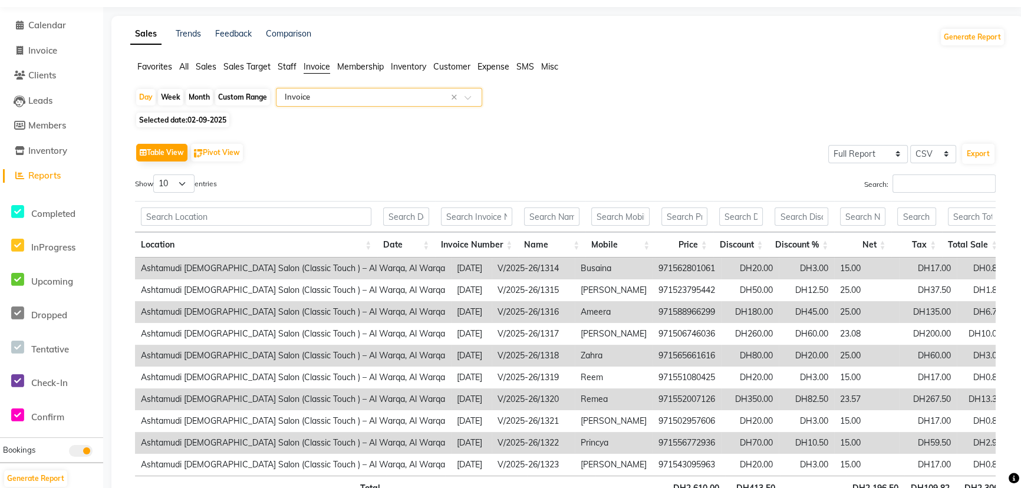
scroll to position [107, 0]
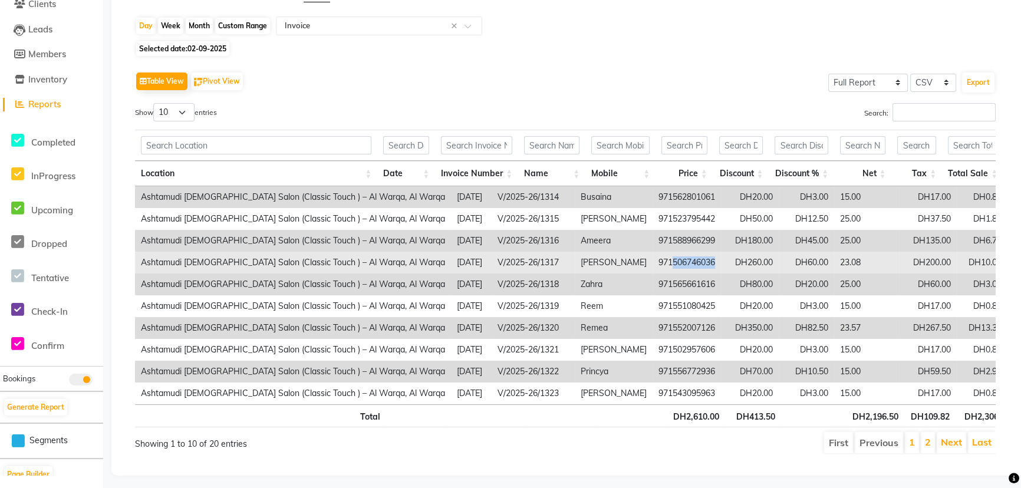
drag, startPoint x: 614, startPoint y: 264, endPoint x: 666, endPoint y: 267, distance: 52.0
click at [666, 267] on td "971506746036" at bounding box center [687, 263] width 68 height 22
copy td "506746036"
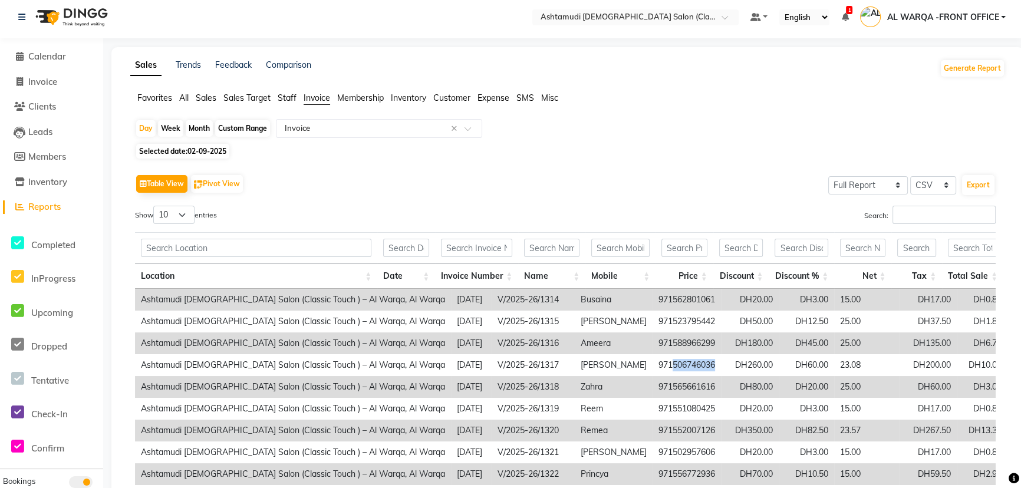
scroll to position [0, 0]
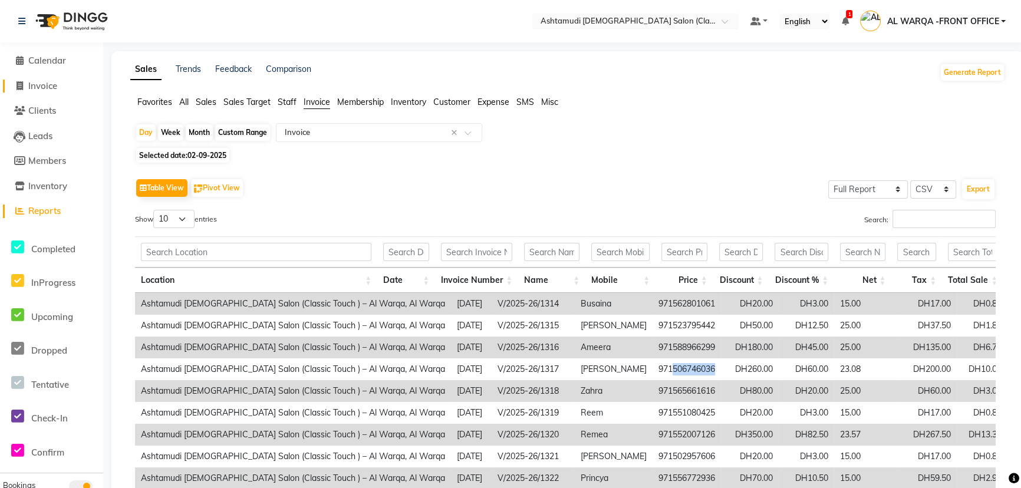
click at [43, 85] on span "Invoice" at bounding box center [42, 85] width 29 height 11
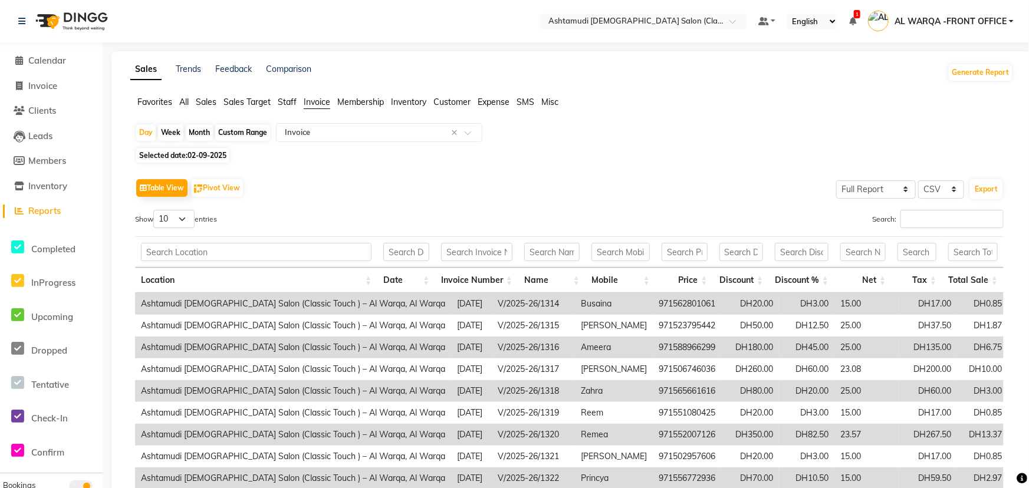
select select "8201"
select select "service"
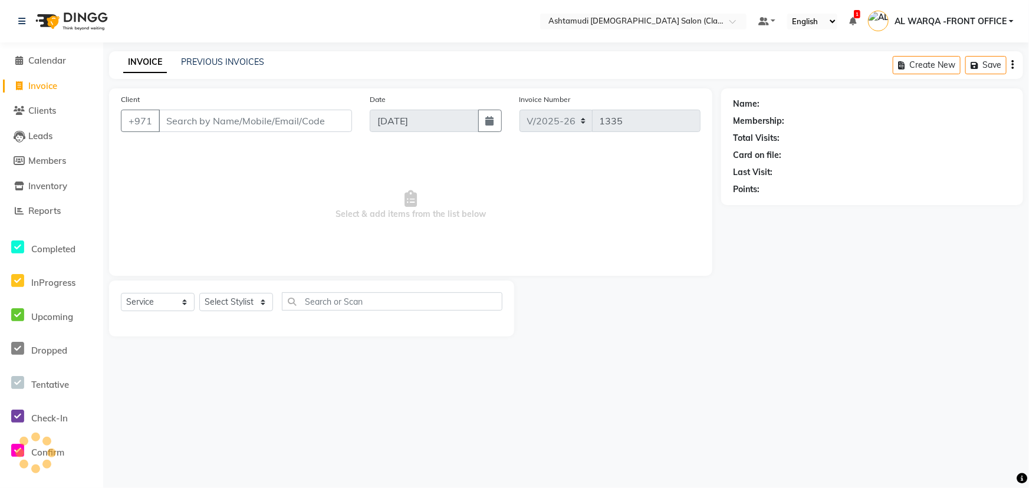
click at [187, 125] on input "Client" at bounding box center [255, 121] width 193 height 22
type input "506746036"
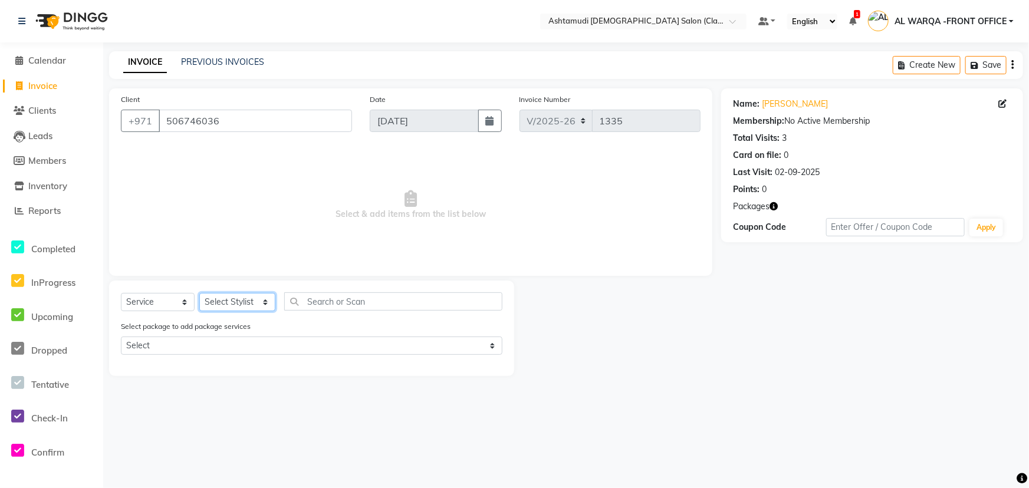
click at [229, 299] on select "Select Stylist AL WARQA -FRONT OFFICE AMEERA [PERSON_NAME] [PERSON_NAME] JILI […" at bounding box center [237, 302] width 76 height 18
select select "82443"
click at [199, 293] on select "Select Stylist AL WARQA -FRONT OFFICE AMEERA [PERSON_NAME] [PERSON_NAME] JILI […" at bounding box center [237, 302] width 76 height 18
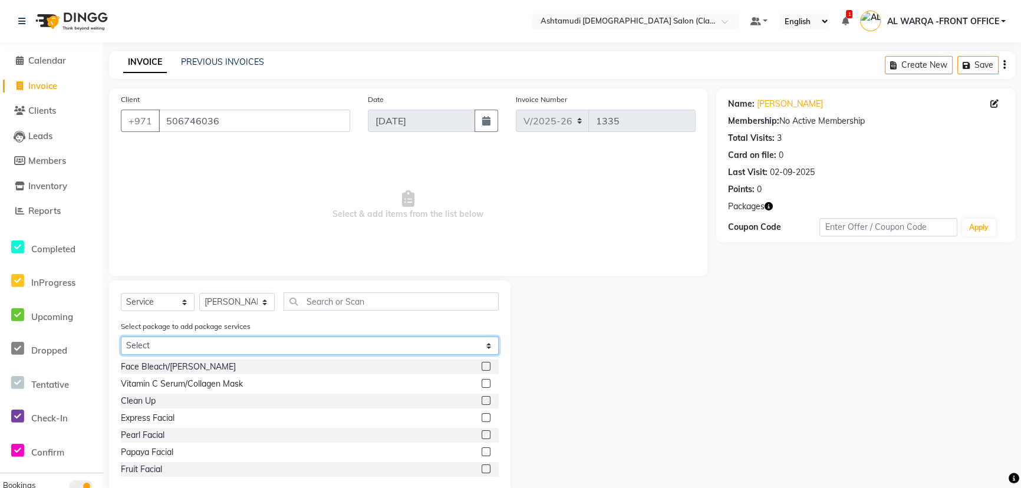
click at [212, 344] on select "Select Royal 200 Pkg" at bounding box center [310, 346] width 378 height 18
select select "1: Object"
click at [121, 337] on select "Select Royal 200 Pkg" at bounding box center [310, 346] width 378 height 18
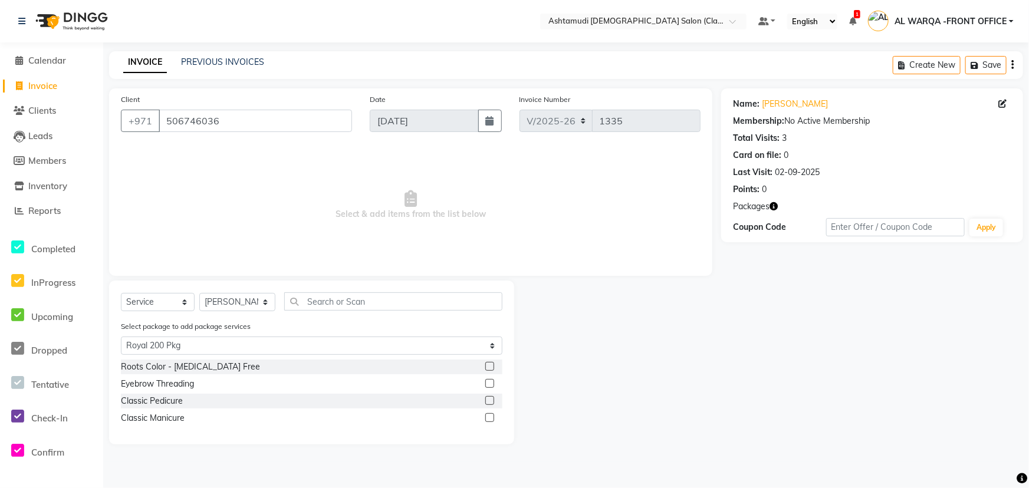
click at [485, 398] on label at bounding box center [489, 400] width 9 height 9
click at [485, 398] on input "checkbox" at bounding box center [489, 401] width 8 height 8
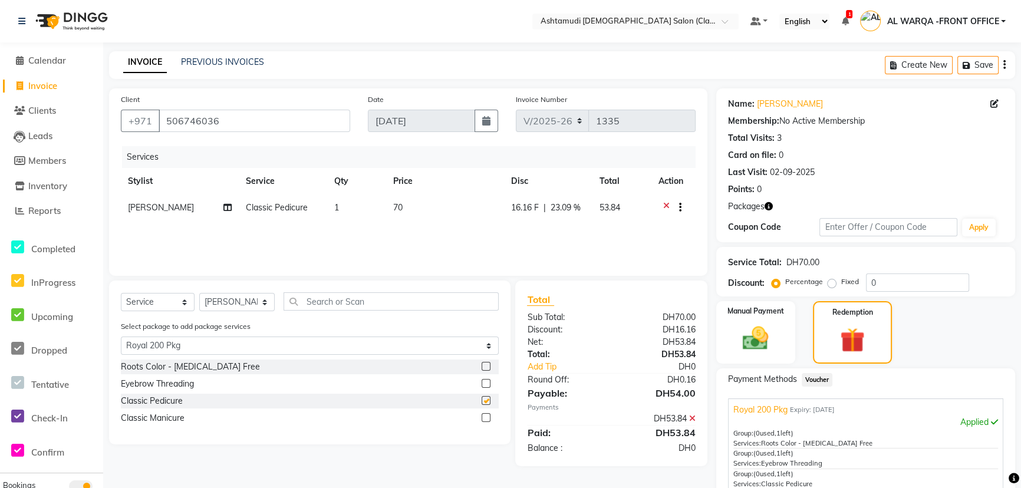
checkbox input "false"
click at [491, 424] on div at bounding box center [490, 418] width 17 height 15
click at [486, 419] on label at bounding box center [486, 417] width 9 height 9
click at [486, 419] on input "checkbox" at bounding box center [486, 418] width 8 height 8
checkbox input "false"
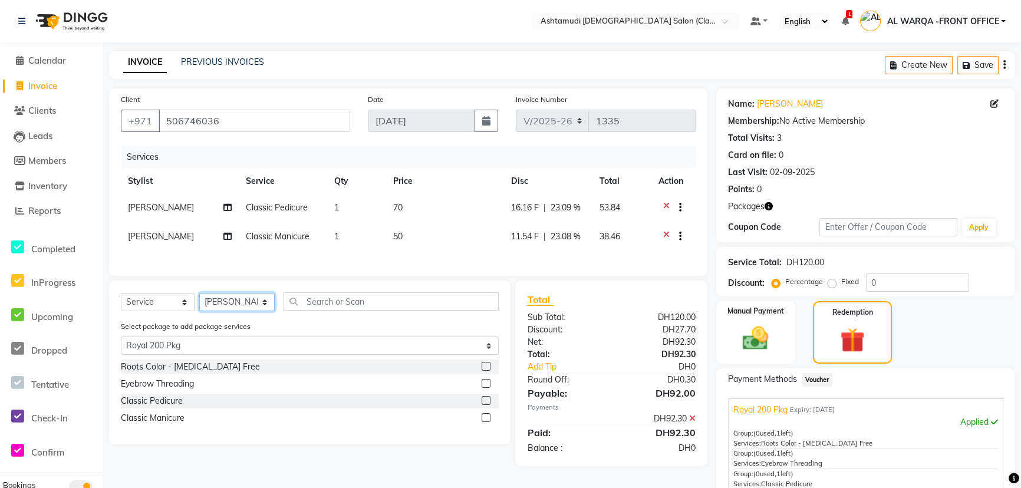
click at [225, 306] on select "Select Stylist AL WARQA -FRONT OFFICE AMEERA [PERSON_NAME] [PERSON_NAME] JILI […" at bounding box center [236, 302] width 75 height 18
select select "88890"
click at [199, 299] on select "Select Stylist AL WARQA -FRONT OFFICE AMEERA [PERSON_NAME] [PERSON_NAME] JILI […" at bounding box center [236, 302] width 75 height 18
click at [487, 371] on label at bounding box center [486, 366] width 9 height 9
click at [487, 371] on input "checkbox" at bounding box center [486, 367] width 8 height 8
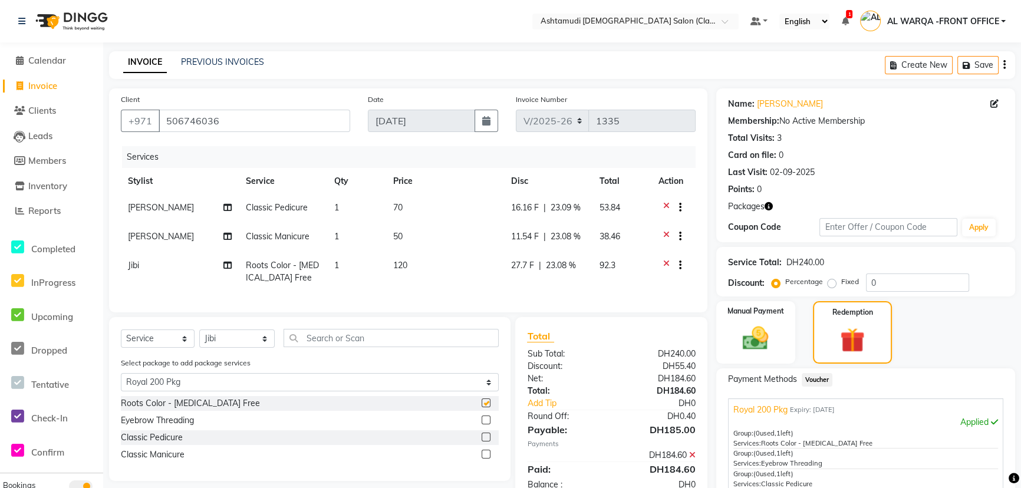
checkbox input "false"
click at [483, 424] on label at bounding box center [486, 420] width 9 height 9
click at [483, 424] on input "checkbox" at bounding box center [486, 421] width 8 height 8
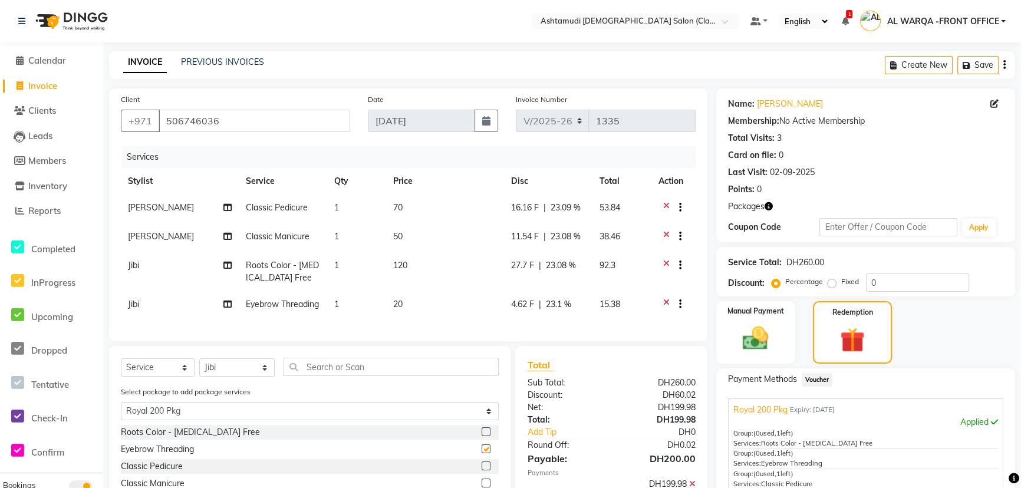
checkbox input "false"
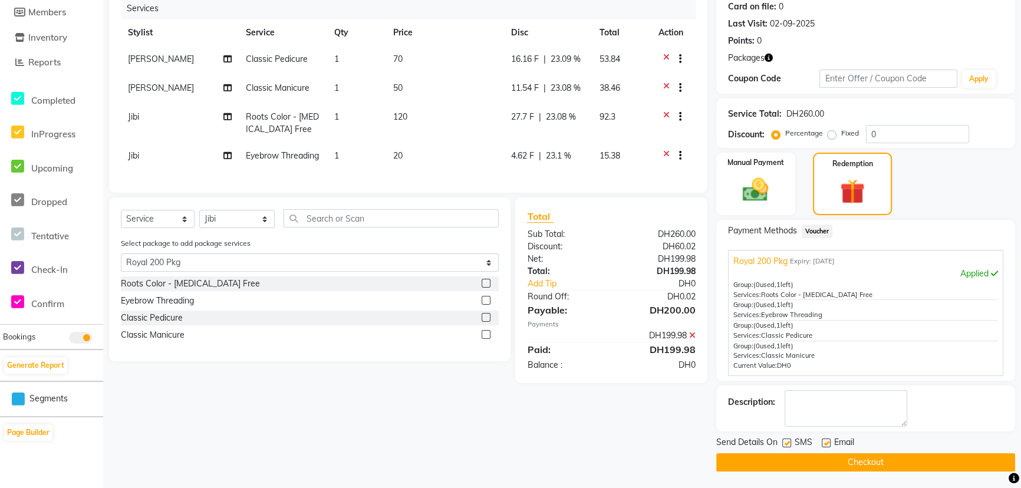
click at [795, 465] on button "Checkout" at bounding box center [865, 462] width 299 height 18
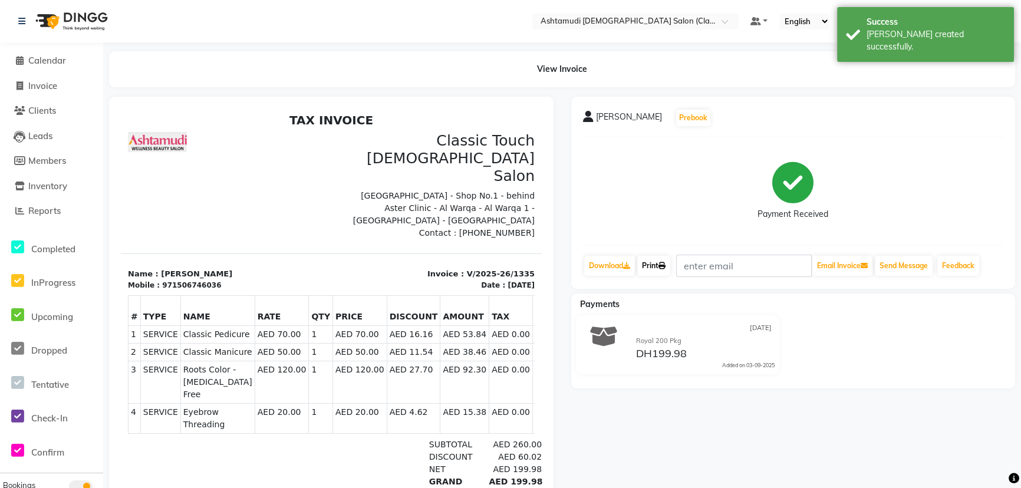
click at [646, 269] on link "Print" at bounding box center [653, 266] width 33 height 20
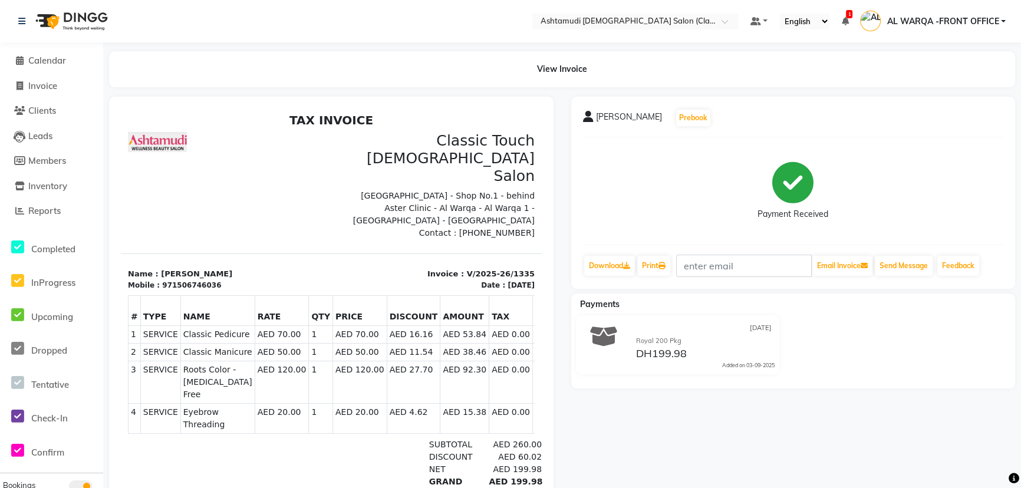
click at [204, 439] on div at bounding box center [196, 482] width 136 height 87
click at [32, 213] on span "Reports" at bounding box center [44, 210] width 32 height 11
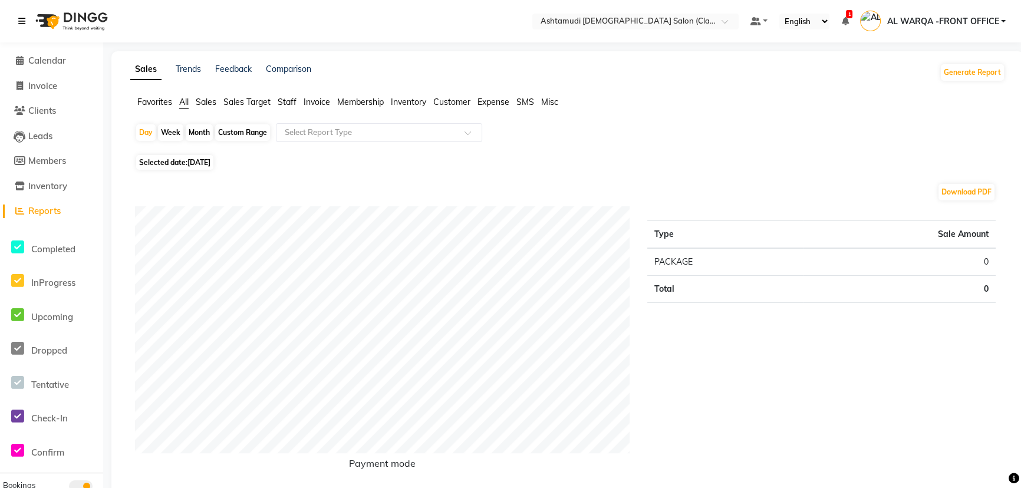
click at [20, 15] on link at bounding box center [24, 21] width 12 height 33
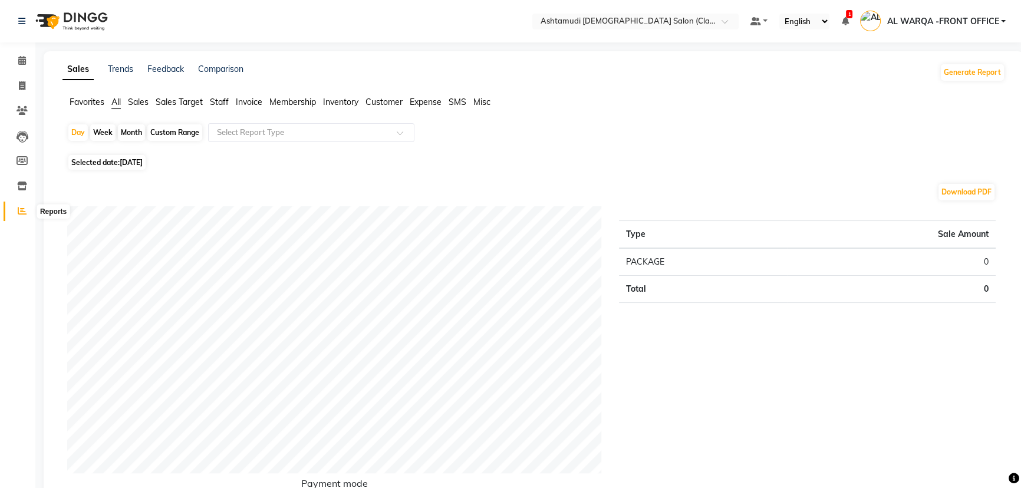
click at [14, 212] on span at bounding box center [22, 212] width 21 height 14
click at [18, 21] on icon at bounding box center [21, 21] width 7 height 8
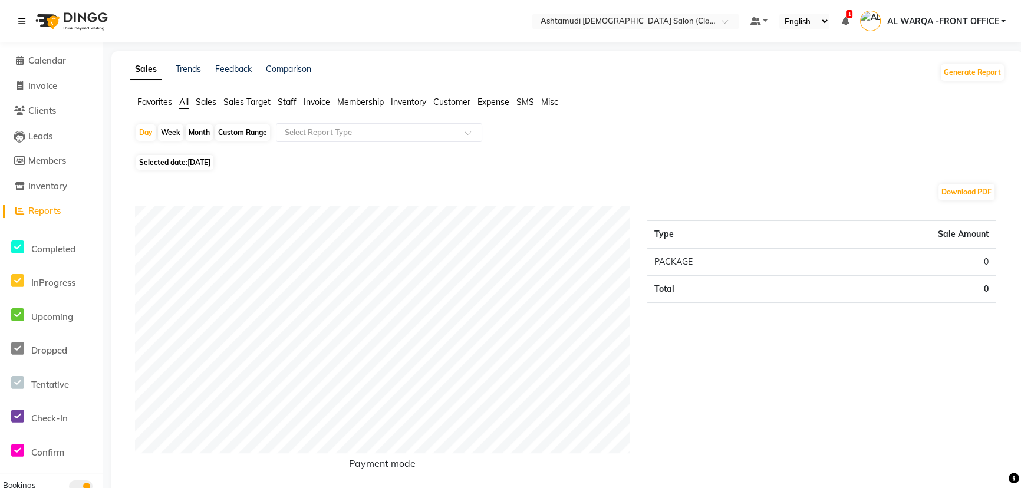
click at [19, 19] on icon at bounding box center [21, 21] width 7 height 8
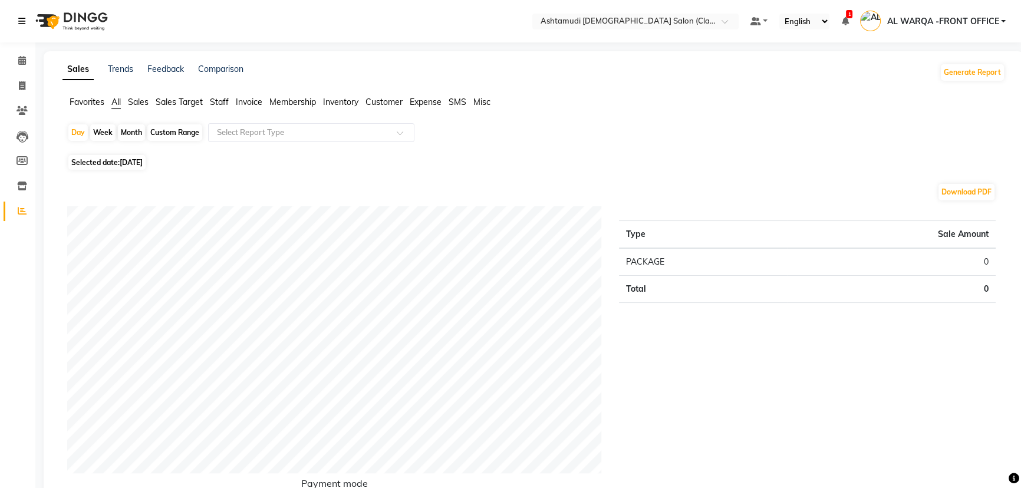
click at [25, 15] on link at bounding box center [24, 21] width 12 height 33
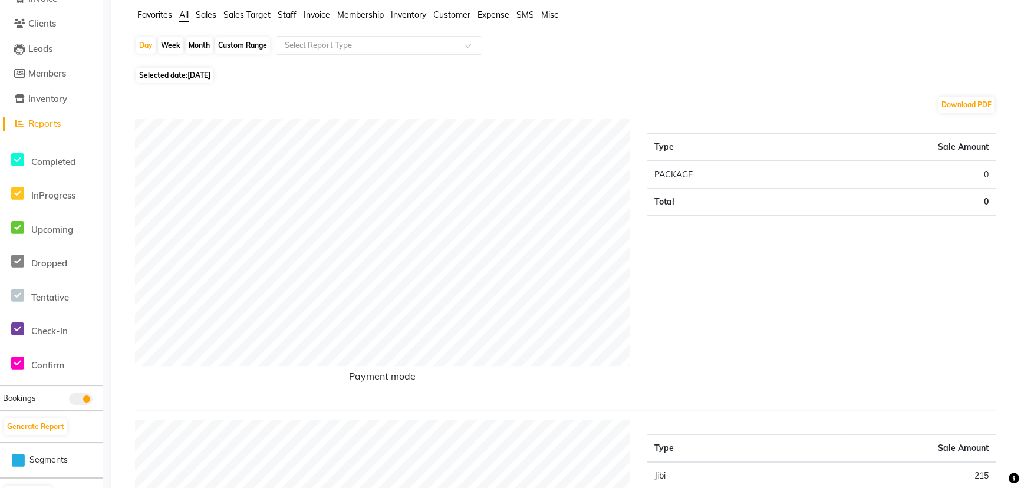
scroll to position [214, 0]
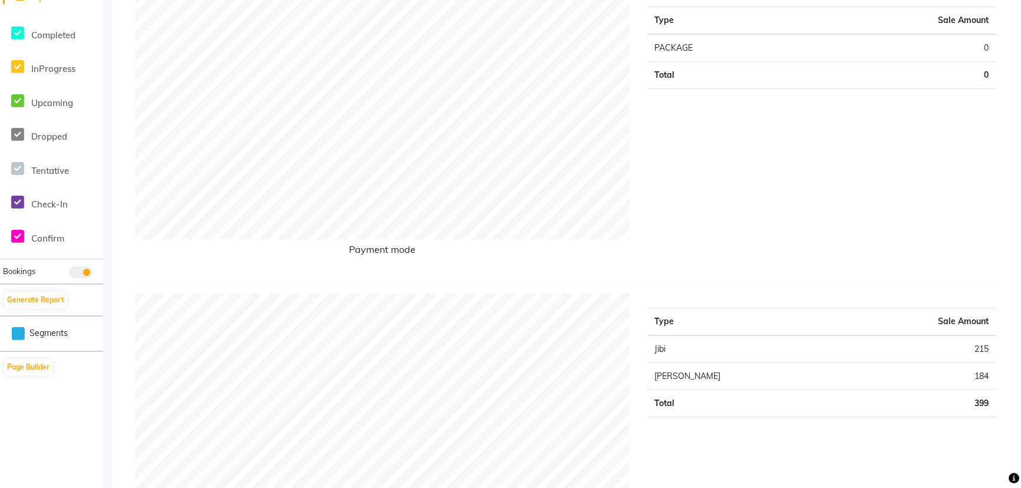
click at [41, 287] on li "Generate Report" at bounding box center [51, 300] width 103 height 32
click at [50, 295] on button "Generate Report" at bounding box center [35, 300] width 63 height 17
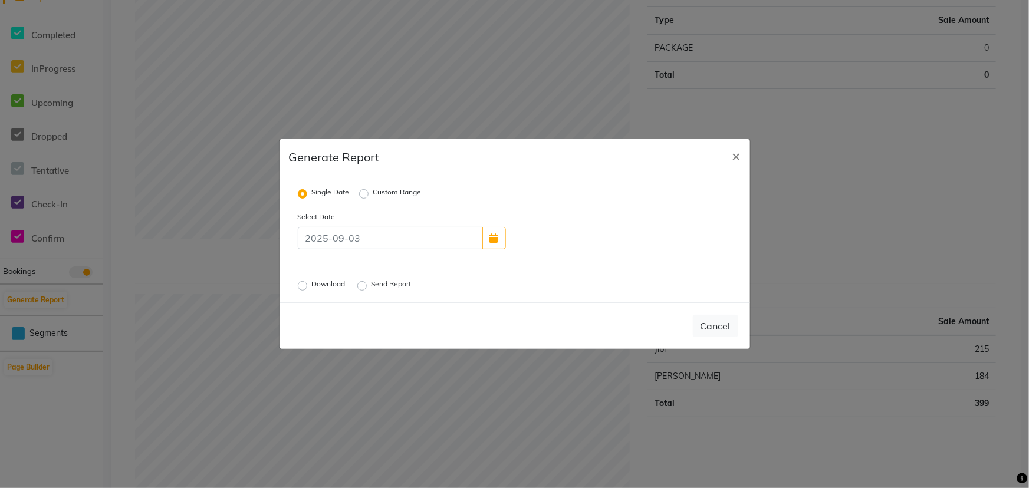
click at [312, 287] on label "Download" at bounding box center [330, 286] width 36 height 14
click at [300, 287] on input "Download" at bounding box center [304, 286] width 8 height 8
radio input "true"
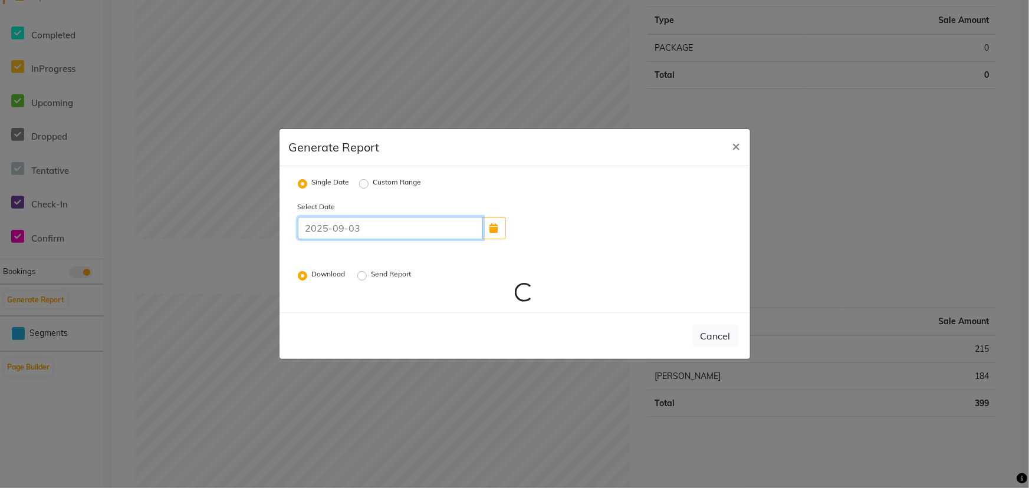
click at [462, 228] on input at bounding box center [390, 228] width 185 height 22
click at [503, 226] on button "button" at bounding box center [494, 228] width 24 height 22
select select "9"
select select "2025"
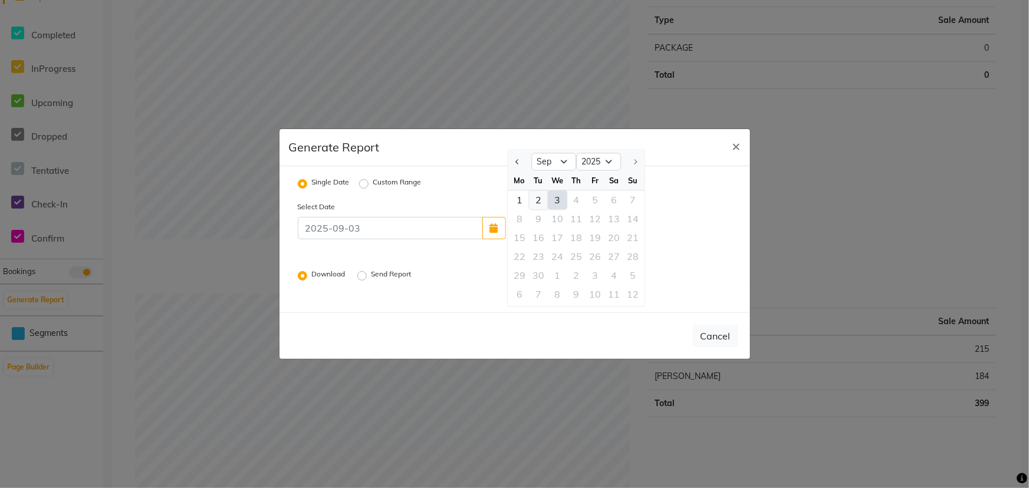
click at [537, 202] on div "2" at bounding box center [538, 199] width 19 height 19
type input "02-09-2025"
radio input "false"
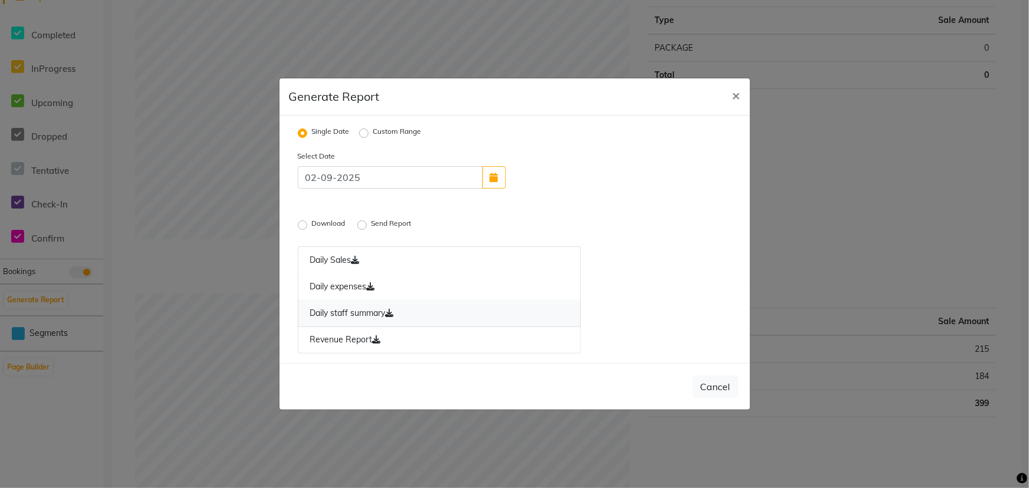
click at [344, 312] on link "Daily staff summary" at bounding box center [440, 313] width 284 height 27
click at [350, 338] on link "Revenue Report" at bounding box center [440, 340] width 284 height 27
click at [825, 239] on ngb-modal-window "Generate Report × Single Date Custom Range Select Date [DATE] Download Send Rep…" at bounding box center [514, 244] width 1029 height 488
click at [738, 93] on span "×" at bounding box center [736, 95] width 8 height 18
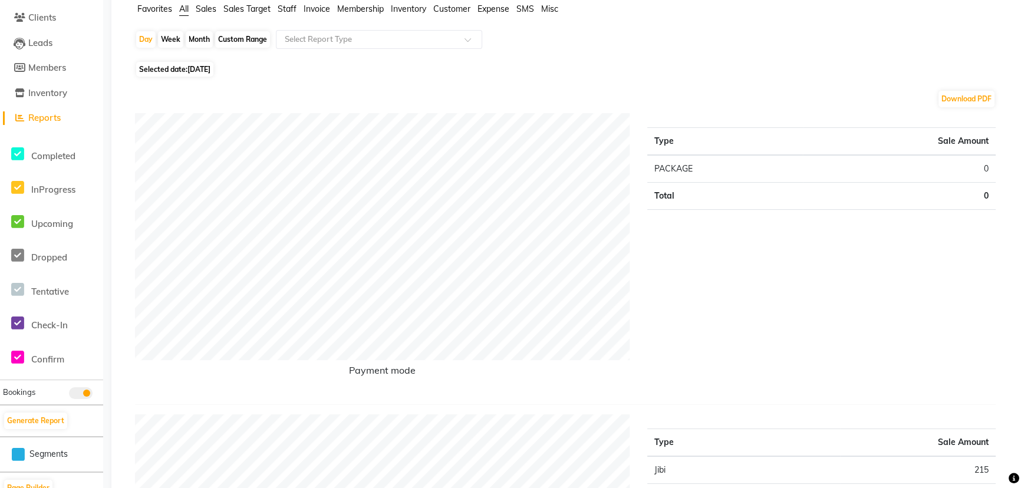
scroll to position [0, 0]
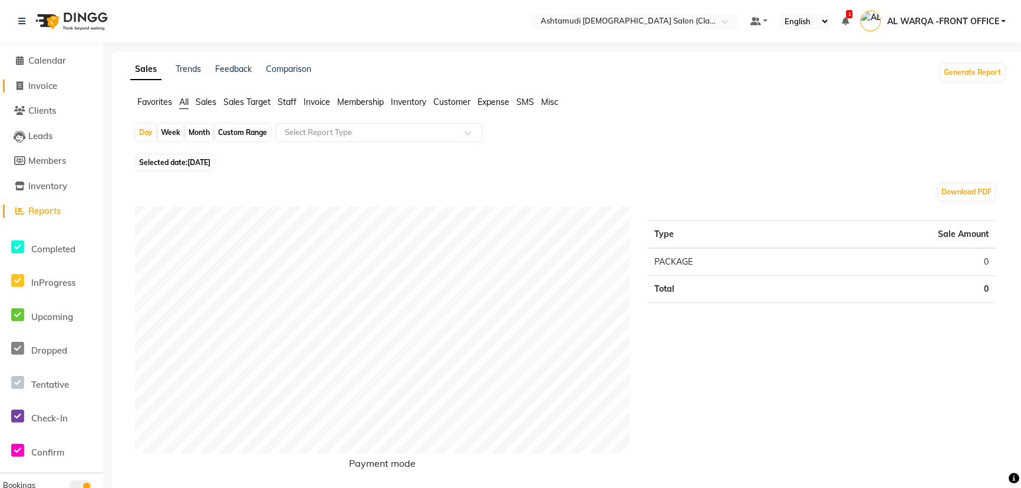
click at [42, 86] on span "Invoice" at bounding box center [42, 85] width 29 height 11
select select "8201"
select select "service"
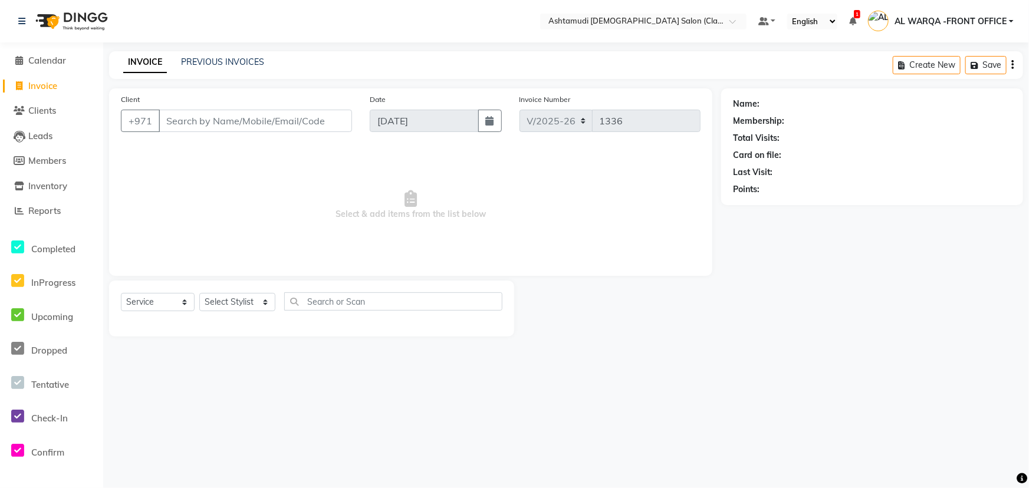
click at [213, 124] on input "Client" at bounding box center [255, 121] width 193 height 22
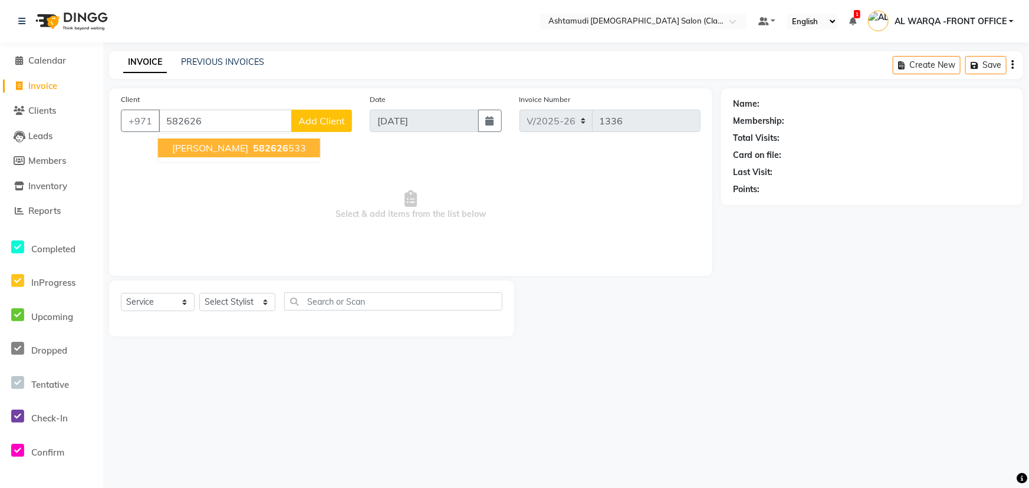
click at [253, 149] on span "582626" at bounding box center [270, 148] width 35 height 12
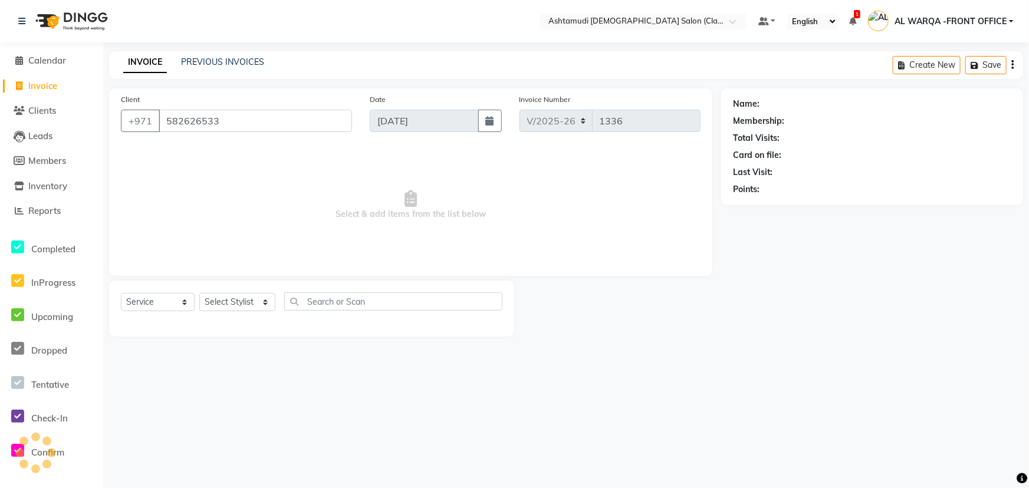
type input "582626533"
click at [38, 57] on span "Calendar" at bounding box center [47, 60] width 38 height 11
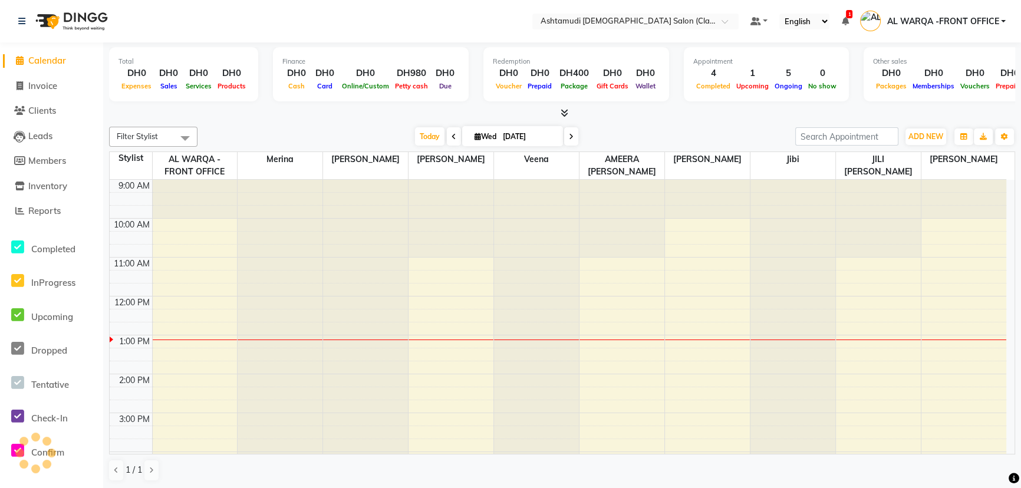
scroll to position [155, 0]
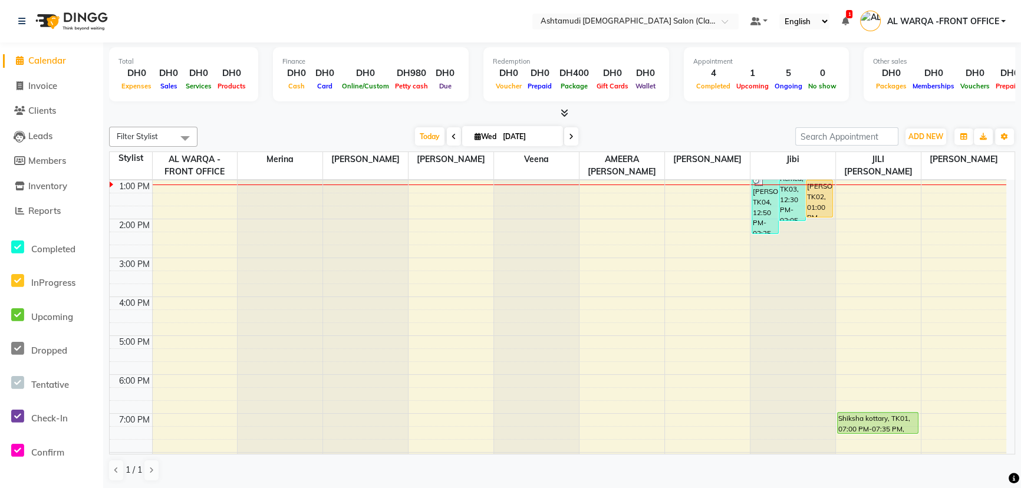
click at [41, 57] on span "Calendar" at bounding box center [47, 60] width 38 height 11
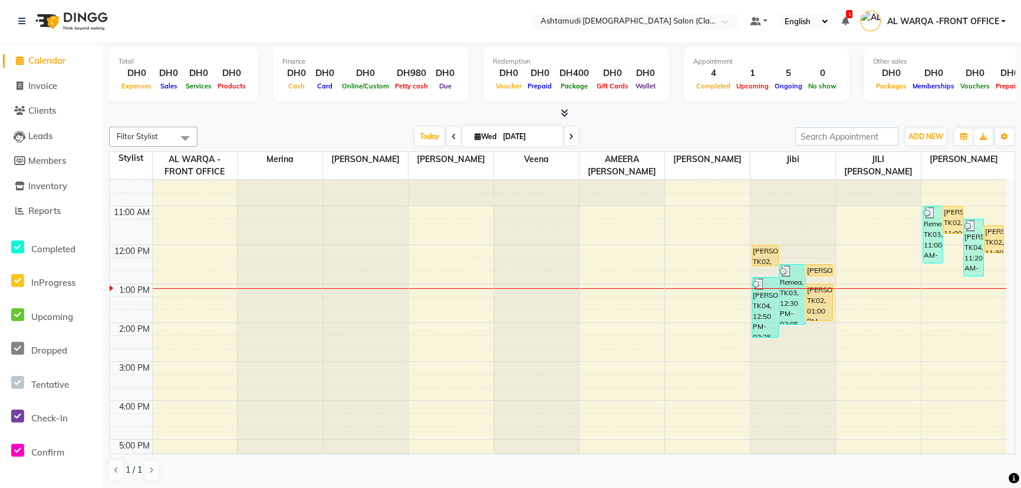
scroll to position [0, 0]
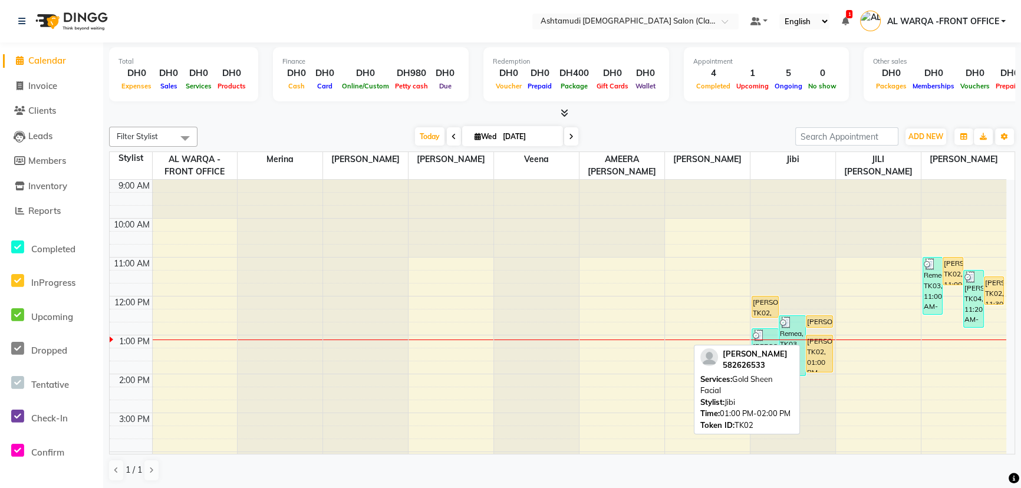
click at [818, 351] on div "[PERSON_NAME], TK02, 01:00 PM-02:00 PM, Gold Sheen Facial" at bounding box center [820, 353] width 26 height 37
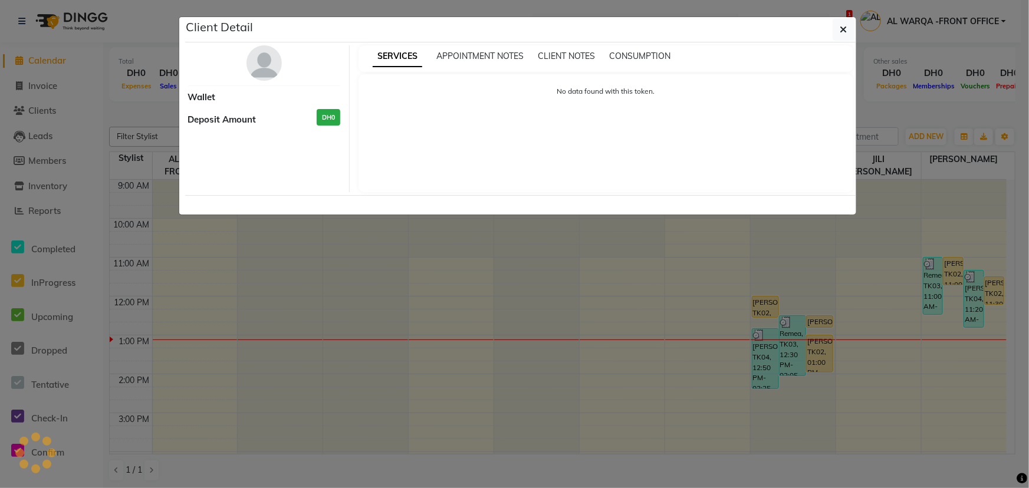
select select "1"
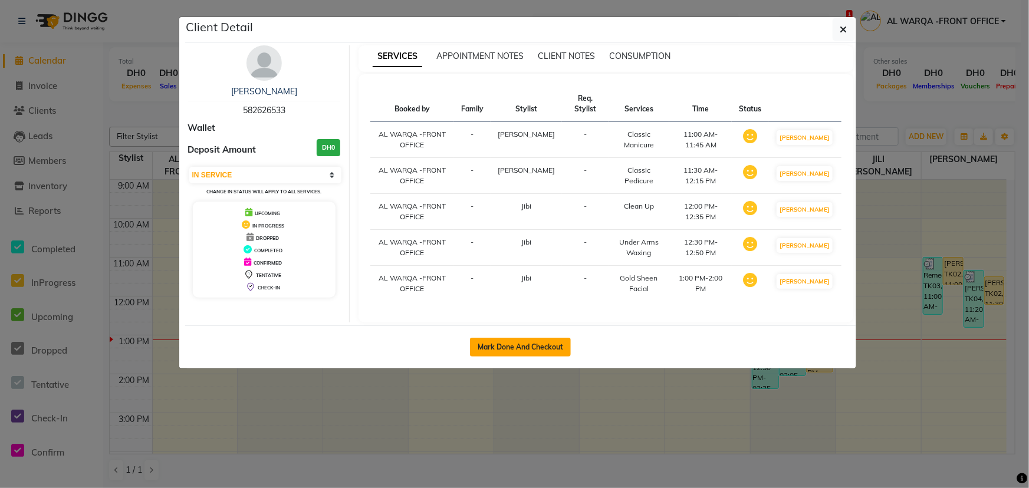
click at [549, 357] on button "Mark Done And Checkout" at bounding box center [520, 347] width 101 height 19
select select "8201"
select select "service"
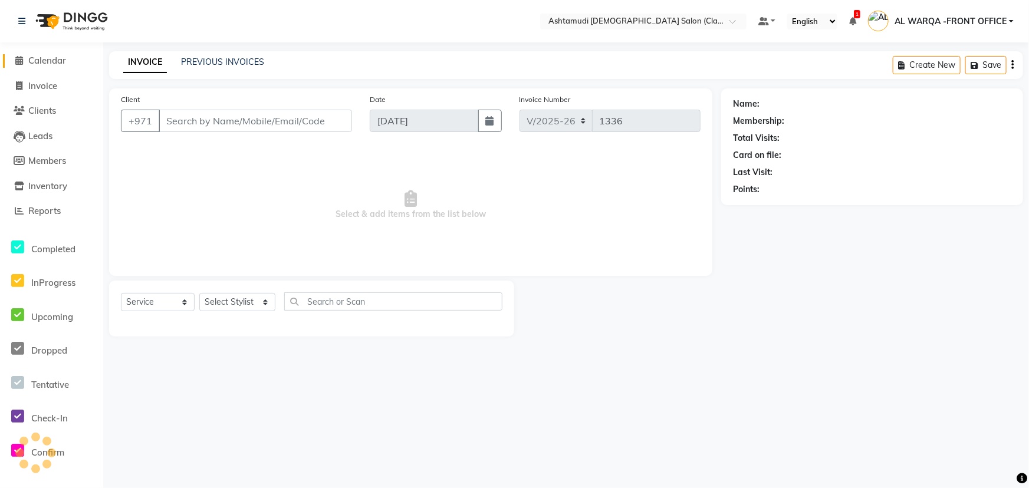
type input "582626533"
select select "88890"
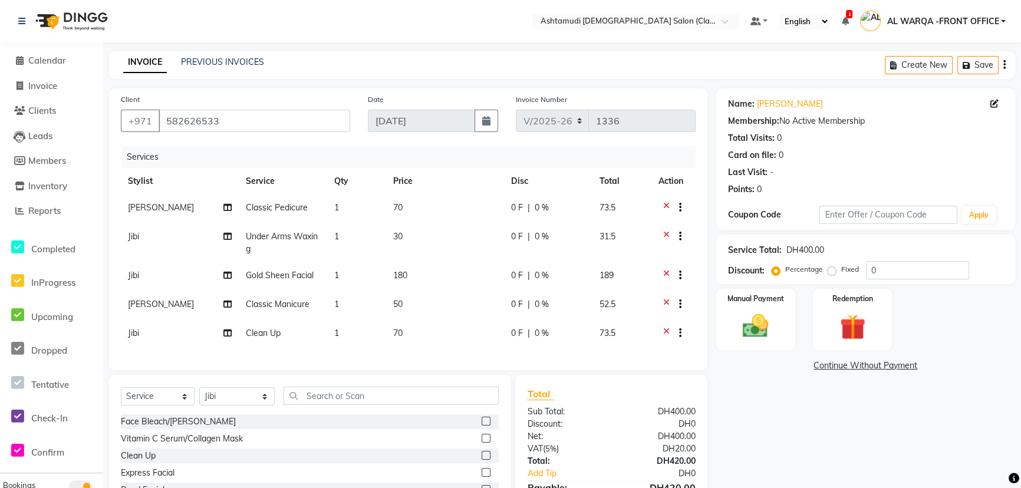
click at [665, 206] on icon at bounding box center [666, 209] width 6 height 15
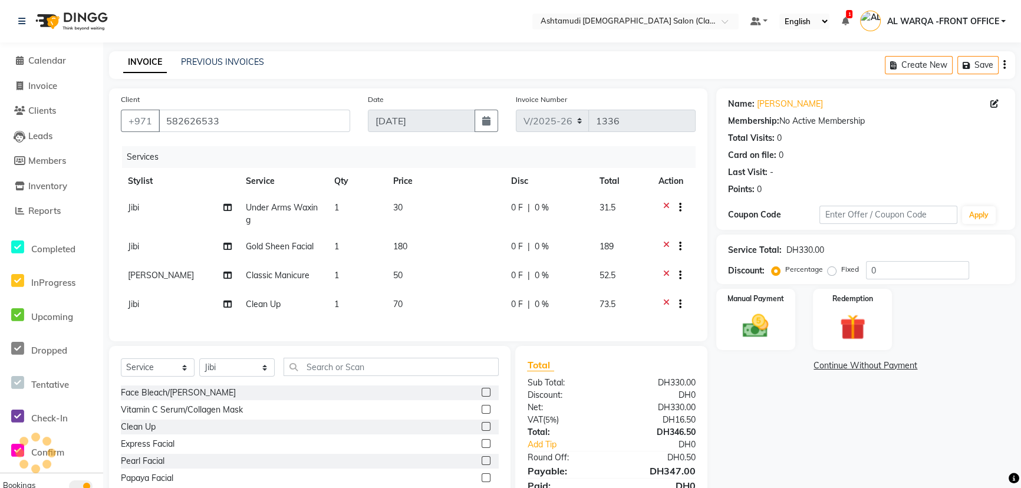
click at [665, 206] on icon at bounding box center [666, 209] width 6 height 15
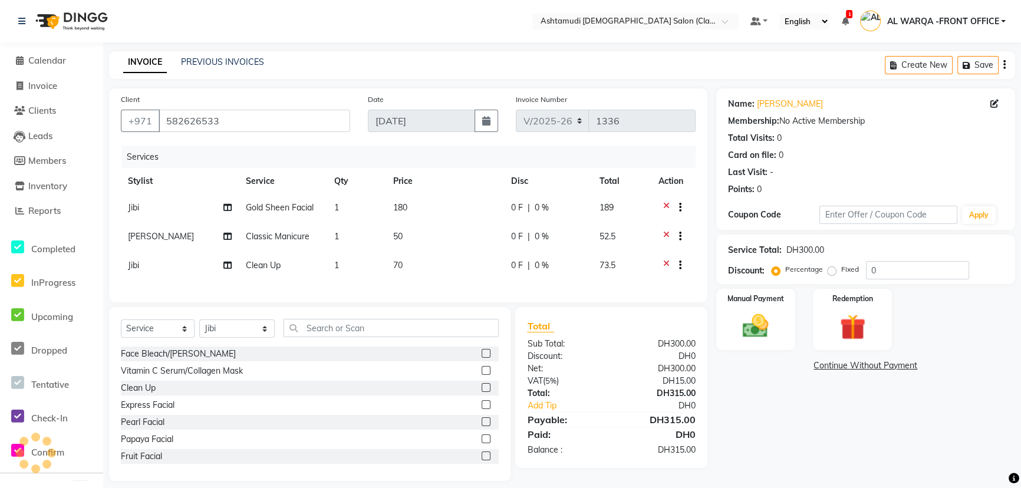
click at [665, 206] on icon at bounding box center [666, 209] width 6 height 15
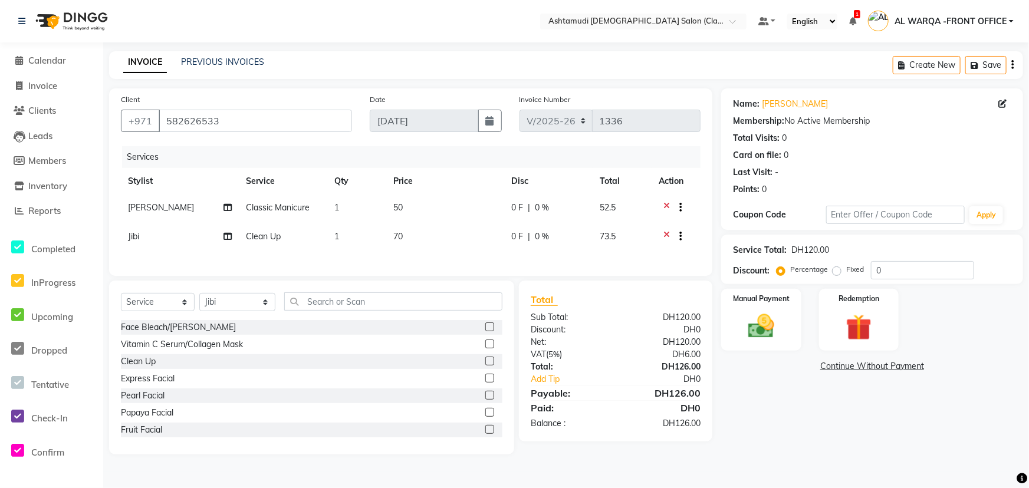
click at [665, 206] on icon at bounding box center [666, 209] width 6 height 15
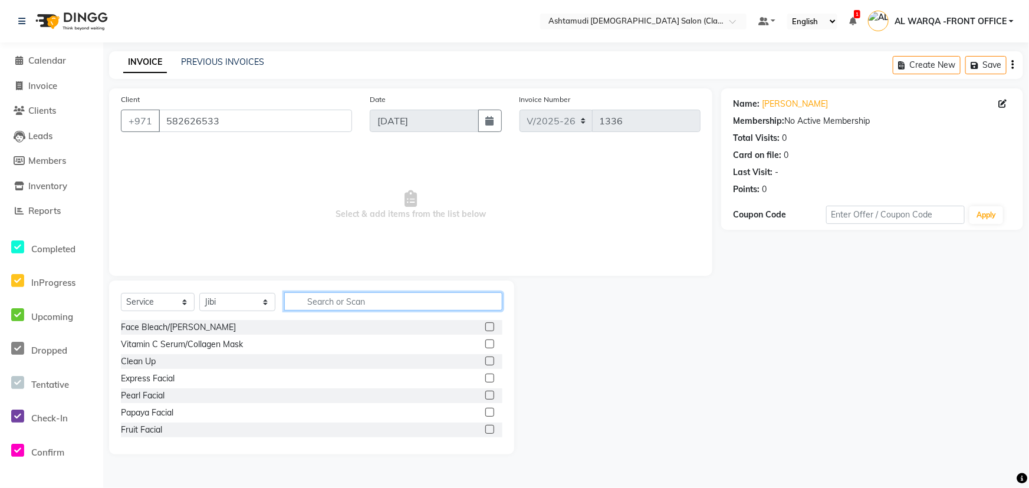
click at [412, 300] on input "text" at bounding box center [393, 301] width 218 height 18
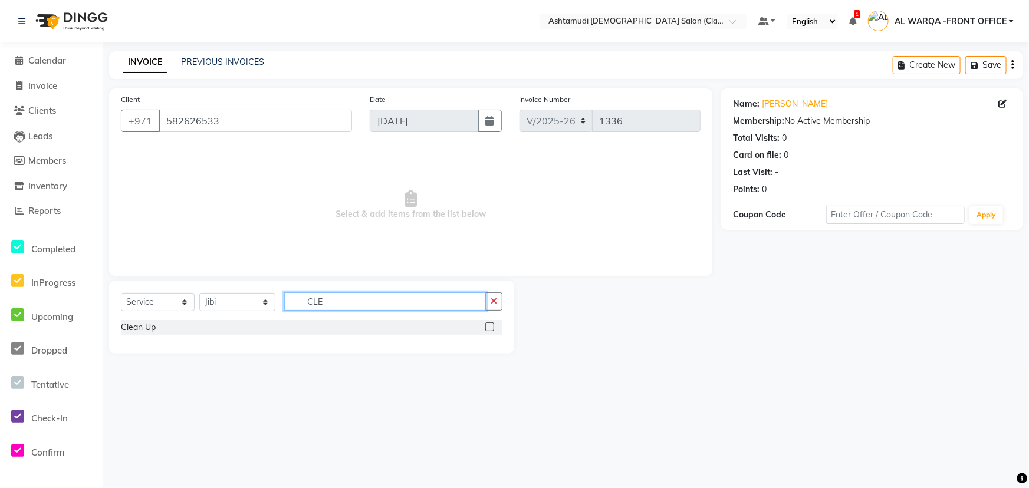
type input "CLE"
click at [486, 325] on label at bounding box center [489, 326] width 9 height 9
click at [486, 325] on input "checkbox" at bounding box center [489, 328] width 8 height 8
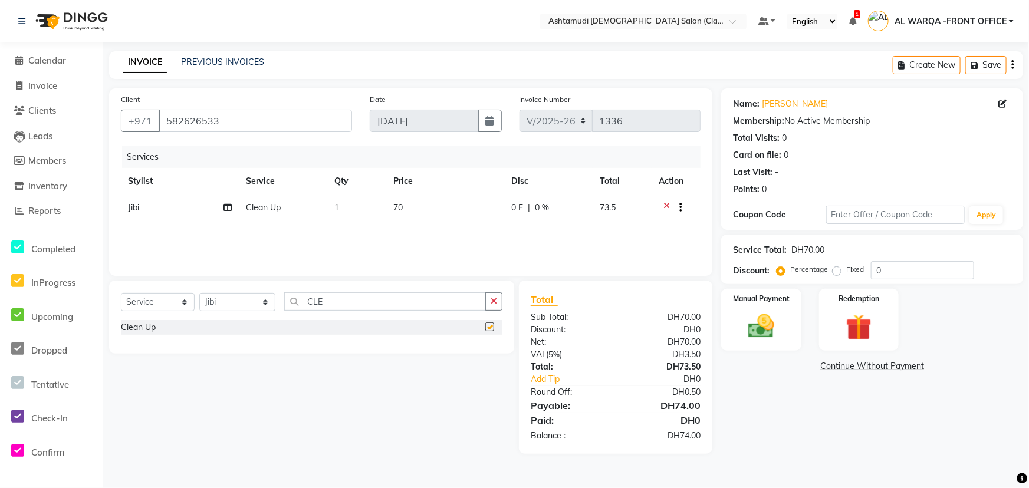
checkbox input "false"
click at [240, 307] on select "Select Stylist AL WARQA -FRONT OFFICE AMEERA [PERSON_NAME] [PERSON_NAME] JILI […" at bounding box center [237, 302] width 76 height 18
click at [199, 293] on select "Select Stylist AL WARQA -FRONT OFFICE AMEERA [PERSON_NAME] [PERSON_NAME] JILI […" at bounding box center [237, 302] width 76 height 18
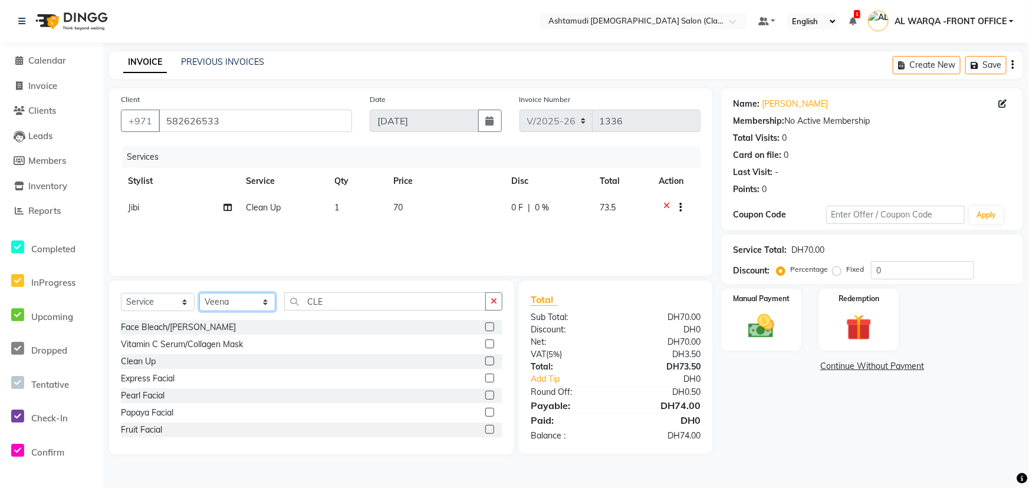
click at [241, 300] on select "Select Stylist AL WARQA -FRONT OFFICE AMEERA [PERSON_NAME] [PERSON_NAME] JILI […" at bounding box center [237, 302] width 76 height 18
select select "82444"
click at [199, 293] on select "Select Stylist AL WARQA -FRONT OFFICE AMEERA [PERSON_NAME] [PERSON_NAME] JILI […" at bounding box center [237, 302] width 76 height 18
click at [352, 300] on input "CLE" at bounding box center [385, 301] width 202 height 18
type input "C"
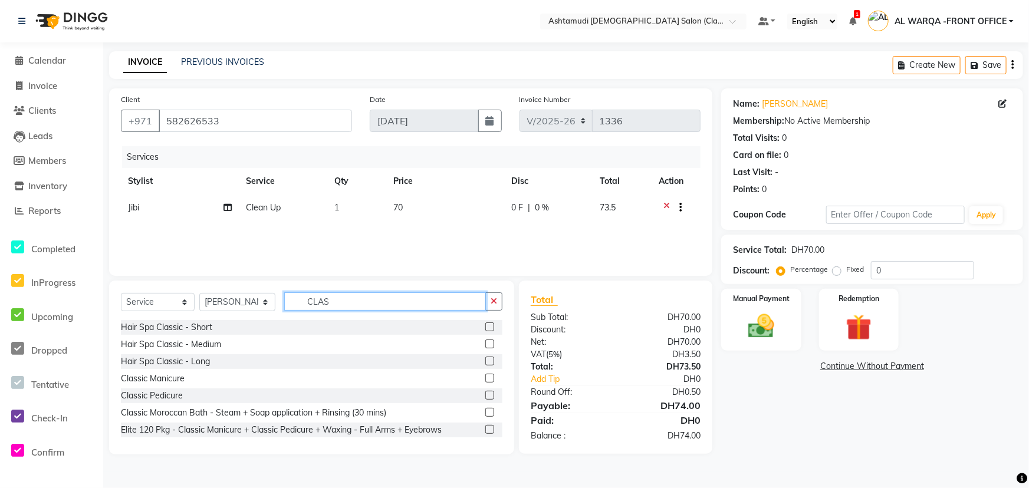
type input "CLAS"
click at [485, 377] on label at bounding box center [489, 378] width 9 height 9
click at [485, 377] on input "checkbox" at bounding box center [489, 379] width 8 height 8
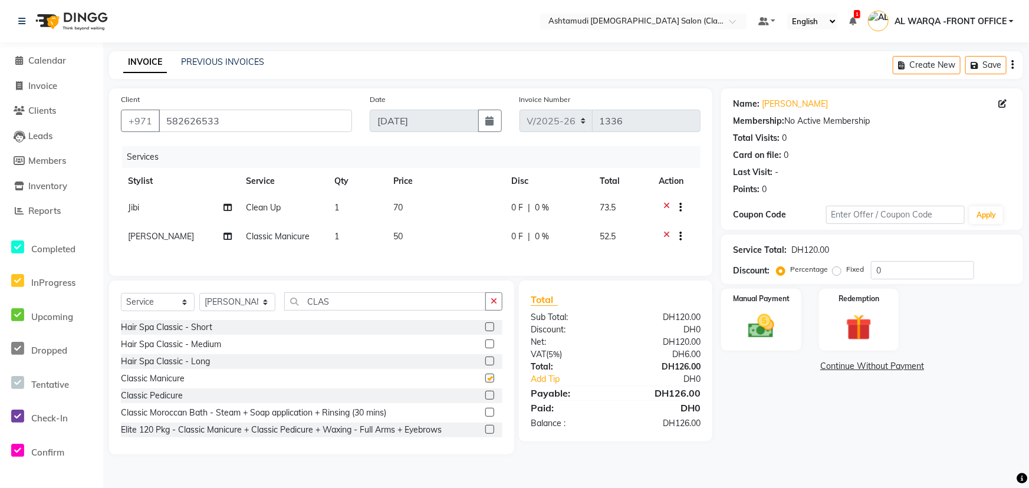
checkbox input "false"
click at [485, 400] on label at bounding box center [489, 395] width 9 height 9
click at [485, 400] on input "checkbox" at bounding box center [489, 396] width 8 height 8
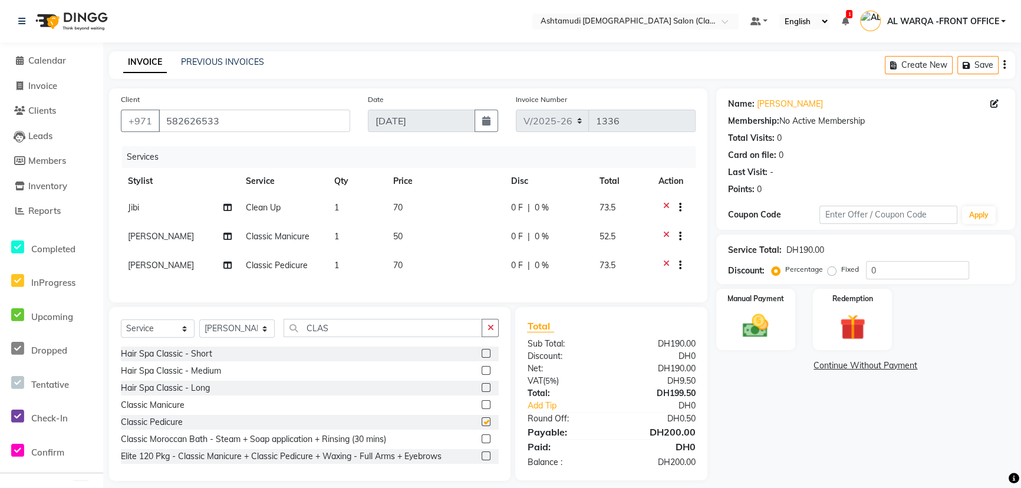
checkbox input "false"
click at [368, 337] on input "CLAS" at bounding box center [383, 328] width 199 height 18
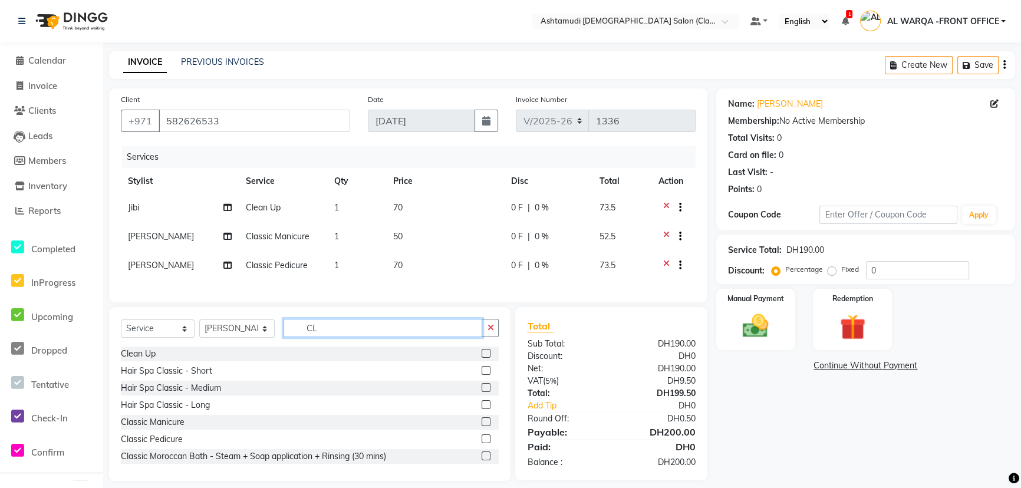
type input "C"
type input "D"
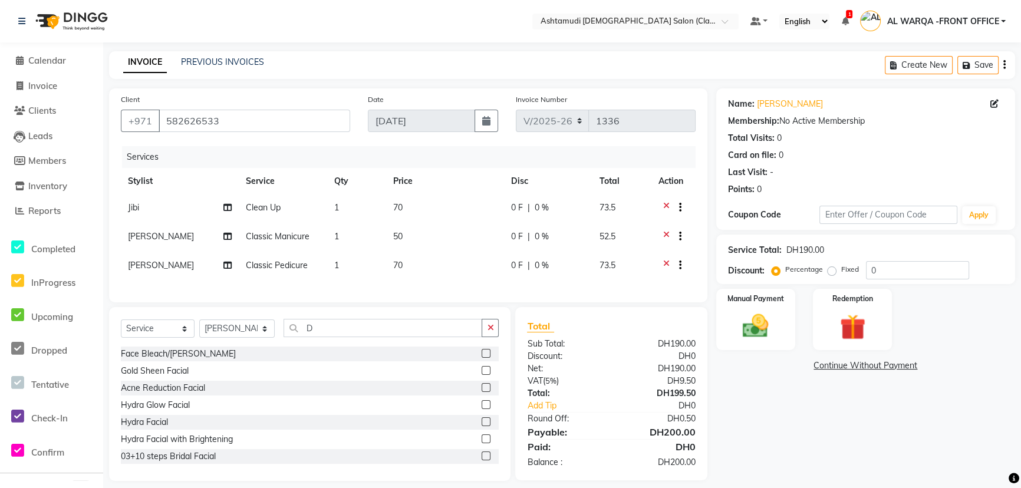
click at [482, 358] on label at bounding box center [486, 353] width 9 height 9
click at [482, 358] on input "checkbox" at bounding box center [486, 354] width 8 height 8
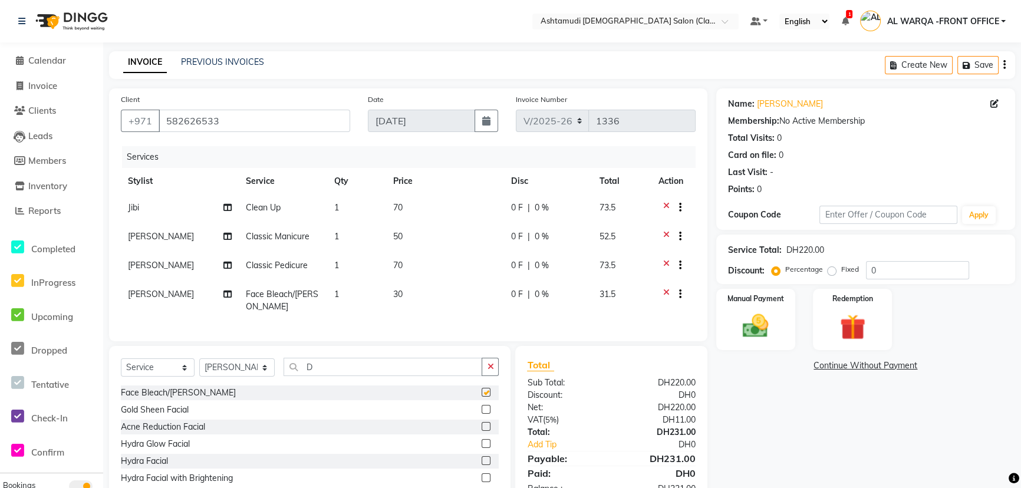
checkbox input "false"
click at [134, 297] on span "[PERSON_NAME]" at bounding box center [161, 294] width 66 height 11
select select "82444"
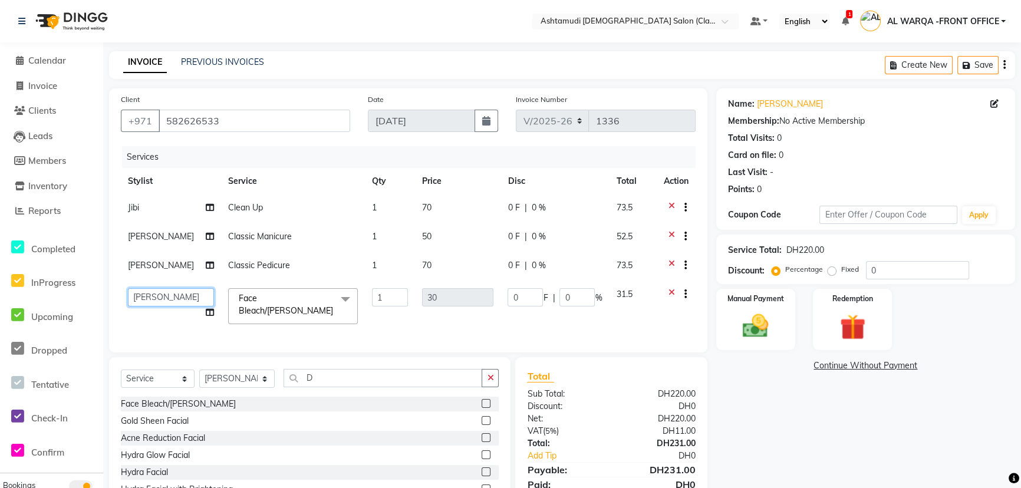
click at [134, 297] on select "AL WARQA -FRONT OFFICE AMEERA [PERSON_NAME] [PERSON_NAME] JILI [PERSON_NAME] [P…" at bounding box center [171, 297] width 86 height 18
select select "82443"
click at [374, 384] on input "D" at bounding box center [383, 378] width 199 height 18
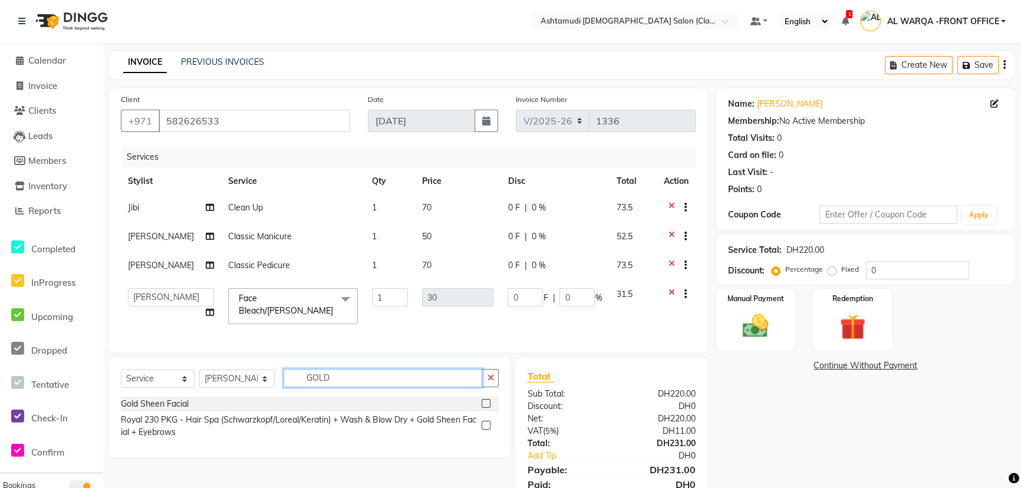
type input "GOLD"
click at [483, 404] on label at bounding box center [486, 403] width 9 height 9
click at [483, 404] on input "checkbox" at bounding box center [486, 404] width 8 height 8
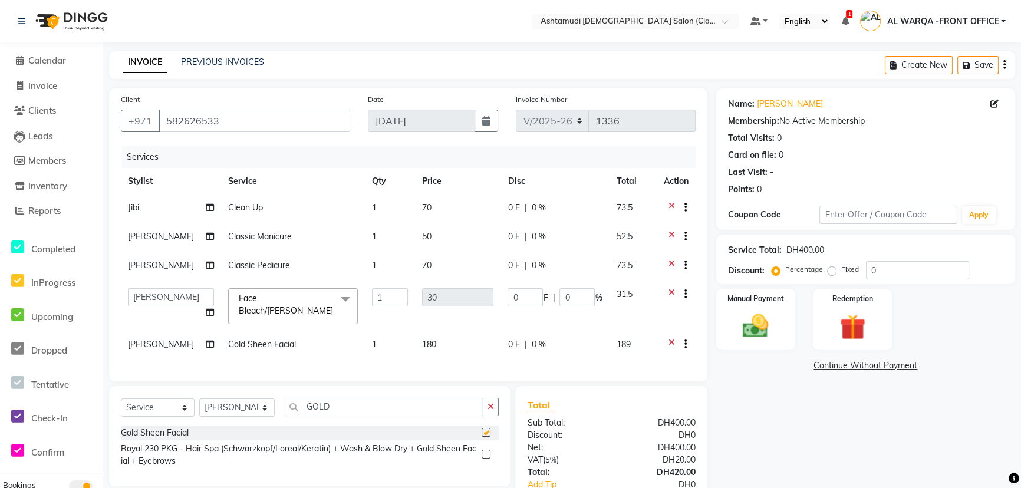
checkbox input "false"
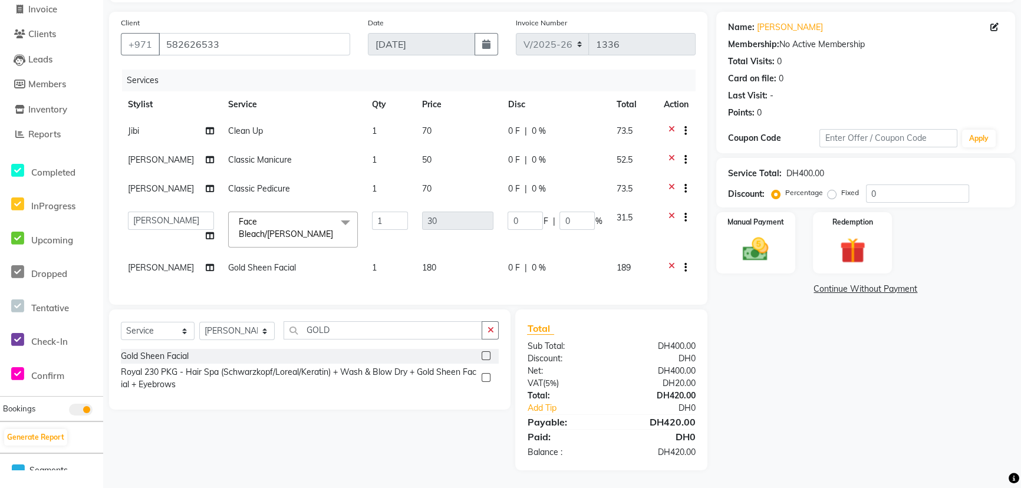
click at [963, 203] on div "Service Total: DH400.00 Discount: Percentage Fixed 0" at bounding box center [865, 183] width 299 height 50
click at [936, 190] on input "0" at bounding box center [917, 194] width 103 height 18
type input "02"
type input "0.6"
type input "2"
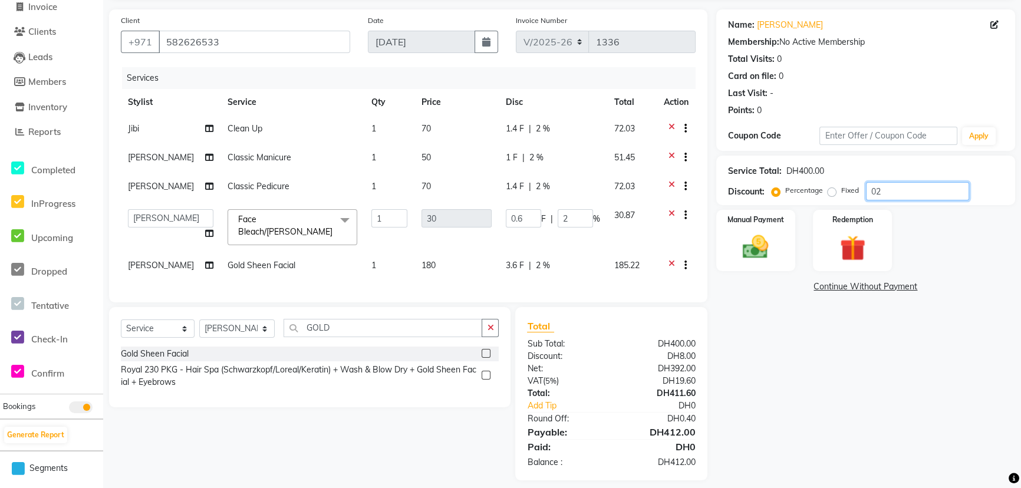
type input "025"
type input "7.5"
type input "25"
type input "025"
click at [765, 246] on img at bounding box center [756, 247] width 44 height 31
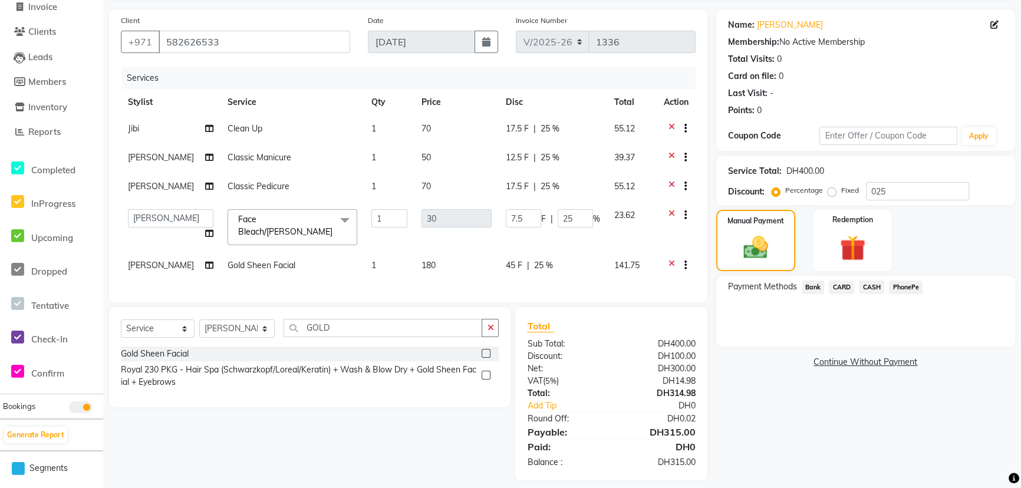
click at [848, 288] on span "CARD" at bounding box center [841, 288] width 25 height 14
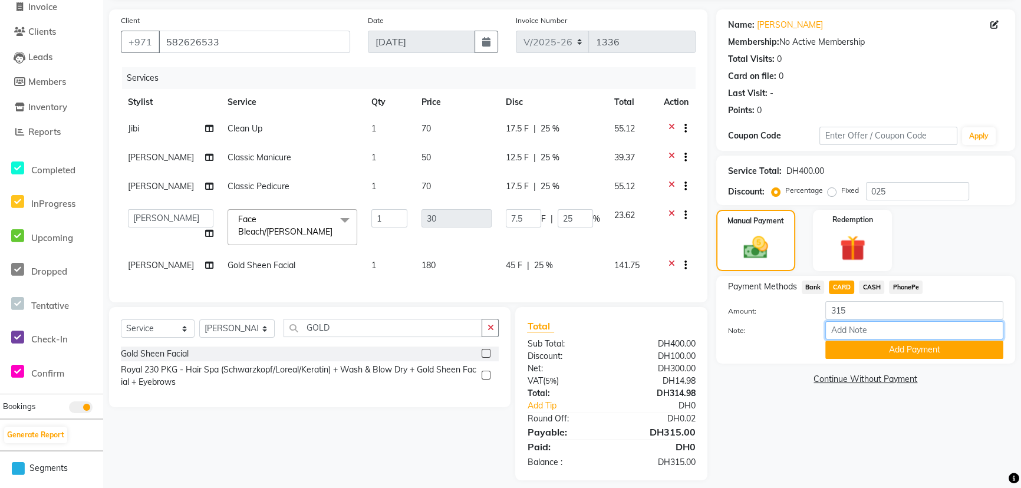
click at [858, 328] on input "Note:" at bounding box center [914, 330] width 178 height 18
type input "AMEERA"
click at [902, 352] on button "Add Payment" at bounding box center [914, 350] width 178 height 18
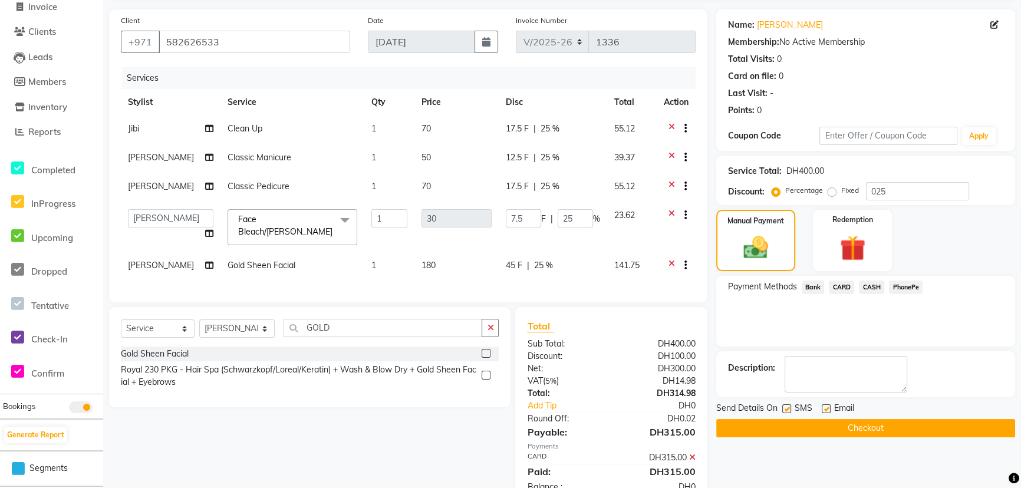
click at [887, 424] on button "Checkout" at bounding box center [865, 428] width 299 height 18
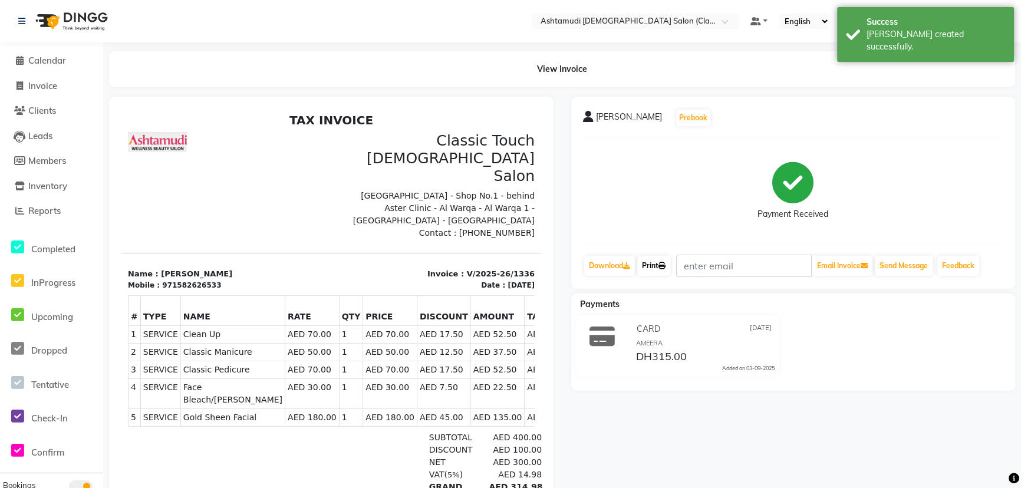
click at [660, 271] on link "Print" at bounding box center [653, 266] width 33 height 20
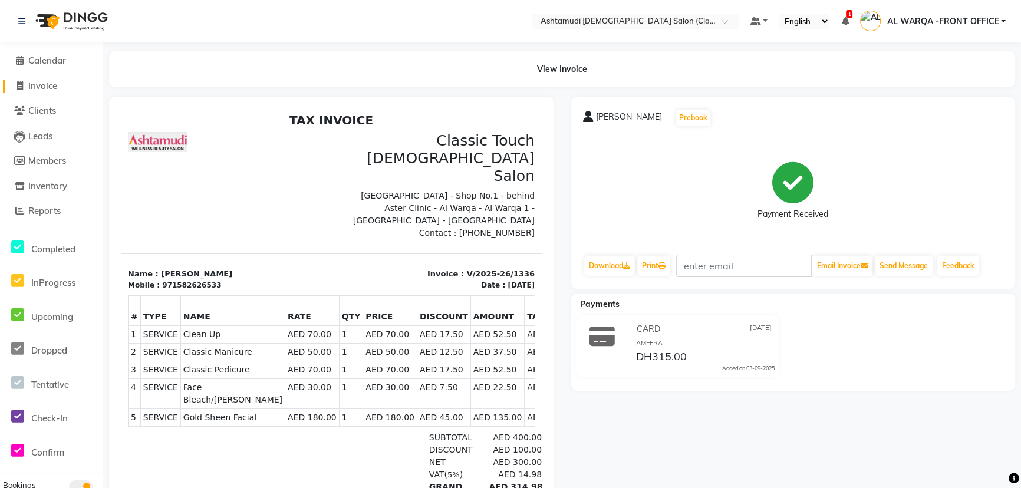
click at [57, 85] on span "Invoice" at bounding box center [42, 85] width 29 height 11
select select "service"
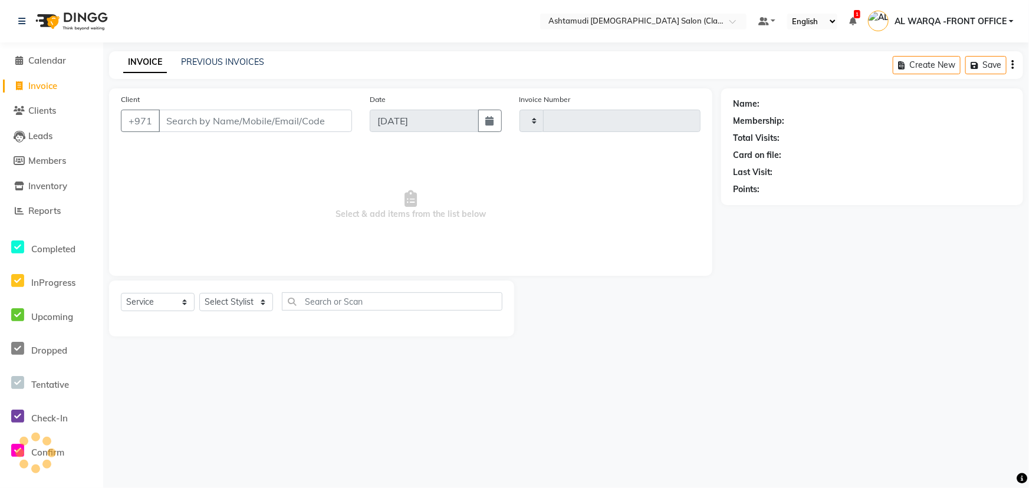
click at [303, 129] on input "Client" at bounding box center [255, 121] width 193 height 22
type input "5053509"
type input "1337"
select select "8201"
type input "5"
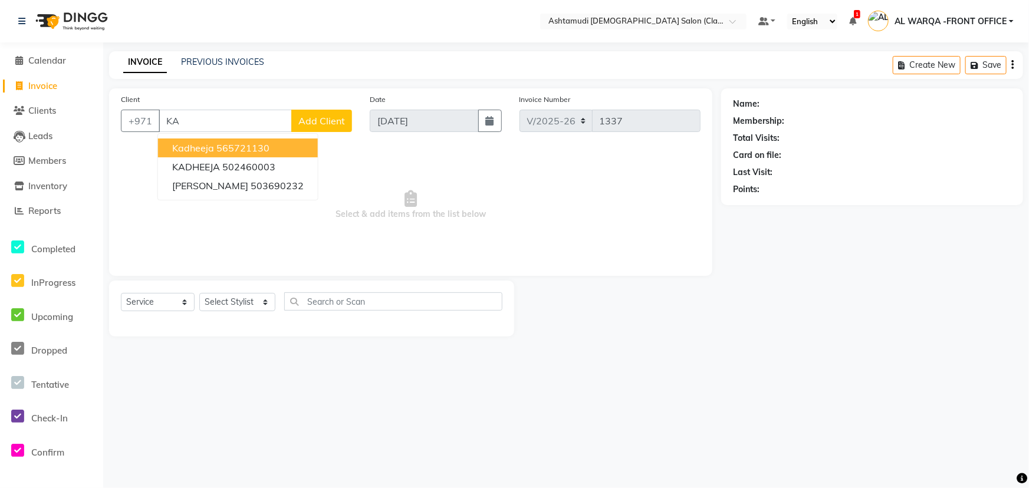
type input "K"
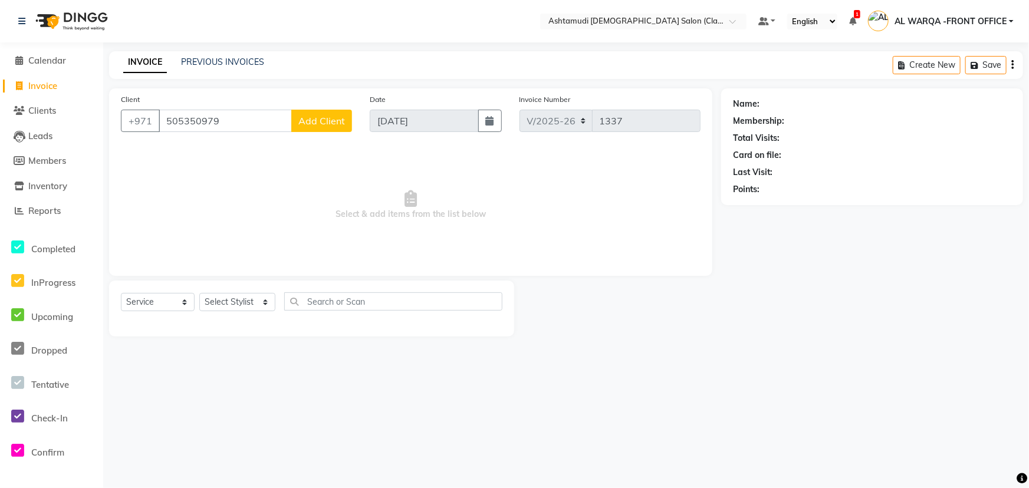
type input "505350979"
click at [323, 118] on span "Add Client" at bounding box center [321, 121] width 47 height 12
select select "3798"
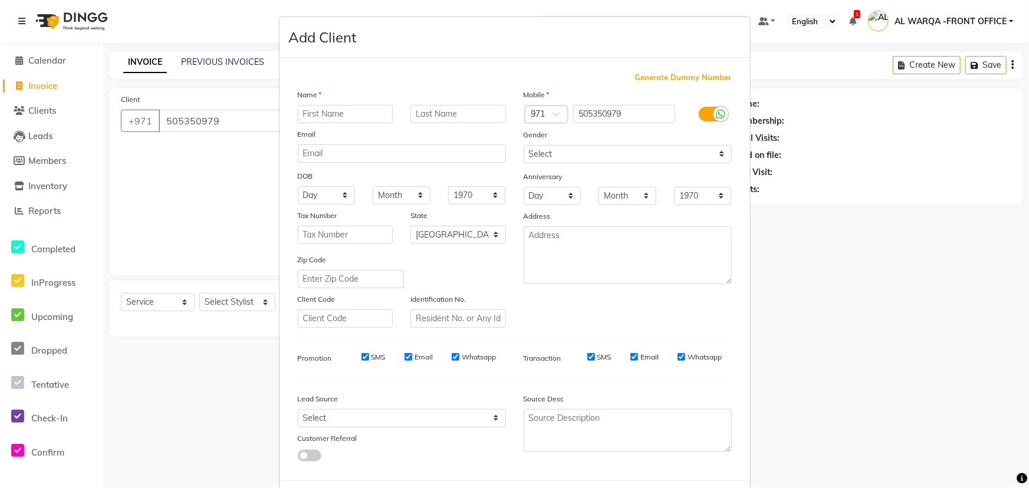
click at [323, 108] on input "text" at bounding box center [346, 114] width 96 height 18
type input "KADHEEJA"
click at [397, 417] on select "Select Walk-in Referral Internet Friend Word of Mouth Advertisement Facebook Ju…" at bounding box center [402, 418] width 208 height 18
select select "54219"
click at [298, 412] on select "Select Walk-in Referral Internet Friend Word of Mouth Advertisement Facebook Ju…" at bounding box center [402, 418] width 208 height 18
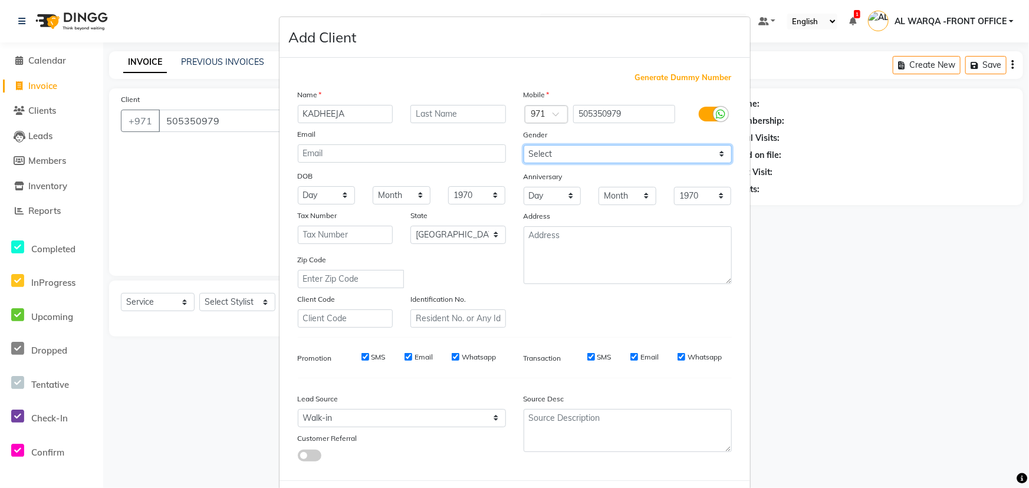
click at [617, 157] on select "Select [DEMOGRAPHIC_DATA] [DEMOGRAPHIC_DATA] Other Prefer Not To Say" at bounding box center [628, 154] width 208 height 18
select select "[DEMOGRAPHIC_DATA]"
click at [524, 145] on select "Select [DEMOGRAPHIC_DATA] [DEMOGRAPHIC_DATA] Other Prefer Not To Say" at bounding box center [628, 154] width 208 height 18
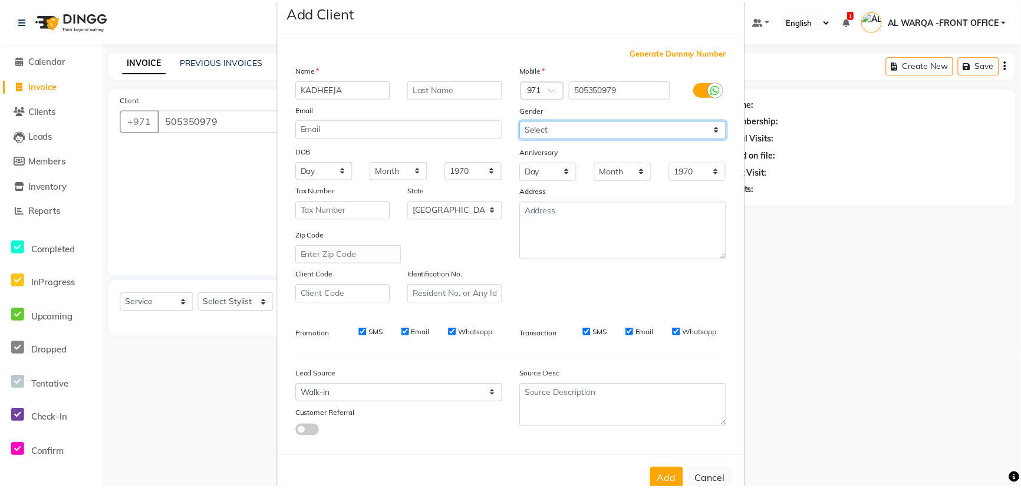
scroll to position [59, 0]
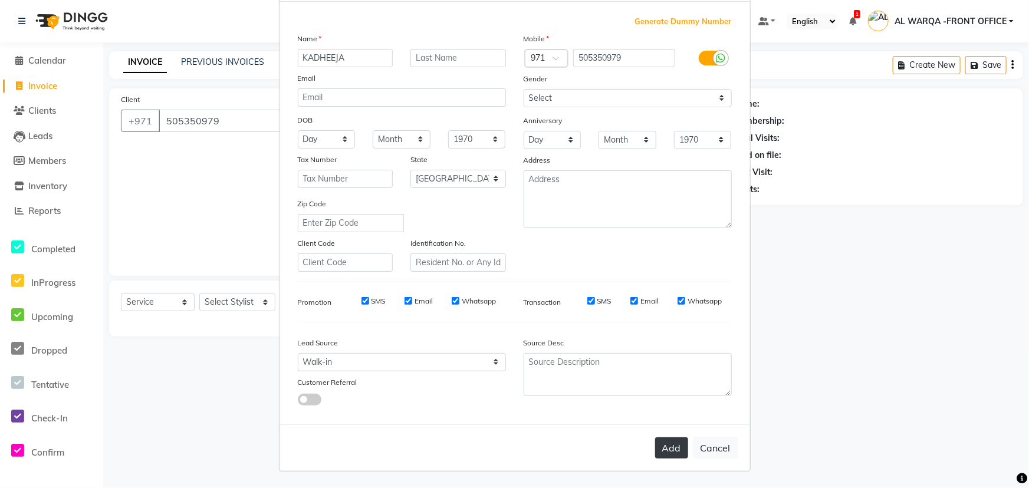
click at [667, 447] on button "Add" at bounding box center [671, 447] width 33 height 21
select select
select select "null"
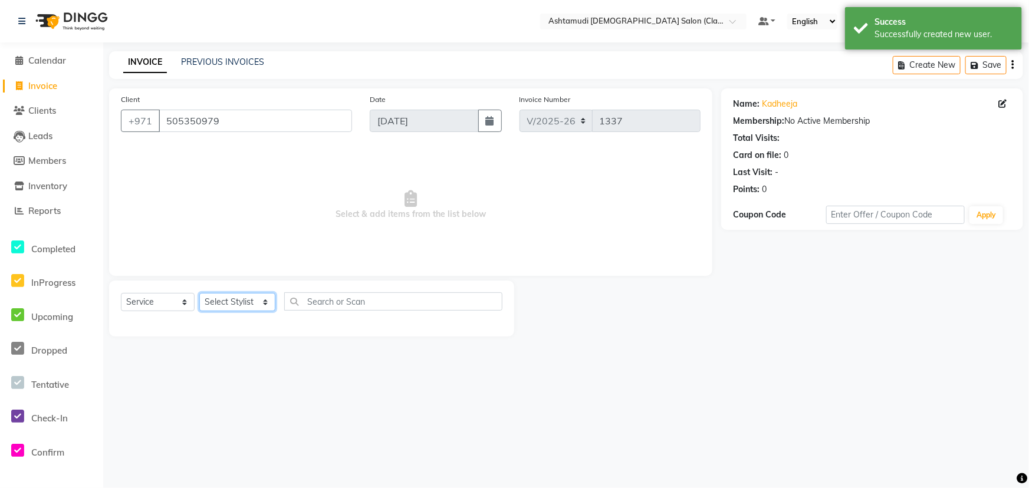
click at [233, 311] on select "Select Stylist AL WARQA -FRONT OFFICE AMEERA [PERSON_NAME] [PERSON_NAME] JILI […" at bounding box center [237, 302] width 76 height 18
click at [199, 293] on select "Select Stylist AL WARQA -FRONT OFFICE AMEERA [PERSON_NAME] [PERSON_NAME] JILI […" at bounding box center [237, 302] width 76 height 18
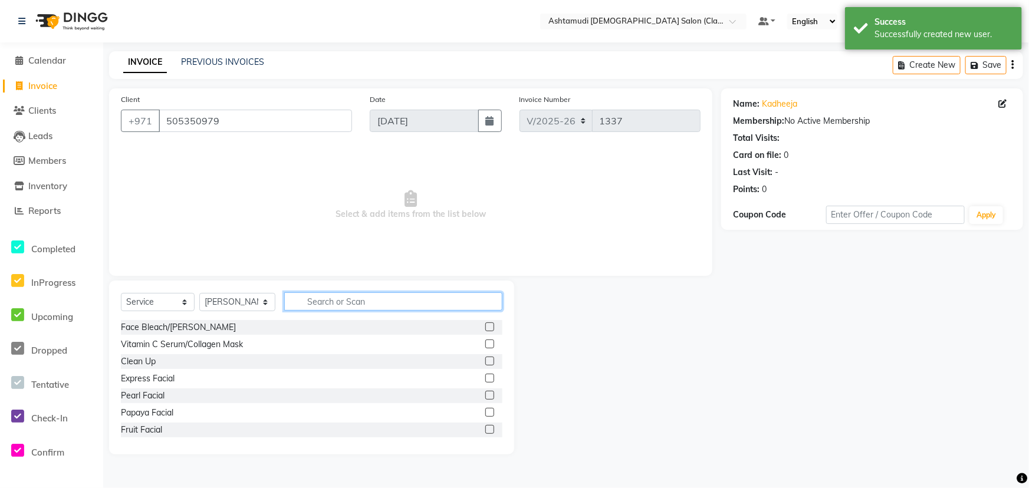
click at [315, 298] on input "text" at bounding box center [393, 301] width 218 height 18
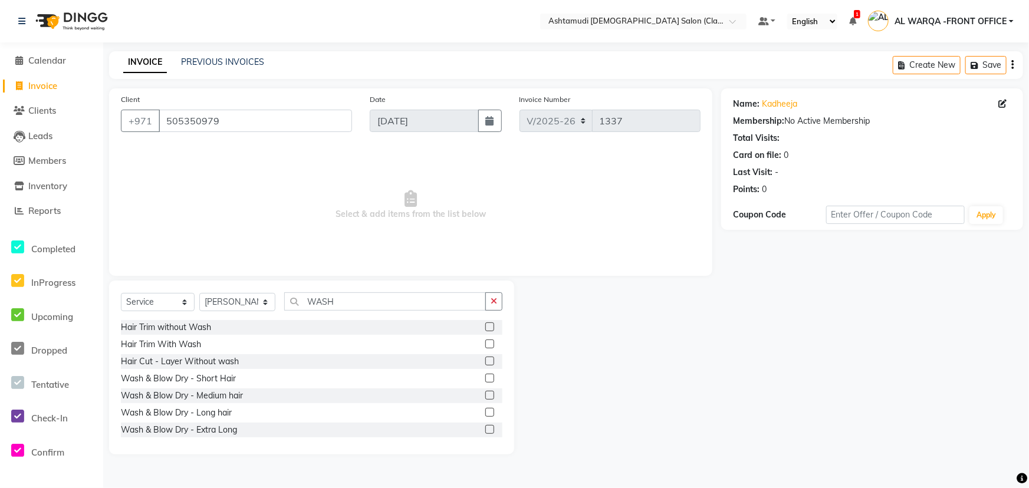
click at [485, 395] on label at bounding box center [489, 395] width 9 height 9
click at [485, 395] on input "checkbox" at bounding box center [489, 396] width 8 height 8
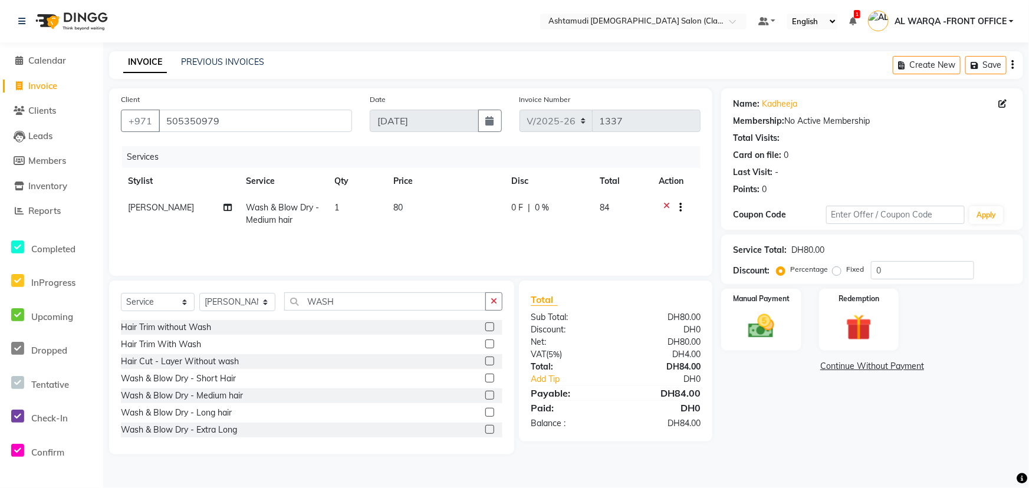
click at [377, 289] on div "Select Service Product Membership Package Voucher Prepaid Gift Card Select Styl…" at bounding box center [311, 368] width 405 height 174
click at [374, 300] on input "WASH" at bounding box center [385, 301] width 202 height 18
click at [356, 311] on div "Select Service Product Membership Package Voucher Prepaid Gift Card Select Styl…" at bounding box center [311, 306] width 381 height 28
click at [359, 303] on input "WASH" at bounding box center [385, 301] width 202 height 18
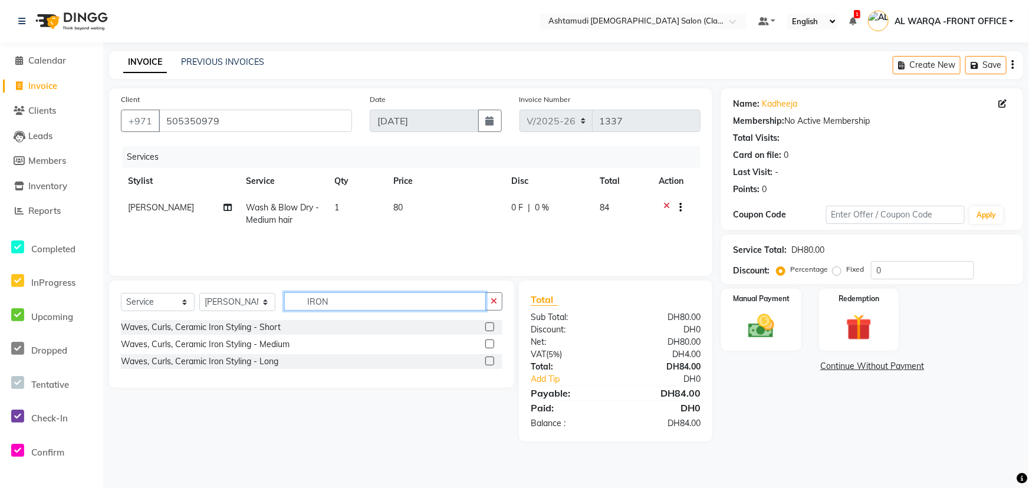
click at [337, 297] on input "IRON" at bounding box center [385, 301] width 202 height 18
click at [491, 343] on label at bounding box center [489, 344] width 9 height 9
click at [491, 343] on input "checkbox" at bounding box center [489, 345] width 8 height 8
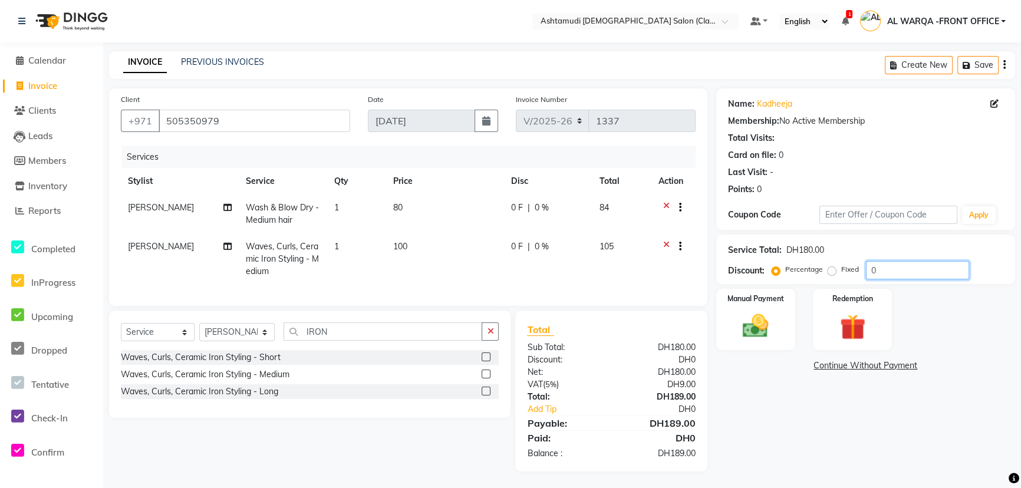
click at [895, 269] on input "0" at bounding box center [917, 270] width 103 height 18
click at [666, 243] on icon at bounding box center [666, 248] width 6 height 15
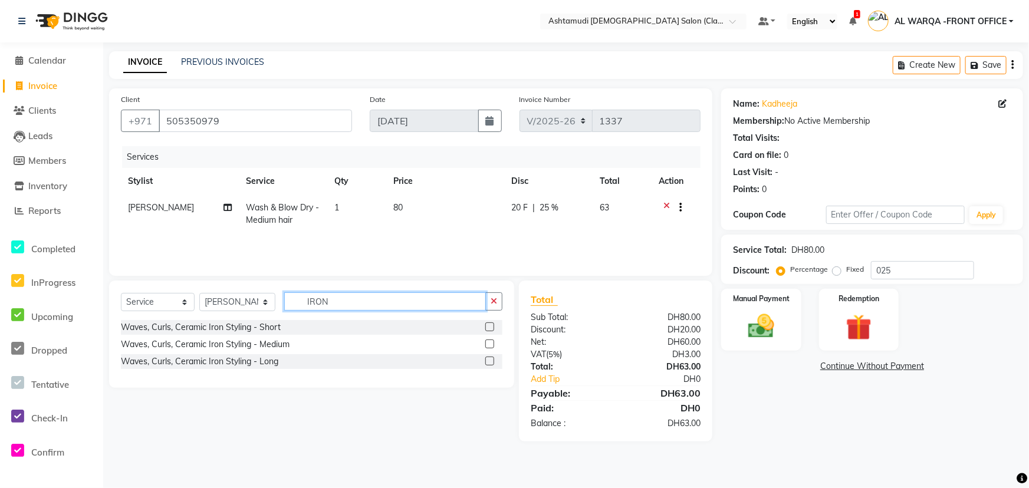
click at [373, 296] on input "IRON" at bounding box center [385, 301] width 202 height 18
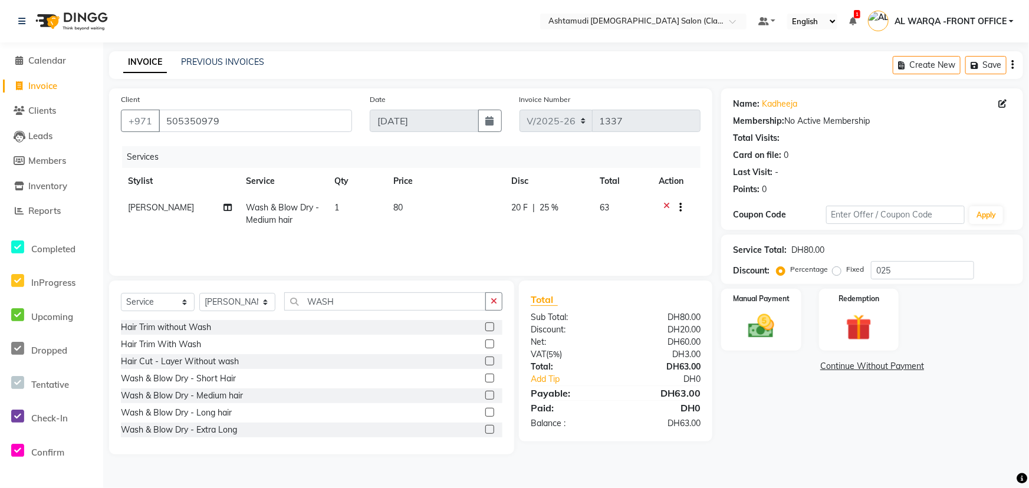
click at [485, 395] on label at bounding box center [489, 395] width 9 height 9
click at [485, 395] on input "checkbox" at bounding box center [489, 396] width 8 height 8
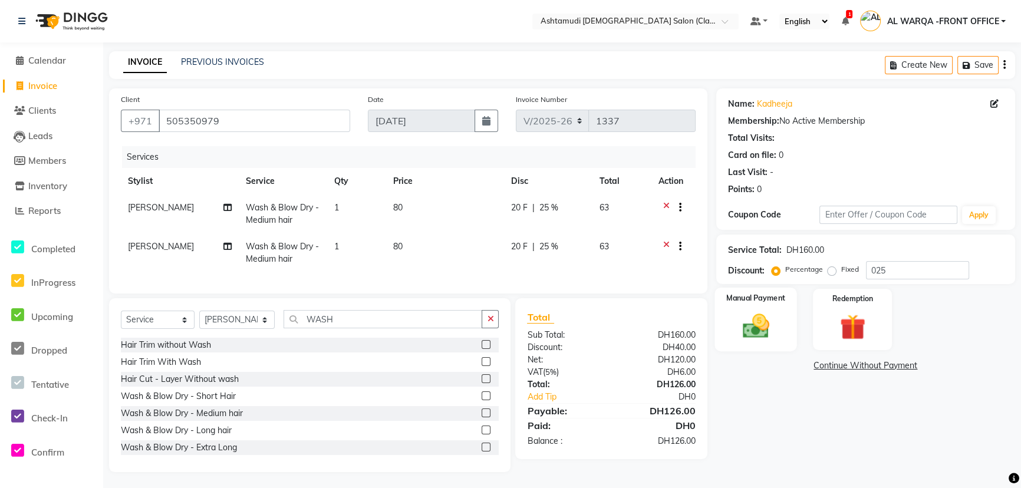
click at [748, 337] on img at bounding box center [756, 326] width 44 height 31
click at [840, 365] on span "CARD" at bounding box center [841, 367] width 25 height 14
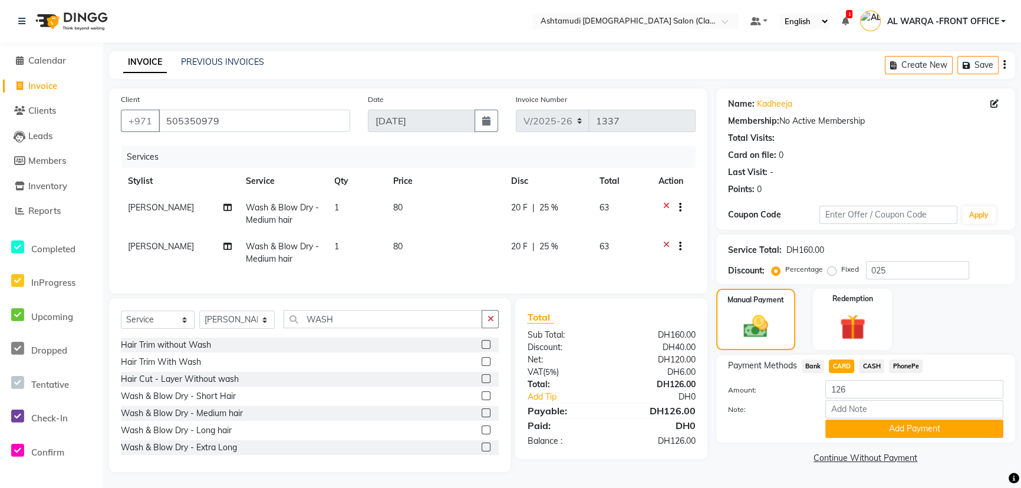
click at [840, 365] on span "CARD" at bounding box center [841, 367] width 25 height 14
click at [863, 367] on span "CASH" at bounding box center [871, 367] width 25 height 14
click at [868, 409] on input "Note:" at bounding box center [914, 409] width 178 height 18
click at [135, 245] on span "[PERSON_NAME]" at bounding box center [161, 246] width 66 height 11
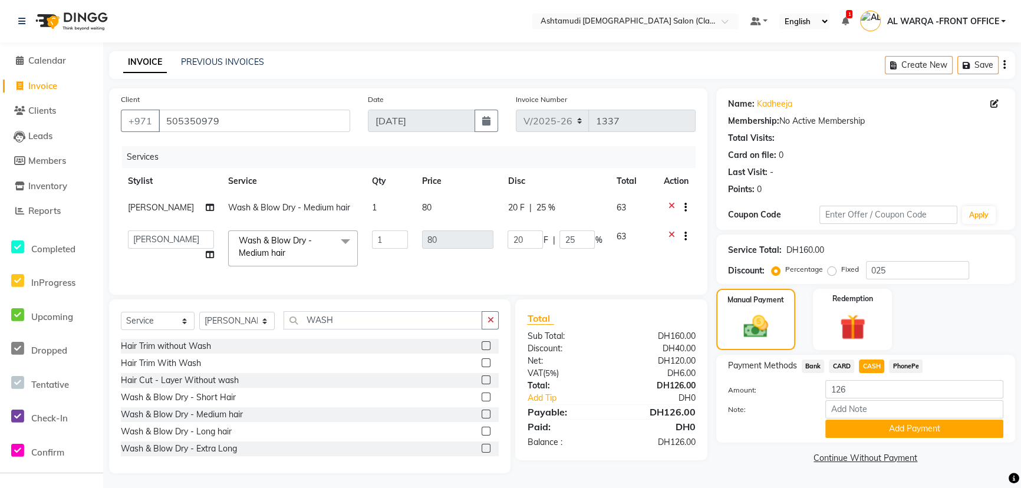
click at [135, 245] on select "AL WARQA -FRONT OFFICE AMEERA [PERSON_NAME] [PERSON_NAME] JILI [PERSON_NAME] [P…" at bounding box center [171, 240] width 86 height 18
click at [881, 413] on input "Note:" at bounding box center [914, 409] width 178 height 18
click at [900, 427] on button "Add Payment" at bounding box center [914, 429] width 178 height 18
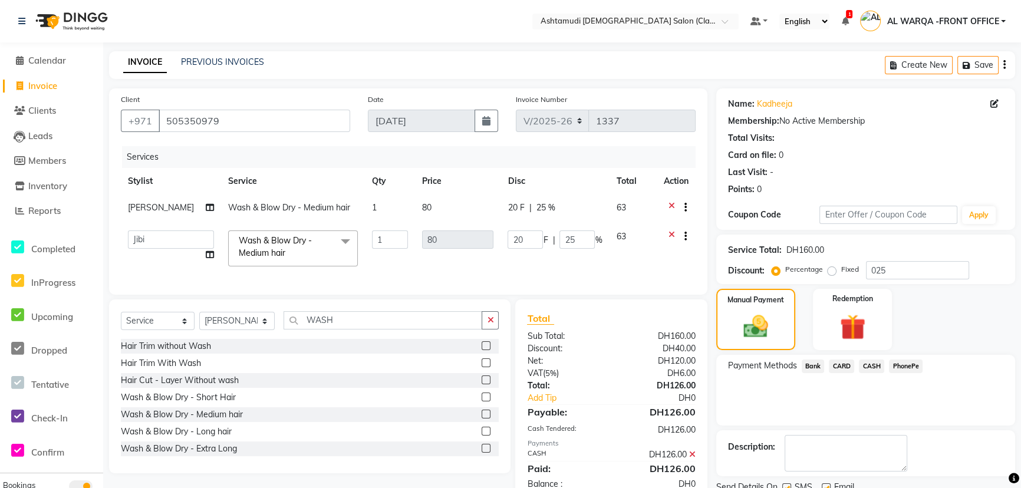
scroll to position [45, 0]
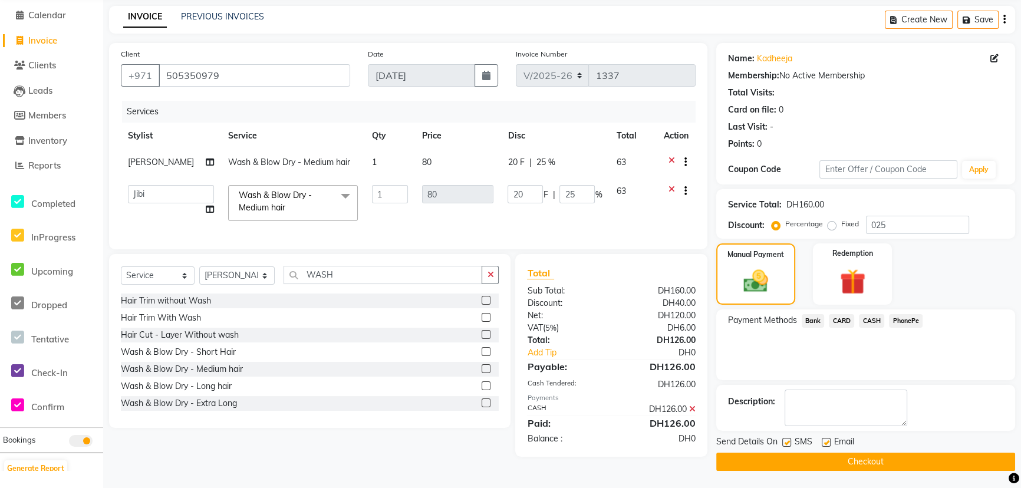
click at [835, 460] on button "Checkout" at bounding box center [865, 462] width 299 height 18
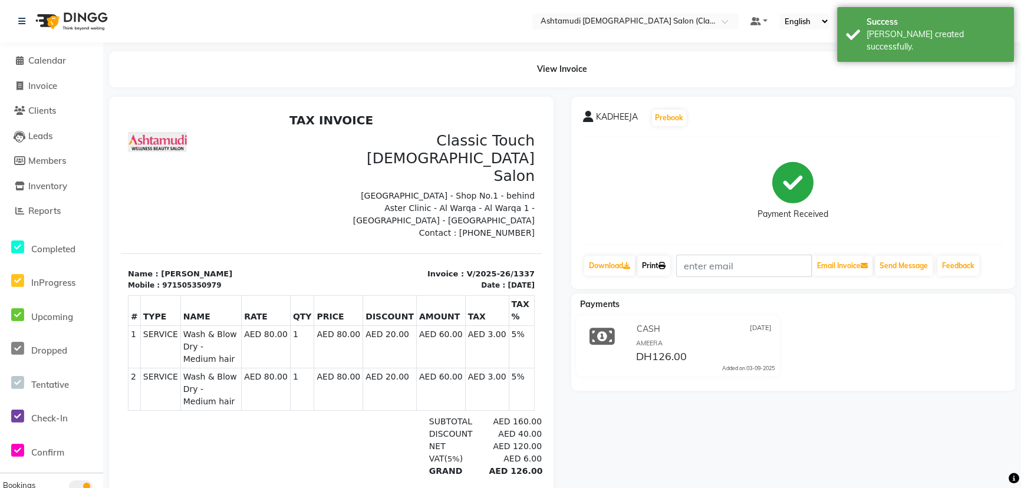
click at [663, 266] on icon at bounding box center [662, 265] width 7 height 7
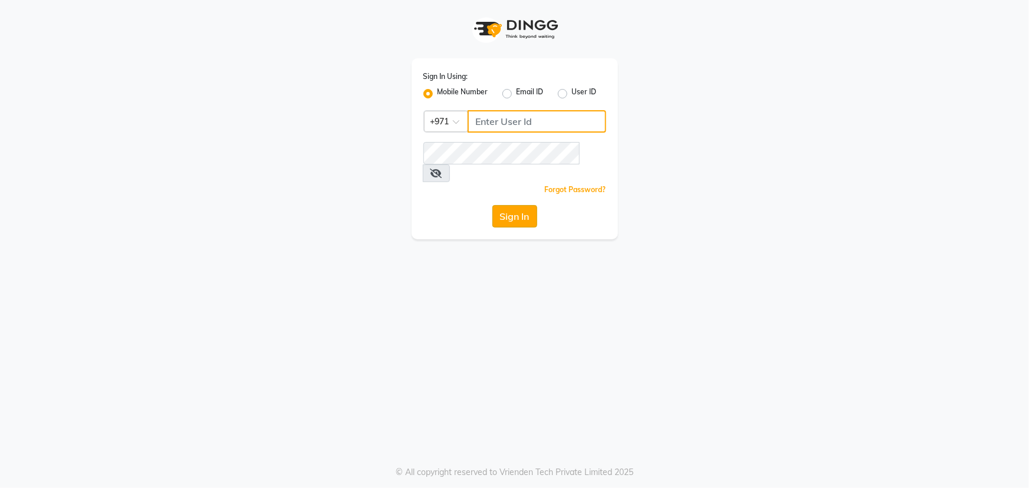
type input "45516698"
click at [524, 206] on button "Sign In" at bounding box center [514, 216] width 45 height 22
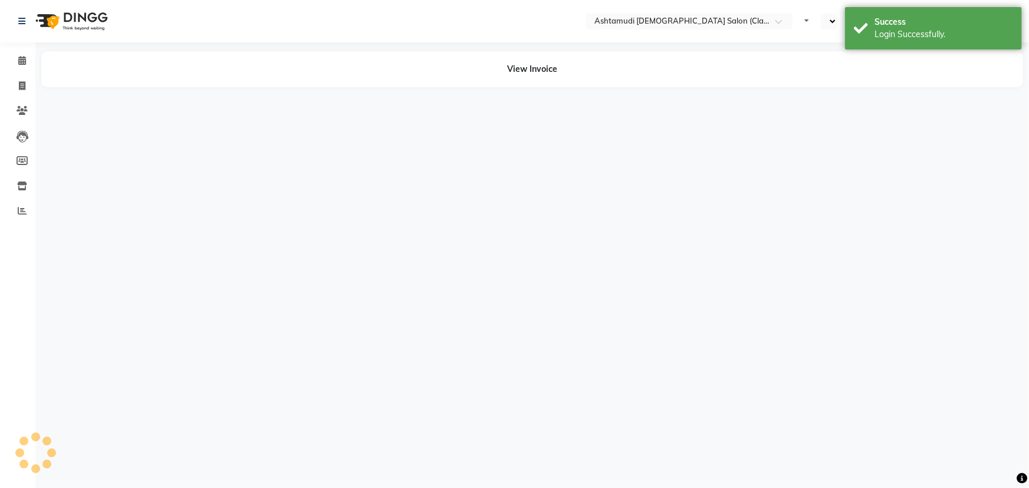
select select "en"
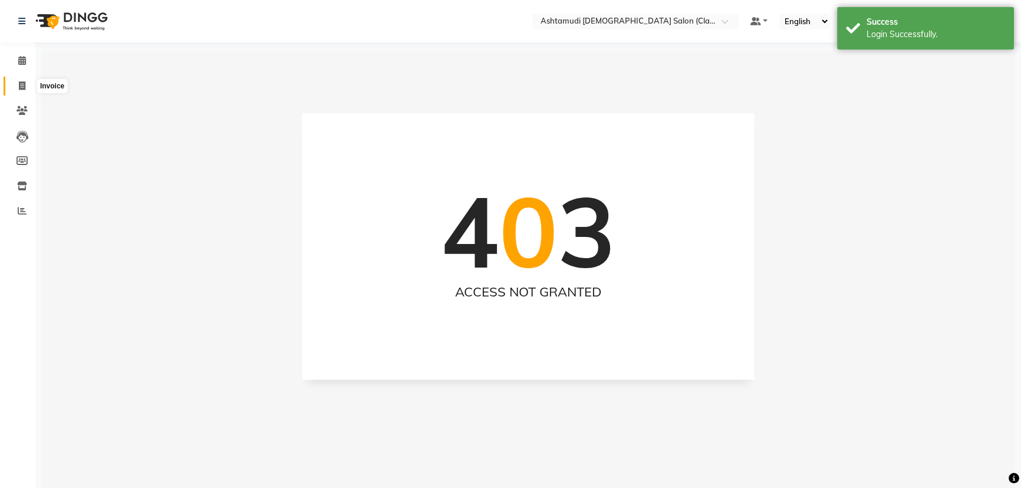
click at [20, 91] on span at bounding box center [22, 87] width 21 height 14
select select "service"
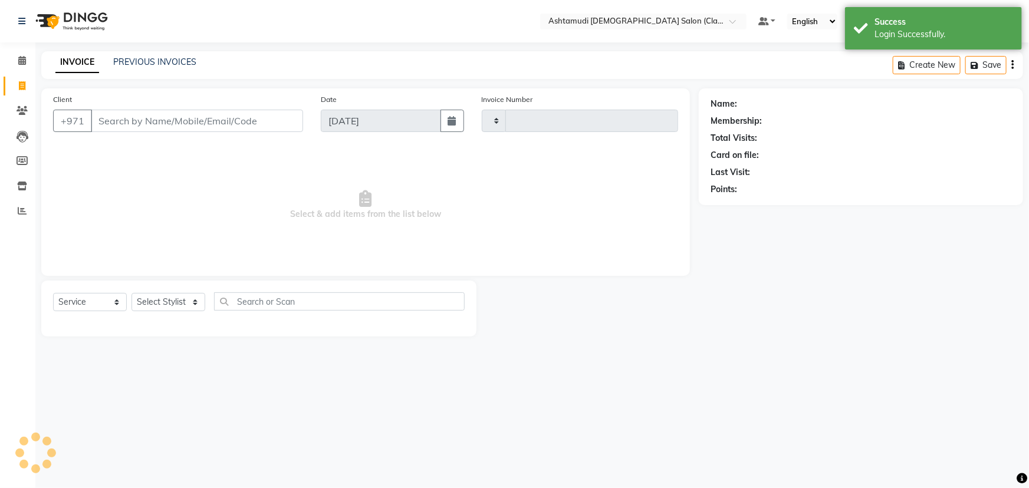
type input "1338"
select select "8201"
click at [216, 123] on input "Client" at bounding box center [197, 121] width 212 height 22
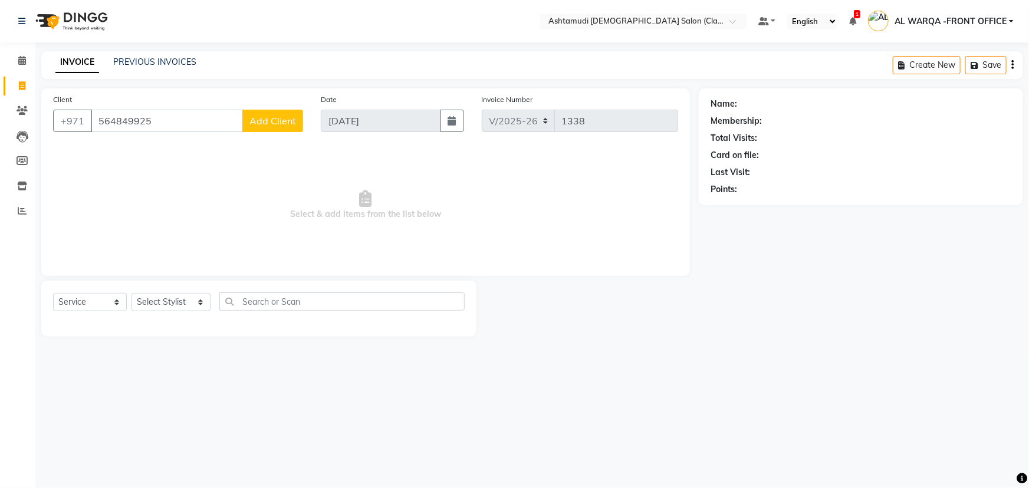
type input "564849925"
click at [259, 115] on span "Add Client" at bounding box center [272, 121] width 47 height 12
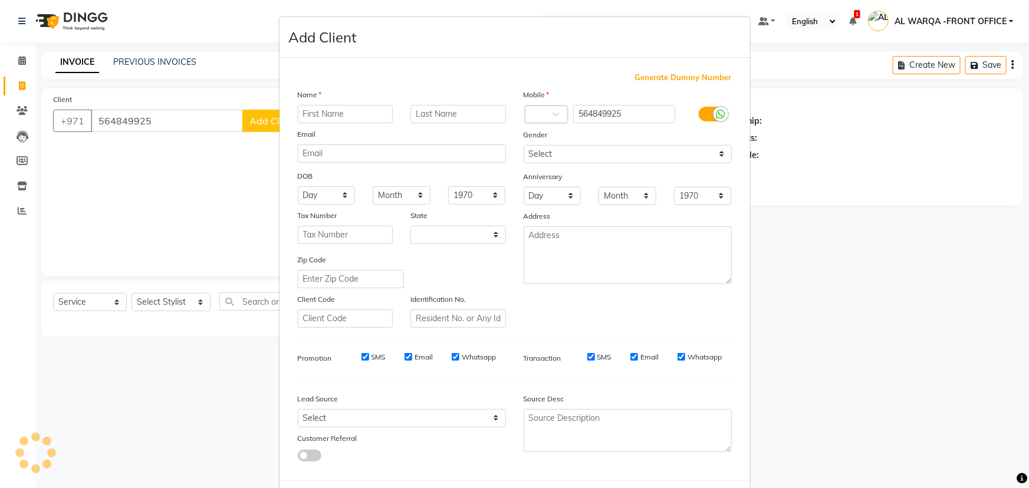
select select "3798"
click at [318, 118] on input "text" at bounding box center [346, 114] width 96 height 18
type input "AGNES"
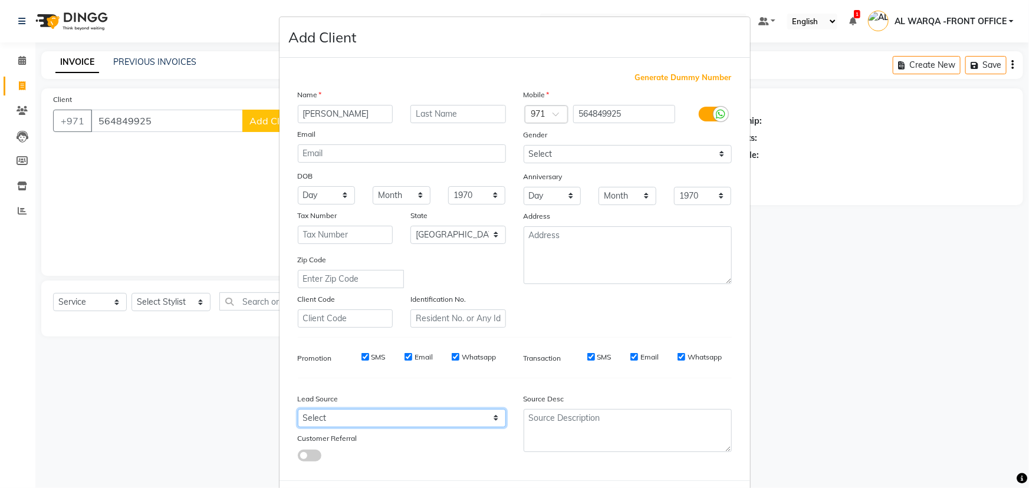
click at [364, 419] on select "Select Walk-in Referral Internet Friend Word of Mouth Advertisement Facebook Ju…" at bounding box center [402, 418] width 208 height 18
select select "54219"
click at [298, 412] on select "Select Walk-in Referral Internet Friend Word of Mouth Advertisement Facebook Ju…" at bounding box center [402, 418] width 208 height 18
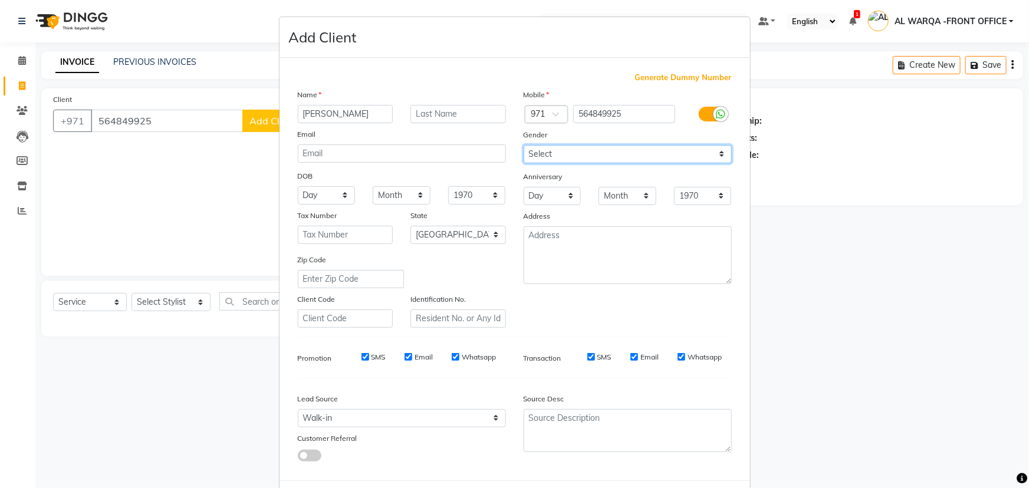
click at [640, 161] on select "Select [DEMOGRAPHIC_DATA] [DEMOGRAPHIC_DATA] Other Prefer Not To Say" at bounding box center [628, 154] width 208 height 18
select select "[DEMOGRAPHIC_DATA]"
click at [524, 145] on select "Select [DEMOGRAPHIC_DATA] [DEMOGRAPHIC_DATA] Other Prefer Not To Say" at bounding box center [628, 154] width 208 height 18
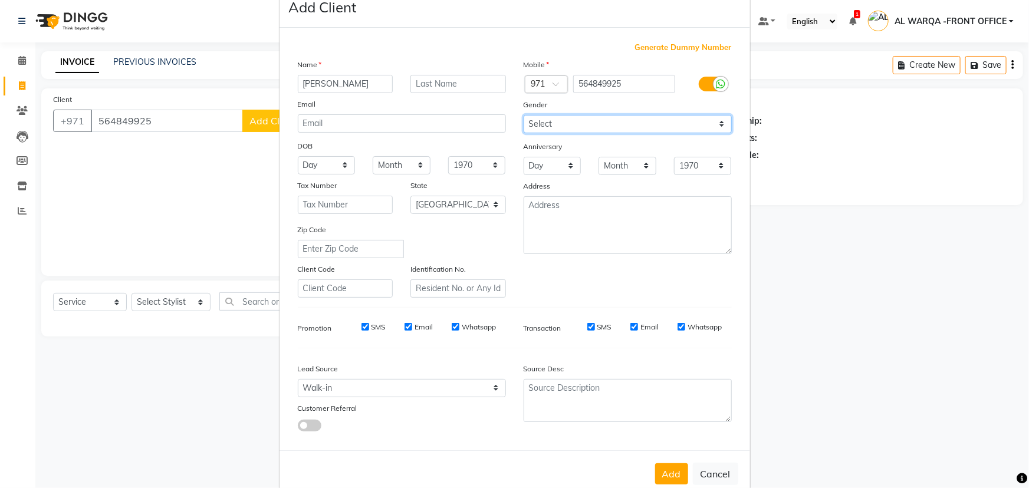
scroll to position [59, 0]
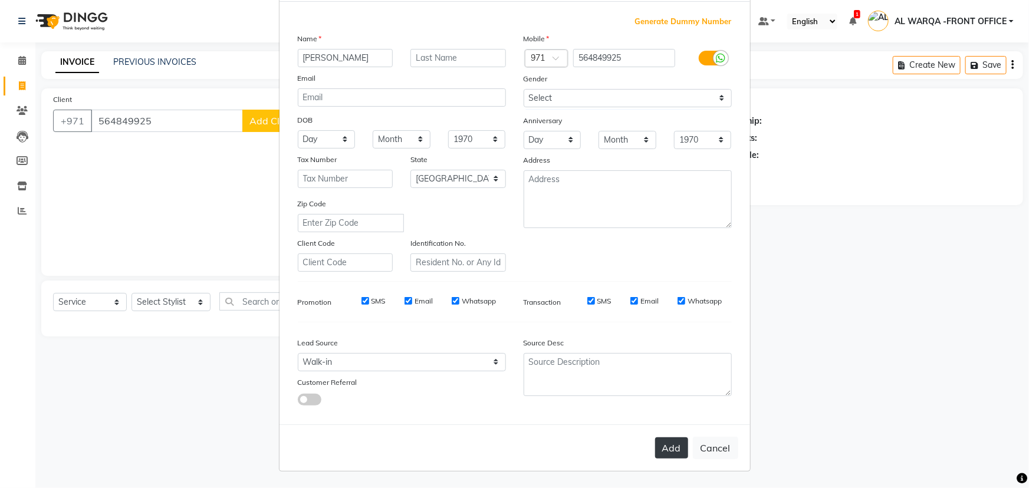
click at [668, 448] on button "Add" at bounding box center [671, 447] width 33 height 21
select select
select select "null"
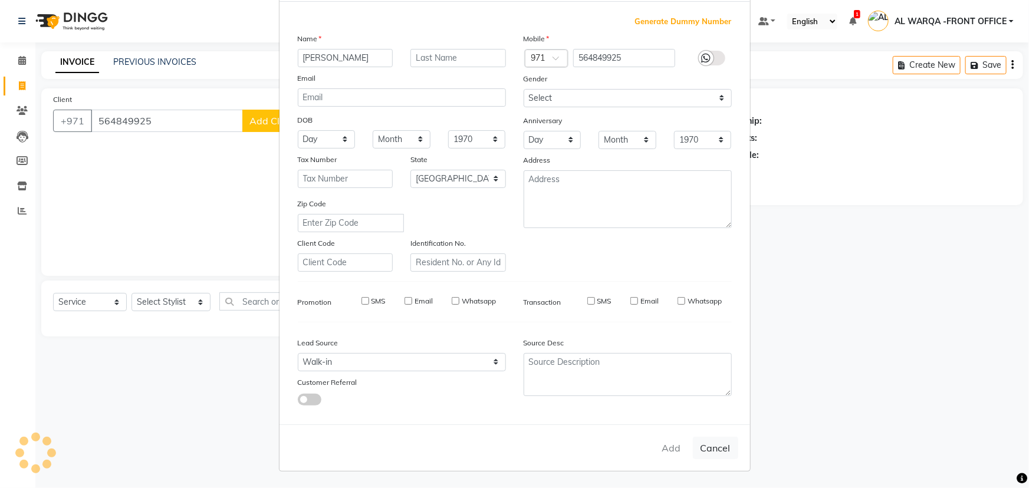
select select
checkbox input "false"
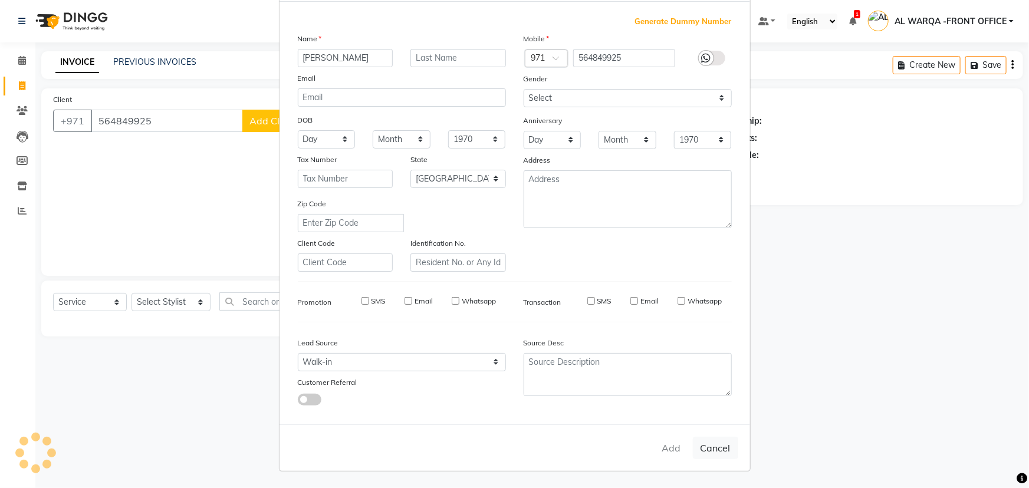
checkbox input "false"
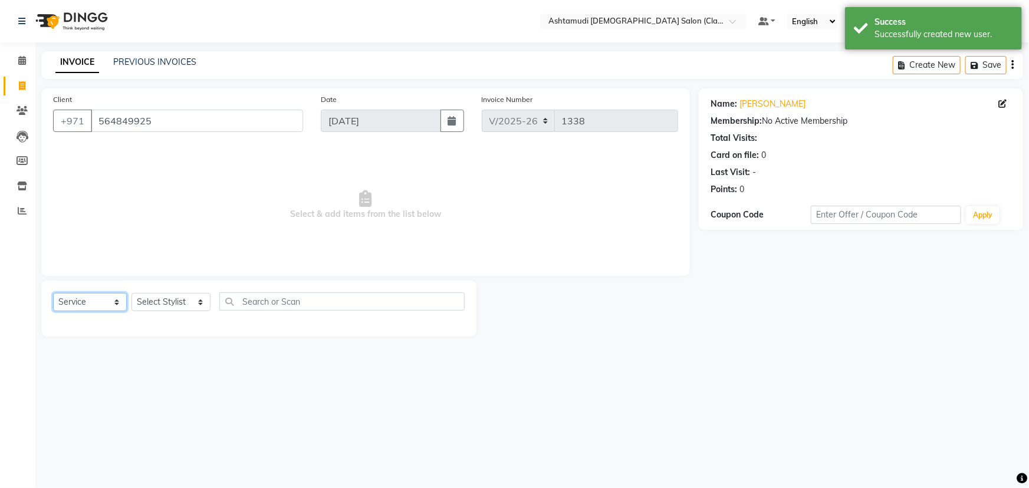
click at [88, 307] on select "Select Service Product Membership Package Voucher Prepaid Gift Card" at bounding box center [90, 302] width 74 height 18
click at [179, 300] on select "Select Stylist AL WARQA -FRONT OFFICE AMEERA [PERSON_NAME] [PERSON_NAME] JILI […" at bounding box center [170, 302] width 79 height 18
select select "80345"
click at [131, 293] on select "Select Stylist AL WARQA -FRONT OFFICE AMEERA [PERSON_NAME] [PERSON_NAME] JILI […" at bounding box center [170, 302] width 79 height 18
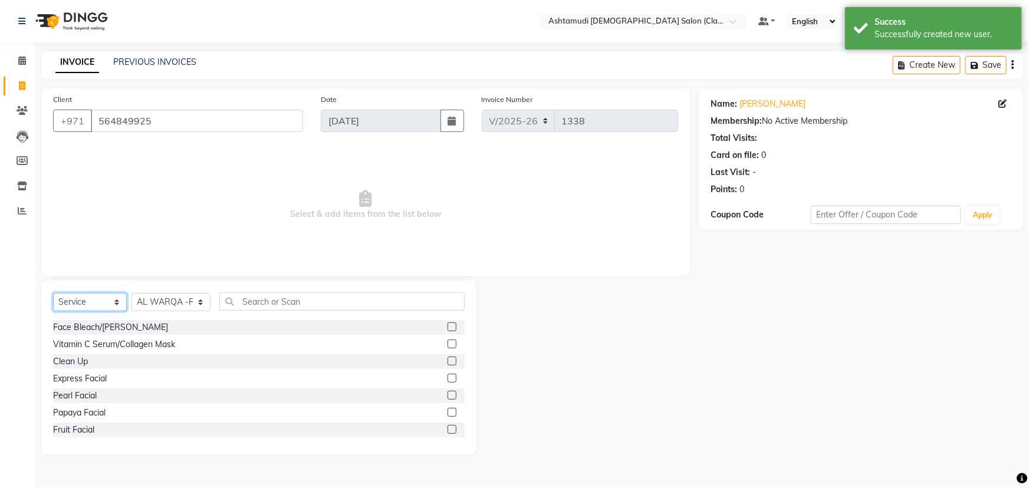
click at [85, 304] on select "Select Service Product Membership Package Voucher Prepaid Gift Card" at bounding box center [90, 302] width 74 height 18
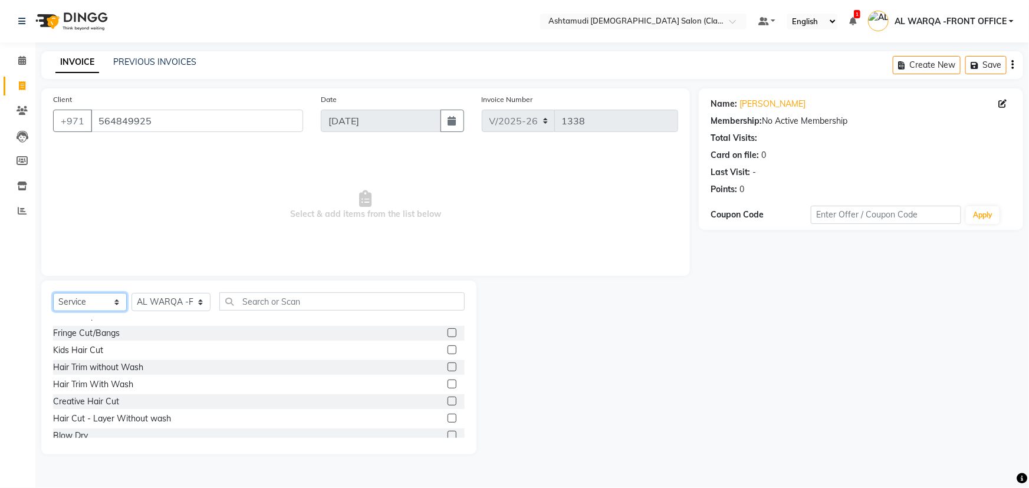
click at [88, 304] on select "Select Service Product Membership Package Voucher Prepaid Gift Card" at bounding box center [90, 302] width 74 height 18
select select "package"
click at [53, 293] on select "Select Service Product Membership Package Voucher Prepaid Gift Card" at bounding box center [90, 302] width 74 height 18
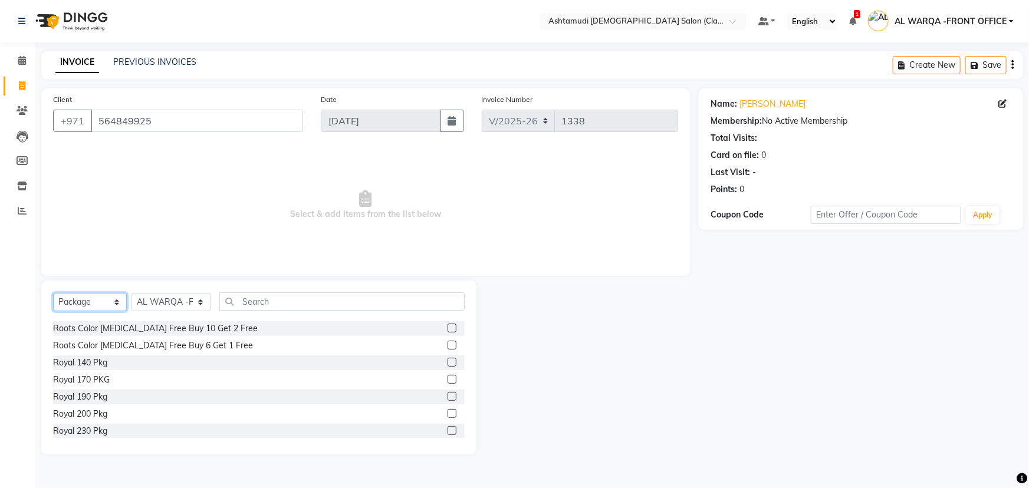
scroll to position [258, 0]
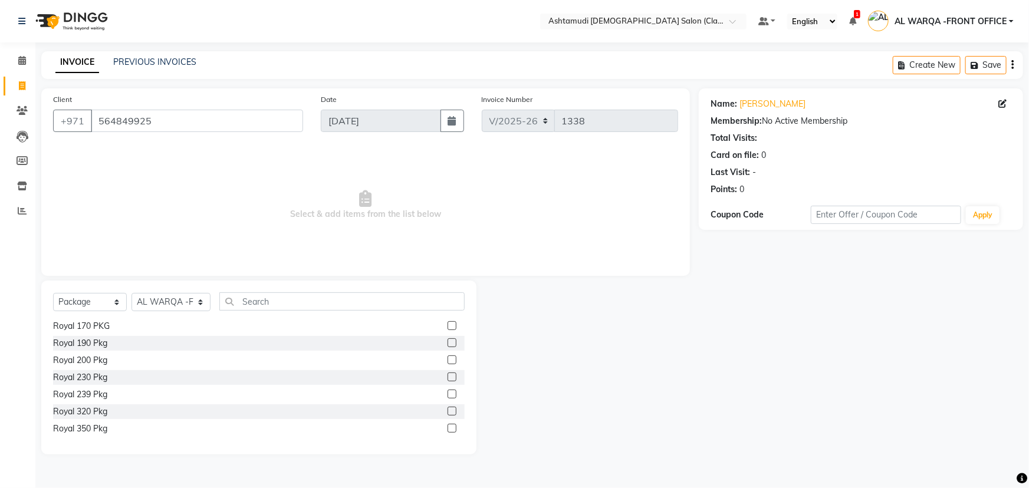
click at [447, 377] on label at bounding box center [451, 377] width 9 height 9
click at [447, 377] on input "checkbox" at bounding box center [451, 378] width 8 height 8
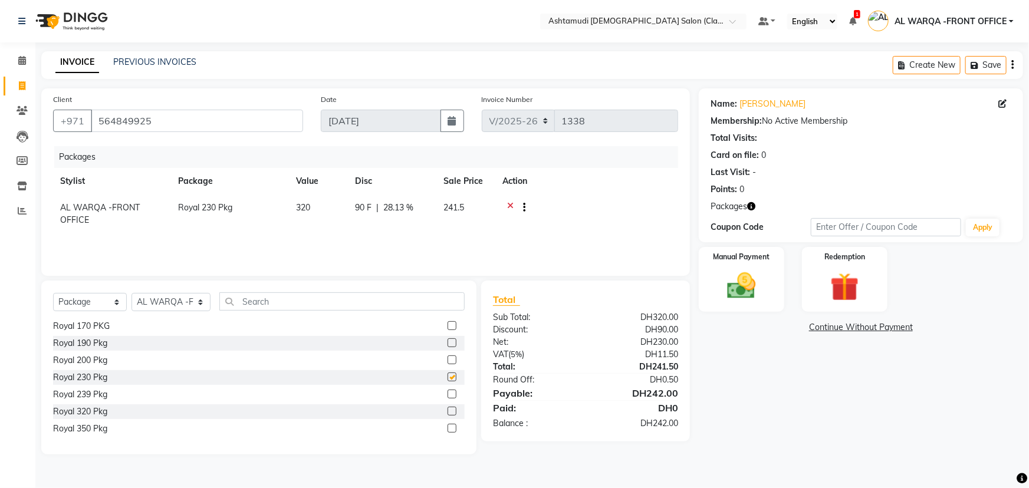
checkbox input "false"
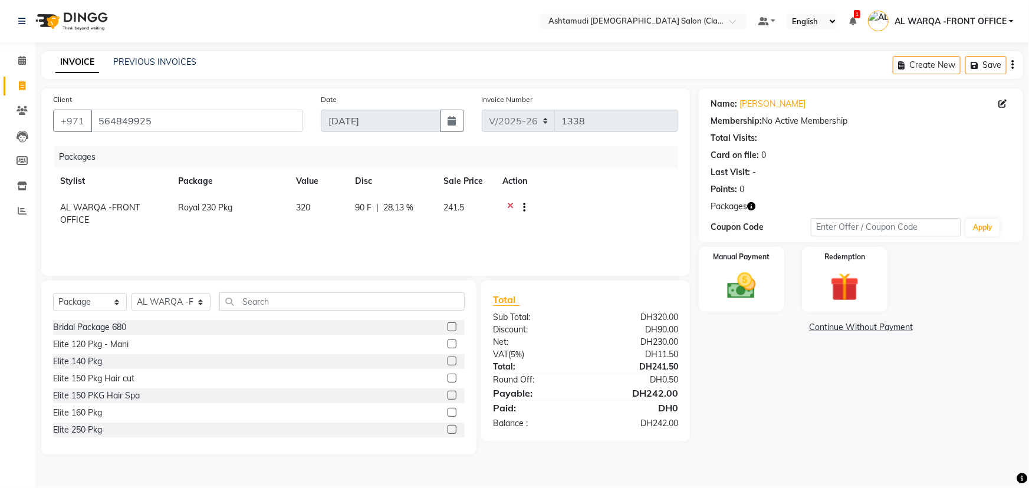
click at [447, 343] on label at bounding box center [451, 344] width 9 height 9
click at [447, 343] on input "checkbox" at bounding box center [451, 345] width 8 height 8
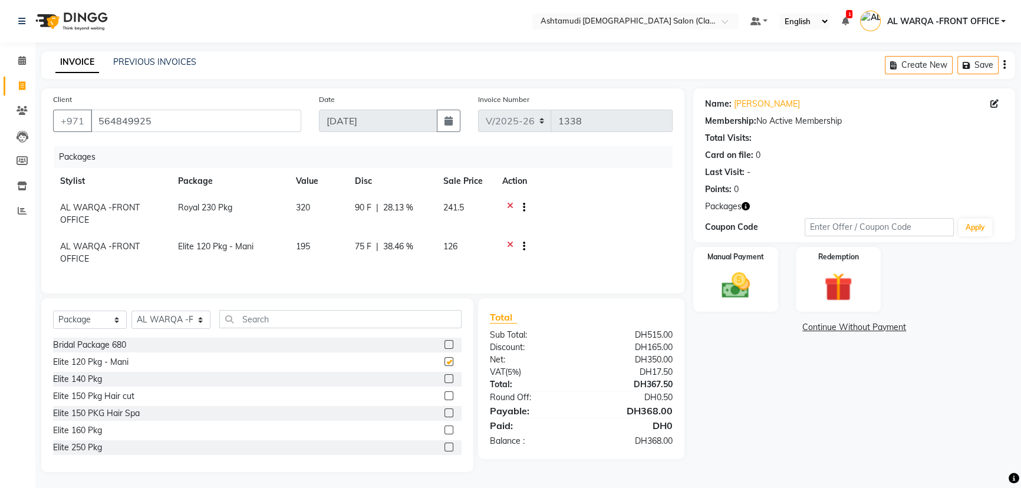
checkbox input "false"
click at [87, 328] on select "Select Service Product Membership Package Voucher Prepaid Gift Card" at bounding box center [90, 320] width 74 height 18
select select "service"
click at [53, 319] on select "Select Service Product Membership Package Voucher Prepaid Gift Card" at bounding box center [90, 320] width 74 height 18
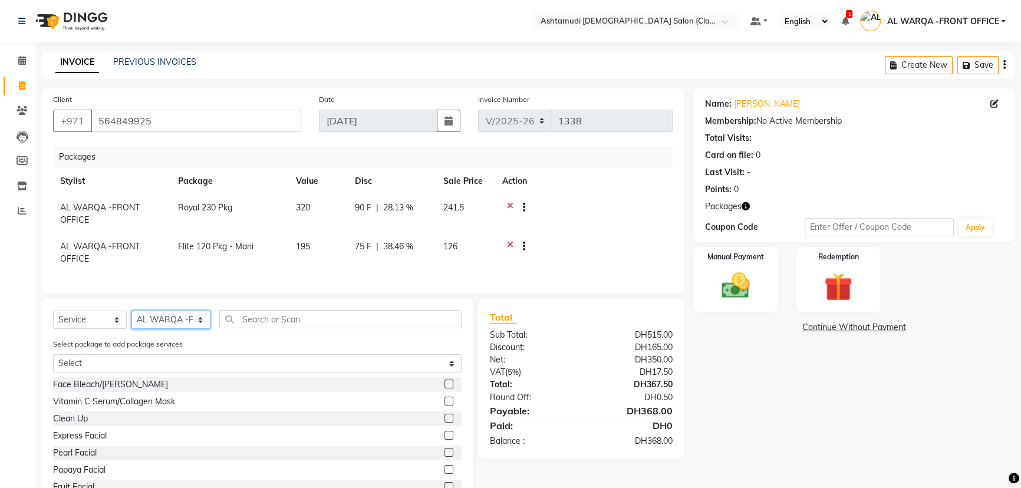
click at [158, 325] on select "Select Stylist AL WARQA -FRONT OFFICE AMEERA [PERSON_NAME] [PERSON_NAME] JILI […" at bounding box center [170, 320] width 79 height 18
select select "82443"
click at [131, 319] on select "Select Stylist AL WARQA -FRONT OFFICE AMEERA [PERSON_NAME] [PERSON_NAME] JILI […" at bounding box center [170, 320] width 79 height 18
click at [255, 327] on input "text" at bounding box center [340, 319] width 242 height 18
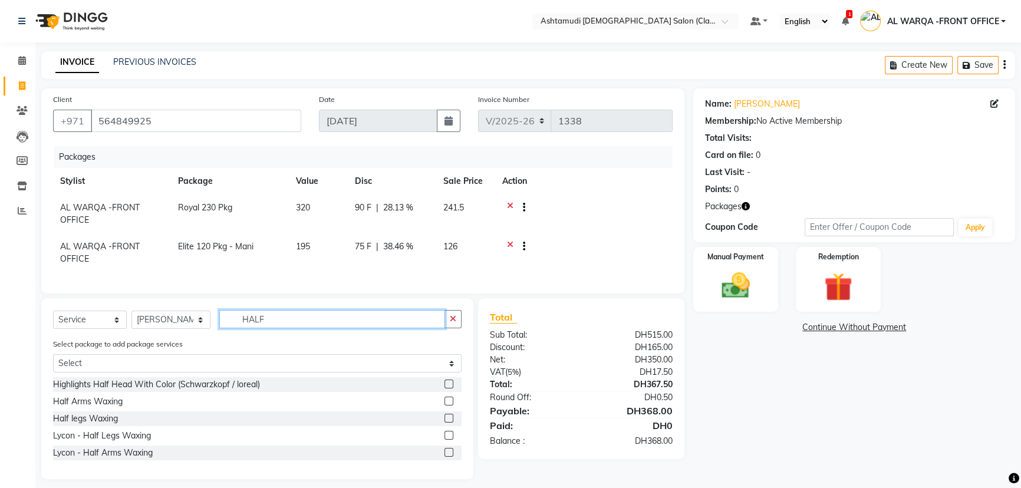
type input "HALF"
click at [447, 423] on label at bounding box center [449, 418] width 9 height 9
click at [447, 423] on input "checkbox" at bounding box center [449, 419] width 8 height 8
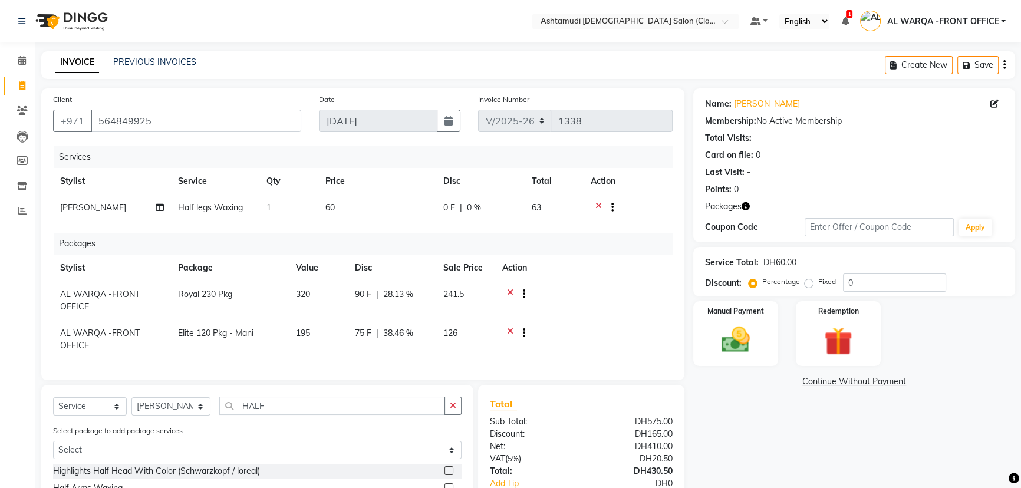
checkbox input "false"
click at [339, 412] on input "HALF" at bounding box center [332, 406] width 226 height 18
type input "H"
type input "UN"
click at [445, 475] on label at bounding box center [449, 470] width 9 height 9
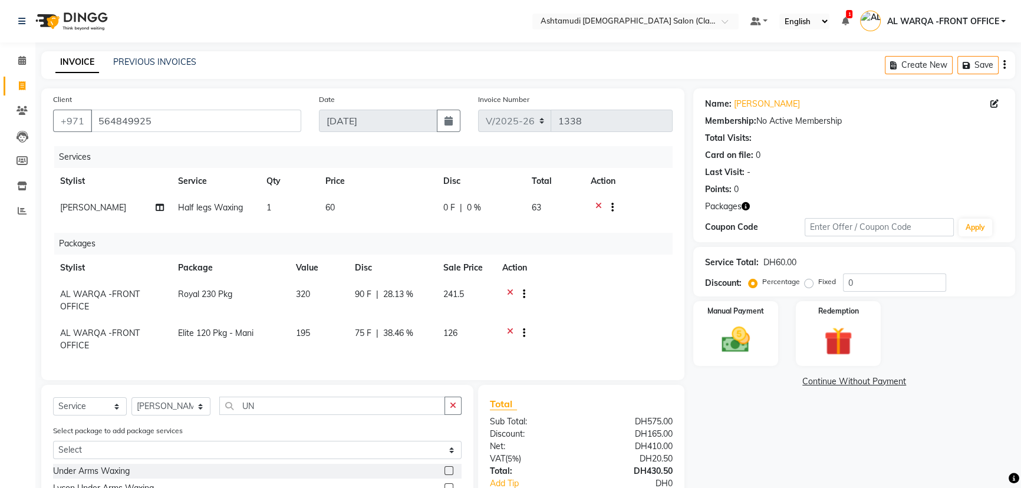
click at [445, 475] on input "checkbox" at bounding box center [449, 472] width 8 height 8
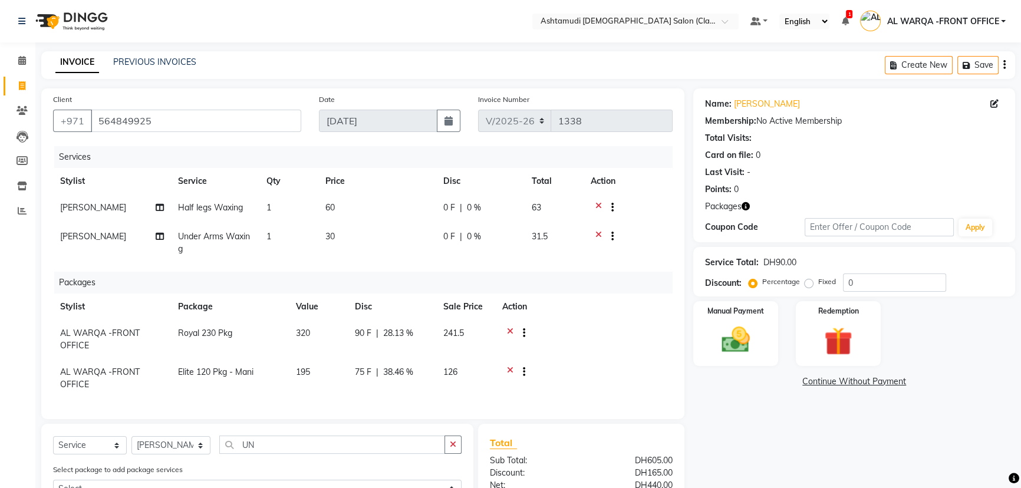
checkbox input "false"
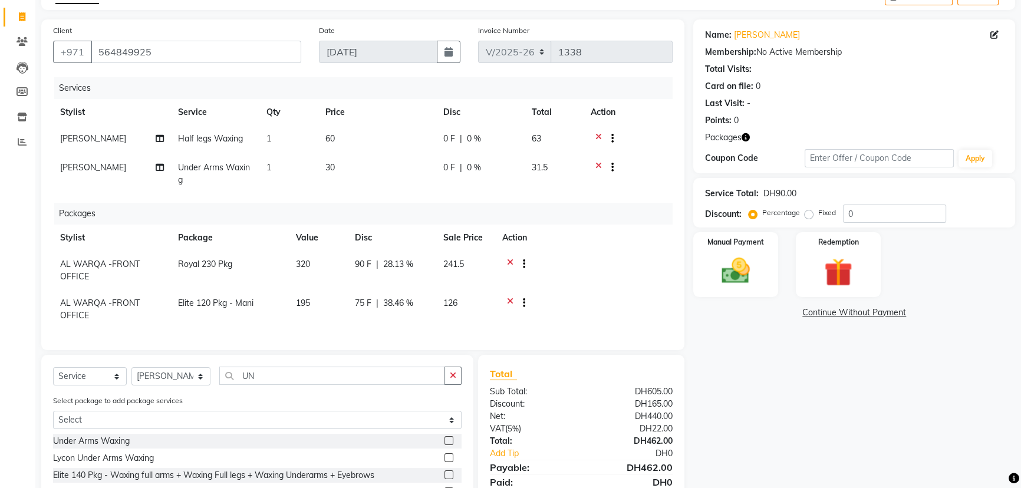
scroll to position [126, 0]
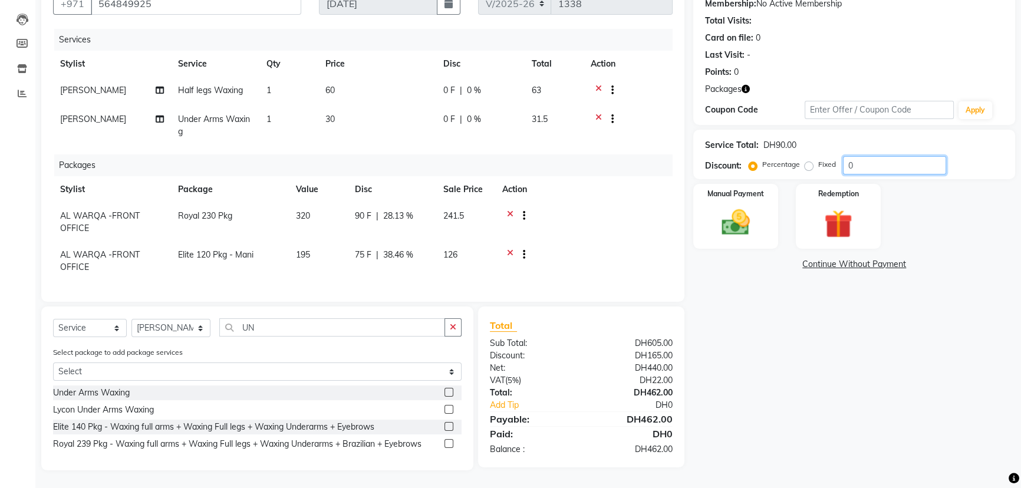
click at [868, 160] on input "0" at bounding box center [894, 165] width 103 height 18
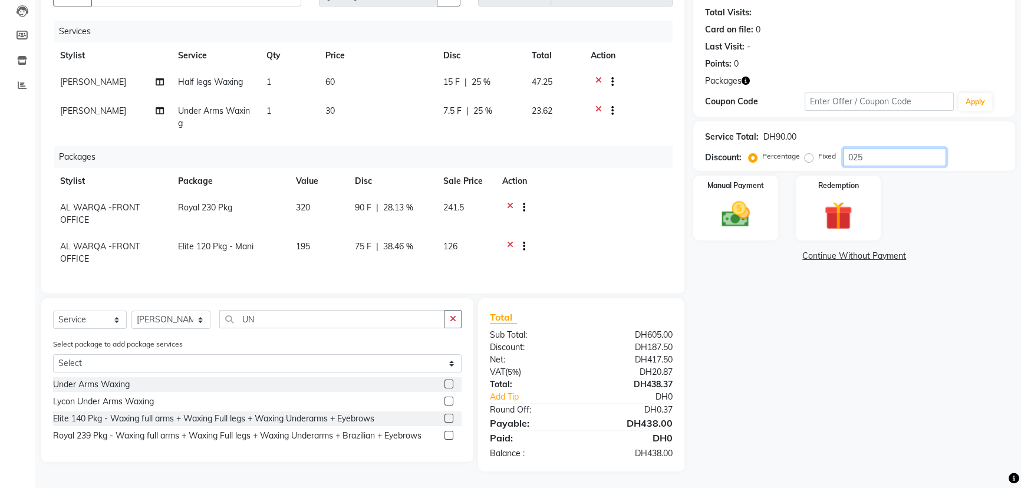
type input "025"
click at [853, 338] on div "Name: Agnes Membership: No Active Membership Total Visits: Card on file: 0 Last…" at bounding box center [858, 217] width 331 height 509
click at [743, 198] on img at bounding box center [736, 215] width 48 height 34
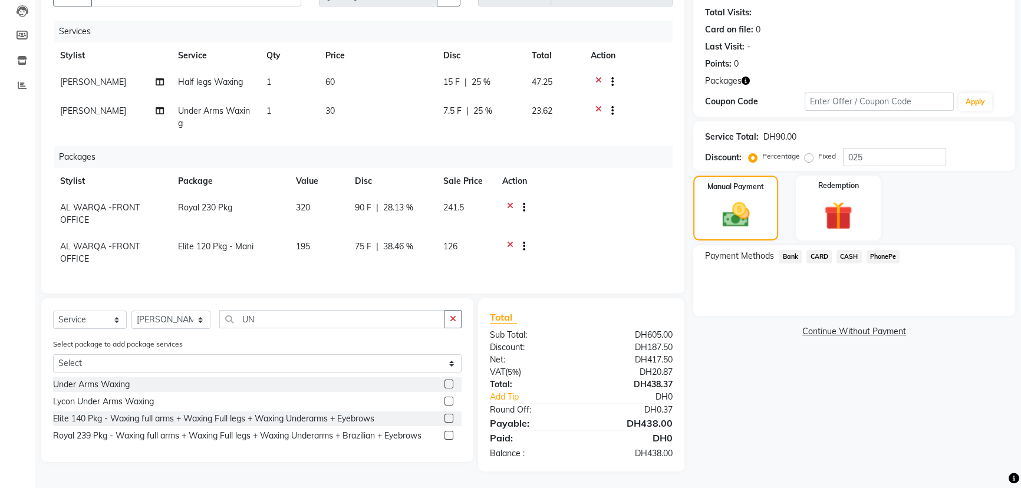
click at [822, 257] on span "CARD" at bounding box center [819, 257] width 25 height 14
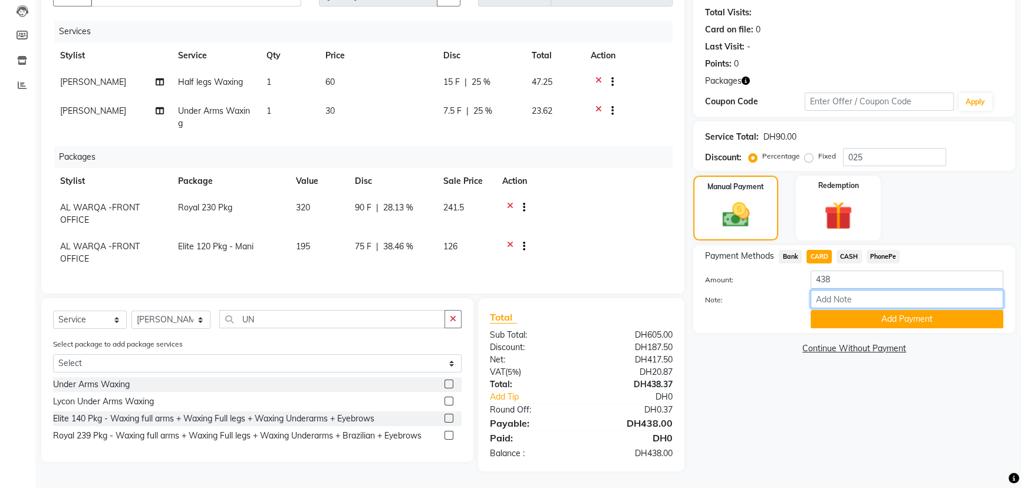
click at [871, 302] on input "Note:" at bounding box center [907, 299] width 193 height 18
type input "AMEERA"
click at [888, 319] on button "Add Payment" at bounding box center [907, 319] width 193 height 18
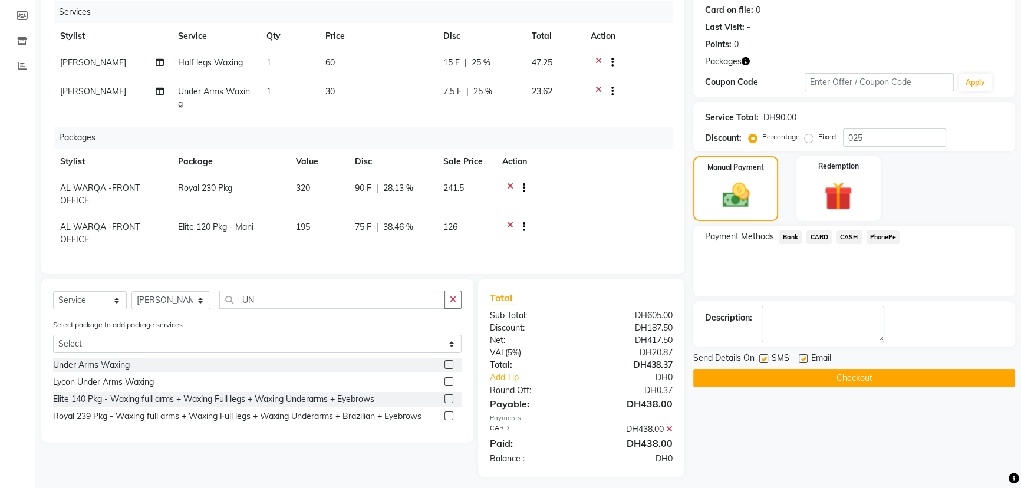
scroll to position [159, 0]
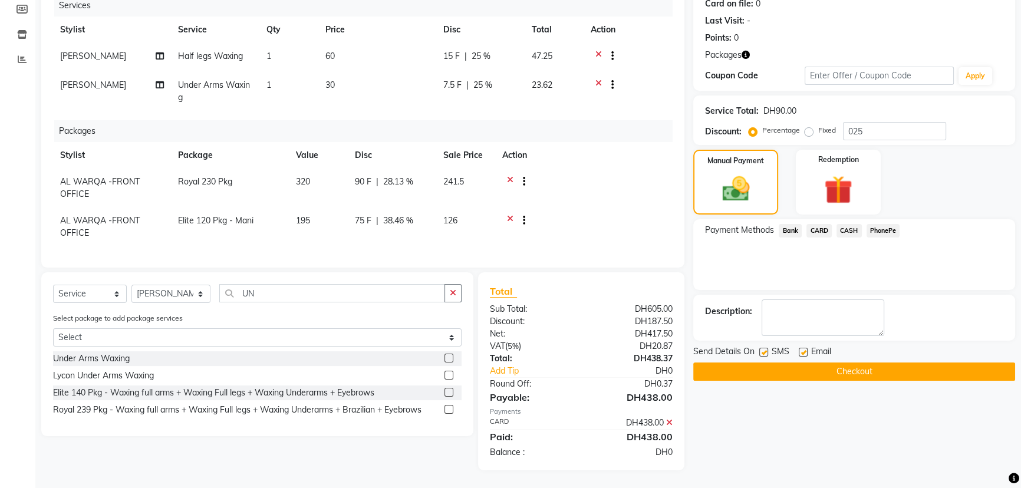
click at [811, 364] on button "Checkout" at bounding box center [854, 372] width 322 height 18
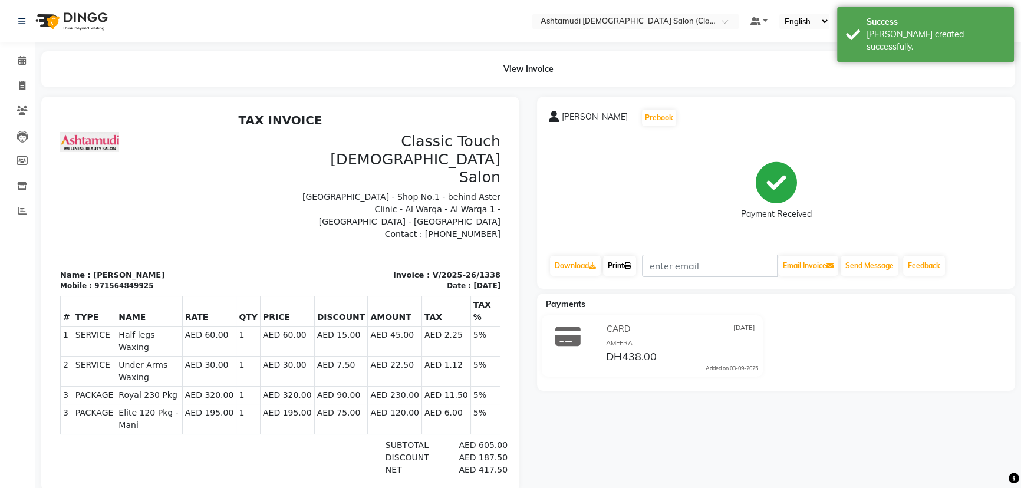
click at [612, 262] on link "Print" at bounding box center [619, 266] width 33 height 20
drag, startPoint x: 100, startPoint y: 236, endPoint x: 141, endPoint y: 242, distance: 41.8
click at [141, 242] on div "TAX INVOICE Classic Touch Ladies Salon Sheikh Turkey Building - Shop No.1 - beh…" at bounding box center [280, 346] width 455 height 466
copy div "564849925 Invoice : V/2025-26/1338 Date : 03/09/2025"
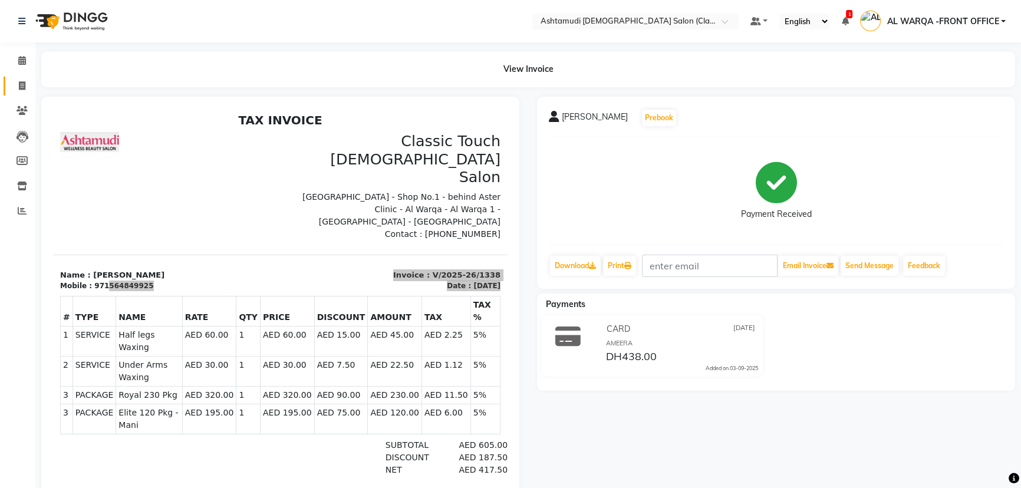
click at [22, 77] on link "Invoice" at bounding box center [18, 86] width 28 height 19
select select "service"
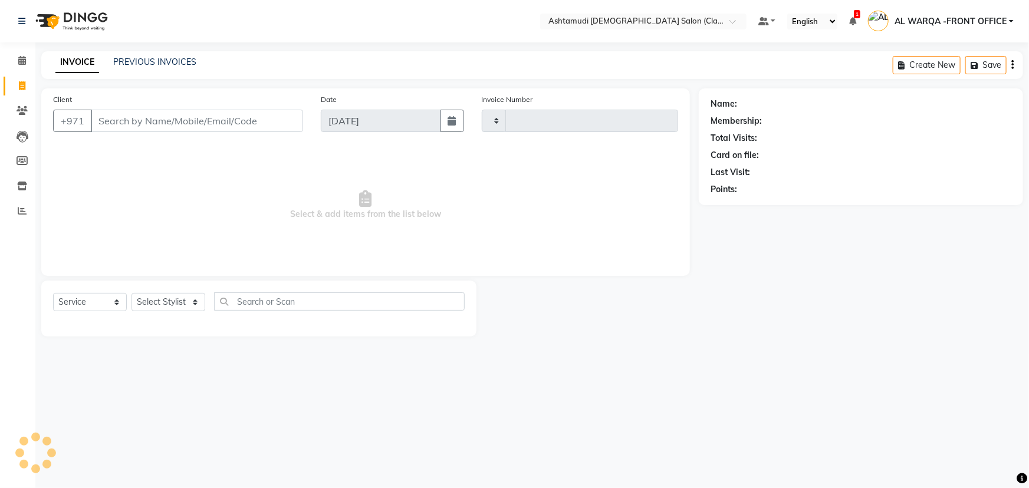
type input "1339"
select select "8201"
click at [126, 124] on input "Client" at bounding box center [197, 121] width 212 height 22
type input "564849925"
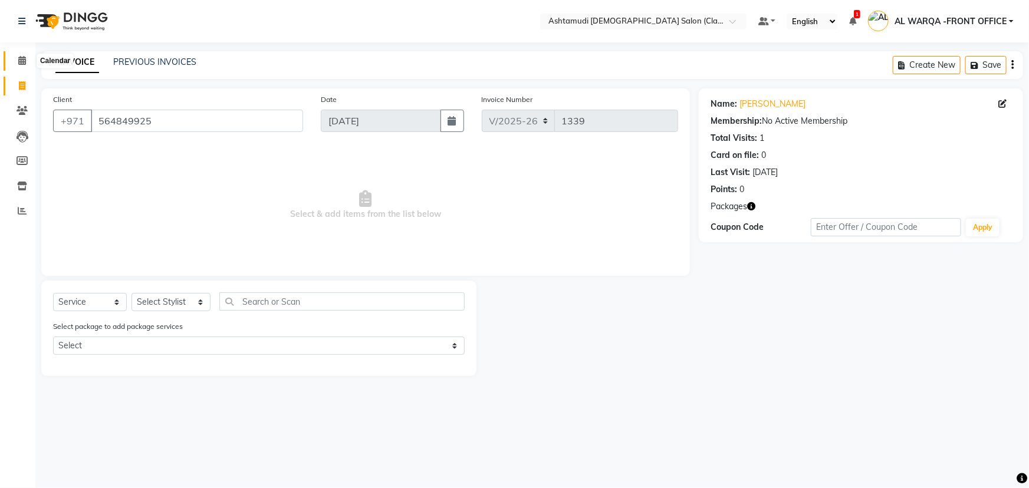
click at [23, 54] on span at bounding box center [22, 61] width 21 height 14
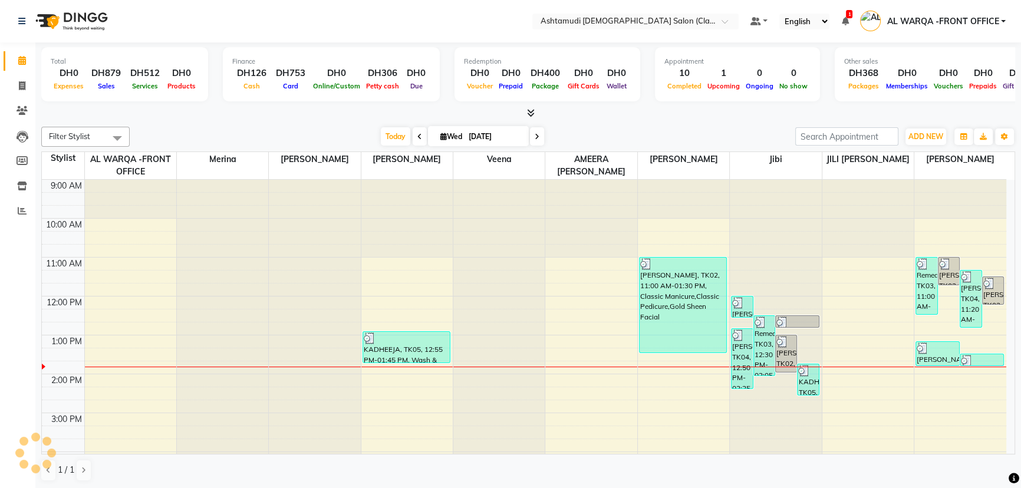
scroll to position [155, 0]
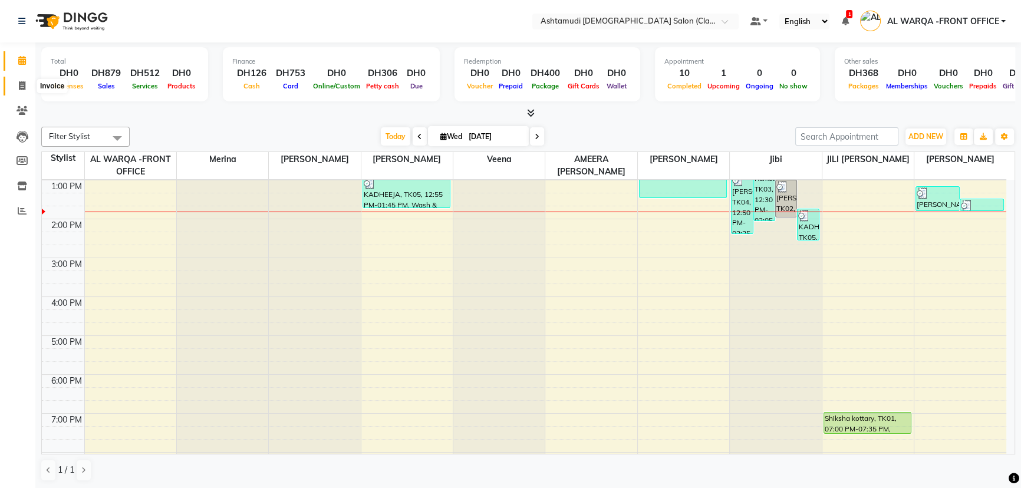
click at [24, 89] on icon at bounding box center [22, 85] width 6 height 9
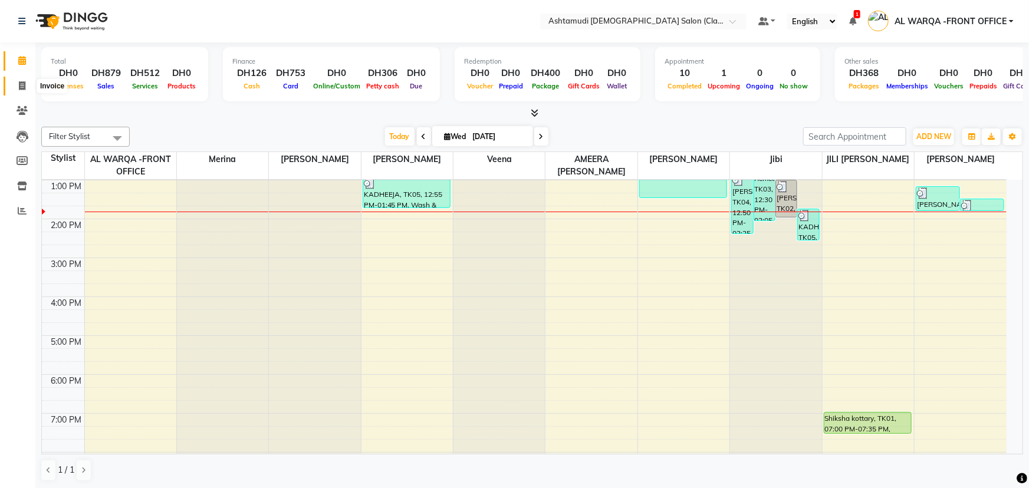
select select "8201"
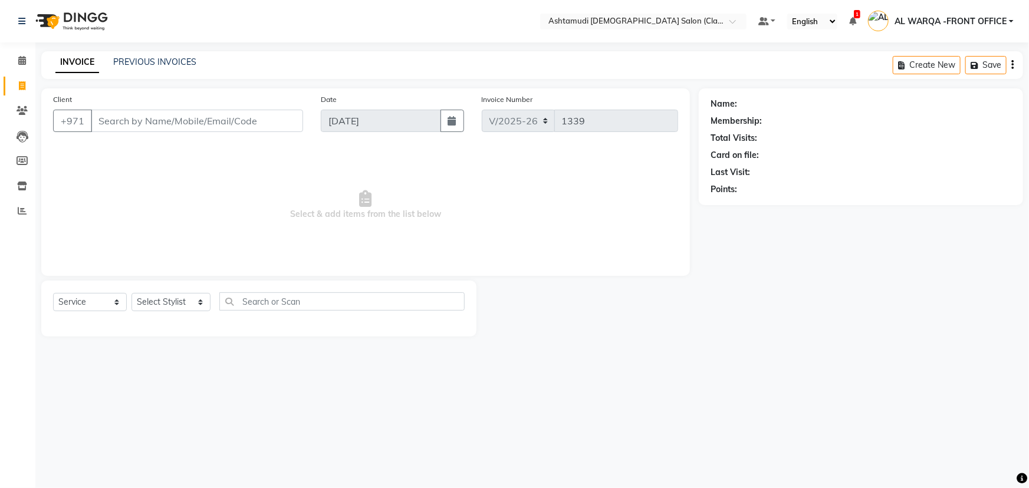
click at [158, 122] on input "Client" at bounding box center [197, 121] width 212 height 22
click at [101, 307] on select "Select Service Product Membership Package Voucher Prepaid Gift Card" at bounding box center [90, 302] width 74 height 18
select select "product"
click at [53, 293] on select "Select Service Product Membership Package Voucher Prepaid Gift Card" at bounding box center [90, 302] width 74 height 18
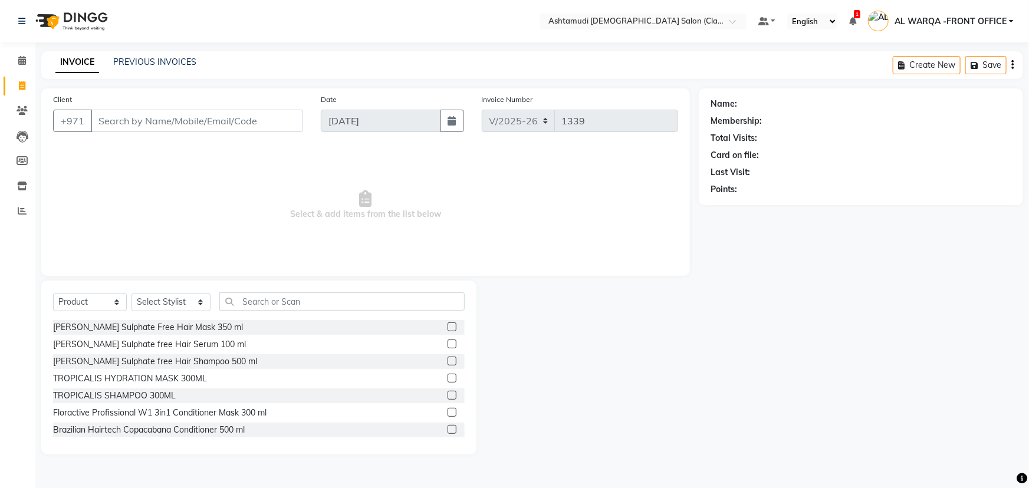
click at [447, 346] on label at bounding box center [451, 344] width 9 height 9
click at [447, 346] on input "checkbox" at bounding box center [451, 345] width 8 height 8
click at [447, 367] on div at bounding box center [451, 363] width 8 height 12
click at [175, 301] on select "Select Stylist AL WARQA -FRONT OFFICE AMEERA [PERSON_NAME] [PERSON_NAME] JILI […" at bounding box center [170, 302] width 79 height 18
click at [447, 345] on label at bounding box center [451, 344] width 9 height 9
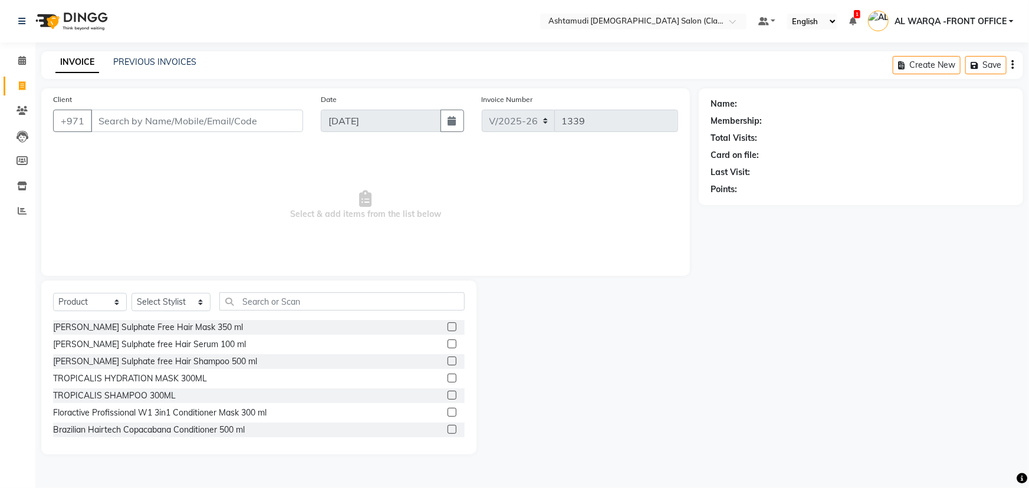
click at [447, 345] on input "checkbox" at bounding box center [451, 345] width 8 height 8
checkbox input "false"
click at [447, 360] on label at bounding box center [451, 361] width 9 height 9
click at [447, 360] on input "checkbox" at bounding box center [451, 362] width 8 height 8
checkbox input "false"
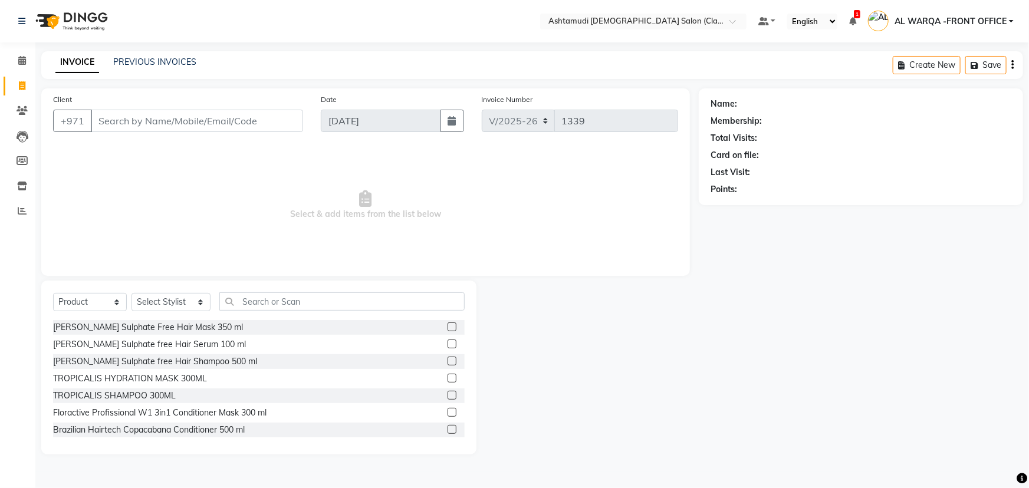
click at [447, 342] on label at bounding box center [451, 344] width 9 height 9
click at [447, 342] on input "checkbox" at bounding box center [451, 345] width 8 height 8
checkbox input "false"
click at [154, 302] on select "Select Stylist AL WARQA -FRONT OFFICE AMEERA [PERSON_NAME] [PERSON_NAME] JILI […" at bounding box center [170, 302] width 79 height 18
select select "80345"
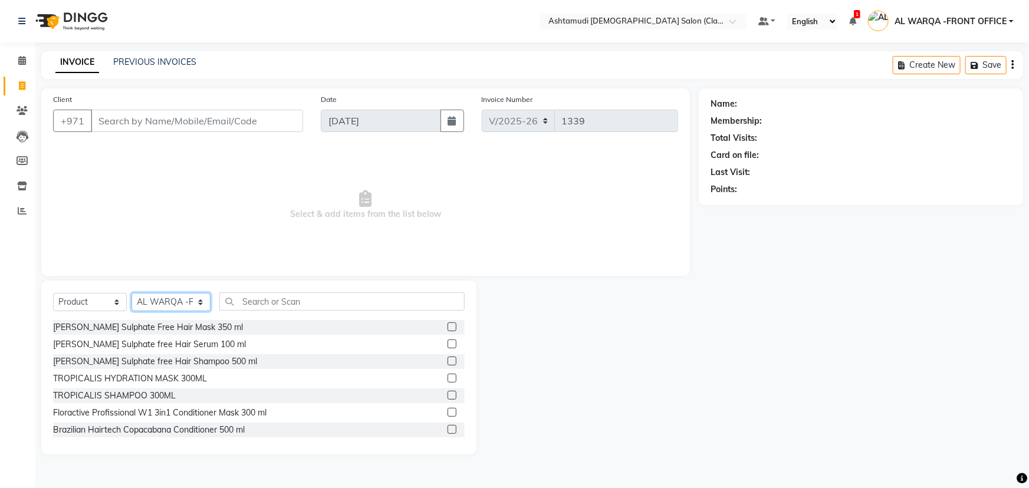
click at [131, 293] on select "Select Stylist AL WARQA -FRONT OFFICE AMEERA [PERSON_NAME] [PERSON_NAME] JILI […" at bounding box center [170, 302] width 79 height 18
click at [447, 323] on label at bounding box center [451, 326] width 9 height 9
click at [447, 324] on input "checkbox" at bounding box center [451, 328] width 8 height 8
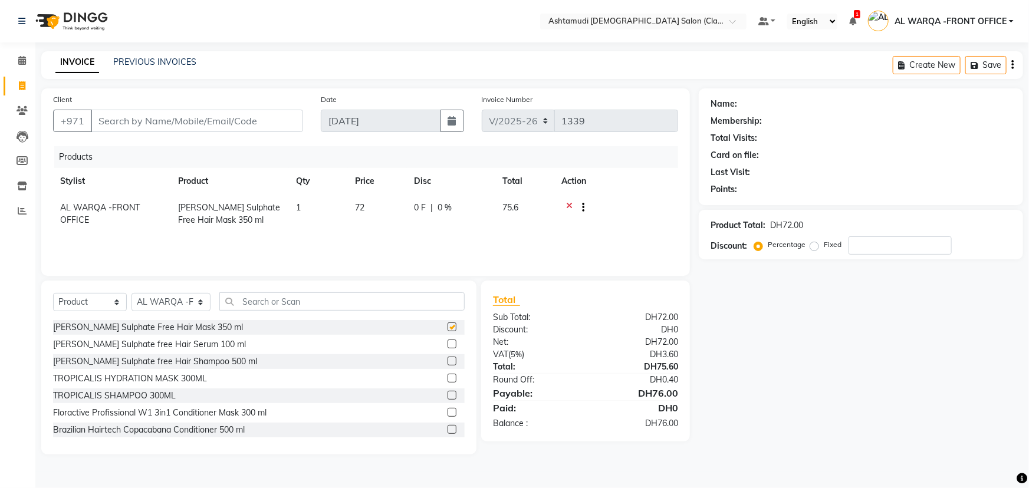
checkbox input "false"
click at [447, 360] on label at bounding box center [451, 361] width 9 height 9
click at [447, 360] on input "checkbox" at bounding box center [451, 362] width 8 height 8
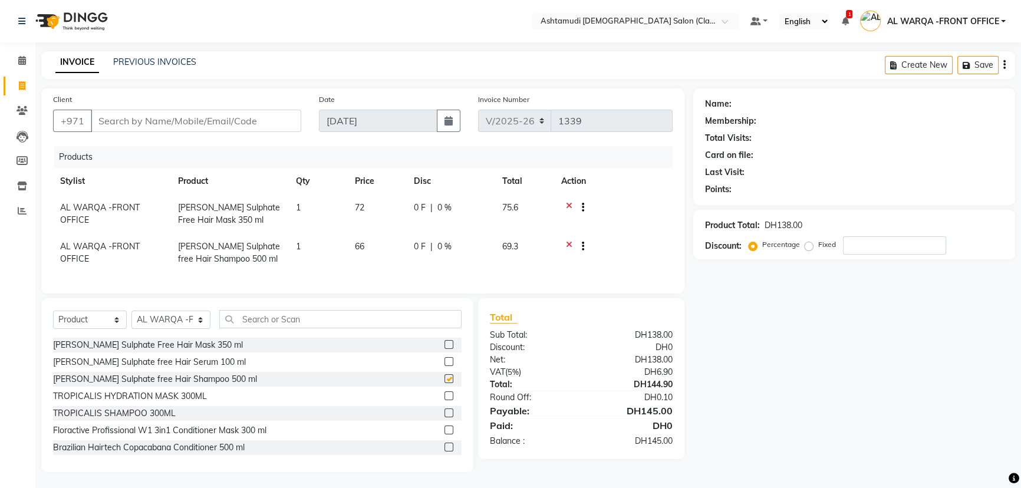
checkbox input "false"
drag, startPoint x: 443, startPoint y: 351, endPoint x: 18, endPoint y: 62, distance: 513.6
click at [18, 62] on icon at bounding box center [22, 60] width 8 height 9
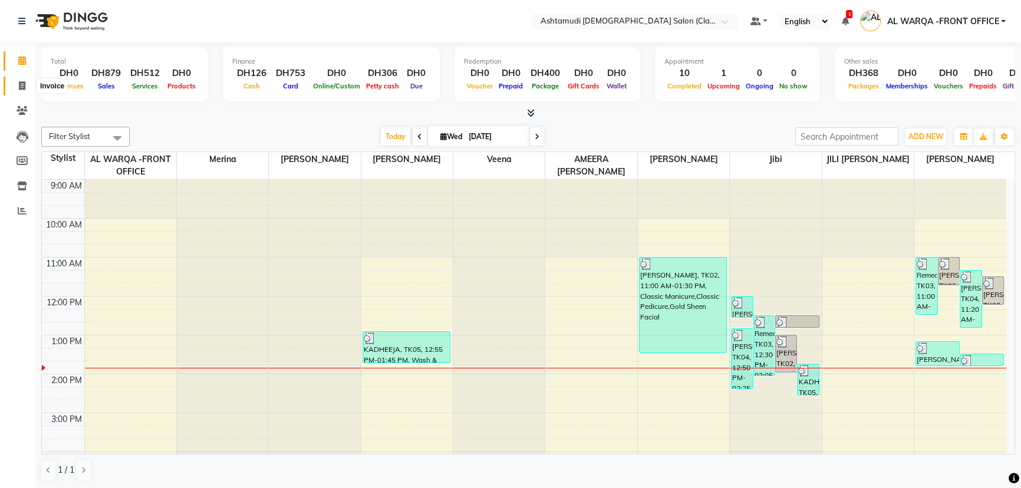
click at [19, 85] on icon at bounding box center [22, 85] width 6 height 9
select select "service"
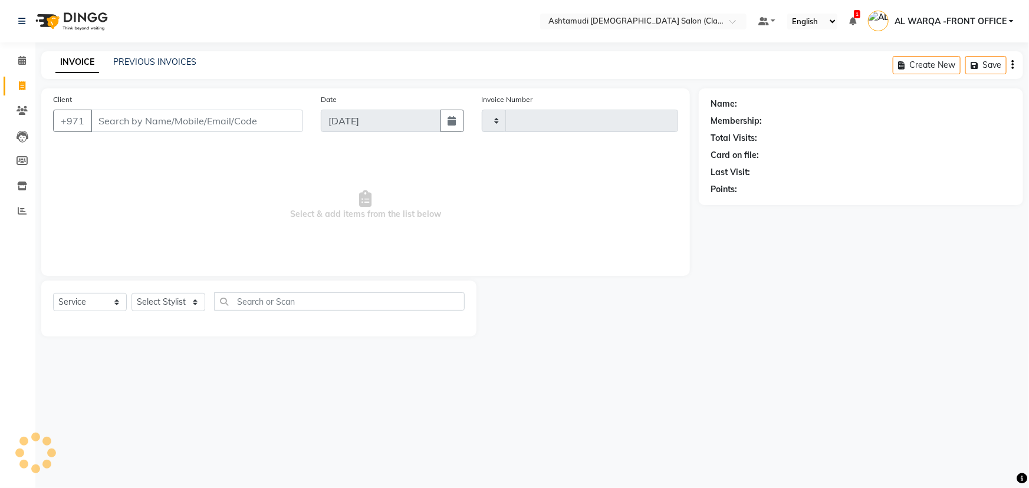
type input "1339"
select select "8201"
click at [141, 114] on input "Client" at bounding box center [197, 121] width 212 height 22
type input "564849925"
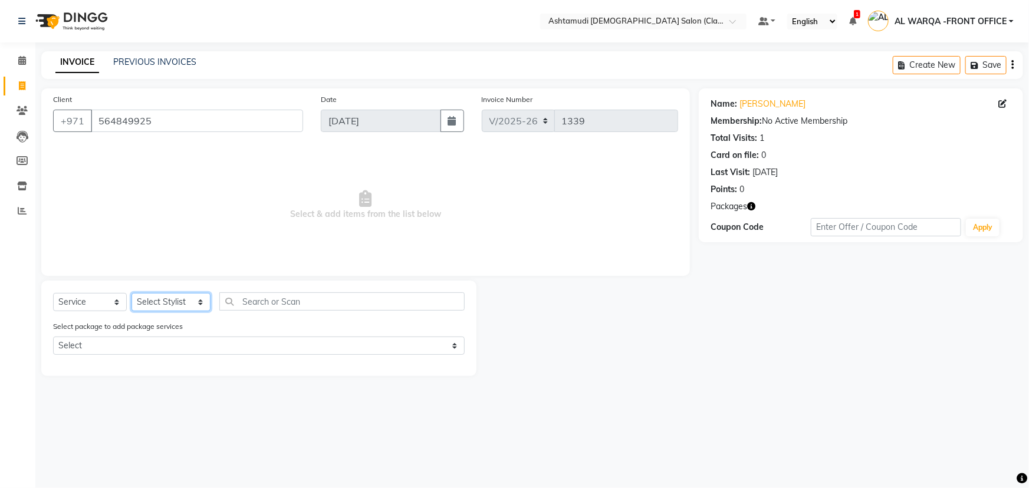
click at [149, 304] on select "Select Stylist AL WARQA -FRONT OFFICE AMEERA [PERSON_NAME] [PERSON_NAME] JILI […" at bounding box center [170, 302] width 79 height 18
select select "82443"
click at [131, 293] on select "Select Stylist AL WARQA -FRONT OFFICE AMEERA [PERSON_NAME] [PERSON_NAME] JILI […" at bounding box center [170, 302] width 79 height 18
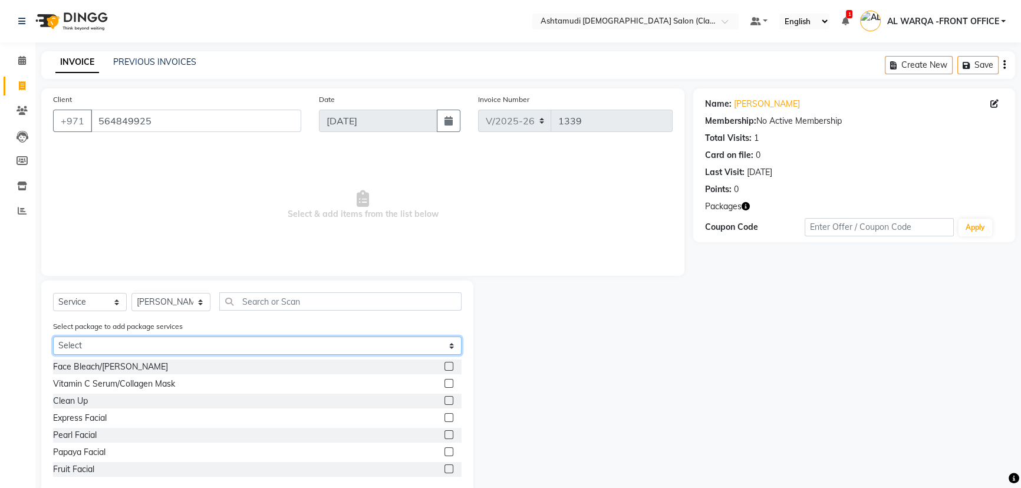
click at [167, 342] on select "Select Elite 120 Pkg - Mani Royal 230 Pkg" at bounding box center [257, 346] width 409 height 18
select select "2: Object"
click at [53, 337] on select "Select Elite 120 Pkg - Mani Royal 230 Pkg" at bounding box center [257, 346] width 409 height 18
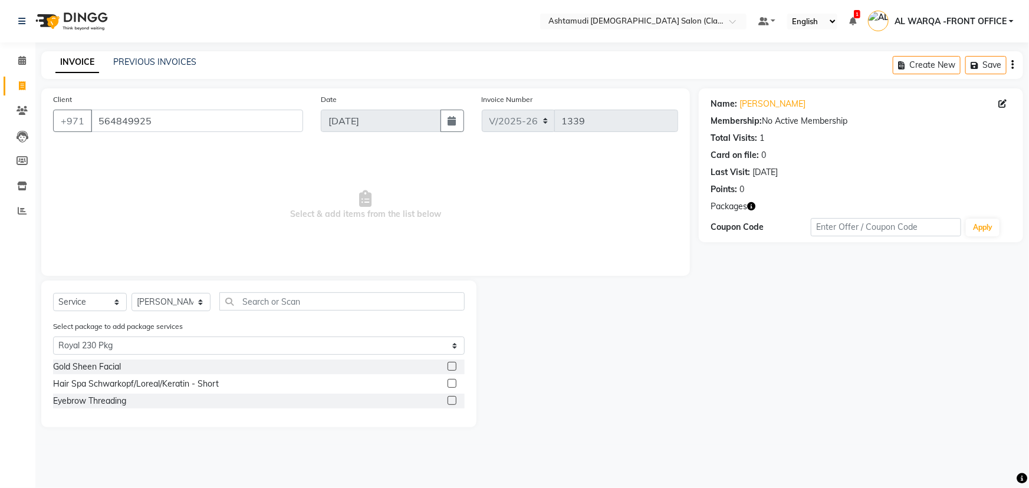
click at [455, 364] on label at bounding box center [451, 366] width 9 height 9
click at [455, 364] on input "checkbox" at bounding box center [451, 367] width 8 height 8
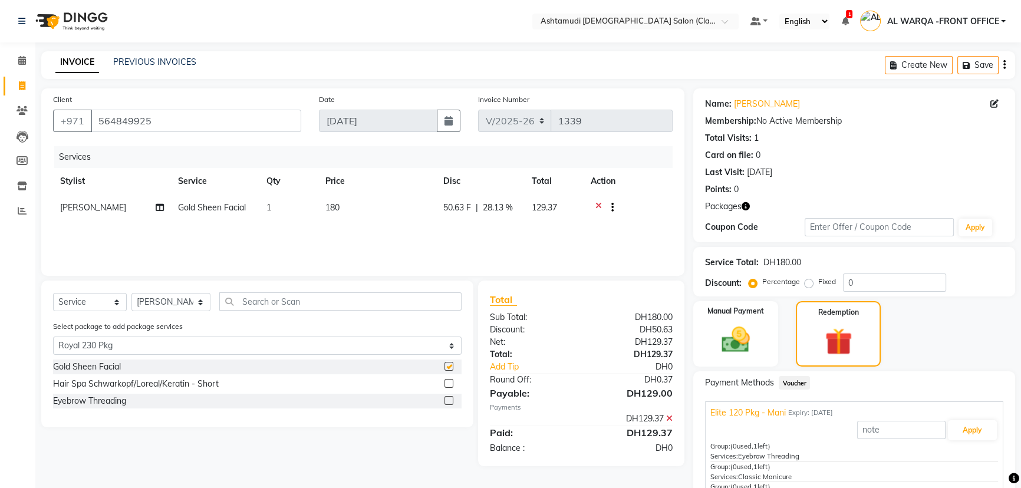
checkbox input "false"
click at [159, 300] on select "Select Stylist AL WARQA -FRONT OFFICE AMEERA [PERSON_NAME] [PERSON_NAME] JILI […" at bounding box center [170, 302] width 79 height 18
select select "88890"
click at [131, 293] on select "Select Stylist AL WARQA -FRONT OFFICE AMEERA [PERSON_NAME] [PERSON_NAME] JILI […" at bounding box center [170, 302] width 79 height 18
click at [449, 384] on label at bounding box center [449, 383] width 9 height 9
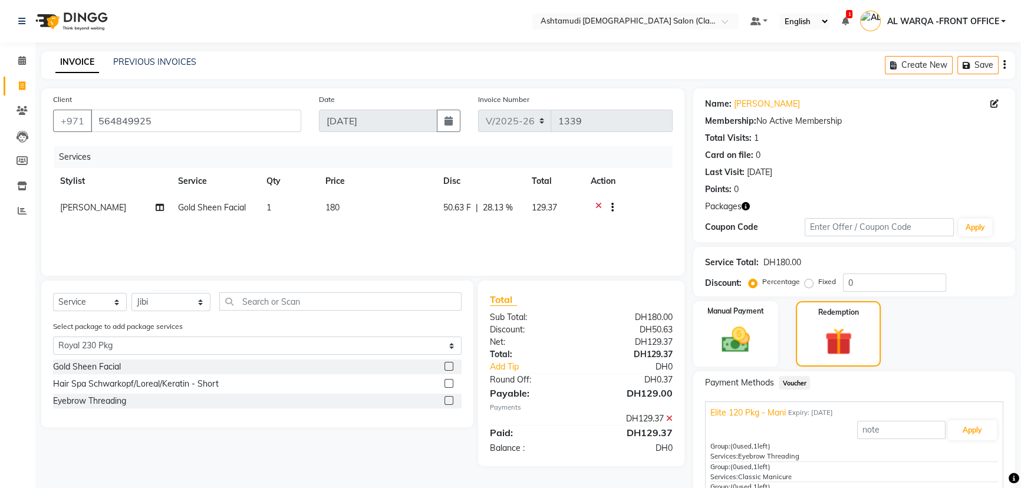
click at [449, 384] on input "checkbox" at bounding box center [449, 384] width 8 height 8
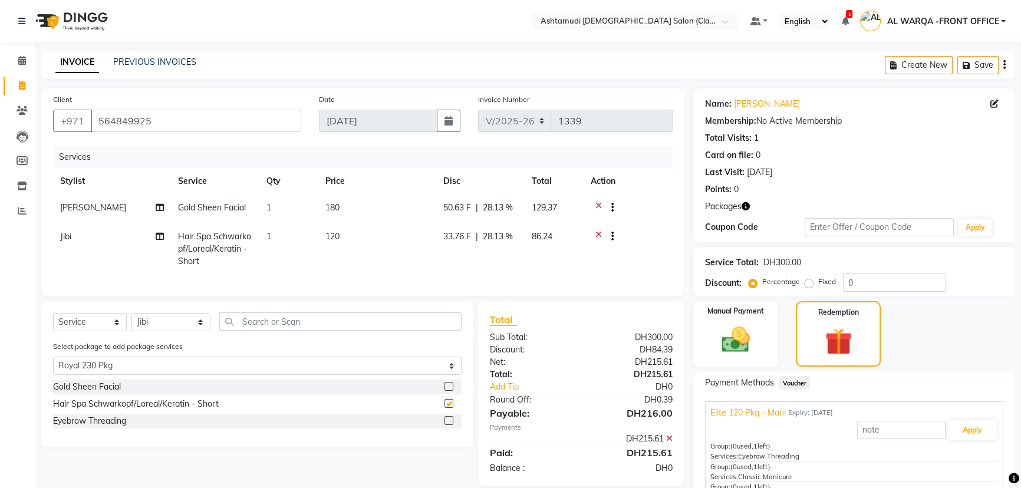
checkbox input "false"
click at [447, 425] on label at bounding box center [449, 420] width 9 height 9
click at [447, 425] on input "checkbox" at bounding box center [449, 421] width 8 height 8
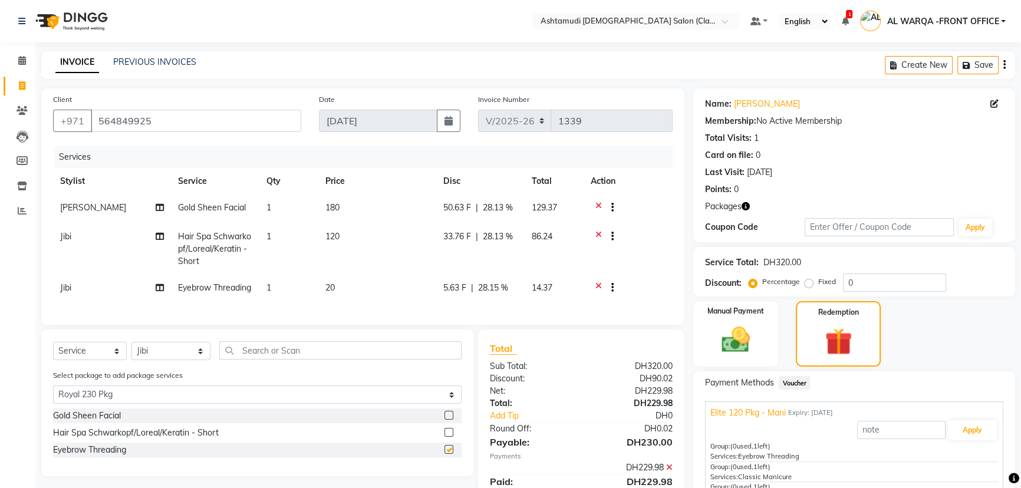
checkbox input "false"
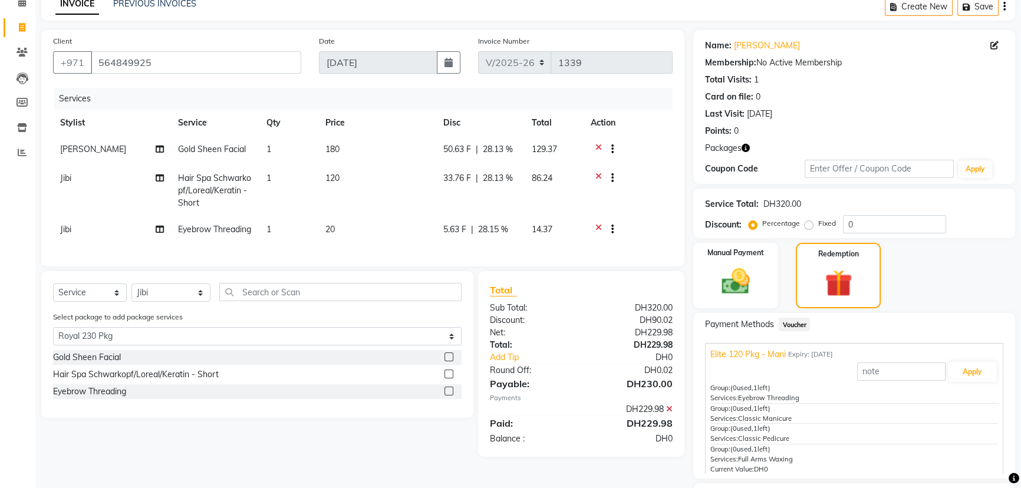
scroll to position [157, 0]
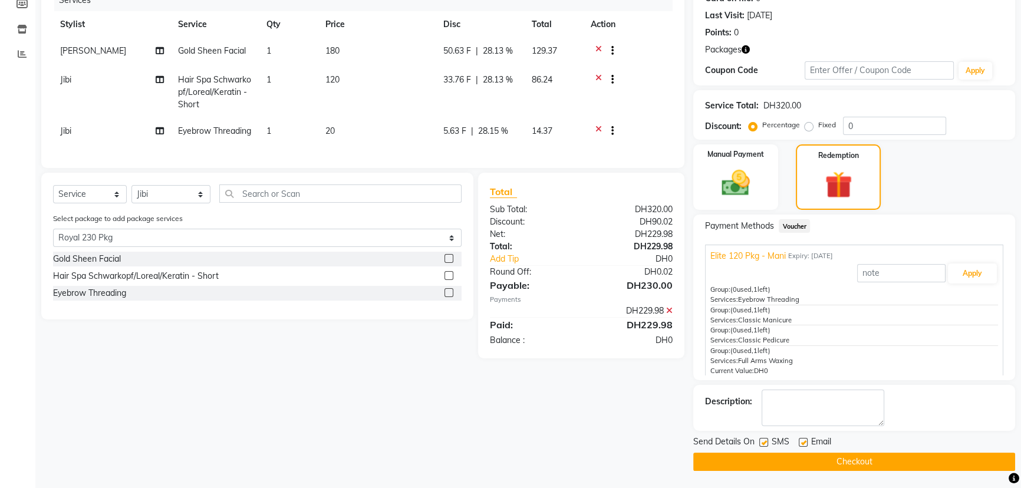
click at [840, 462] on button "Checkout" at bounding box center [854, 462] width 322 height 18
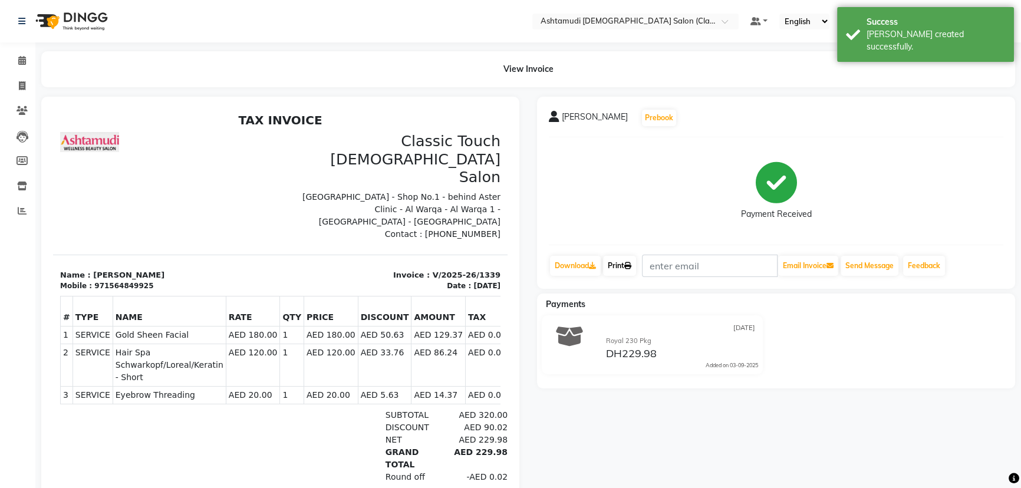
click at [628, 266] on icon at bounding box center [627, 265] width 7 height 7
drag, startPoint x: 158, startPoint y: 193, endPoint x: 134, endPoint y: 191, distance: 24.3
click at [158, 193] on div "TAX INVOICE Classic Touch Ladies Salon Sheikh Turkey Building - Shop No.1 - beh…" at bounding box center [280, 324] width 455 height 423
click at [19, 83] on icon at bounding box center [22, 85] width 6 height 9
select select "service"
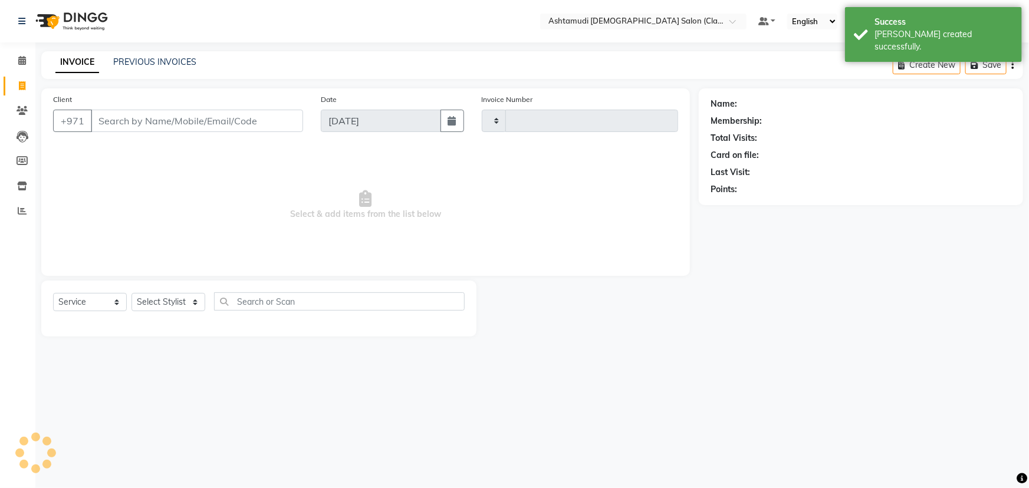
type input "1340"
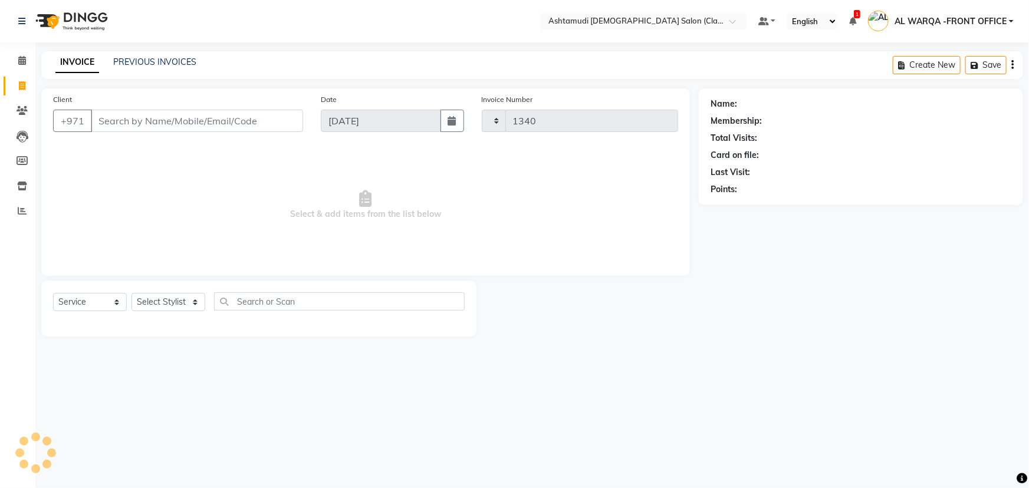
select select "8201"
drag, startPoint x: 135, startPoint y: 123, endPoint x: 129, endPoint y: 116, distance: 9.2
click at [135, 123] on input "Client" at bounding box center [197, 121] width 212 height 22
type input "564849925"
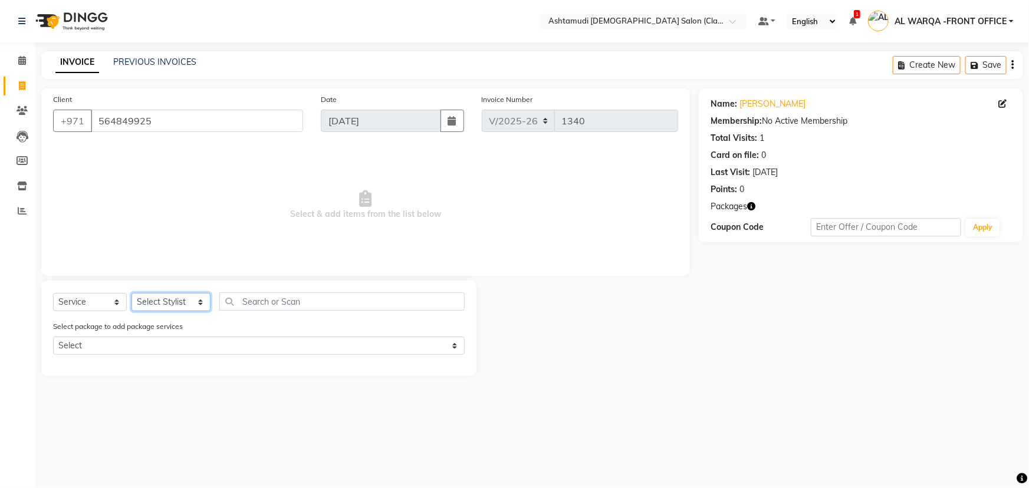
click at [150, 295] on select "Select Stylist AL WARQA -FRONT OFFICE AMEERA [PERSON_NAME] [PERSON_NAME] JILI […" at bounding box center [170, 302] width 79 height 18
select select "82444"
click at [131, 293] on select "Select Stylist AL WARQA -FRONT OFFICE AMEERA [PERSON_NAME] [PERSON_NAME] JILI […" at bounding box center [170, 302] width 79 height 18
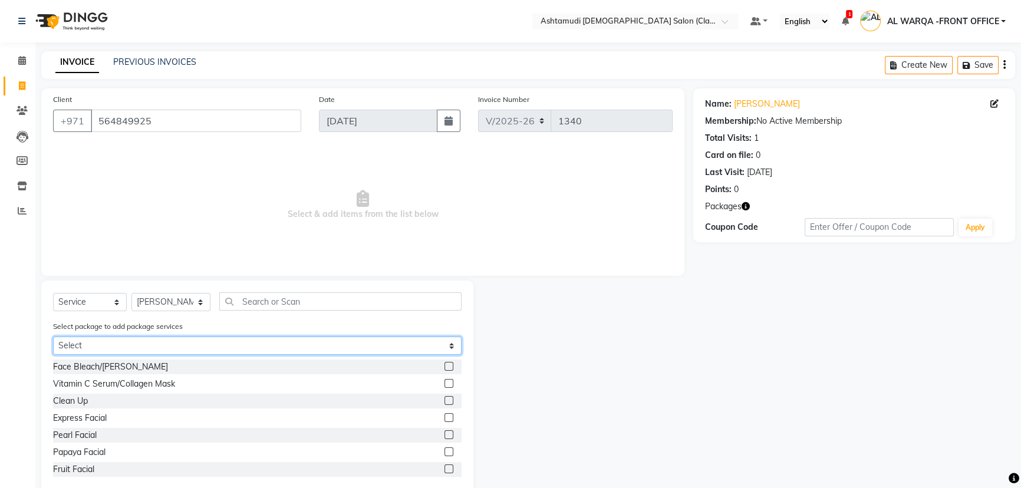
click at [161, 344] on select "Select Elite 120 Pkg - Mani Royal 230 Pkg" at bounding box center [257, 346] width 409 height 18
select select "1: Object"
click at [53, 337] on select "Select Elite 120 Pkg - Mani Royal 230 Pkg" at bounding box center [257, 346] width 409 height 18
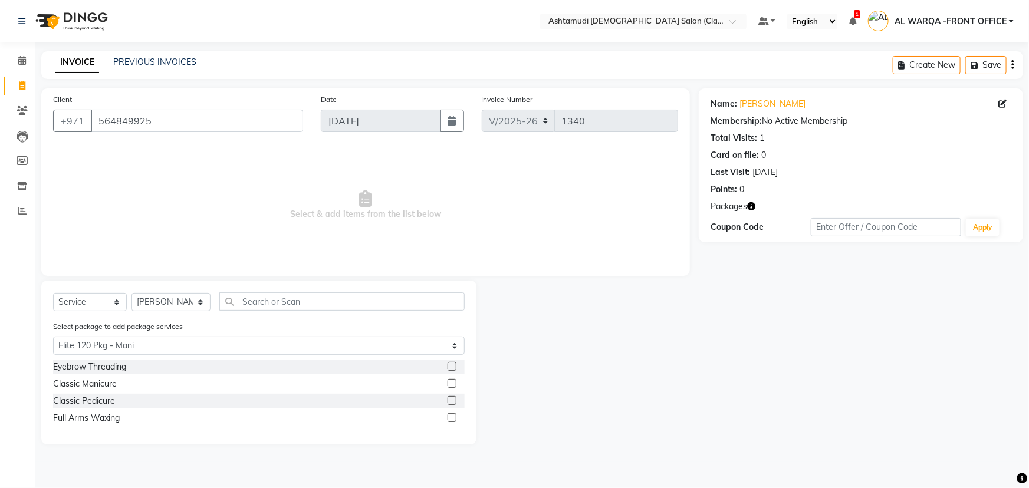
click at [455, 382] on label at bounding box center [451, 383] width 9 height 9
click at [455, 382] on input "checkbox" at bounding box center [451, 384] width 8 height 8
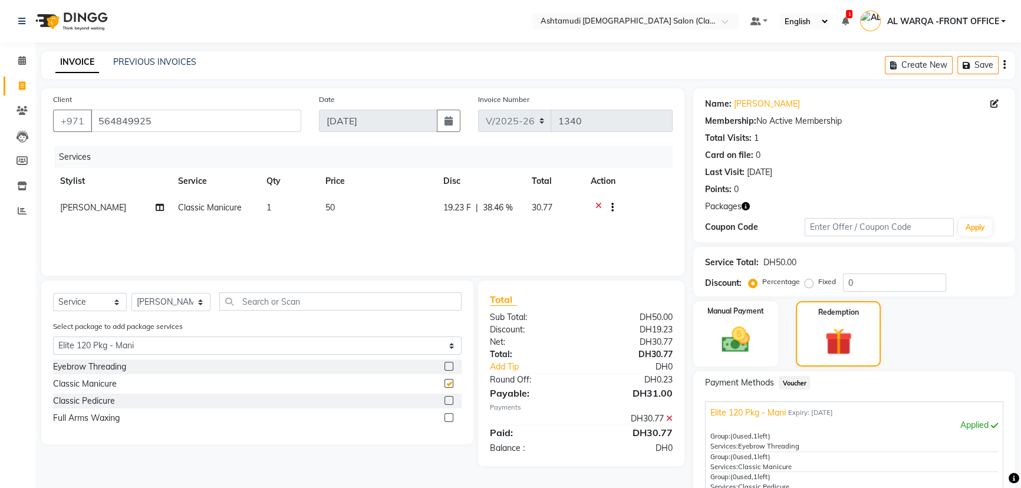
checkbox input "false"
click at [450, 400] on label at bounding box center [449, 400] width 9 height 9
click at [450, 400] on input "checkbox" at bounding box center [449, 401] width 8 height 8
checkbox input "false"
click at [152, 305] on select "Select Stylist AL WARQA -FRONT OFFICE AMEERA [PERSON_NAME] [PERSON_NAME] JILI […" at bounding box center [170, 302] width 79 height 18
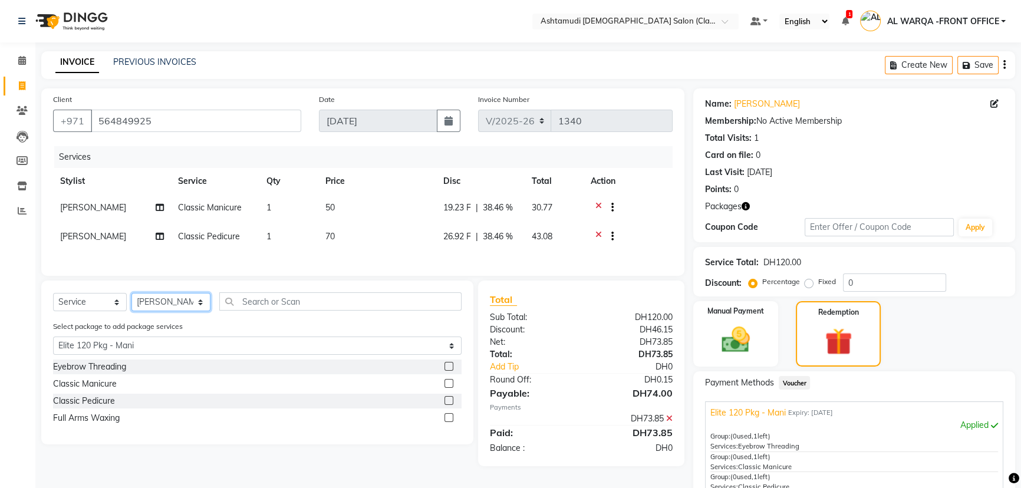
select select "82443"
click at [131, 299] on select "Select Stylist AL WARQA -FRONT OFFICE AMEERA [PERSON_NAME] [PERSON_NAME] JILI […" at bounding box center [170, 302] width 79 height 18
click at [446, 422] on label at bounding box center [449, 417] width 9 height 9
click at [446, 422] on input "checkbox" at bounding box center [449, 418] width 8 height 8
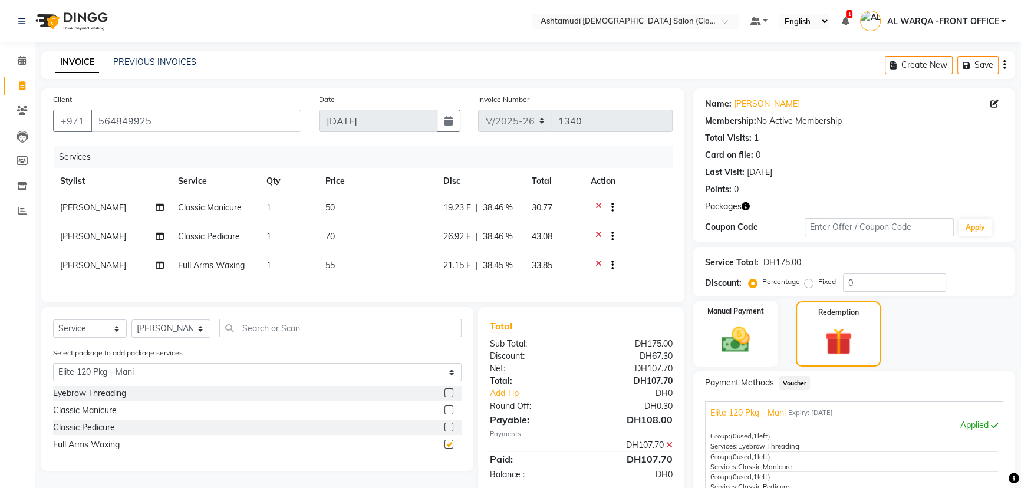
checkbox input "false"
click at [144, 334] on select "Select Stylist AL WARQA -FRONT OFFICE AMEERA [PERSON_NAME] [PERSON_NAME] JILI […" at bounding box center [170, 329] width 79 height 18
select select "88890"
click at [131, 328] on select "Select Stylist AL WARQA -FRONT OFFICE AMEERA [PERSON_NAME] [PERSON_NAME] JILI […" at bounding box center [170, 329] width 79 height 18
click at [450, 397] on label at bounding box center [449, 393] width 9 height 9
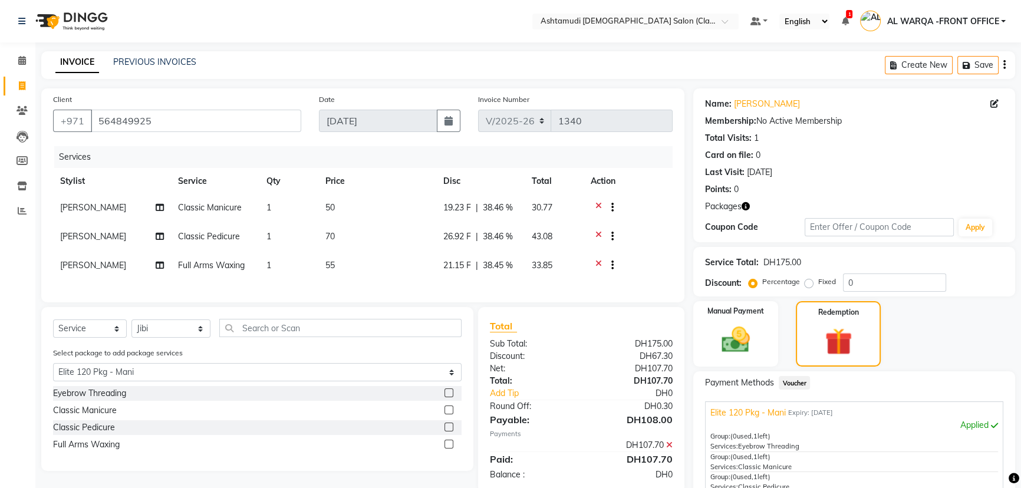
click at [450, 397] on input "checkbox" at bounding box center [449, 394] width 8 height 8
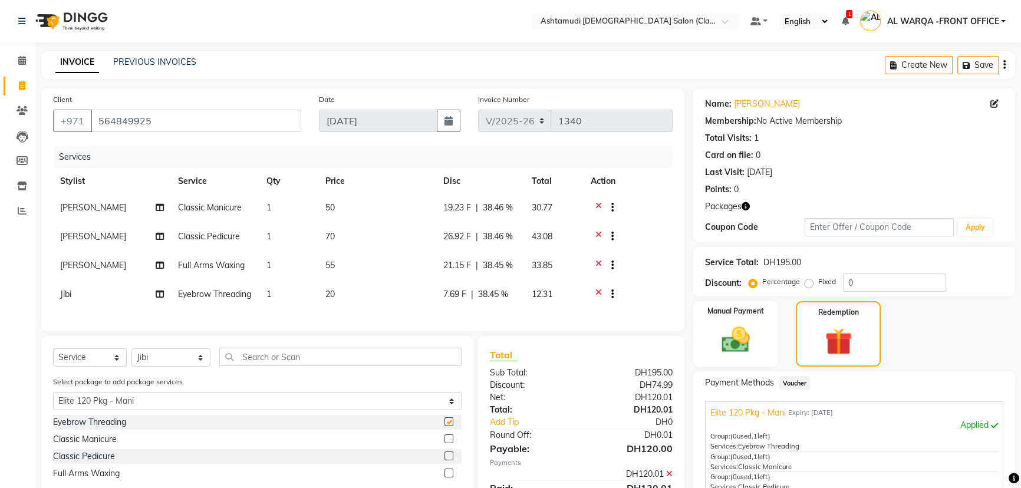
checkbox input "false"
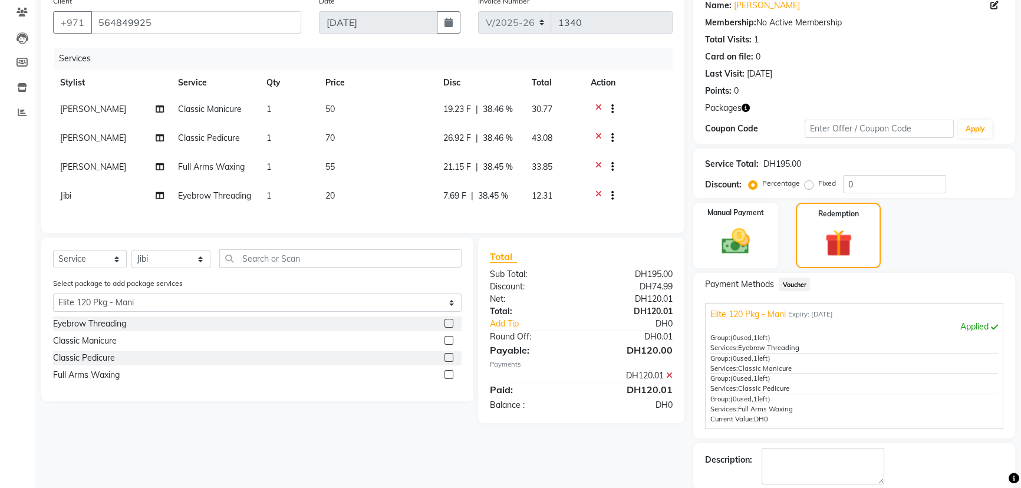
scroll to position [157, 0]
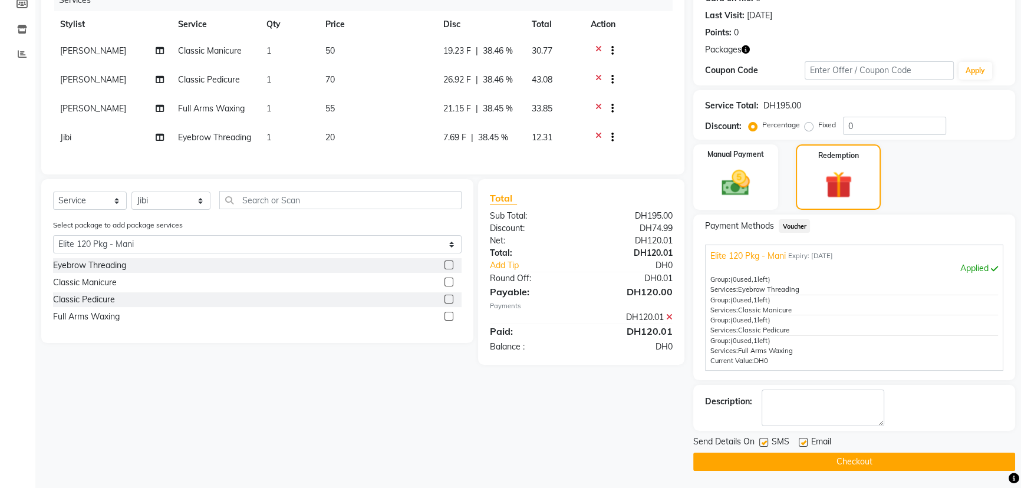
click at [759, 458] on button "Checkout" at bounding box center [854, 462] width 322 height 18
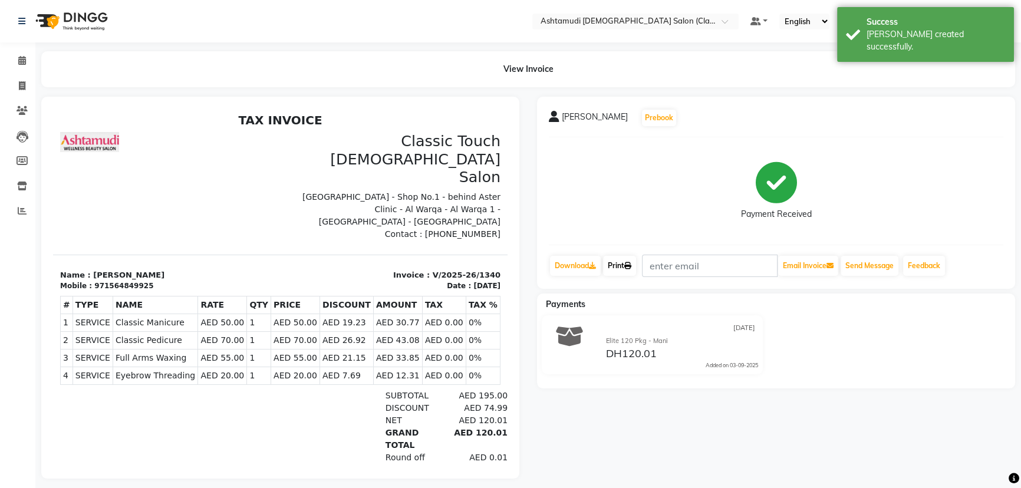
click at [624, 261] on link "Print" at bounding box center [619, 266] width 33 height 20
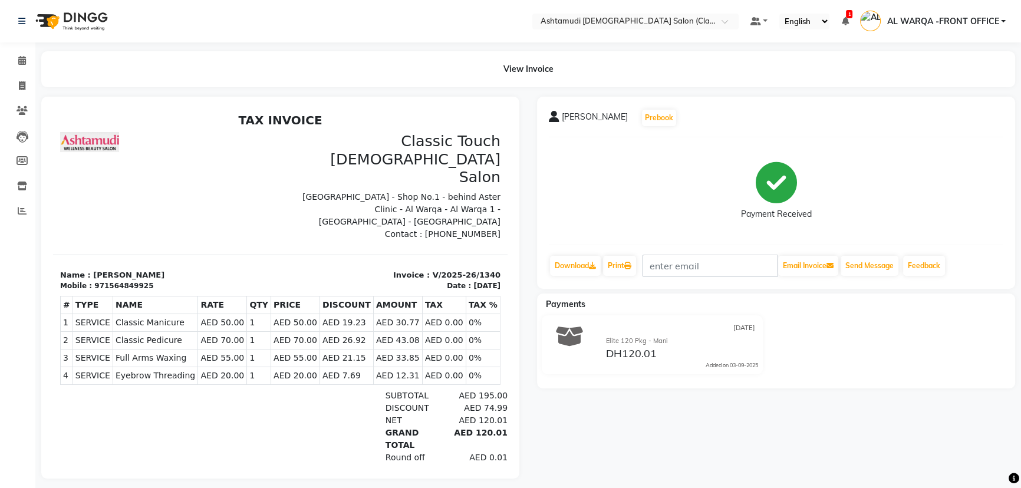
click at [83, 108] on html "TAX INVOICE Classic Touch Ladies Salon Sheikh Turkey Building - Shop No.1 - beh…" at bounding box center [280, 314] width 455 height 413
click at [15, 206] on span at bounding box center [22, 212] width 21 height 14
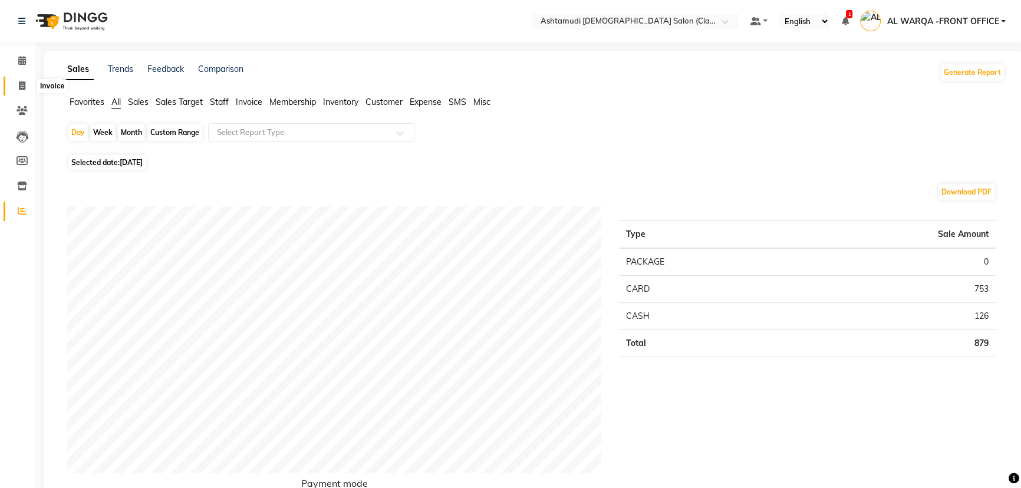
click at [21, 87] on icon at bounding box center [22, 85] width 6 height 9
select select "service"
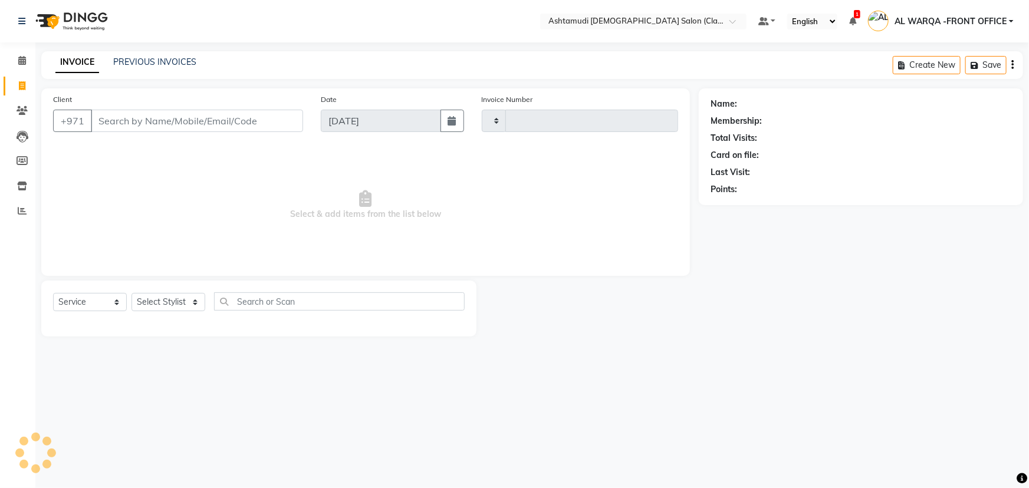
type input "1341"
select select "8201"
click at [23, 56] on icon at bounding box center [22, 60] width 8 height 9
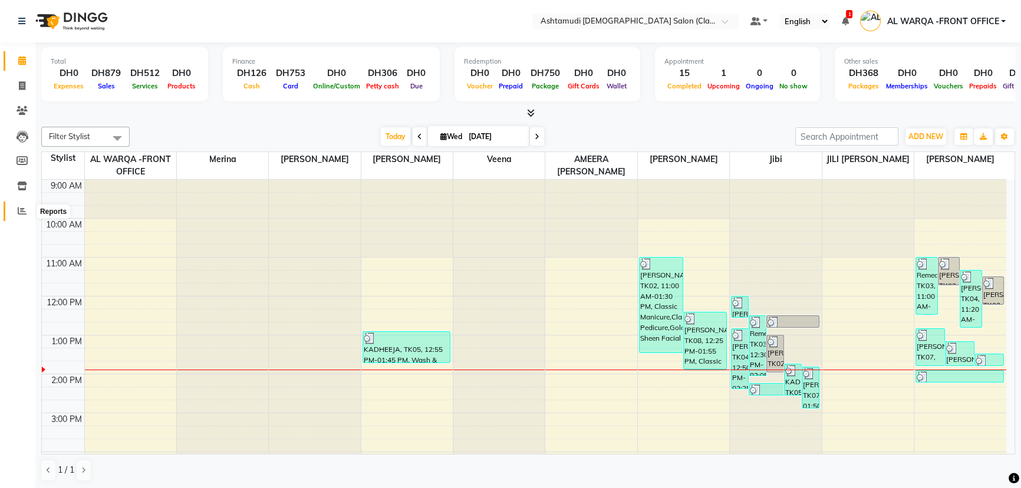
click at [18, 208] on icon at bounding box center [22, 210] width 9 height 9
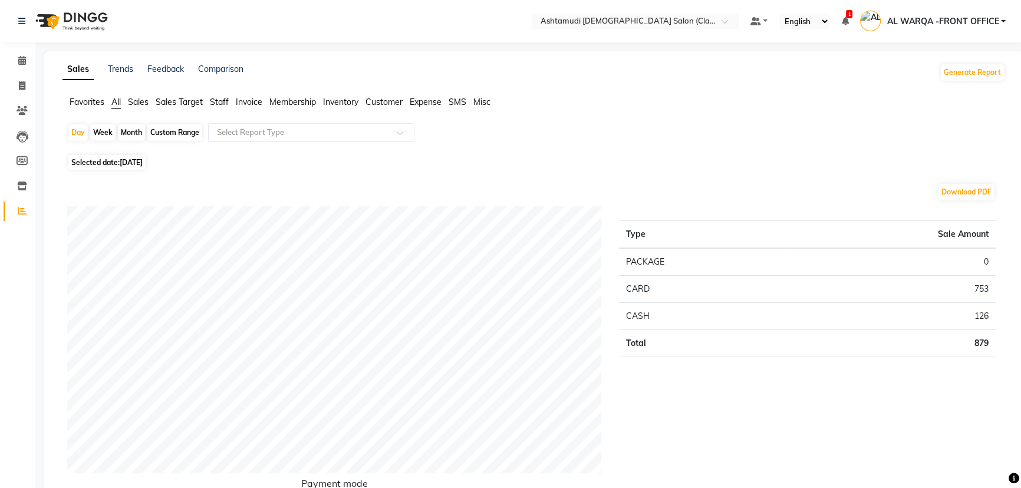
click at [15, 21] on div at bounding box center [64, 21] width 110 height 33
click at [21, 19] on icon at bounding box center [21, 21] width 7 height 8
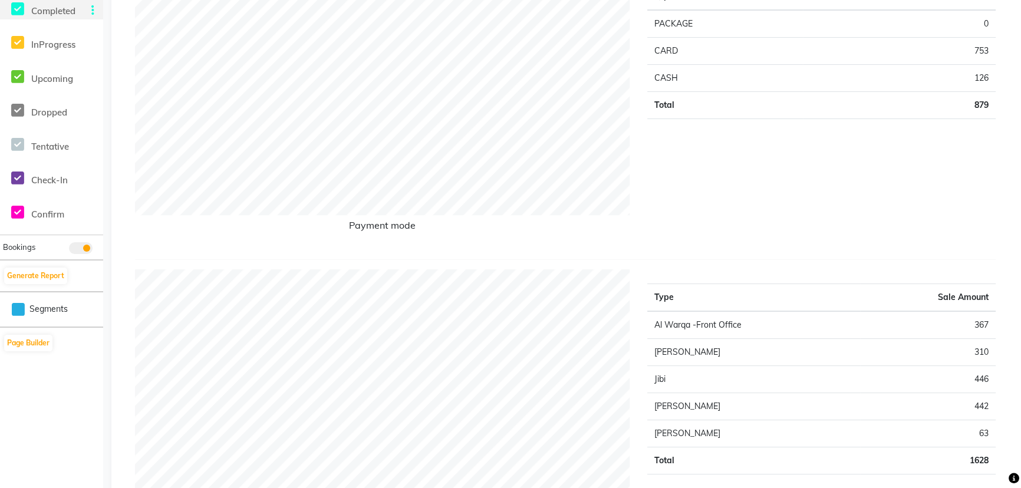
scroll to position [268, 0]
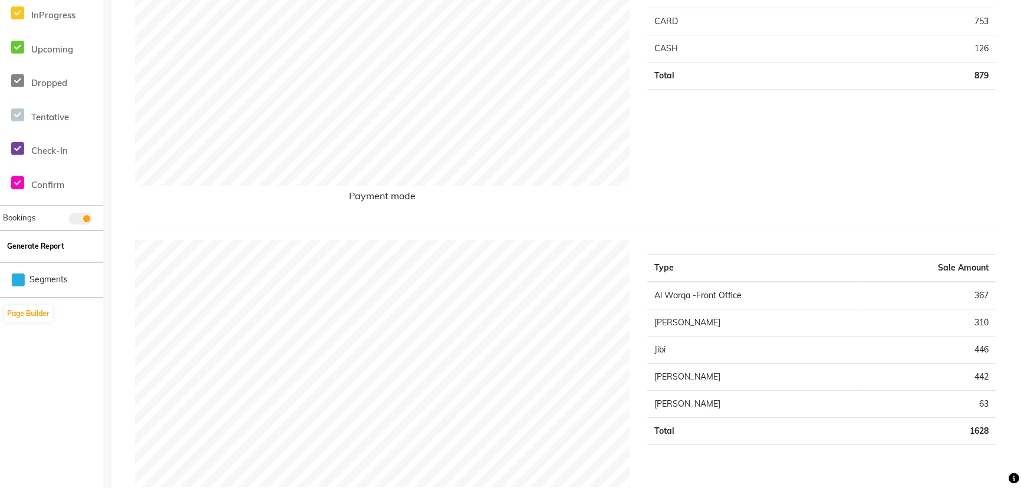
click at [41, 244] on button "Generate Report" at bounding box center [35, 246] width 63 height 17
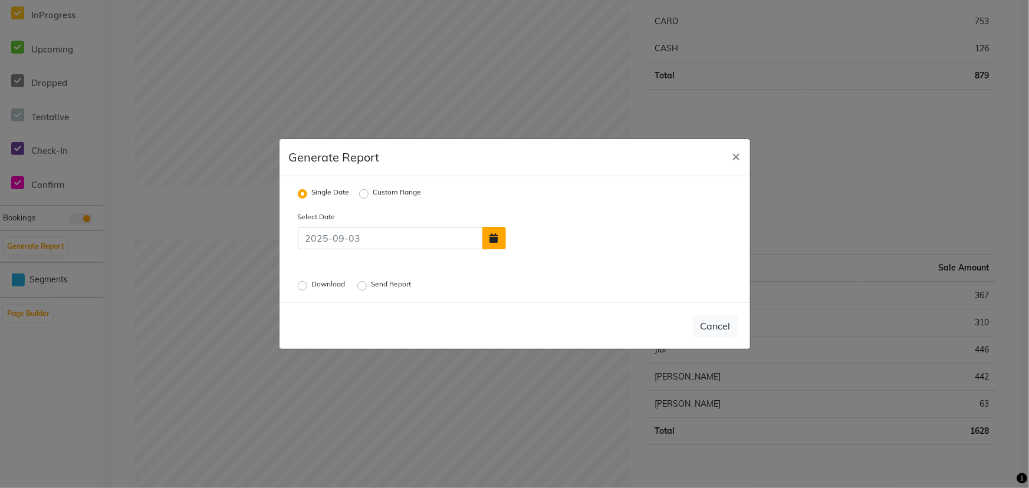
click at [491, 235] on icon "button" at bounding box center [494, 237] width 8 height 9
select select "9"
select select "2025"
click at [542, 210] on div "2" at bounding box center [538, 209] width 19 height 19
type input "02-09-2025"
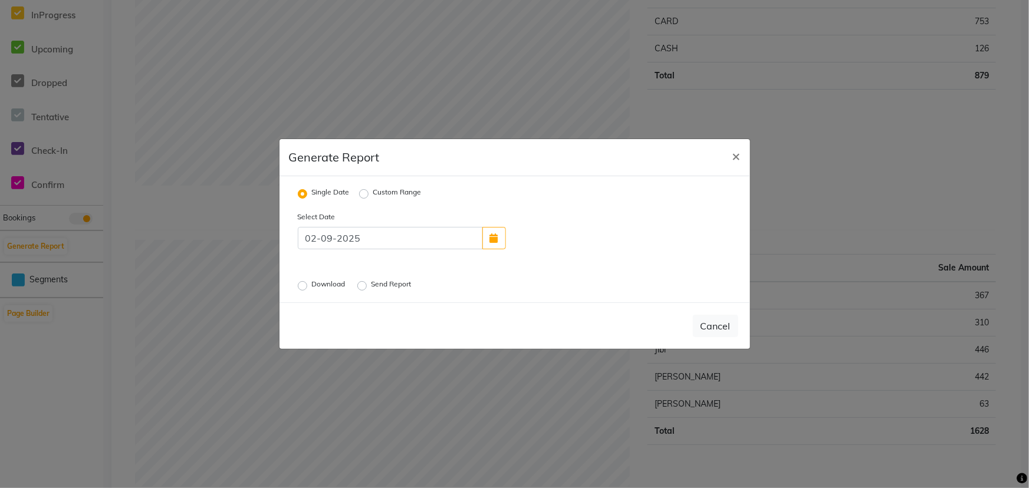
click at [312, 287] on label "Download" at bounding box center [330, 286] width 36 height 14
click at [302, 287] on input "Download" at bounding box center [304, 286] width 8 height 8
radio input "true"
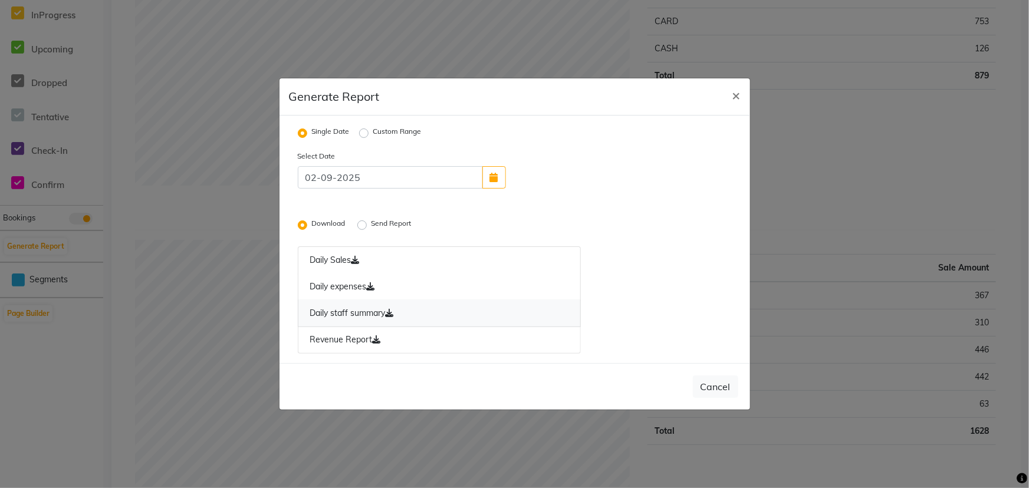
click at [356, 314] on link "Daily staff summary" at bounding box center [440, 313] width 284 height 27
click at [159, 245] on ngb-modal-window "Generate Report × Single Date Custom Range Select Date [DATE] Download Send Rep…" at bounding box center [514, 244] width 1029 height 488
click at [735, 78] on button "×" at bounding box center [736, 94] width 27 height 33
radio input "false"
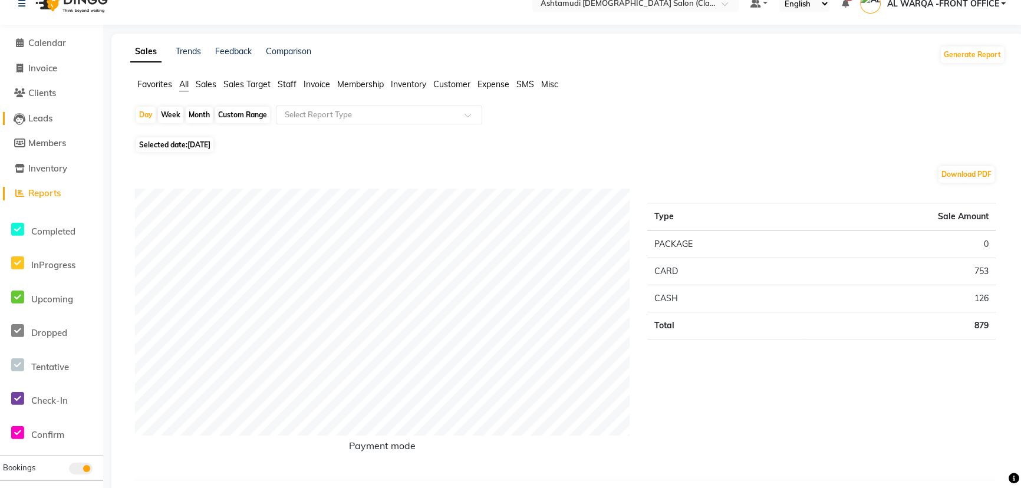
scroll to position [0, 0]
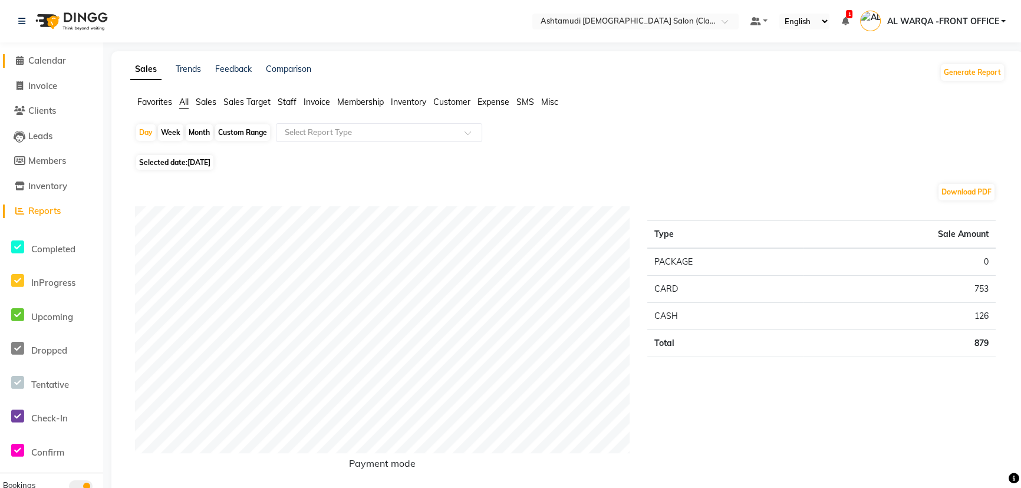
click at [58, 66] on link "Calendar" at bounding box center [51, 61] width 97 height 14
